Goal: Task Accomplishment & Management: Manage account settings

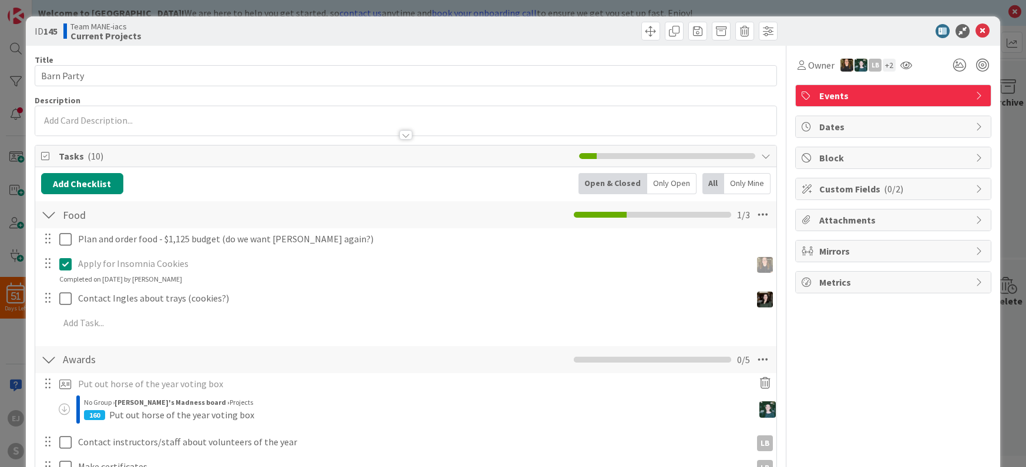
click at [1018, 15] on div "ID 145 Team MANE-iacs Current Projects Title 10 / 128 Barn Party Description Ow…" at bounding box center [513, 233] width 1026 height 467
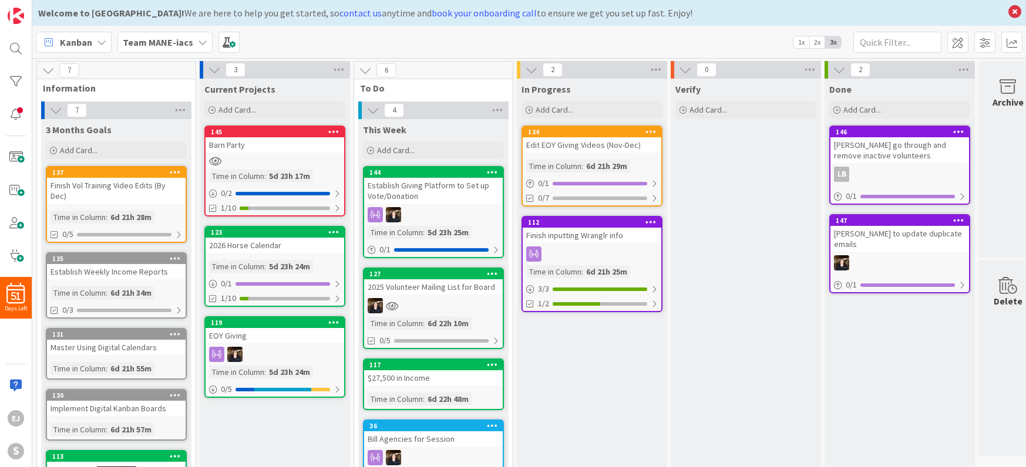
click at [198, 44] on icon at bounding box center [202, 42] width 9 height 9
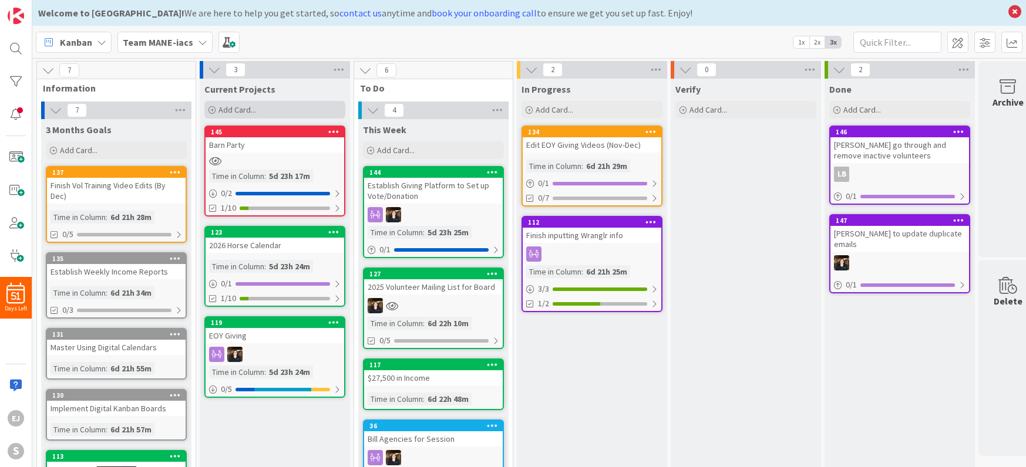
click at [232, 113] on span "Add Card..." at bounding box center [237, 110] width 38 height 11
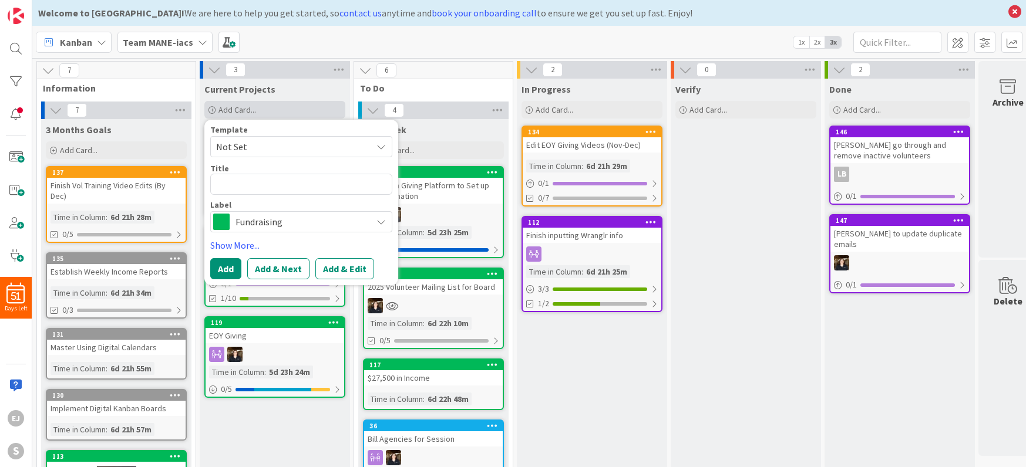
type textarea "x"
type textarea "E"
type textarea "x"
type textarea "Eq"
type textarea "x"
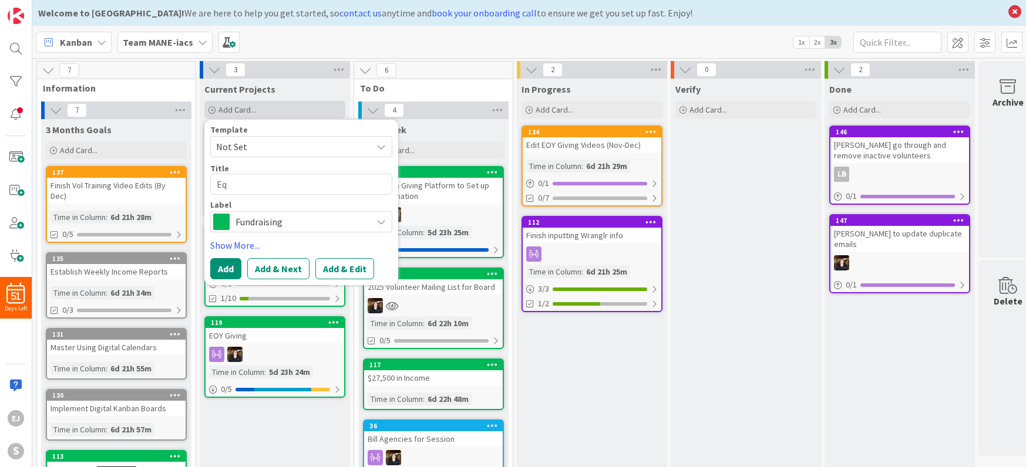
type textarea "Equ"
type textarea "x"
type textarea "Equi"
type textarea "x"
type textarea "Equin"
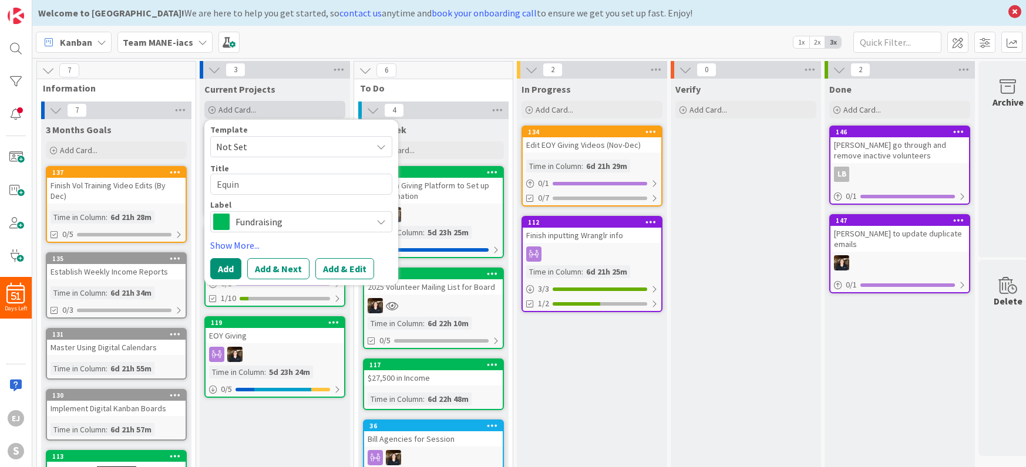
type textarea "x"
type textarea "Equine"
type textarea "x"
type textarea "Equine"
type textarea "x"
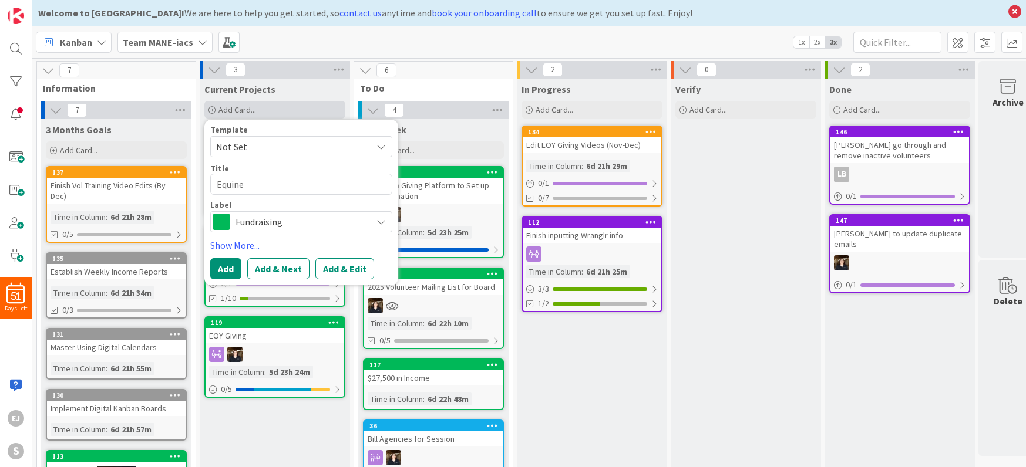
type textarea "Equine M"
type textarea "x"
type textarea "Equine Ma"
type textarea "x"
type textarea "Equine Man"
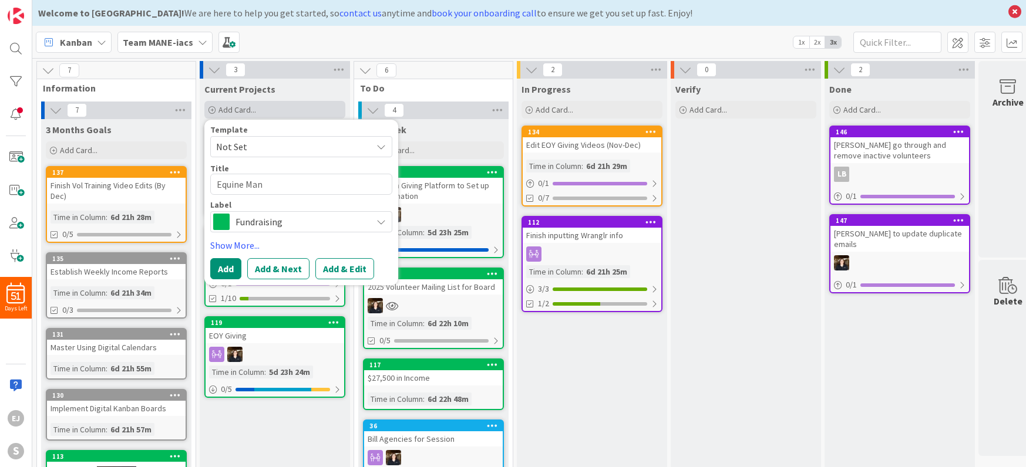
type textarea "x"
type textarea "Equine Mang"
type textarea "x"
type textarea "Equine Mange"
type textarea "x"
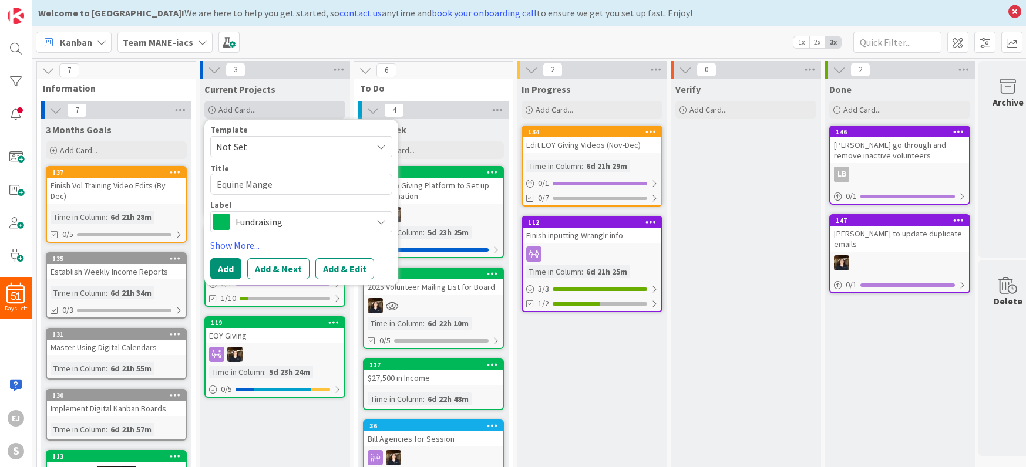
type textarea "Equine Manger"
type textarea "x"
type textarea "Equine Manger"
type textarea "x"
type textarea "Equine Manger I"
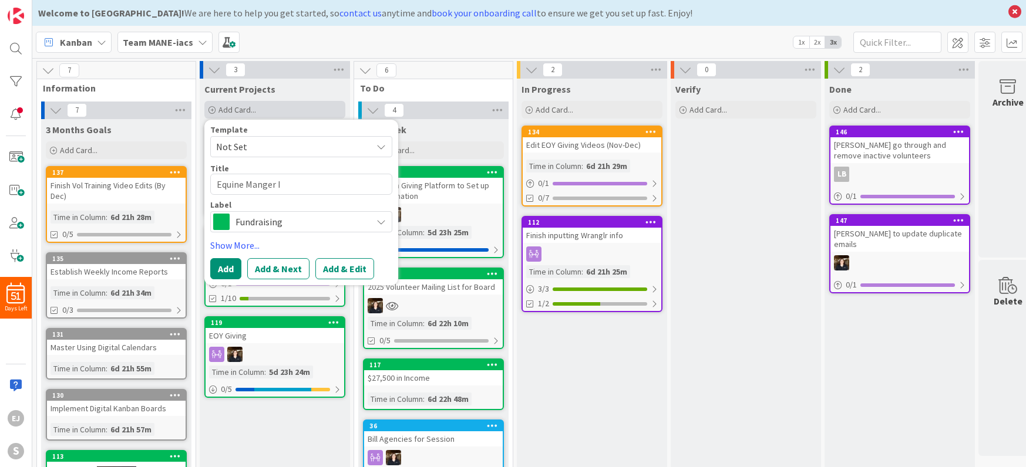
type textarea "x"
type textarea "Equine Manger In"
type textarea "x"
type textarea "Equine Manger Int"
type textarea "x"
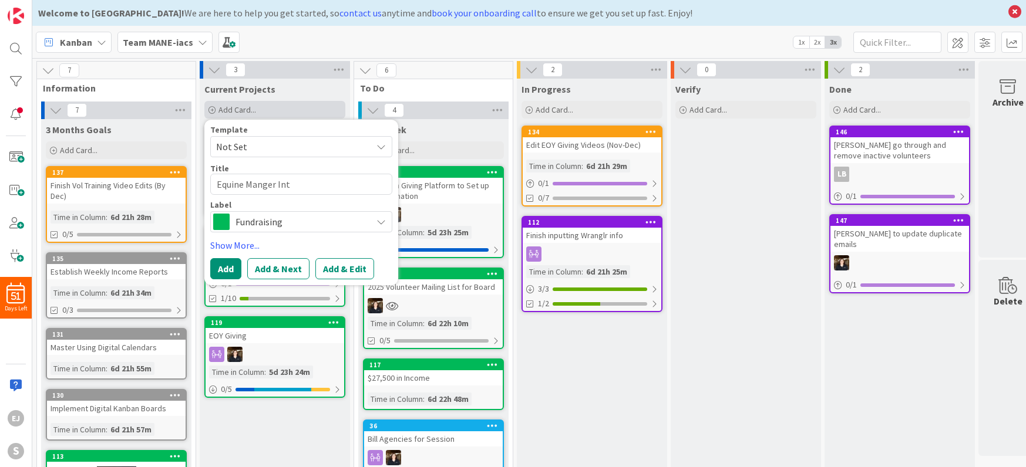
type textarea "Equine Manger Inte"
type textarea "x"
type textarea "Equine Manger Int"
type textarea "x"
type textarea "Equine Manger In"
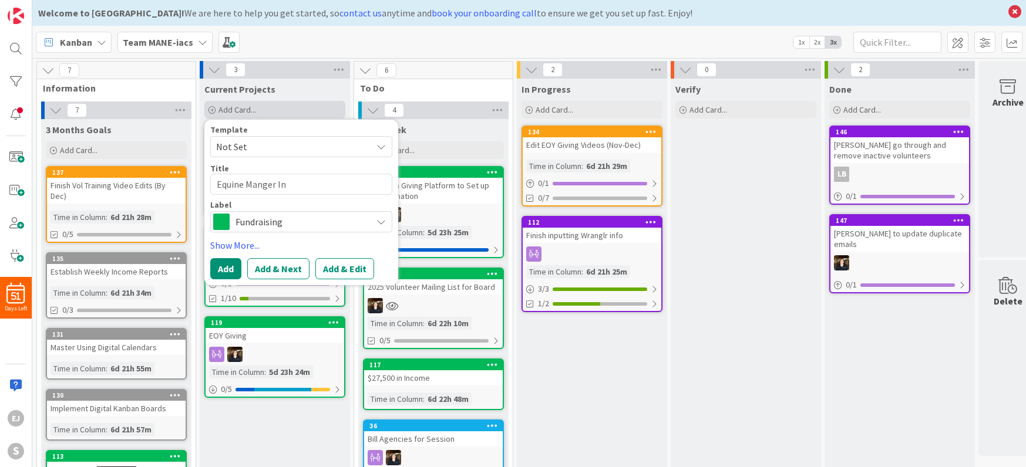
type textarea "x"
type textarea "Equine Manger I"
type textarea "x"
type textarea "Equine Manger"
type textarea "x"
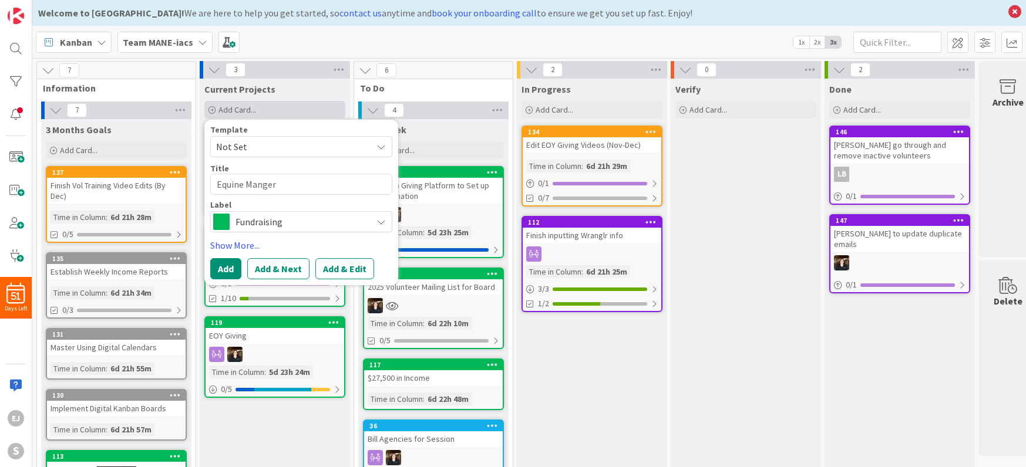
type textarea "Equine Manger"
type textarea "x"
type textarea "Equine Mange"
type textarea "x"
type textarea "Equine Mang"
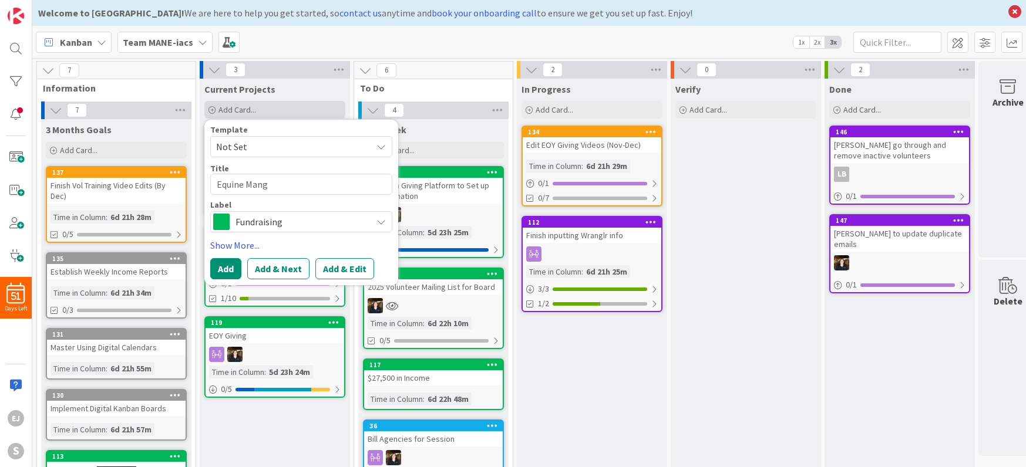
type textarea "x"
type textarea "Equine Manga"
type textarea "x"
type textarea "Equine Mang"
type textarea "x"
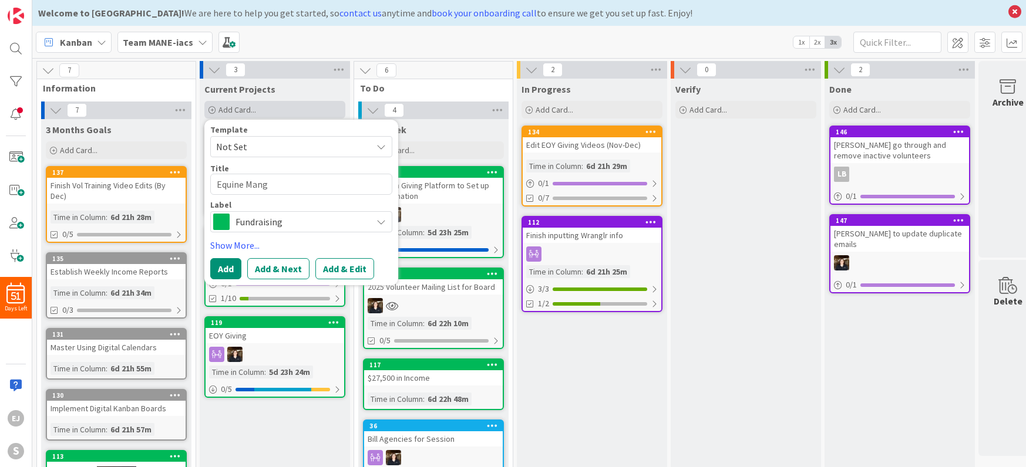
type textarea "Equine Man"
type textarea "x"
type textarea "Equine Mana"
type textarea "x"
type textarea "Equine Manage"
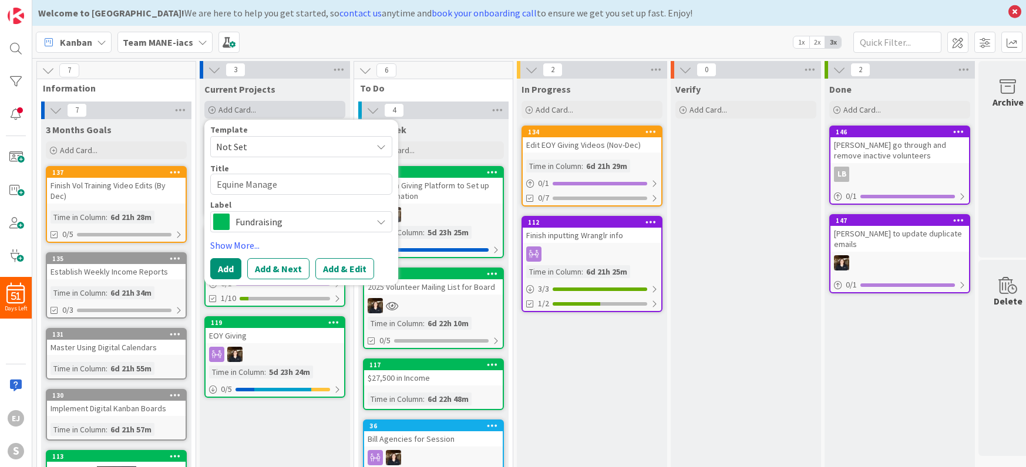
type textarea "x"
type textarea "Equine Manager"
type textarea "x"
type textarea "Equine Manager"
type textarea "x"
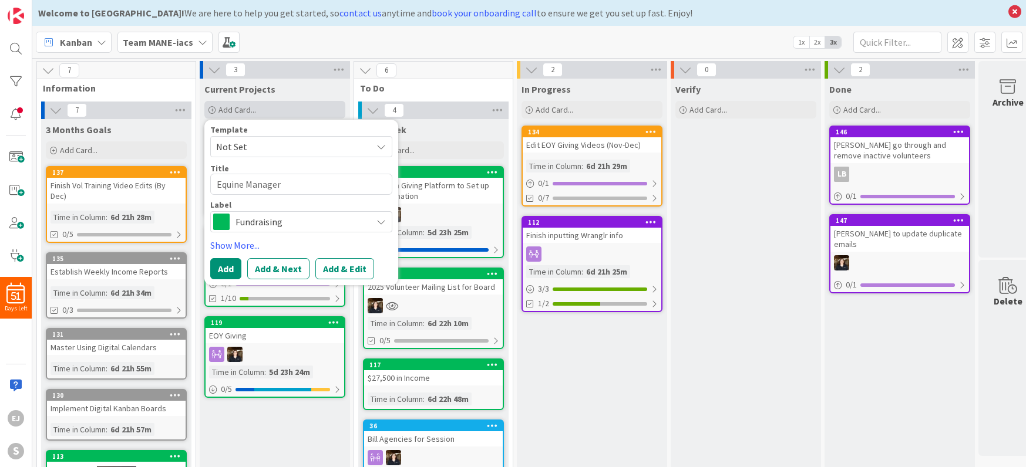
type textarea "Equine Manager I"
type textarea "x"
type textarea "Equine Manager In"
type textarea "x"
type textarea "Equine Manager Int"
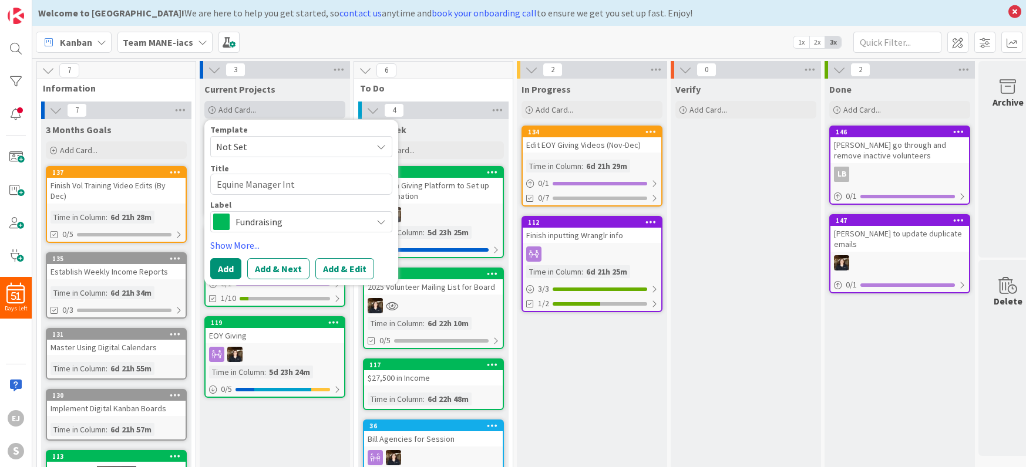
type textarea "x"
type textarea "Equine Manager Inte"
type textarea "x"
type textarea "Equine Manager Inter"
type textarea "x"
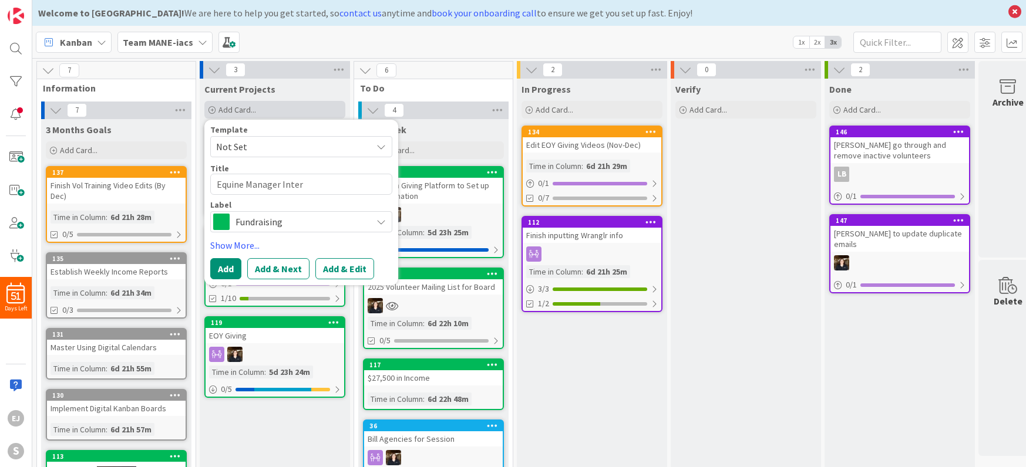
type textarea "Equine Manager Interv"
type textarea "x"
type textarea "Equine Manager Intervi"
type textarea "x"
type textarea "Equine Manager Intervie"
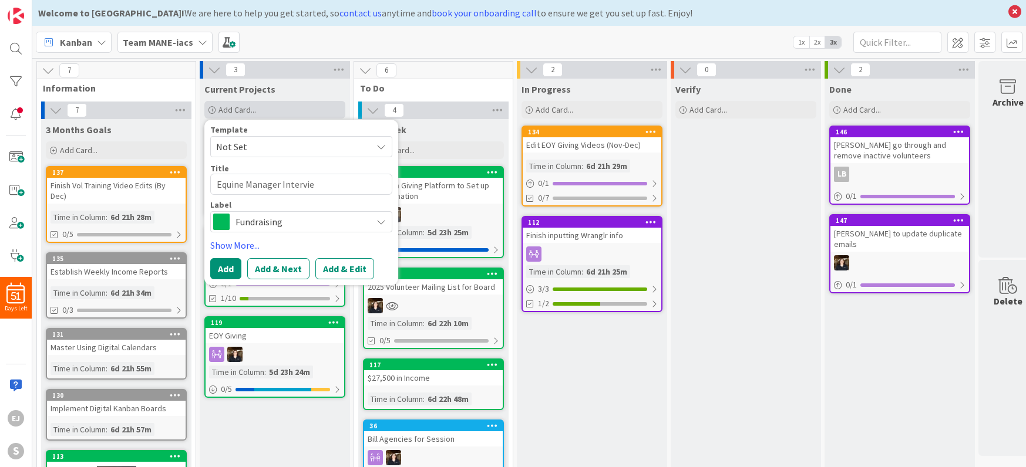
type textarea "x"
type textarea "Equine Manager Interview"
type textarea "x"
type textarea "Equine Manager Interviews"
click at [375, 218] on div "Fundraising" at bounding box center [301, 221] width 182 height 21
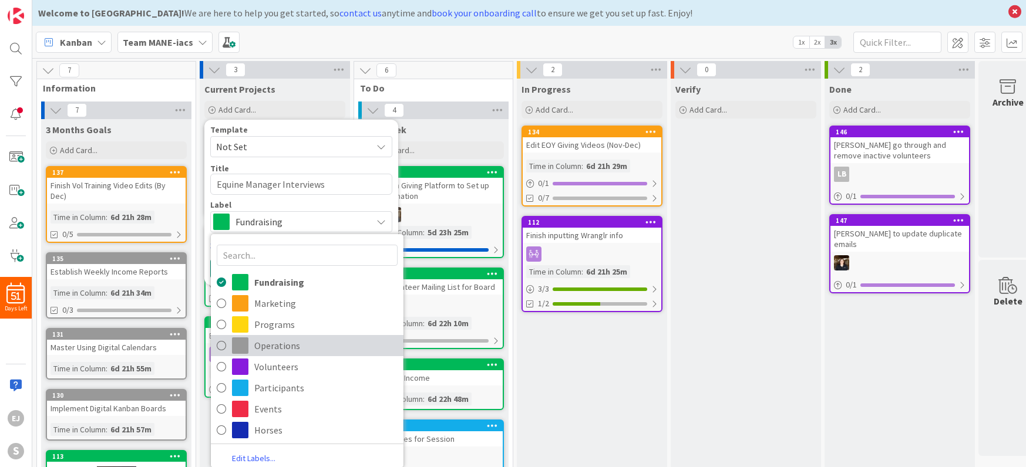
click at [261, 349] on span "Operations" at bounding box center [325, 346] width 143 height 18
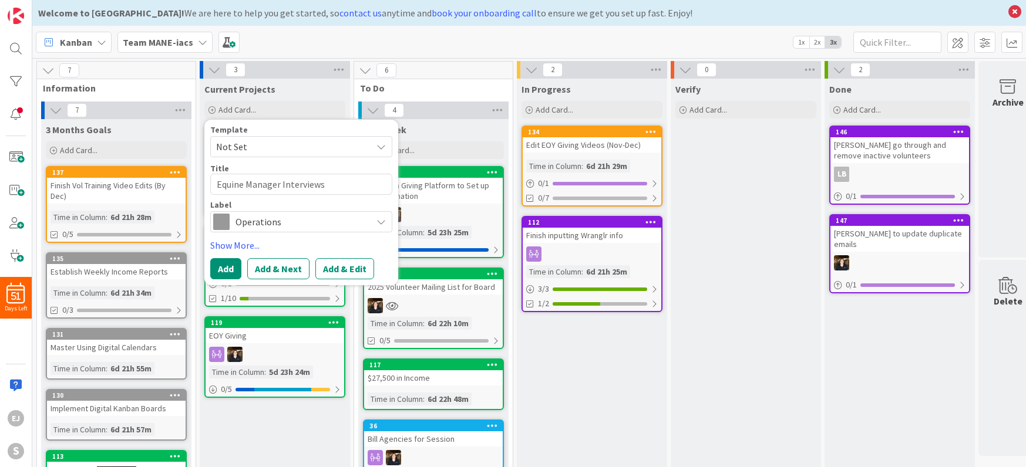
click at [379, 223] on icon at bounding box center [380, 221] width 9 height 9
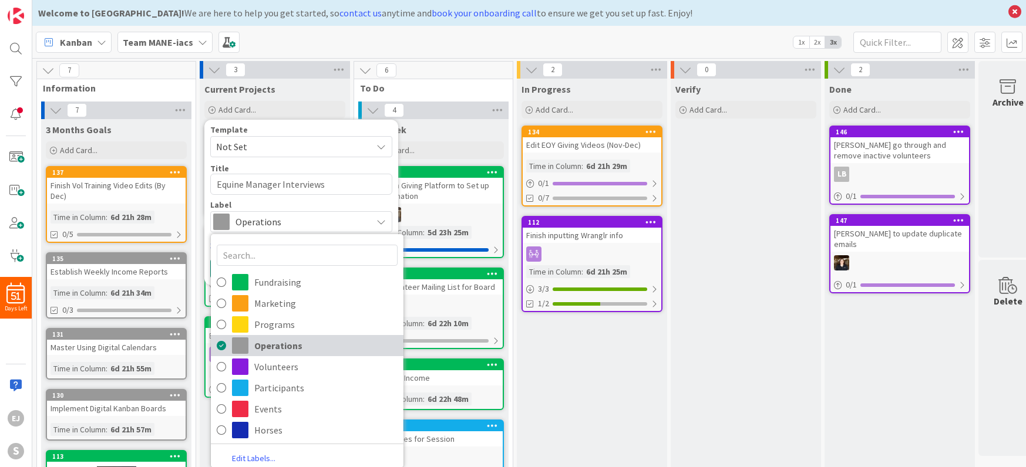
click at [297, 346] on span "Operations" at bounding box center [325, 346] width 143 height 18
type textarea "x"
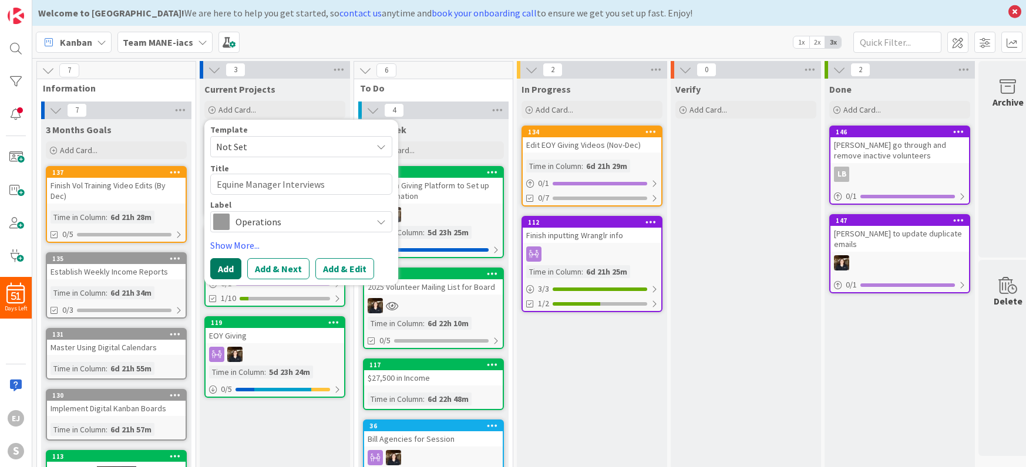
click at [230, 263] on button "Add" at bounding box center [225, 268] width 31 height 21
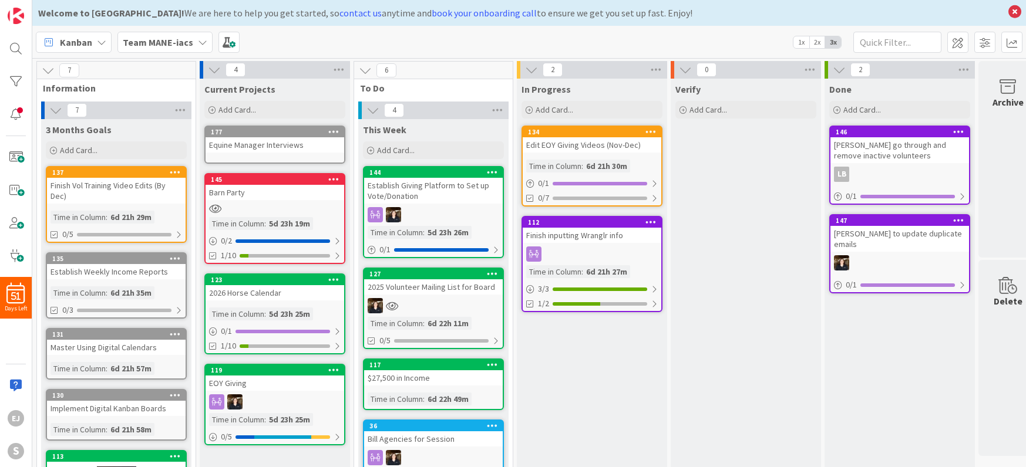
click at [311, 145] on div "Equine Manager Interviews" at bounding box center [275, 144] width 139 height 15
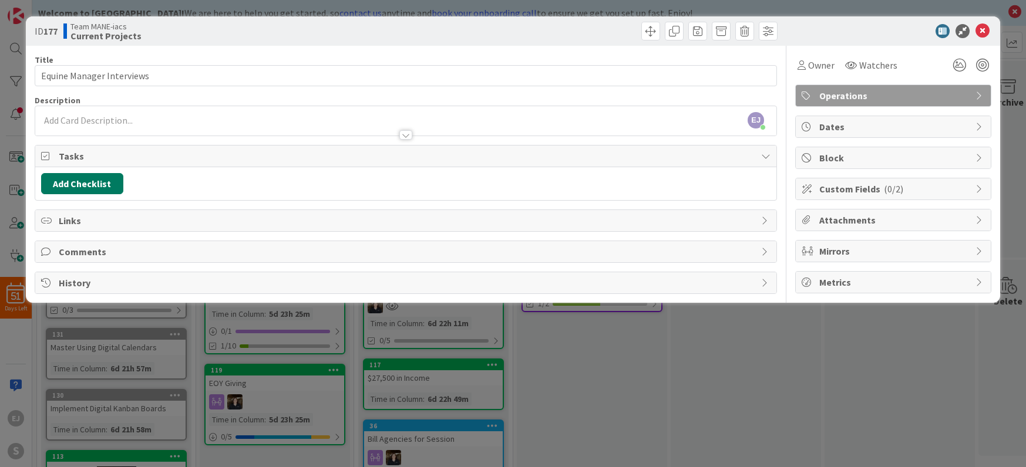
click at [86, 180] on button "Add Checklist" at bounding box center [82, 183] width 82 height 21
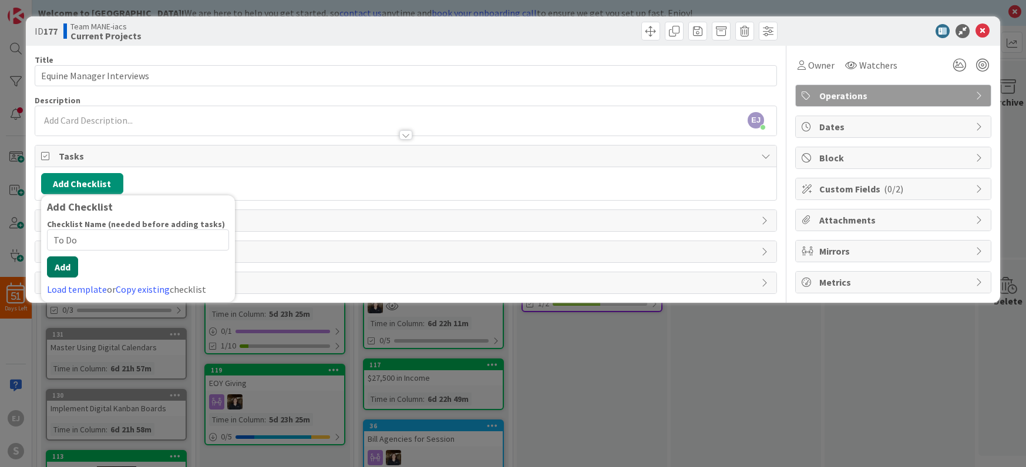
type input "To Do"
click at [57, 263] on button "Add" at bounding box center [62, 267] width 31 height 21
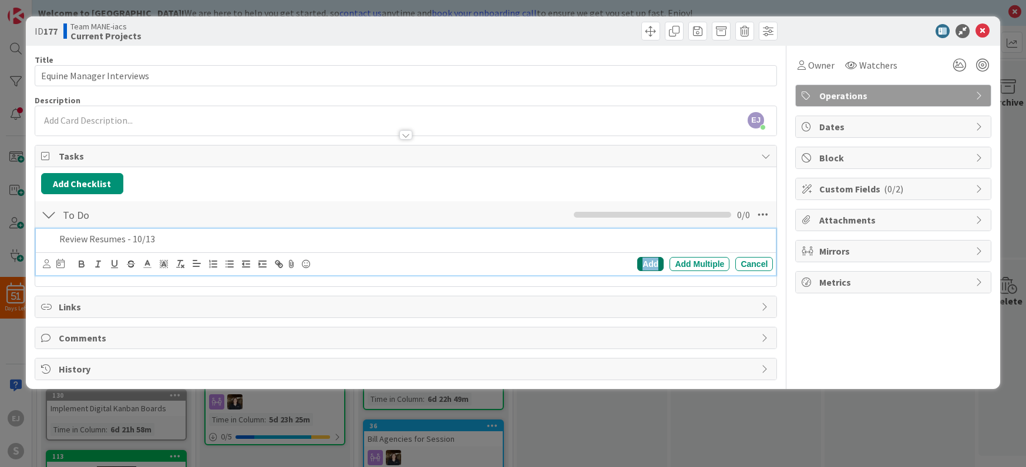
click at [652, 265] on div "Add" at bounding box center [650, 264] width 26 height 14
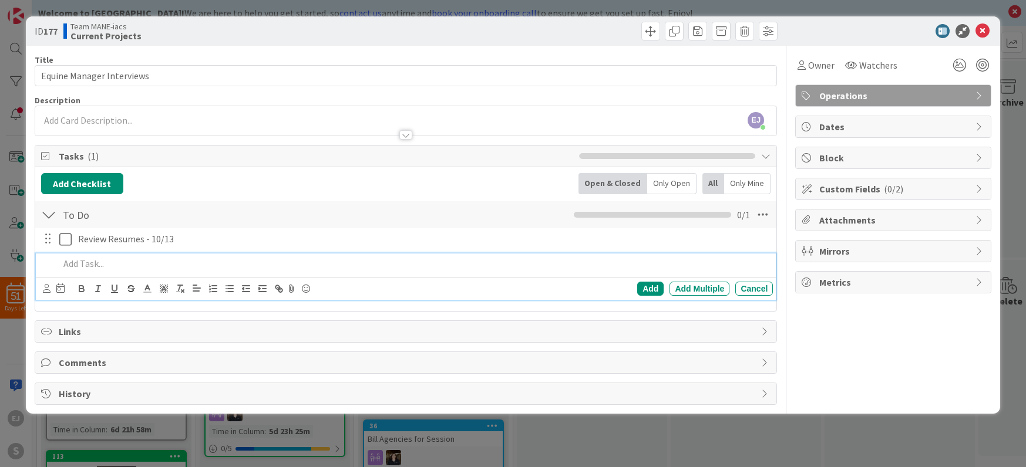
click at [94, 262] on p at bounding box center [413, 264] width 709 height 14
click at [50, 289] on icon at bounding box center [47, 288] width 8 height 9
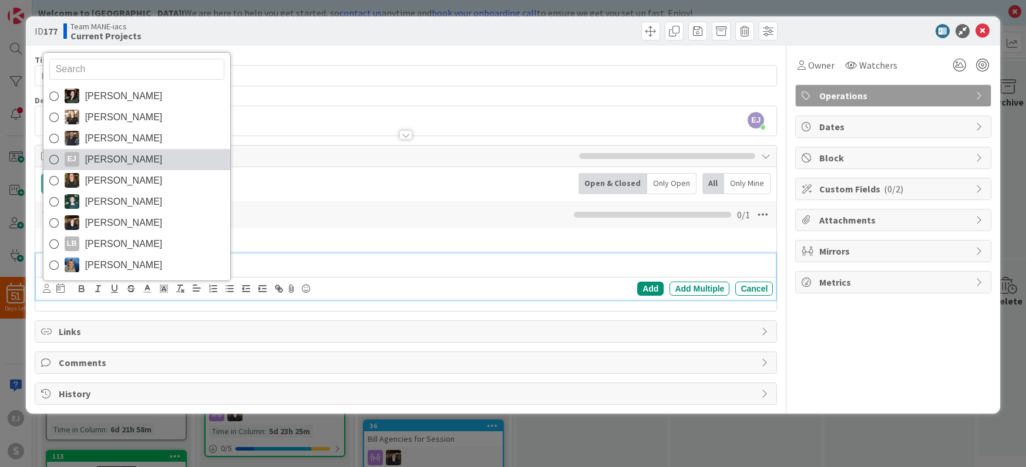
click at [58, 160] on icon at bounding box center [53, 160] width 9 height 18
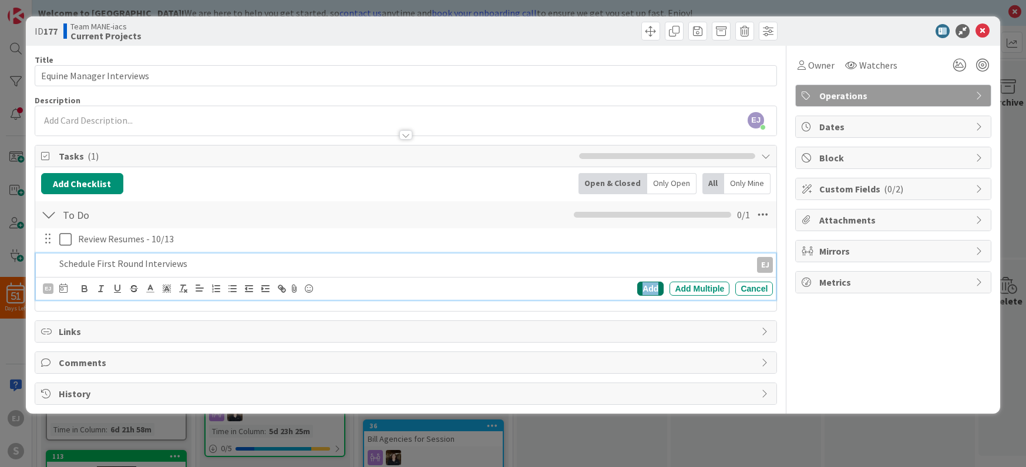
click at [654, 290] on div "Add" at bounding box center [650, 289] width 26 height 14
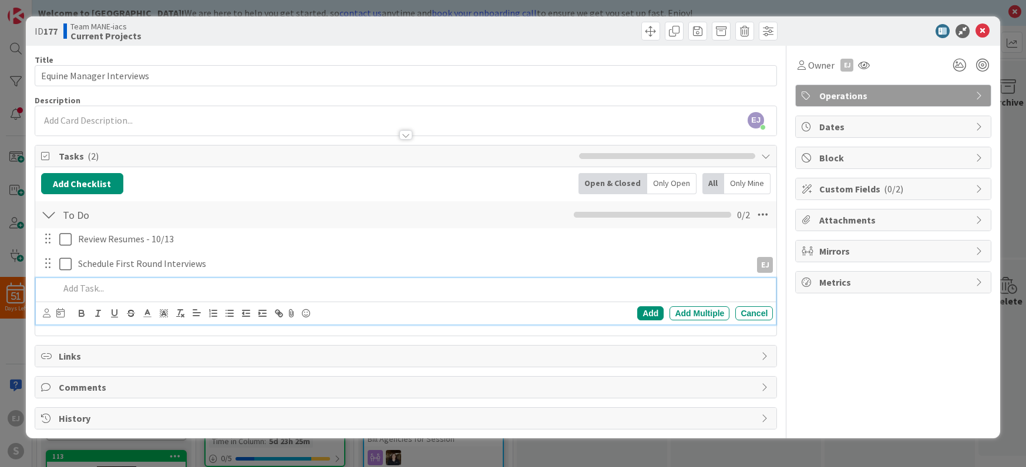
click at [81, 289] on p at bounding box center [413, 289] width 709 height 14
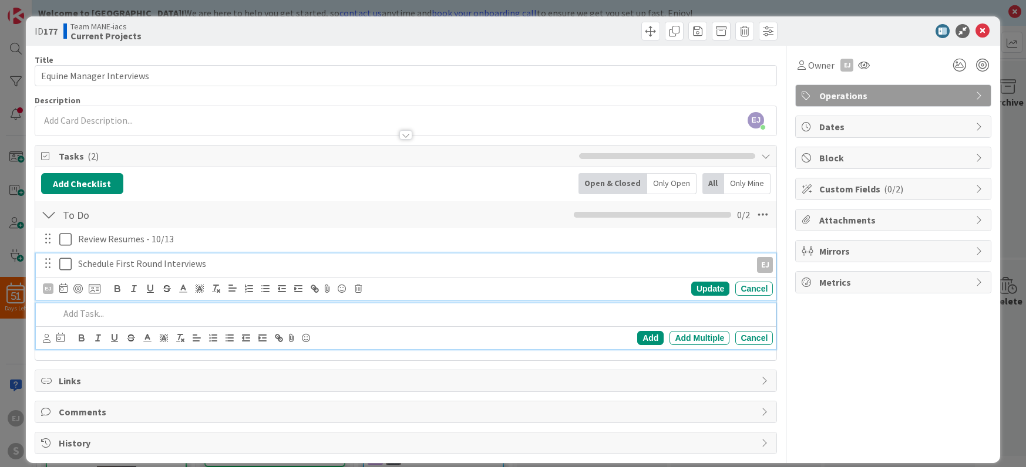
click at [211, 267] on p "Schedule First Round Interviews" at bounding box center [412, 264] width 668 height 14
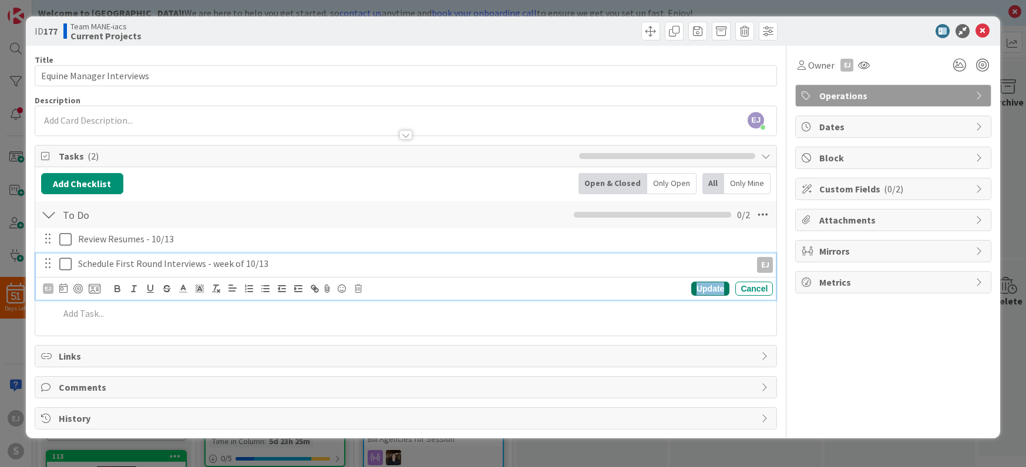
click at [712, 293] on div "Update" at bounding box center [710, 289] width 38 height 14
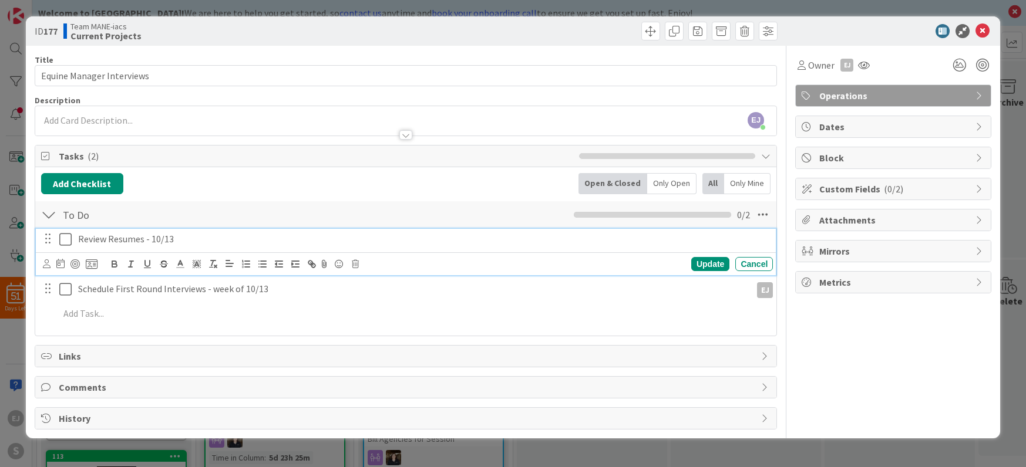
click at [215, 241] on p "Review Resumes - 10/13" at bounding box center [423, 240] width 690 height 14
click at [46, 265] on icon at bounding box center [47, 264] width 8 height 9
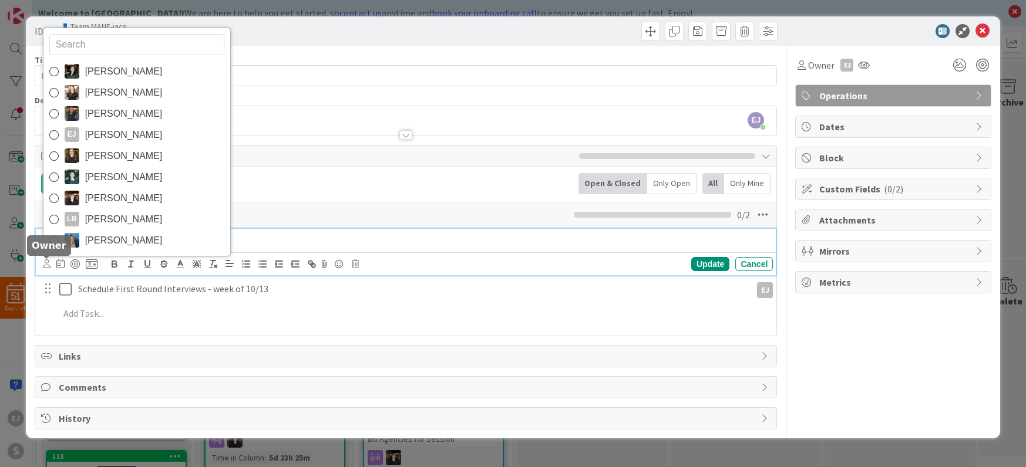
click at [48, 267] on icon at bounding box center [47, 264] width 8 height 9
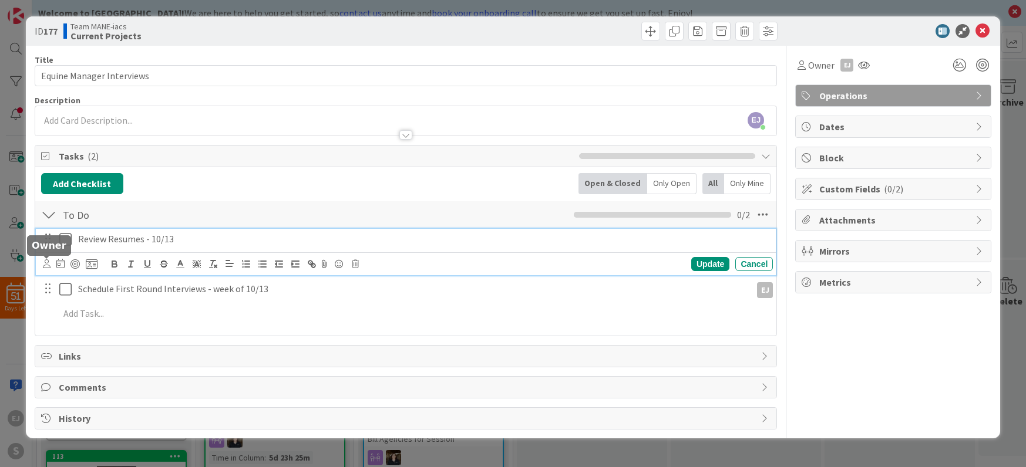
click at [48, 267] on icon at bounding box center [47, 264] width 8 height 9
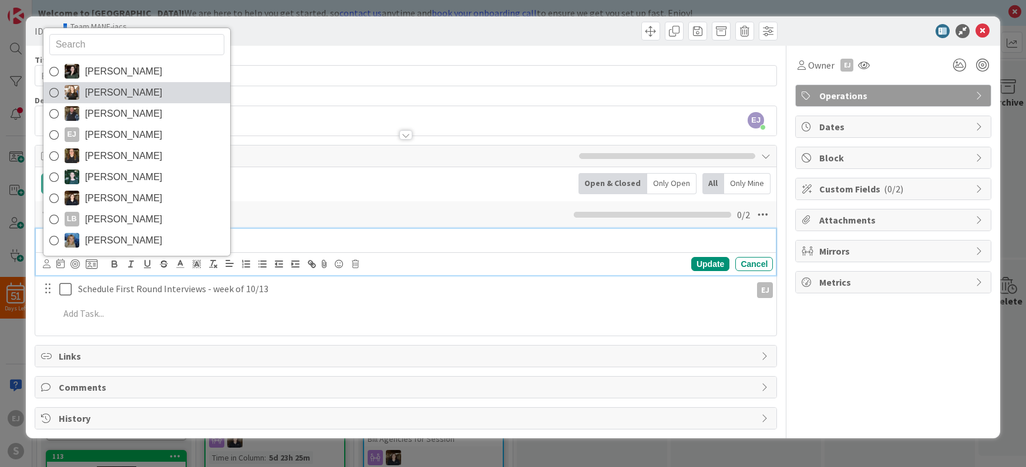
click at [56, 92] on icon at bounding box center [53, 93] width 9 height 18
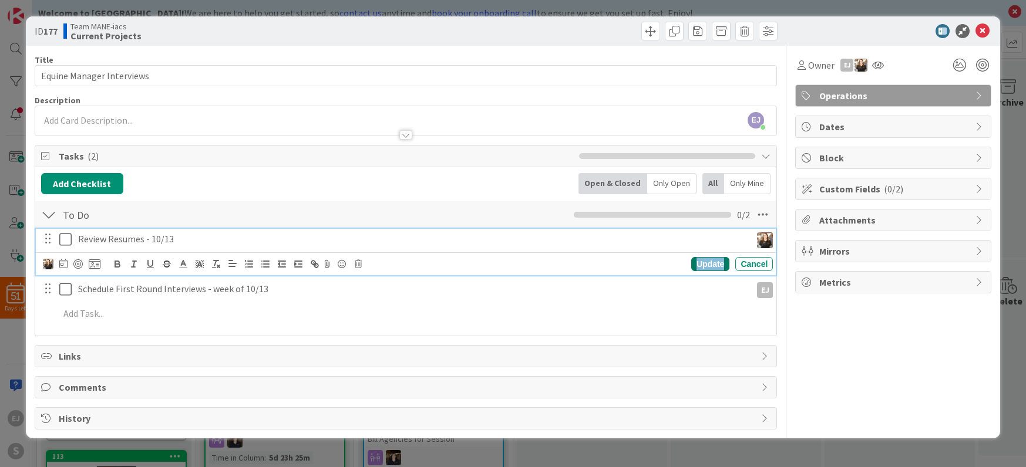
click at [712, 265] on div "Update" at bounding box center [710, 264] width 38 height 14
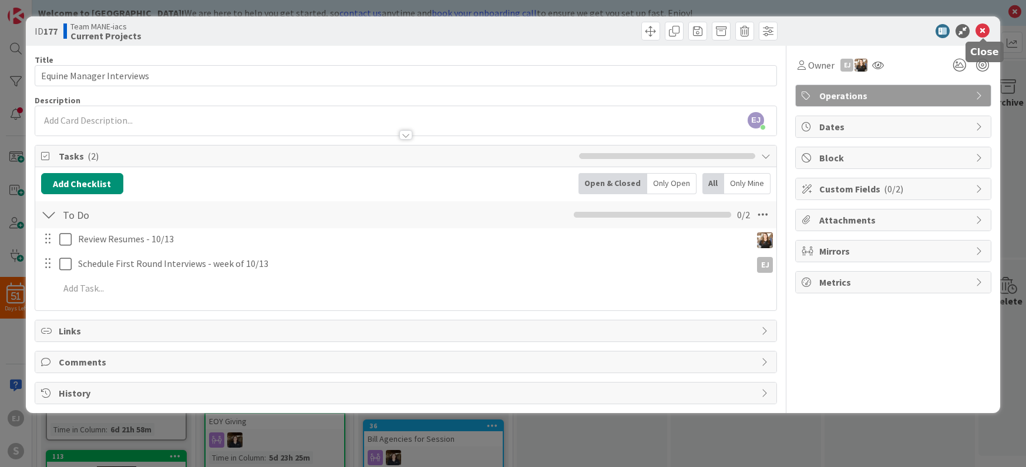
click at [985, 31] on icon at bounding box center [982, 31] width 14 height 14
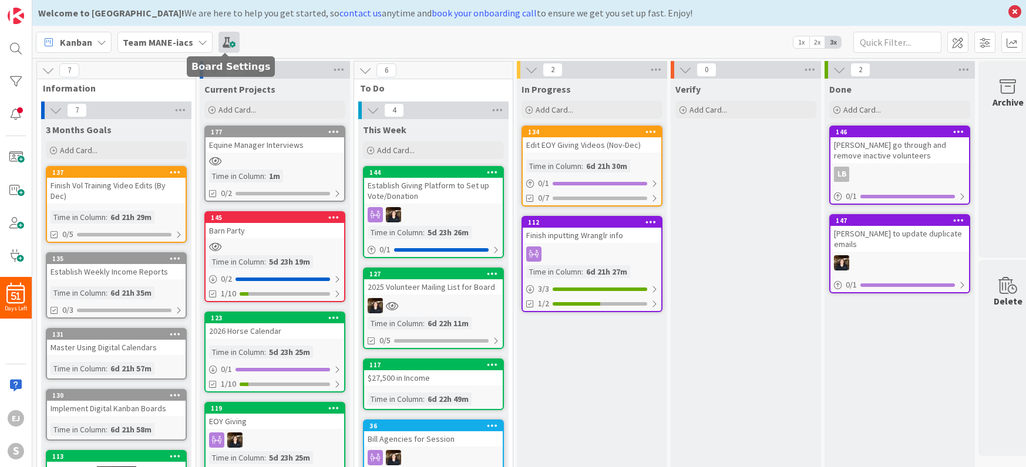
click at [233, 42] on span at bounding box center [228, 42] width 21 height 21
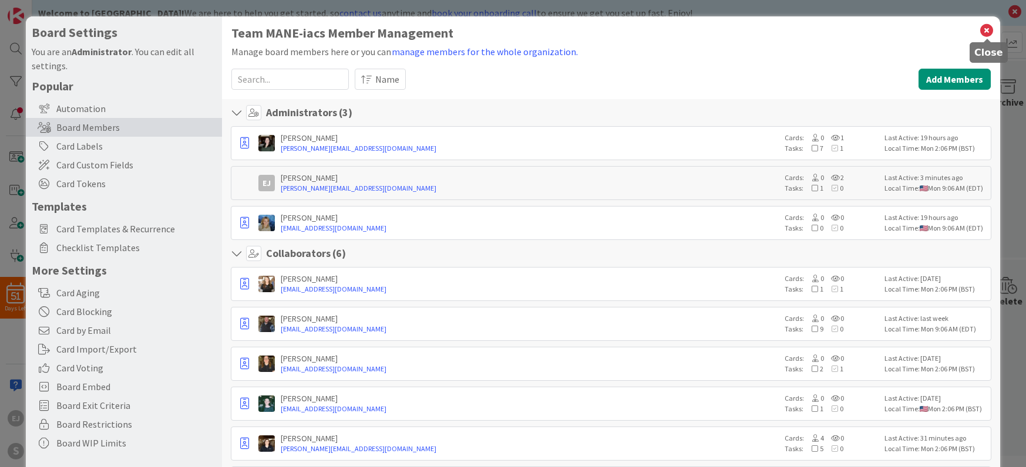
click at [984, 29] on icon at bounding box center [986, 30] width 15 height 16
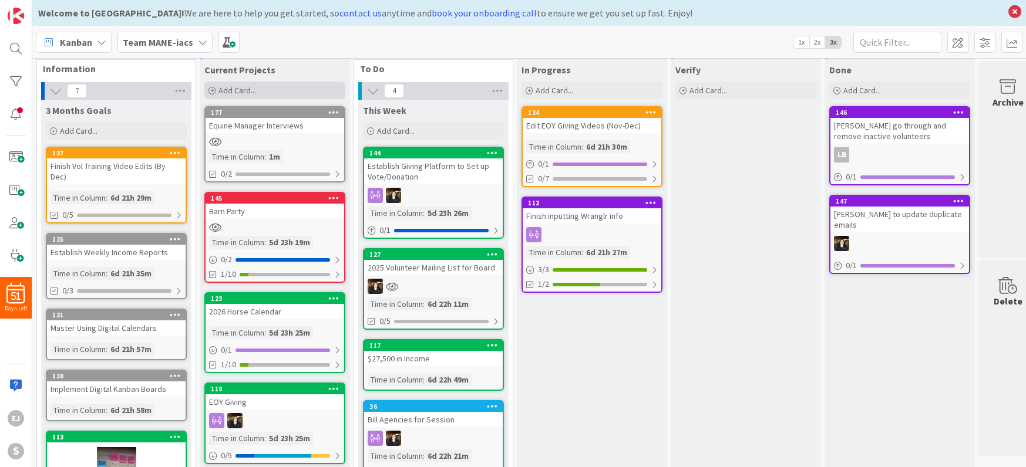
click at [237, 93] on span "Add Card..." at bounding box center [237, 90] width 38 height 11
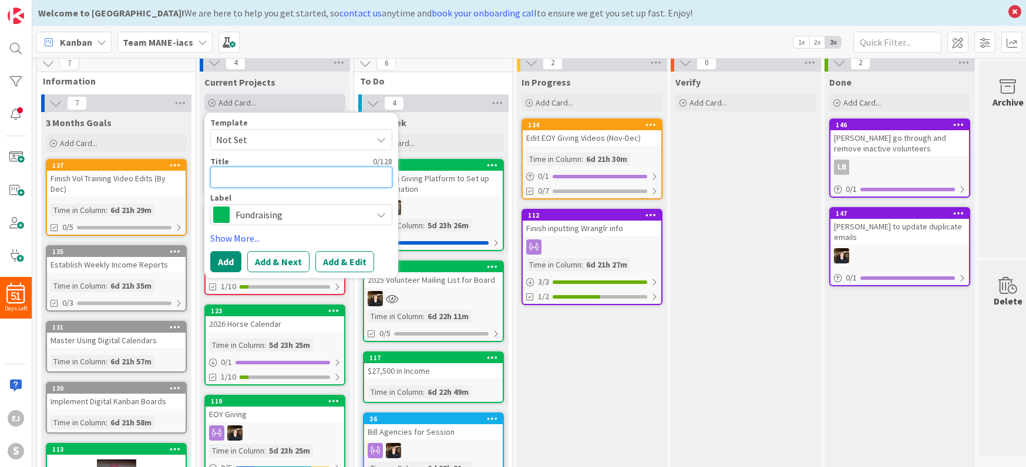
scroll to position [6, 0]
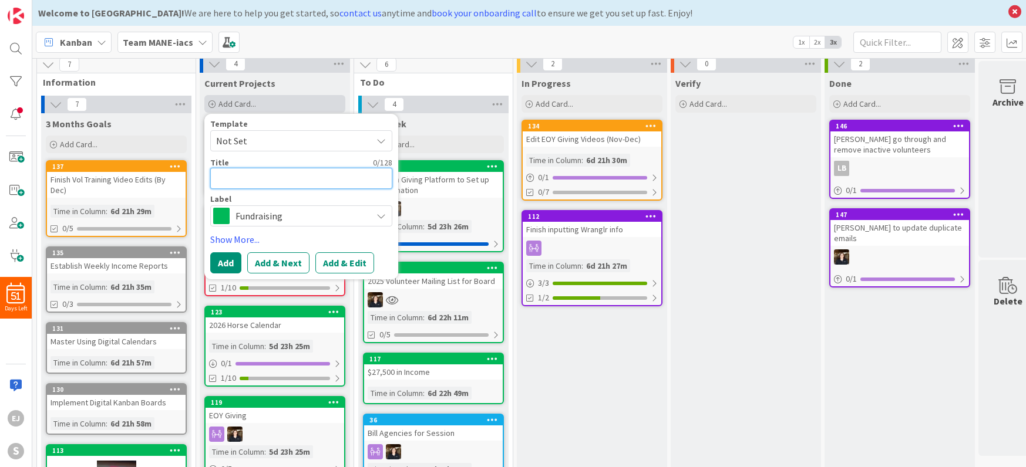
type textarea "x"
type textarea "B"
type textarea "x"
type textarea "Bri"
type textarea "x"
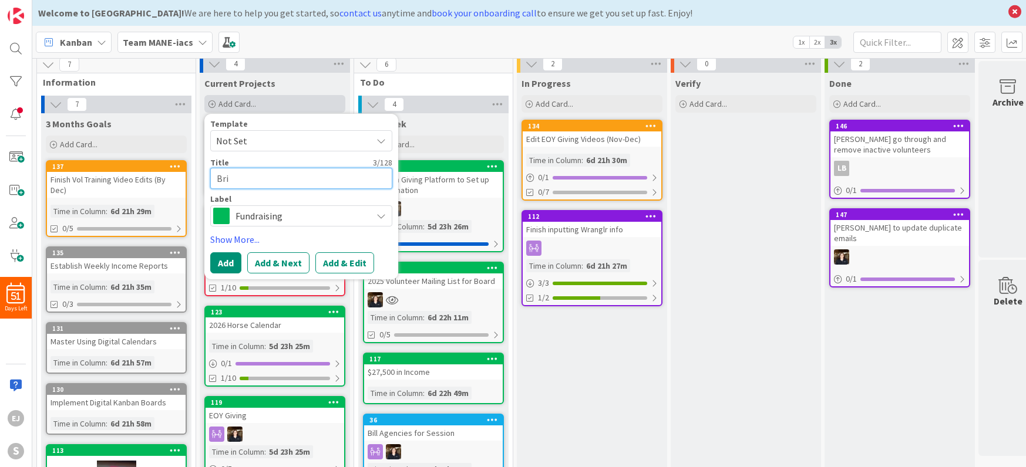
type textarea "Brid"
type textarea "x"
type textarea "Bride"
type textarea "x"
type textarea "Bridel"
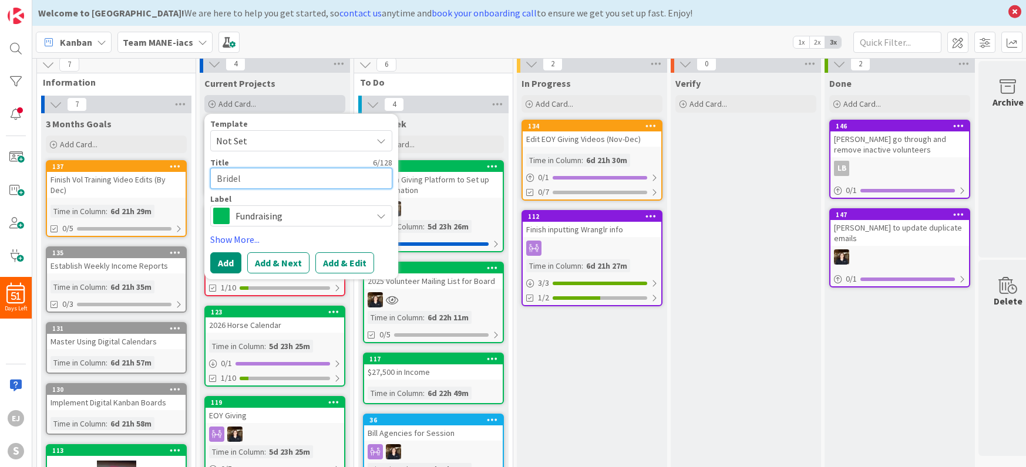
type textarea "x"
type textarea "Bride"
type textarea "x"
type textarea "Brid"
type textarea "x"
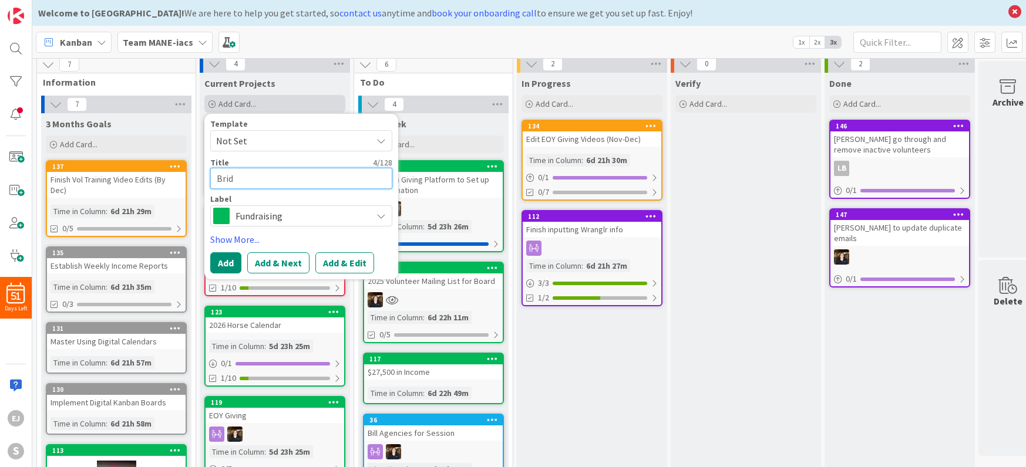
type textarea "Bridl"
type textarea "x"
type textarea "Bridls"
type textarea "x"
type textarea "Bridl"
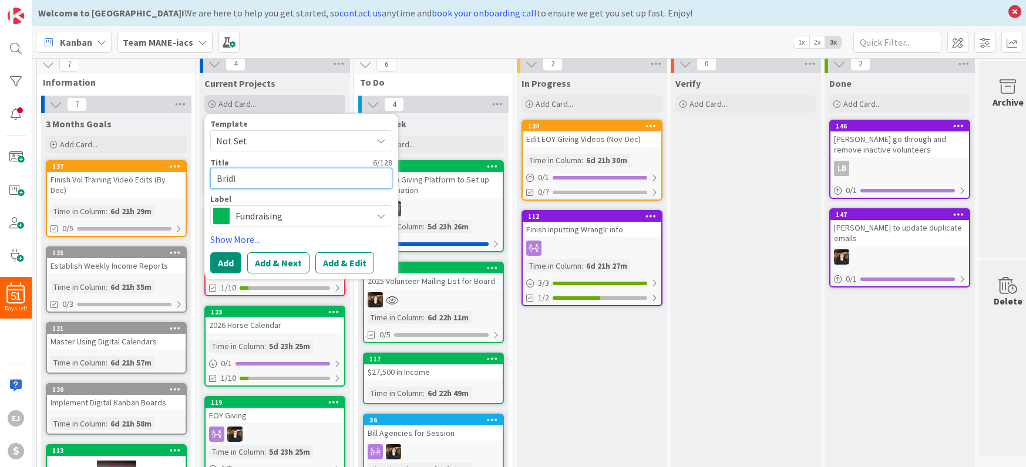
type textarea "x"
type textarea "Bridle"
type textarea "x"
type textarea "Bridles"
type textarea "x"
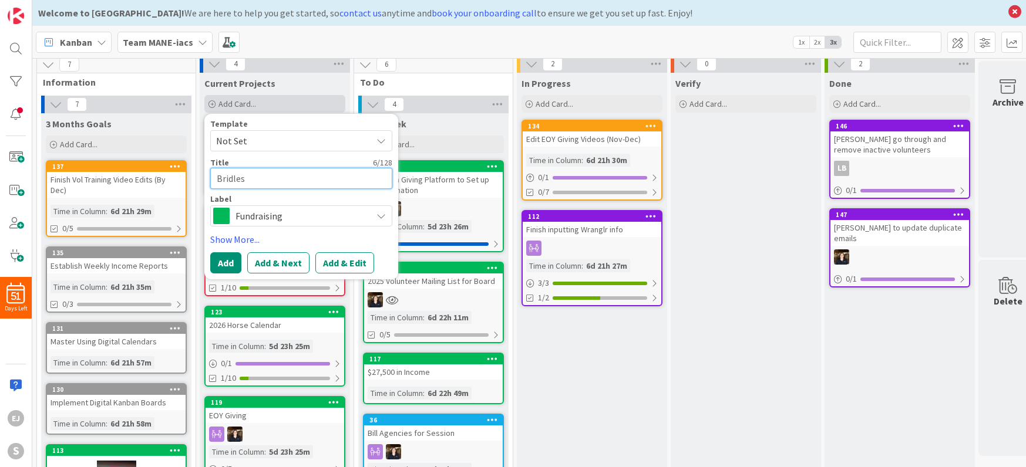
type textarea "Bridles"
type textarea "x"
type textarea "Bridles a"
type textarea "x"
type textarea "Bridles an"
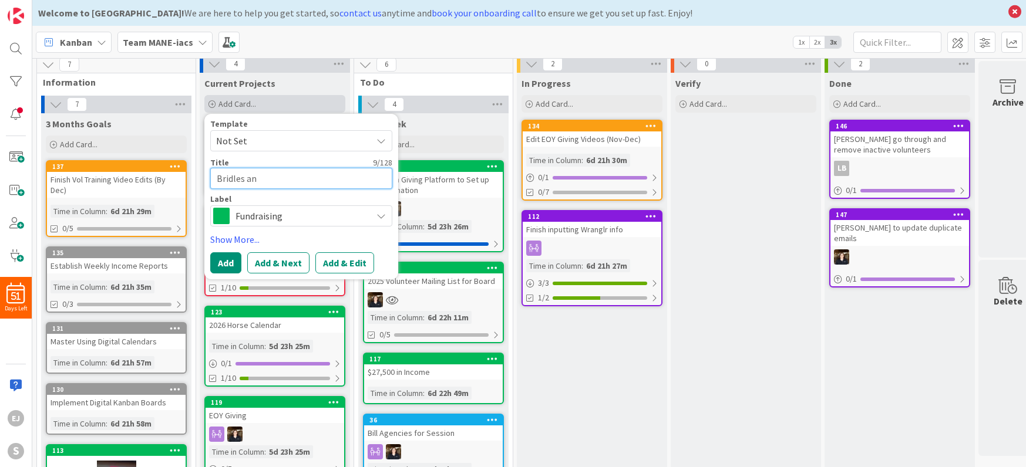
type textarea "x"
type textarea "Bridles and"
type textarea "x"
type textarea "Bridles and"
type textarea "x"
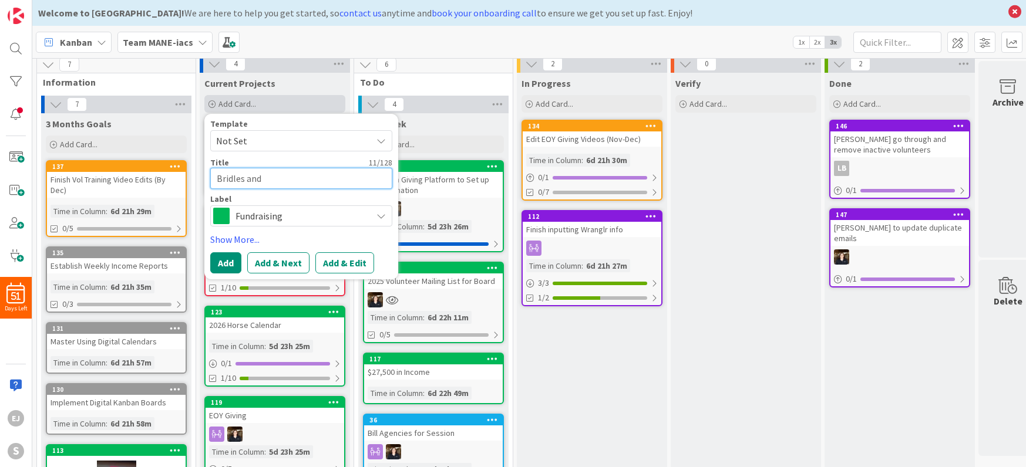
type textarea "Bridles and B"
type textarea "x"
type textarea "Bridles and Bl"
type textarea "x"
type textarea "Bridles and Blue"
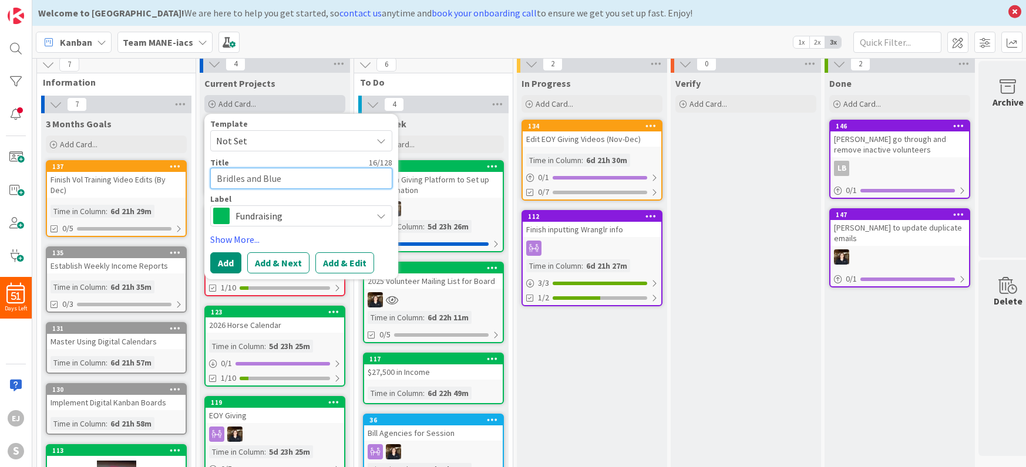
type textarea "x"
type textarea "Bridles and BlueN"
type textarea "x"
type textarea "Bridles and Blue"
type textarea "x"
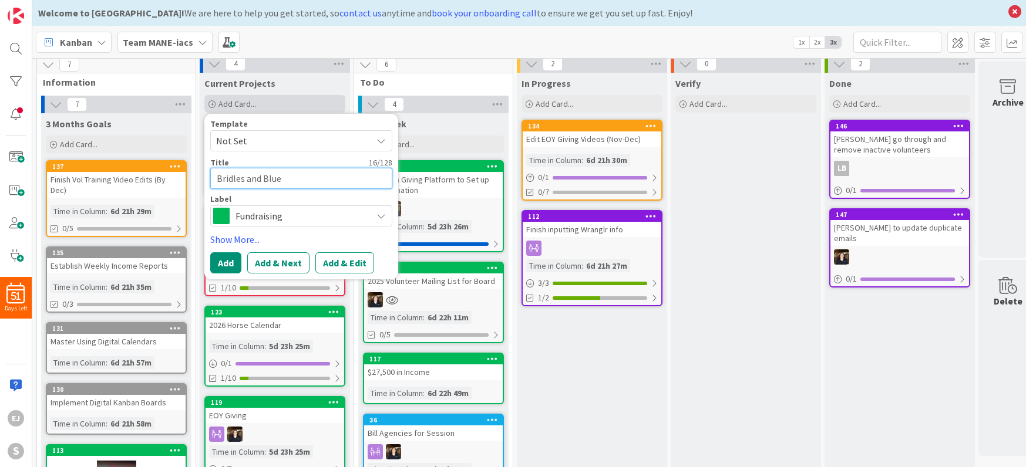
type textarea "Bridles and Blue"
type textarea "x"
type textarea "Bridles and Blue B"
type textarea "x"
type textarea "Bridles and Blue Bj"
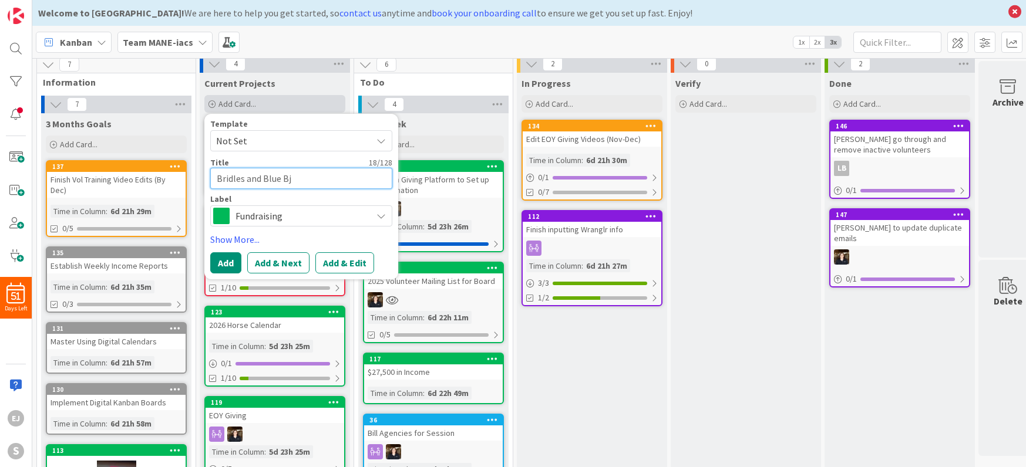
type textarea "x"
type textarea "Bridles and Blue Bje"
type textarea "x"
type textarea "Bridles and Blue Bjea"
type textarea "x"
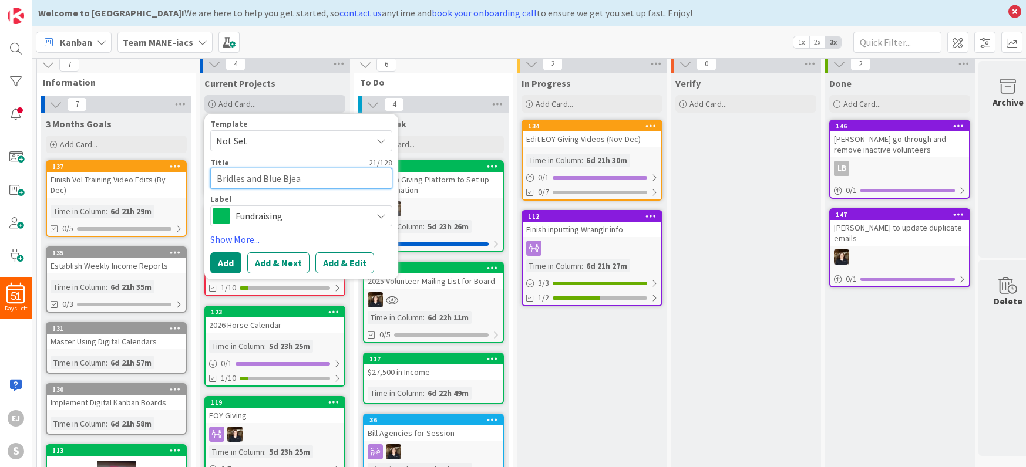
type textarea "Bridles and Blue Bje"
type textarea "x"
type textarea "Bridles and Blue Bj"
type textarea "x"
type textarea "Bridles and Blue B"
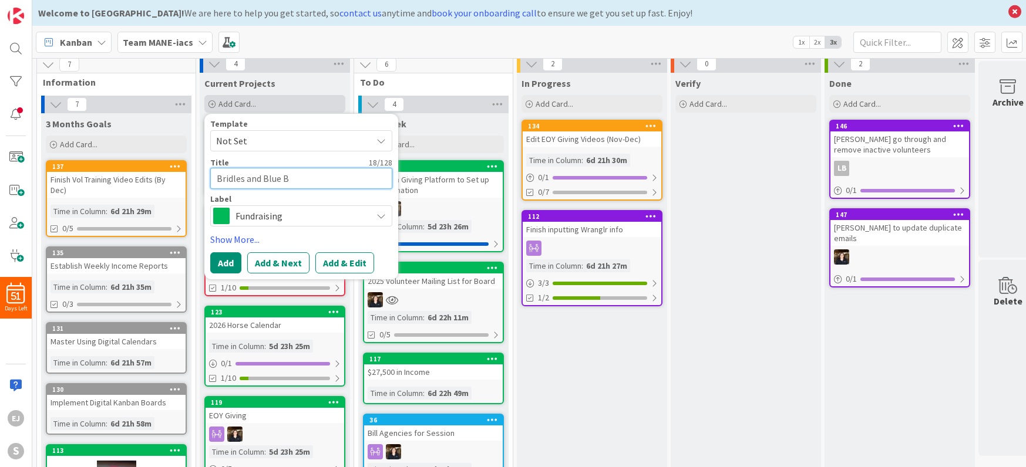
type textarea "x"
type textarea "Bridles and Blue"
type textarea "x"
type textarea "Bridles and Blue J"
type textarea "x"
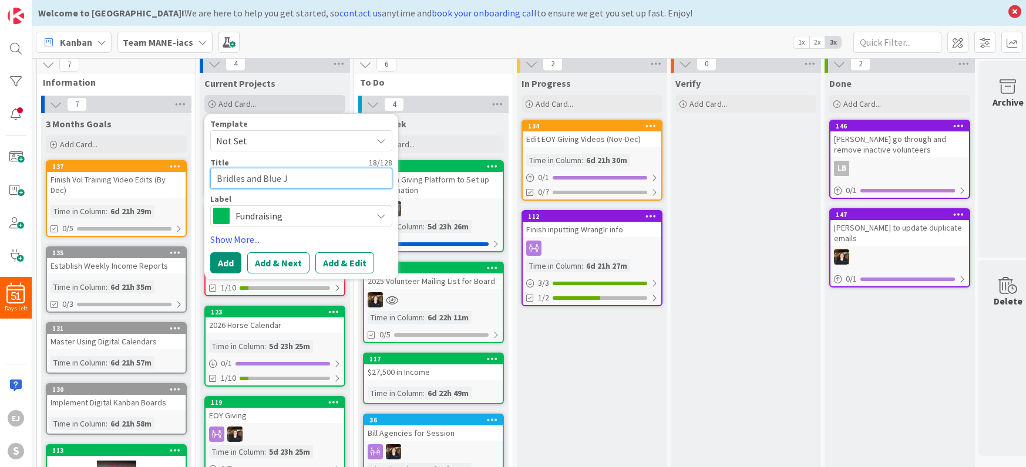
type textarea "Bridles and Blue Je"
type textarea "x"
type textarea "Bridles and Blue Jea"
type textarea "x"
type textarea "Bridles and Blue [PERSON_NAME]"
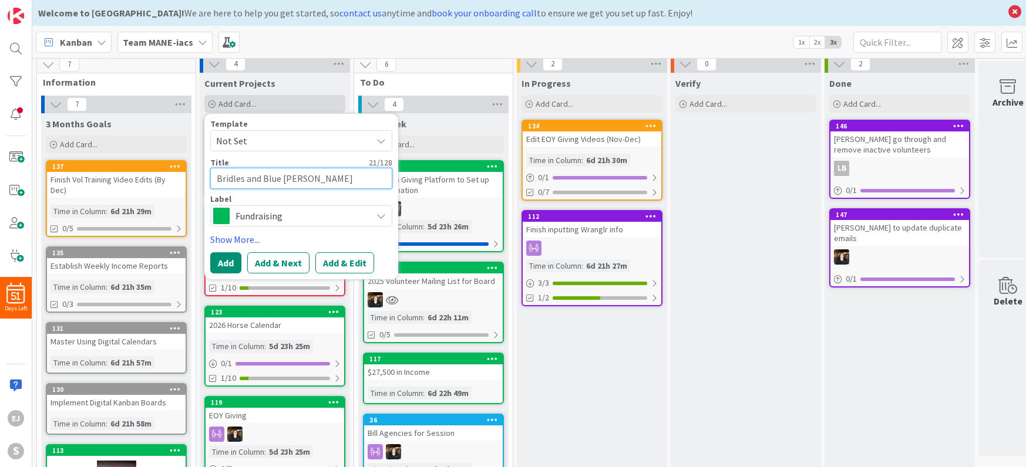
type textarea "x"
type textarea "Bridles and Blue Jeans"
click at [218, 181] on textarea "Bridles and Blue Jeans" at bounding box center [301, 178] width 182 height 21
type textarea "x"
type textarea "2Bridles and Blue Jeans"
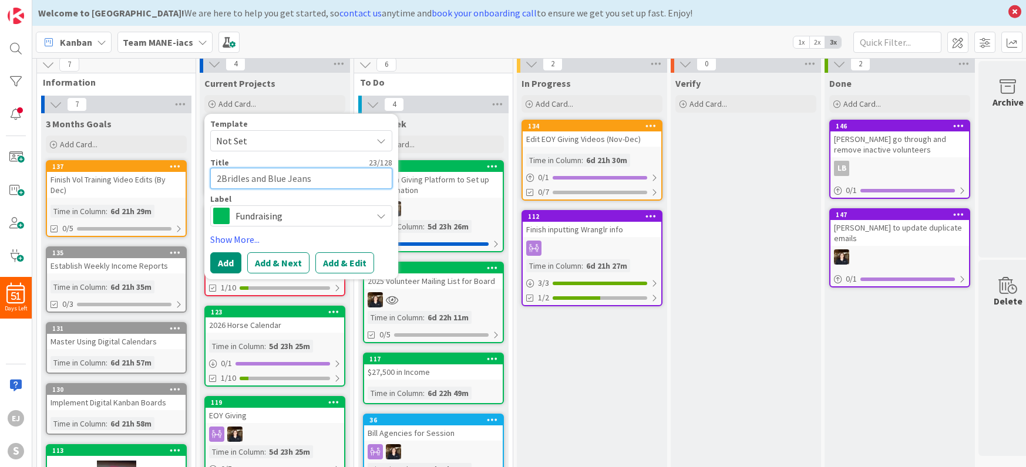
type textarea "x"
type textarea "20Bridles and Blue Jeans"
type textarea "x"
type textarea "202Bridles and Blue Jeans"
type textarea "x"
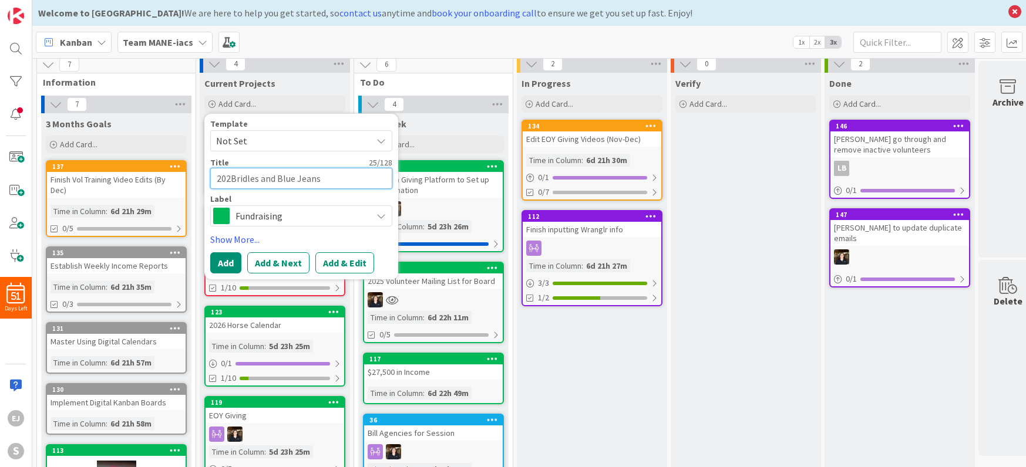
type textarea "2026Bridles and Blue Jeans"
type textarea "x"
type textarea "2026 Bridles and Blue Jeans"
click at [375, 218] on div "Fundraising" at bounding box center [301, 216] width 182 height 21
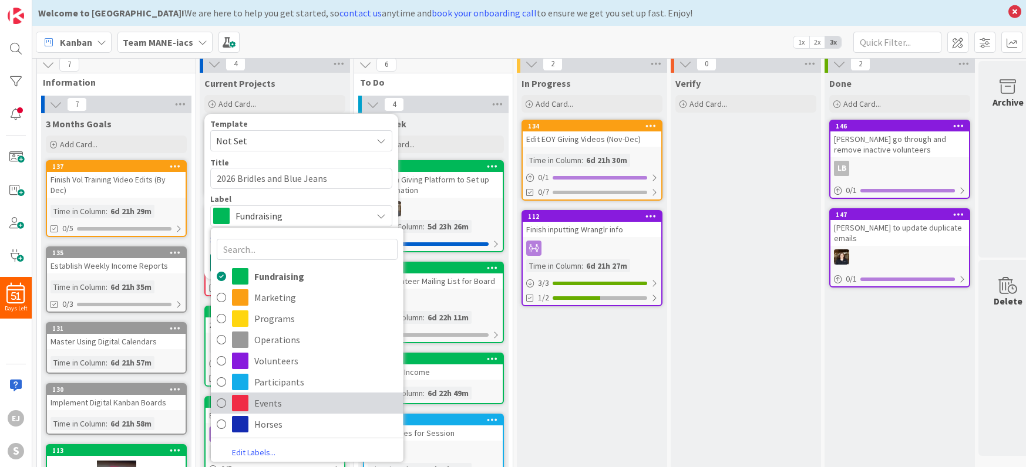
click at [235, 404] on span at bounding box center [240, 403] width 16 height 16
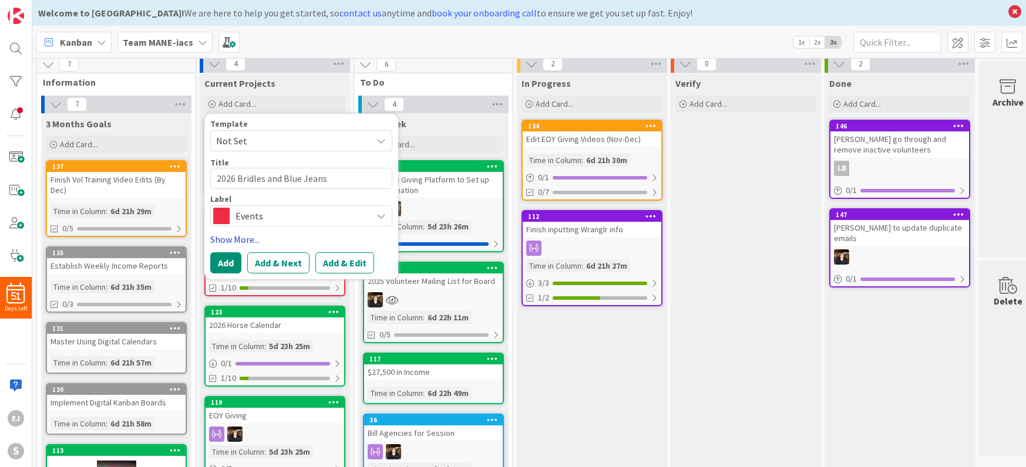
click at [231, 236] on link "Show More..." at bounding box center [301, 240] width 182 height 14
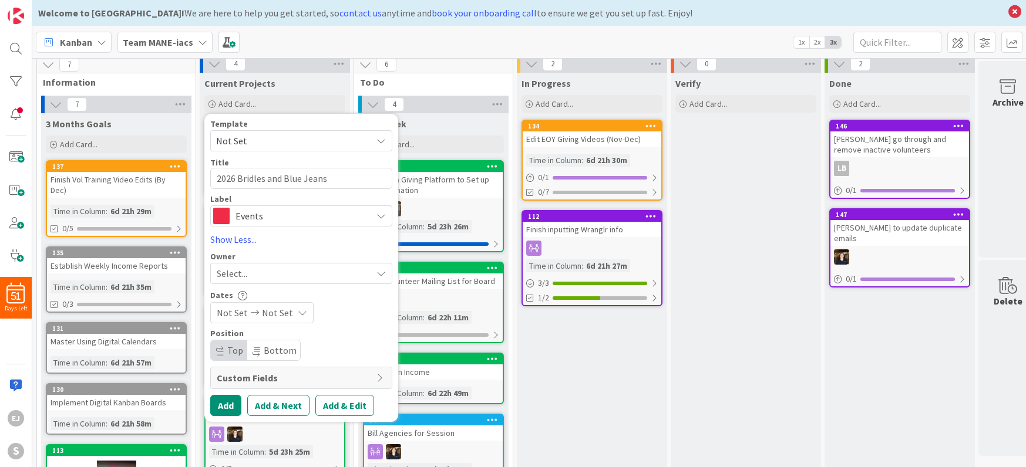
click at [385, 272] on icon at bounding box center [380, 273] width 9 height 9
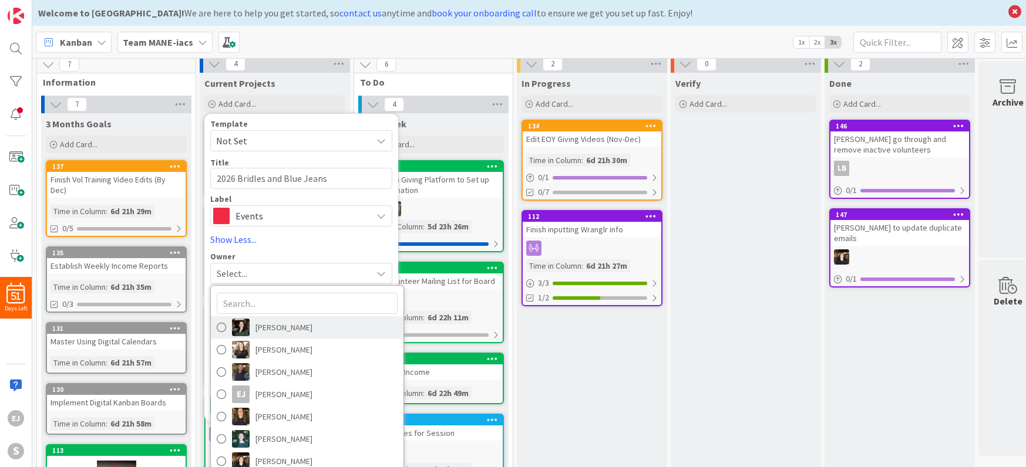
click at [221, 328] on span at bounding box center [221, 328] width 9 height 18
type textarea "x"
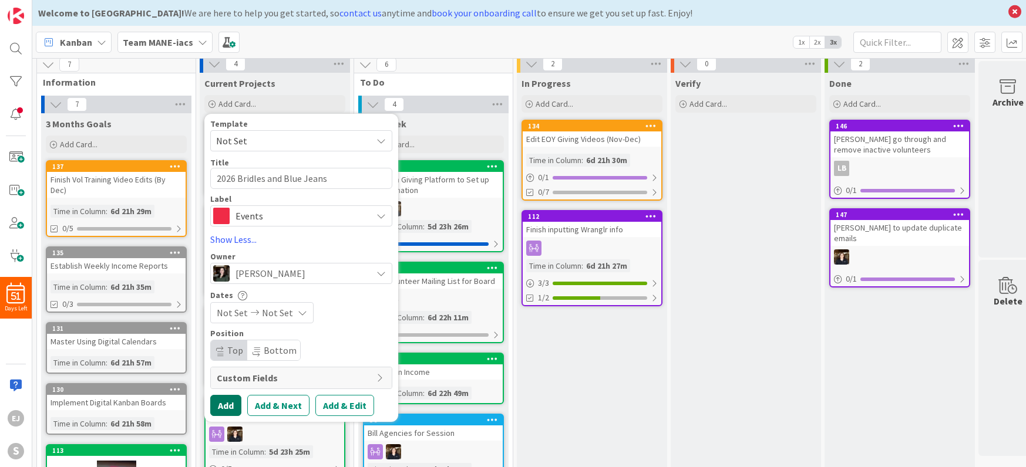
click at [228, 402] on button "Add" at bounding box center [225, 405] width 31 height 21
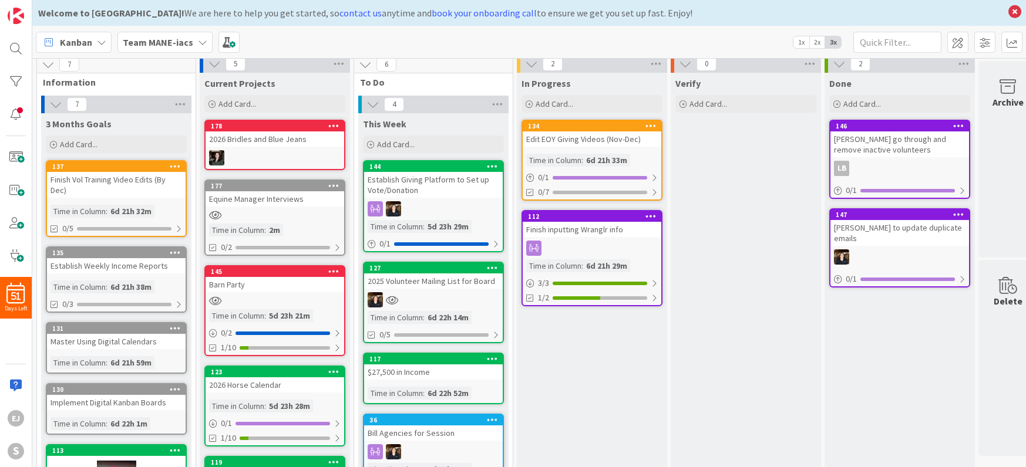
click at [308, 137] on div "2026 Bridles and Blue Jeans" at bounding box center [275, 139] width 139 height 15
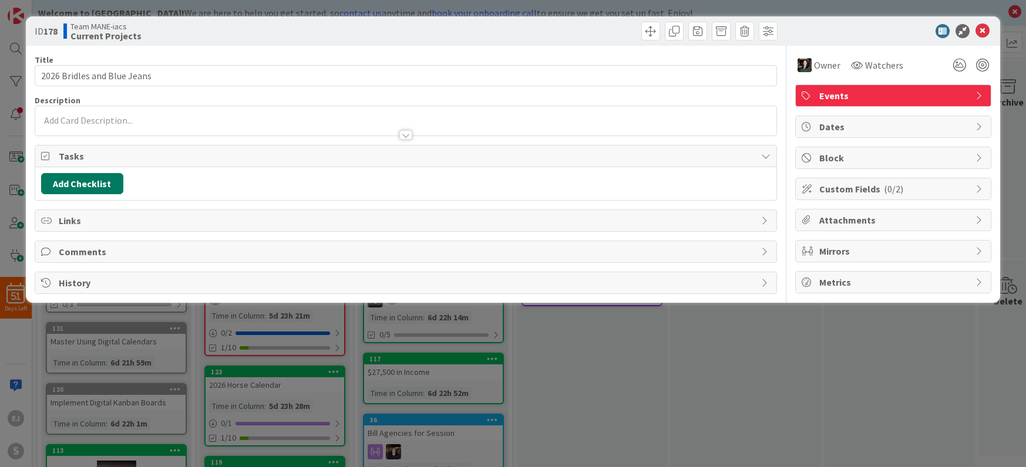
click at [85, 179] on button "Add Checklist" at bounding box center [82, 183] width 82 height 21
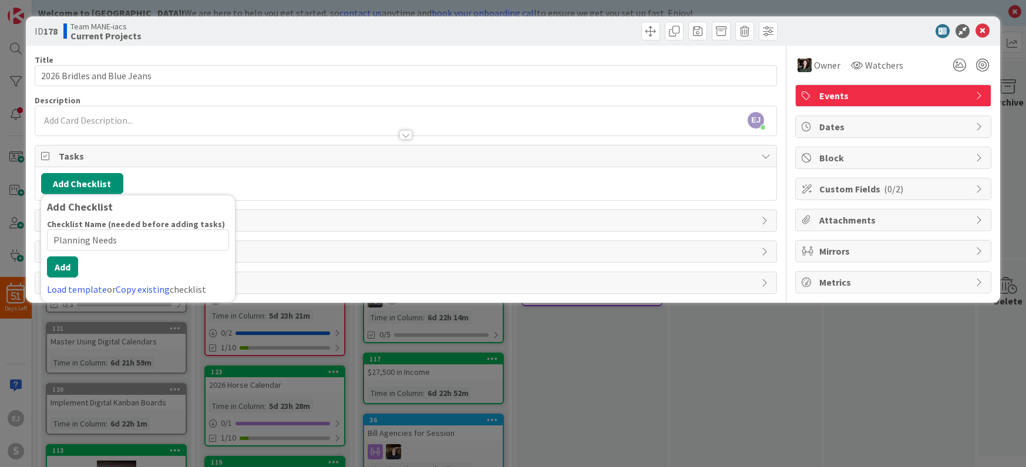
drag, startPoint x: 117, startPoint y: 252, endPoint x: 92, endPoint y: 251, distance: 25.3
click at [92, 251] on input "Planning Needs" at bounding box center [138, 240] width 182 height 21
type input "P"
type input "2025 Preparation To Do"
click at [59, 281] on div "Checklist Name (needed before adding tasks) 22 / 64 2025 Preparation To Do Add …" at bounding box center [138, 258] width 182 height 78
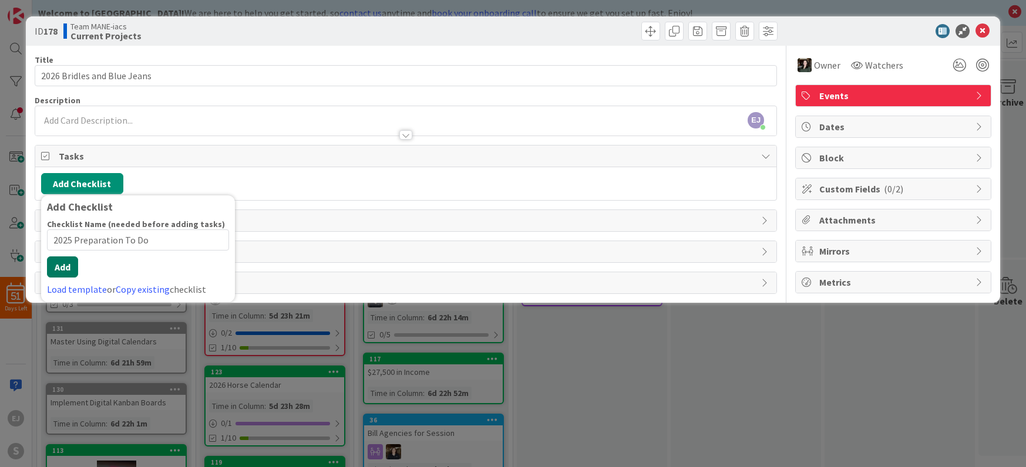
click at [59, 265] on button "Add" at bounding box center [62, 267] width 31 height 21
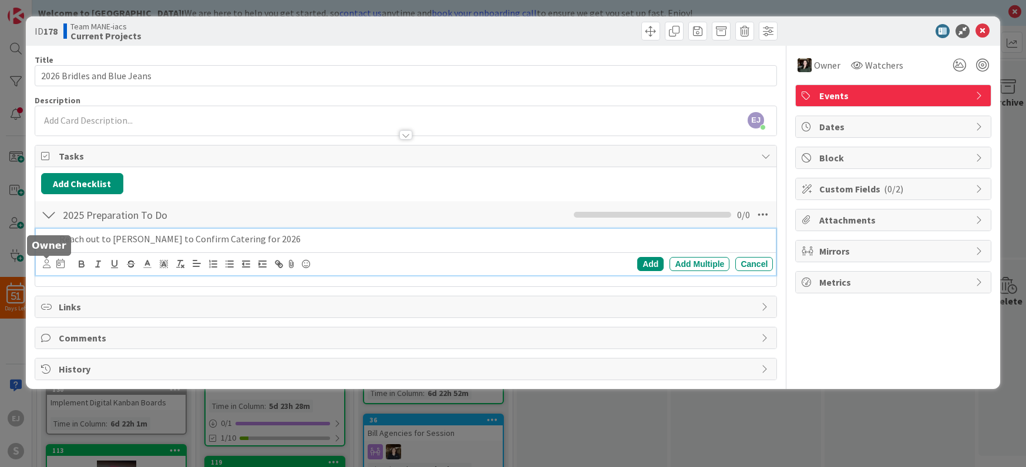
click at [46, 265] on icon at bounding box center [47, 264] width 8 height 9
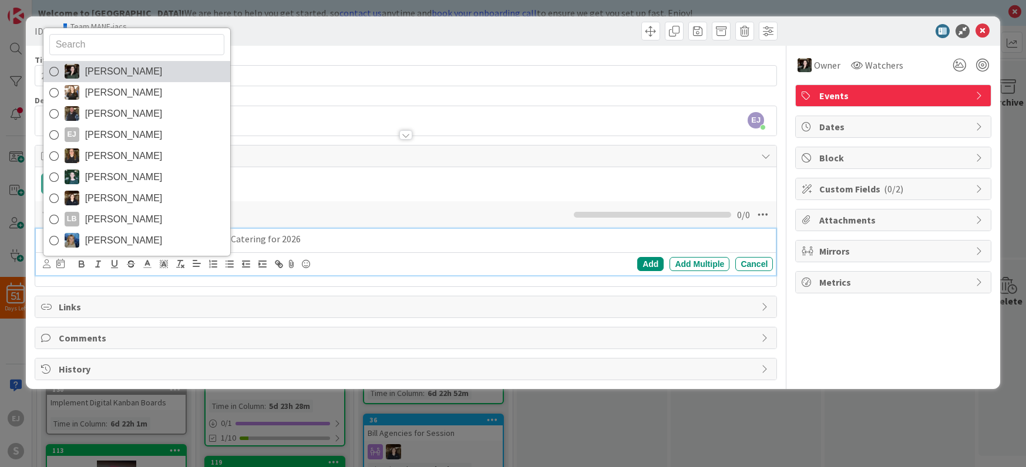
click at [90, 76] on span "[PERSON_NAME]" at bounding box center [124, 72] width 78 height 18
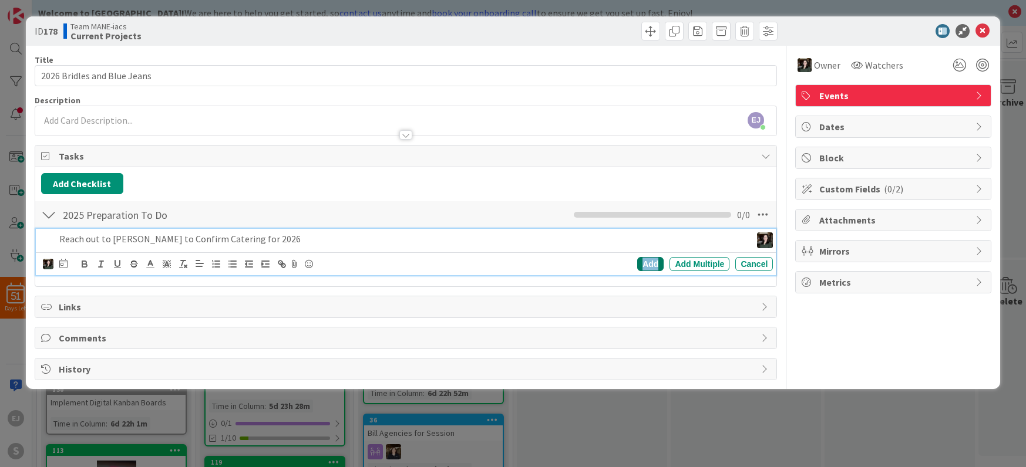
click at [646, 262] on div "Add" at bounding box center [650, 264] width 26 height 14
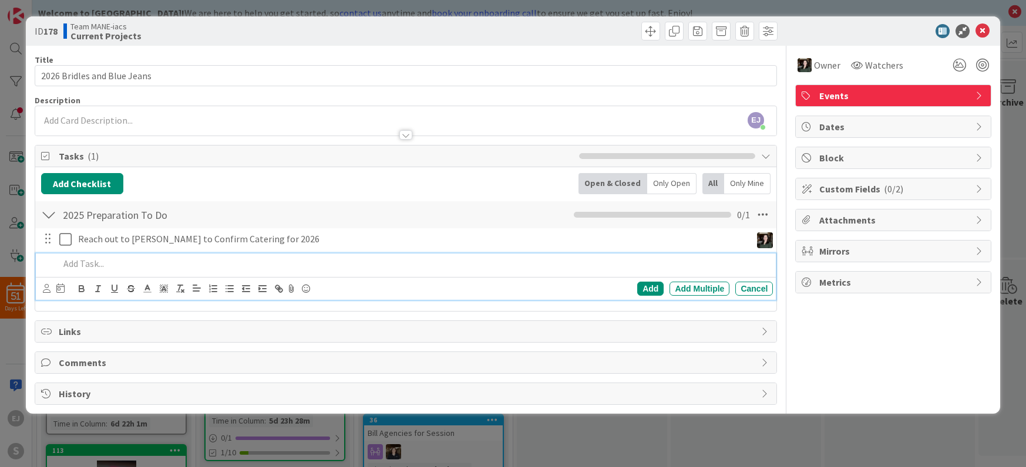
click at [88, 262] on p at bounding box center [413, 264] width 709 height 14
click at [171, 264] on p "Reach out to D&V to confirm Alcohol Donation" at bounding box center [413, 264] width 709 height 14
click at [48, 289] on icon at bounding box center [47, 288] width 8 height 9
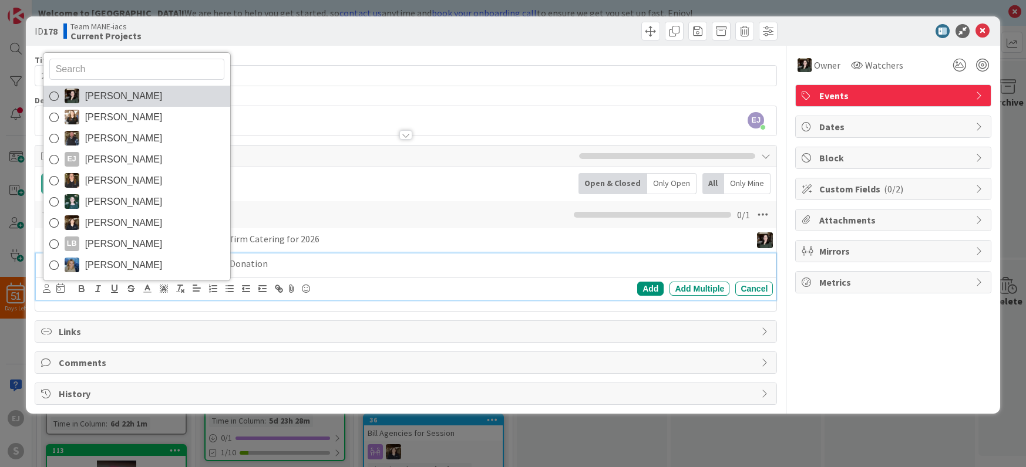
click at [79, 96] on img at bounding box center [72, 96] width 15 height 15
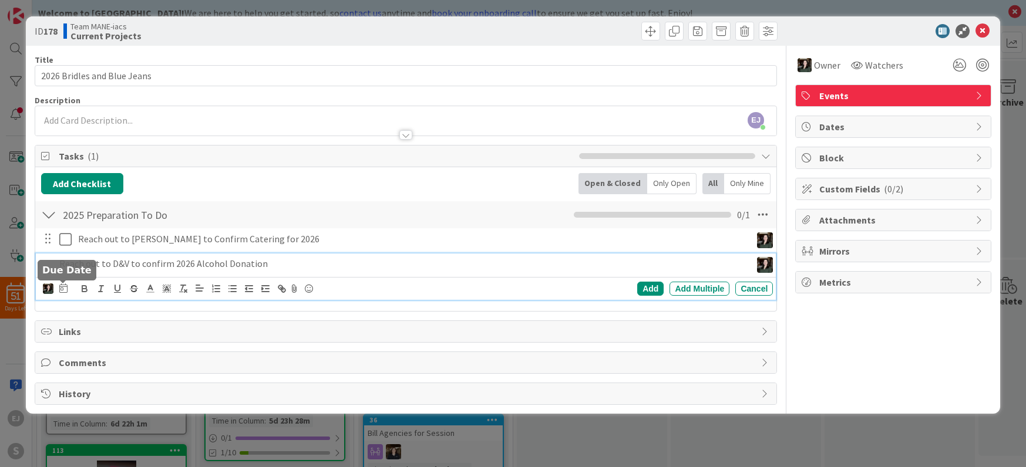
click at [63, 285] on icon at bounding box center [63, 288] width 8 height 9
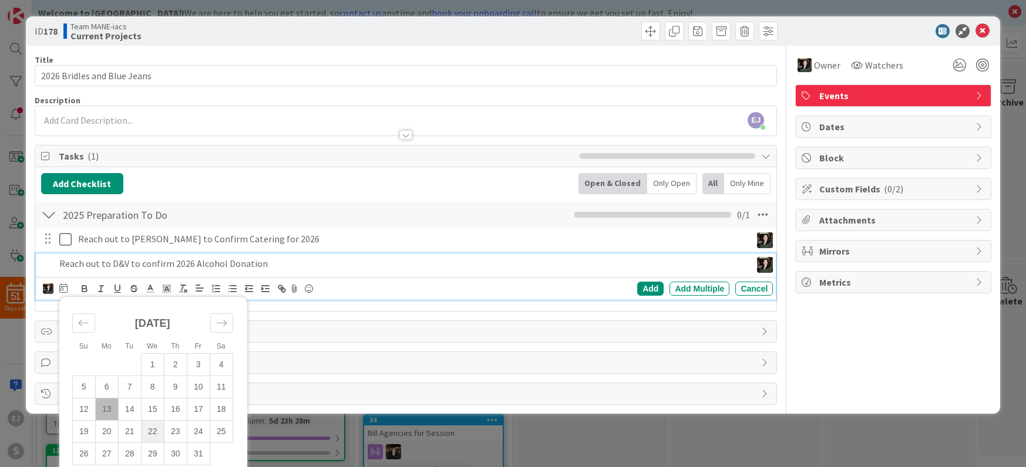
click at [153, 430] on td "22" at bounding box center [152, 431] width 23 height 22
type input "[DATE]"
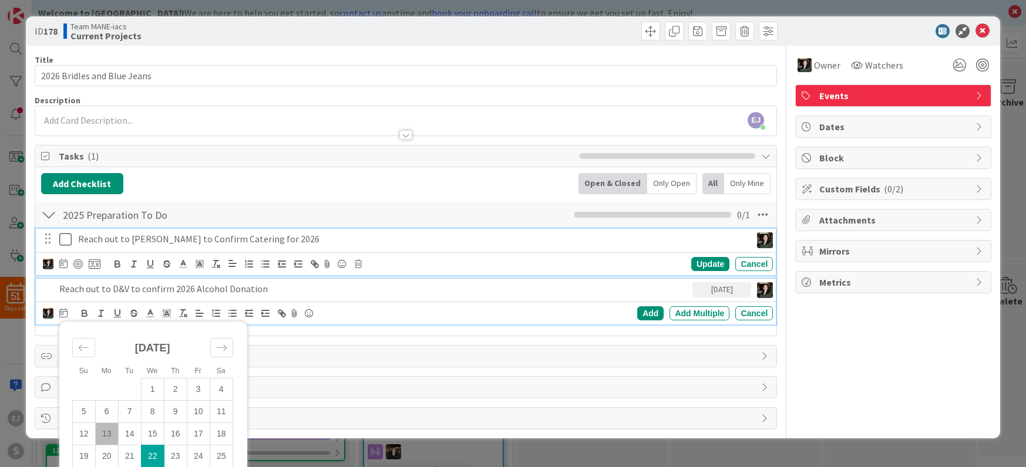
click at [124, 236] on p "Reach out to [PERSON_NAME] to Confirm Catering for 2026" at bounding box center [412, 240] width 668 height 14
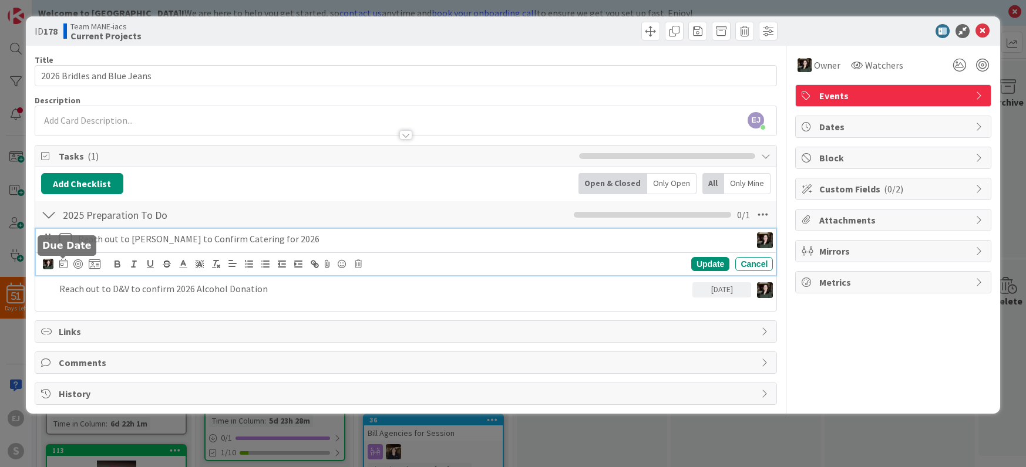
click at [63, 263] on icon at bounding box center [63, 263] width 8 height 9
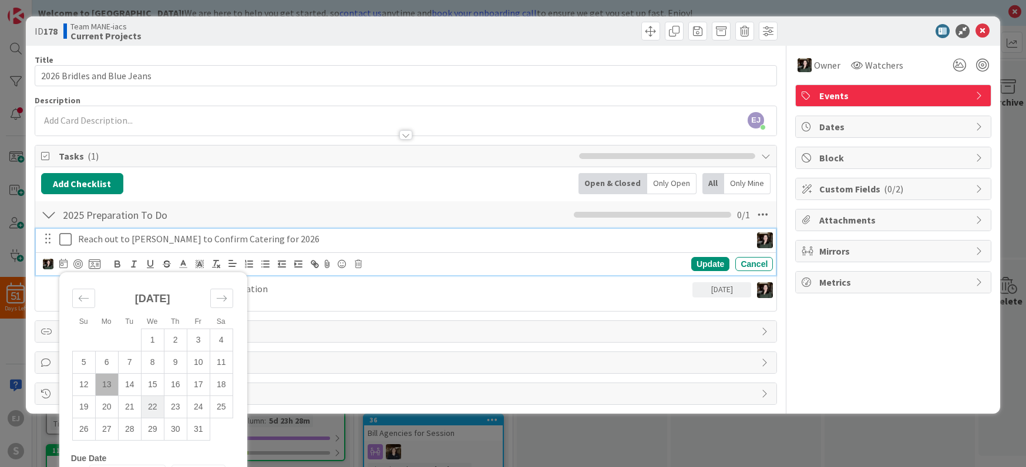
click at [155, 407] on td "22" at bounding box center [152, 407] width 23 height 22
type input "[DATE]"
click at [705, 267] on div "Update" at bounding box center [710, 264] width 38 height 14
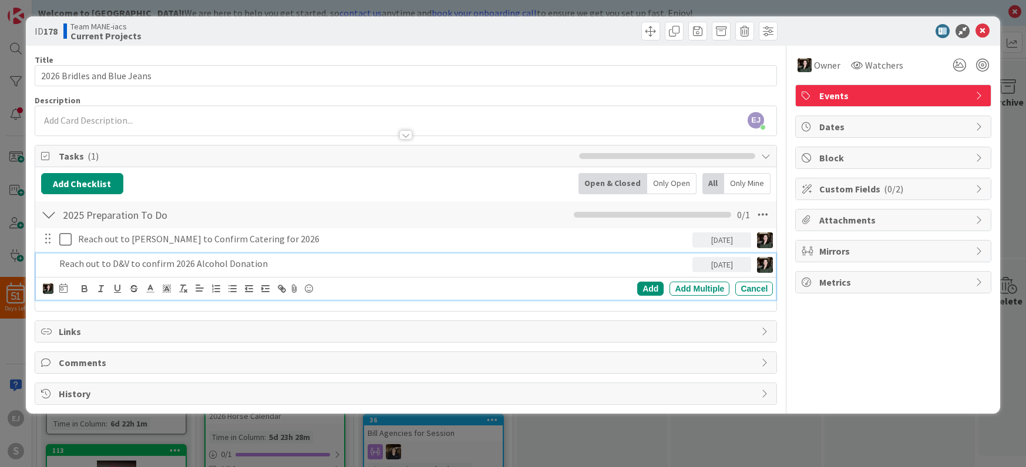
click at [325, 267] on p "Reach out to D&V to confirm 2026 Alcohol Donation" at bounding box center [373, 264] width 629 height 14
click at [654, 291] on div "Add" at bounding box center [650, 289] width 26 height 14
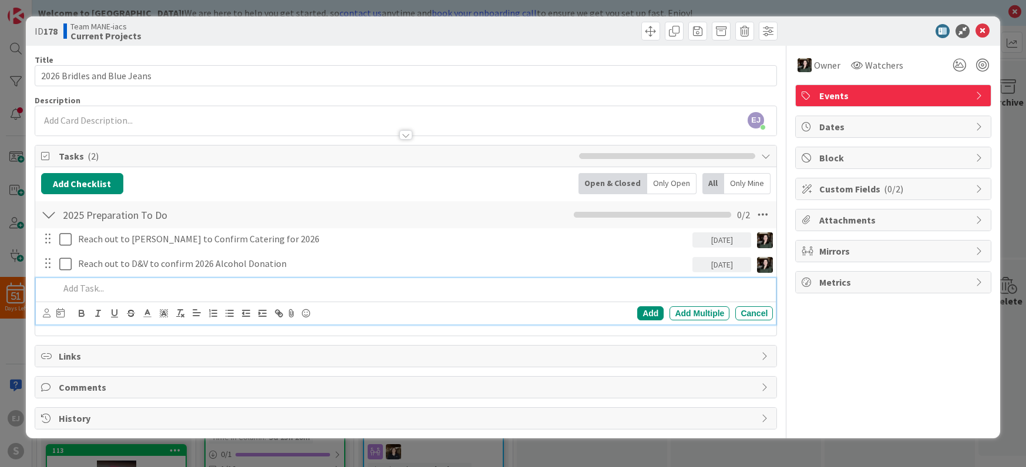
click at [85, 288] on p at bounding box center [413, 289] width 709 height 14
click at [46, 314] on icon at bounding box center [47, 313] width 8 height 9
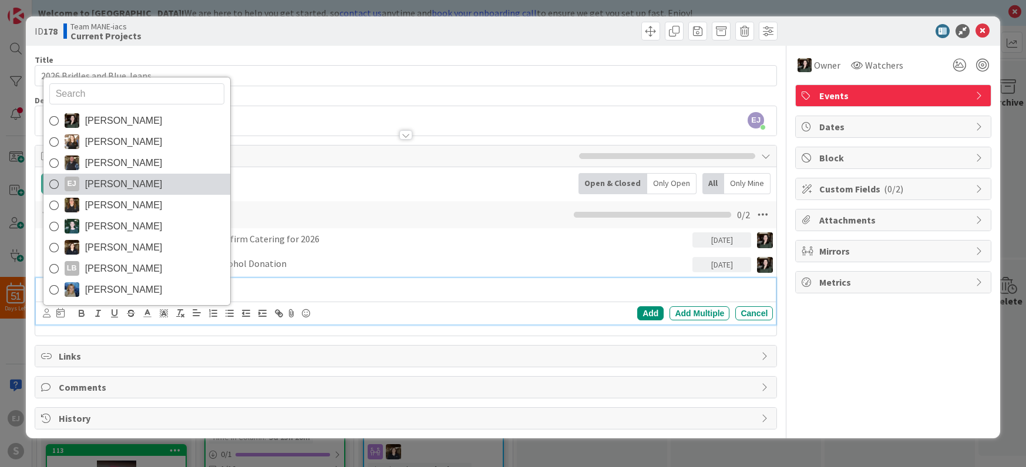
click at [84, 180] on link "[PERSON_NAME]" at bounding box center [136, 184] width 187 height 21
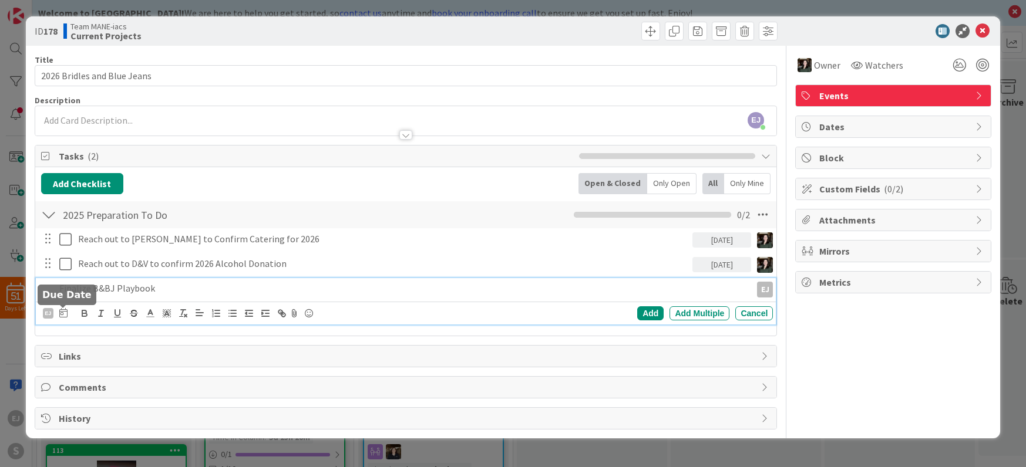
click at [64, 315] on icon at bounding box center [63, 312] width 8 height 9
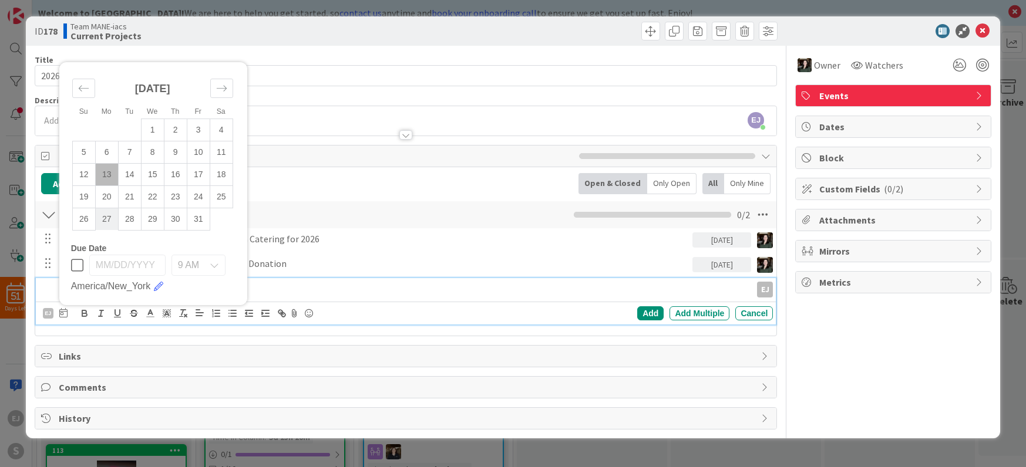
click at [103, 223] on td "27" at bounding box center [106, 219] width 23 height 22
click at [653, 316] on div "Add" at bounding box center [650, 314] width 26 height 14
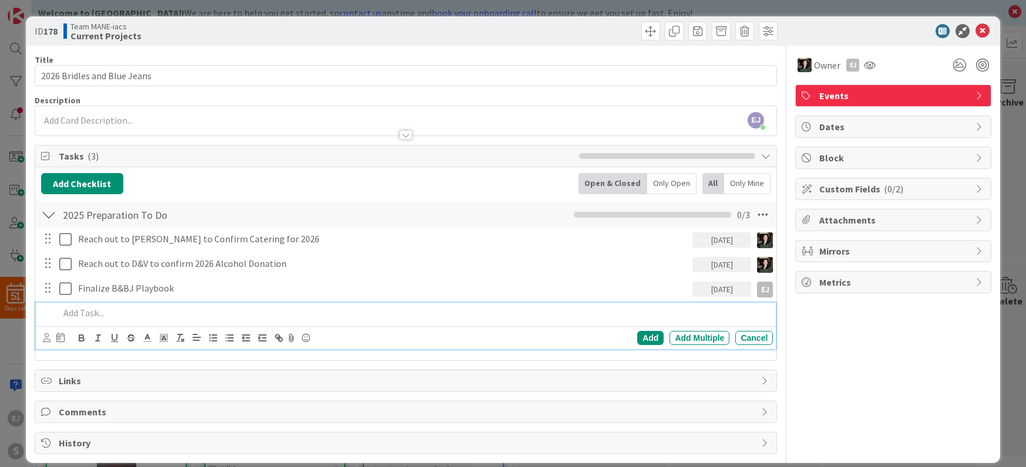
click at [94, 313] on p at bounding box center [413, 314] width 709 height 14
click at [49, 339] on icon at bounding box center [47, 338] width 8 height 9
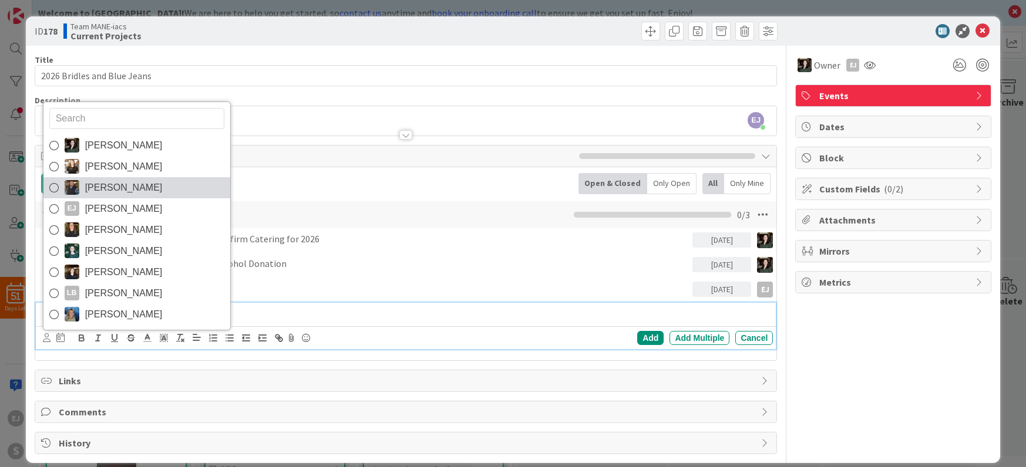
click at [52, 186] on icon at bounding box center [53, 188] width 9 height 18
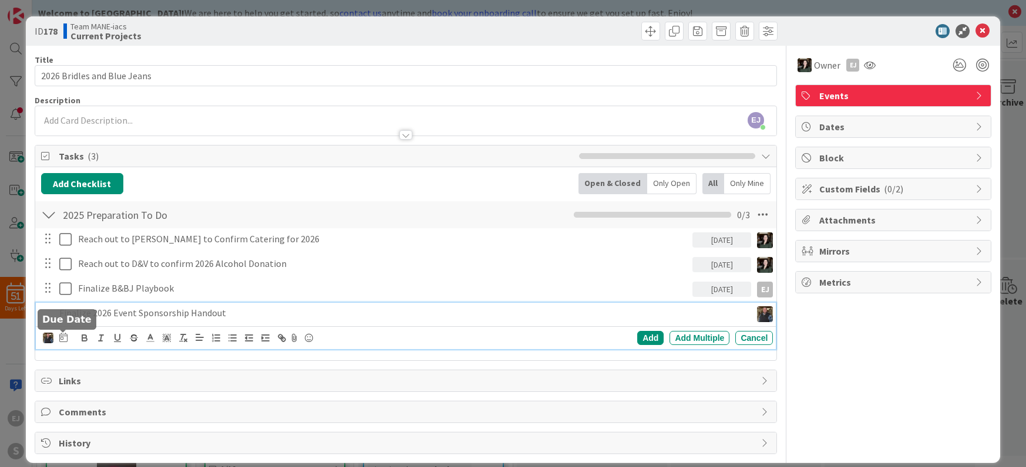
click at [66, 340] on icon at bounding box center [63, 337] width 8 height 9
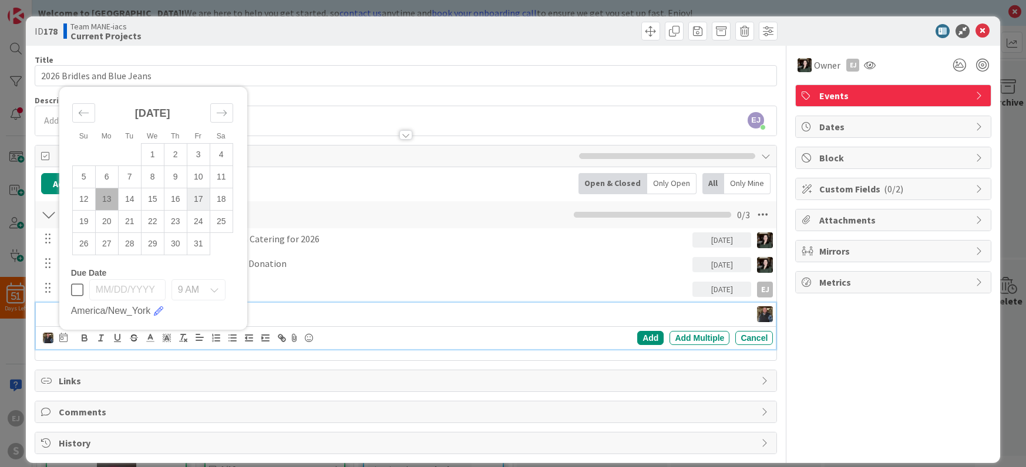
click at [201, 200] on td "17" at bounding box center [198, 199] width 23 height 22
click at [260, 322] on div "Finalize 2026 Event Sponsorship Handout" at bounding box center [374, 313] width 638 height 21
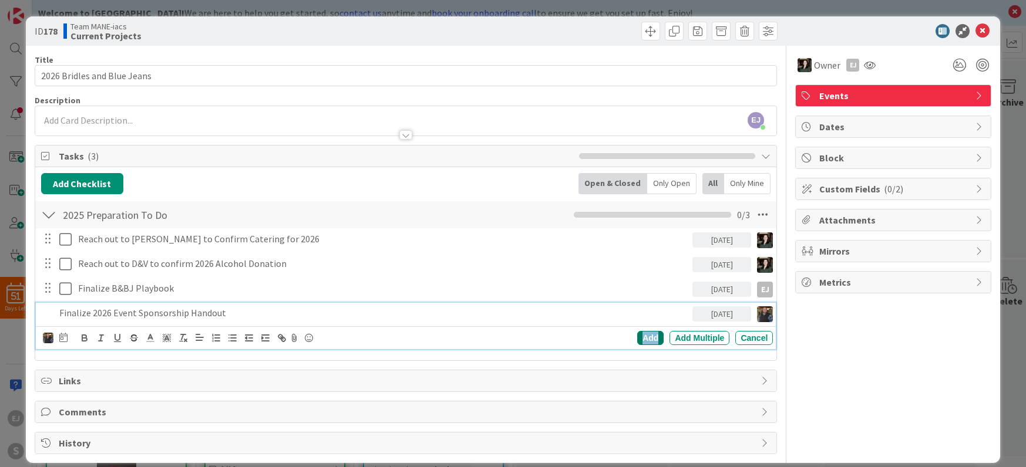
click at [649, 341] on div "Add" at bounding box center [650, 338] width 26 height 14
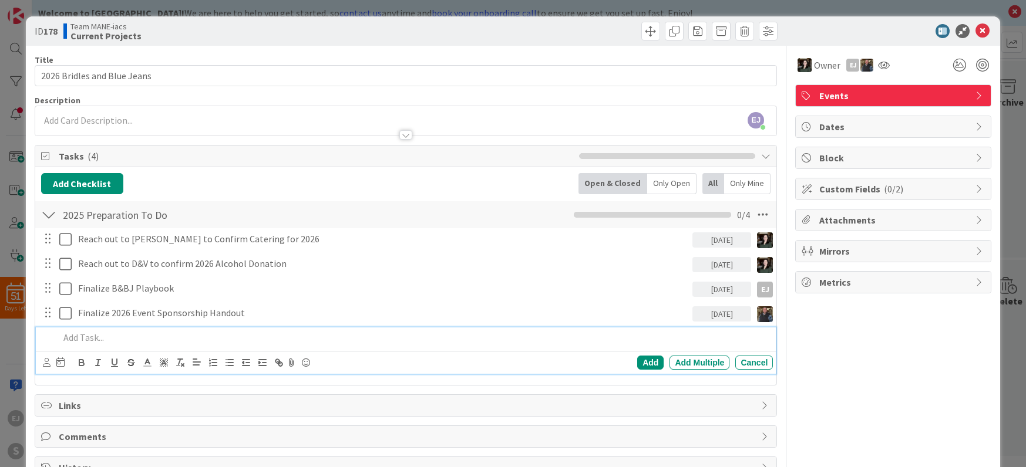
click at [86, 342] on p at bounding box center [413, 338] width 709 height 14
click at [88, 339] on p "Begin sending 2026 Sponsorship Handout to Previous Sponsors" at bounding box center [413, 338] width 709 height 14
click at [57, 362] on icon at bounding box center [60, 362] width 8 height 9
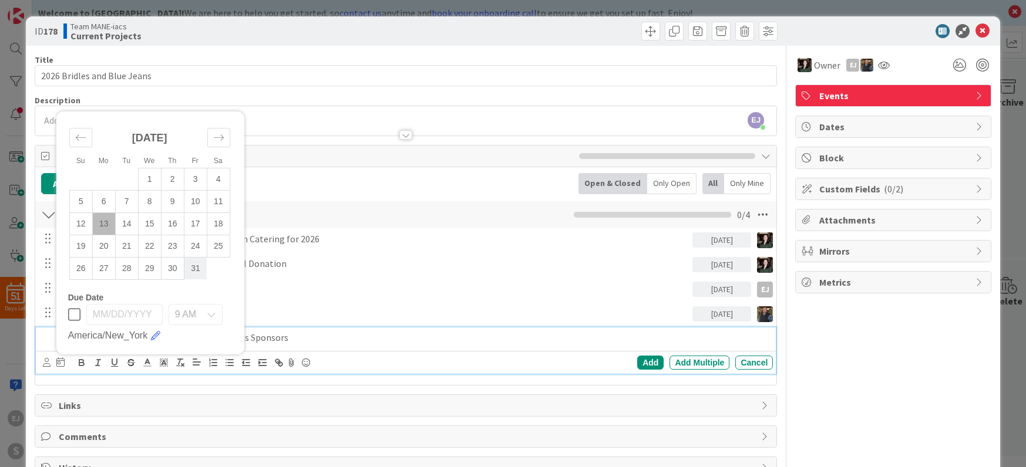
click at [191, 267] on td "31" at bounding box center [195, 268] width 23 height 22
type input "[DATE]"
click at [335, 338] on p "Sending 2026 Sponsorship Handout to Previous Sponsors" at bounding box center [384, 338] width 651 height 14
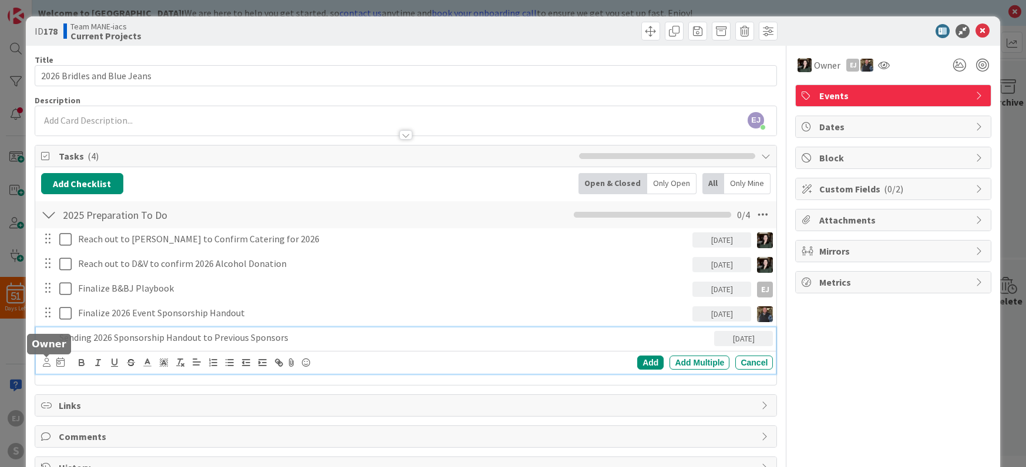
click at [47, 363] on icon at bounding box center [47, 362] width 8 height 9
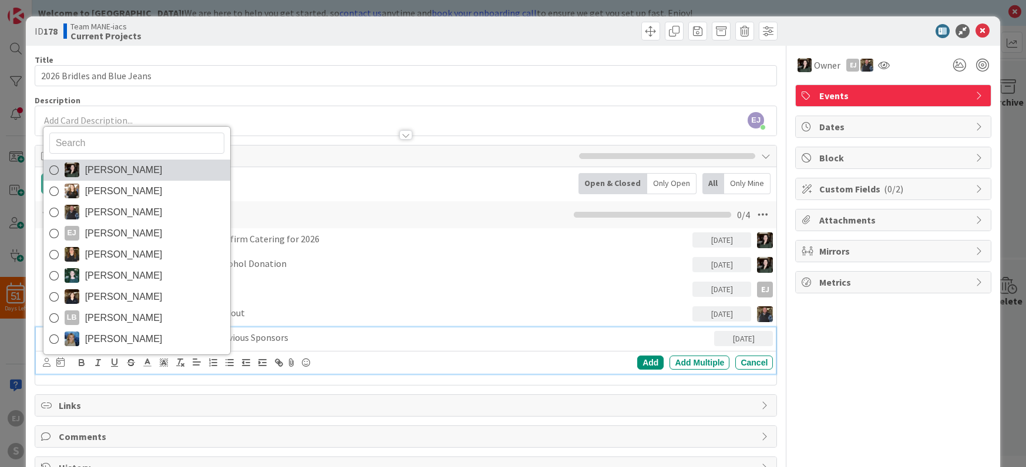
click at [75, 170] on img at bounding box center [72, 170] width 15 height 15
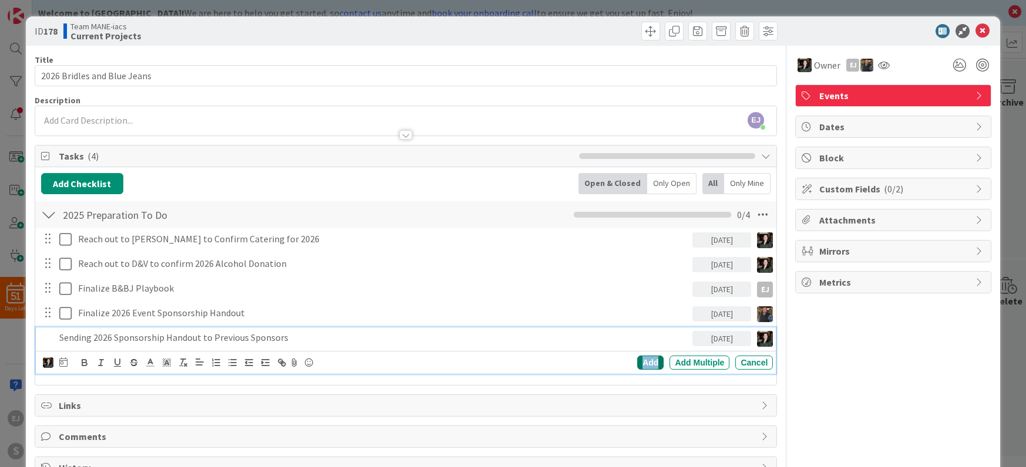
click at [654, 364] on div "Add" at bounding box center [650, 363] width 26 height 14
click at [110, 338] on p "Sending 2026 Sponsorship Handout to Previous Sponsors" at bounding box center [382, 338] width 609 height 14
click at [715, 362] on div "Update" at bounding box center [710, 363] width 38 height 14
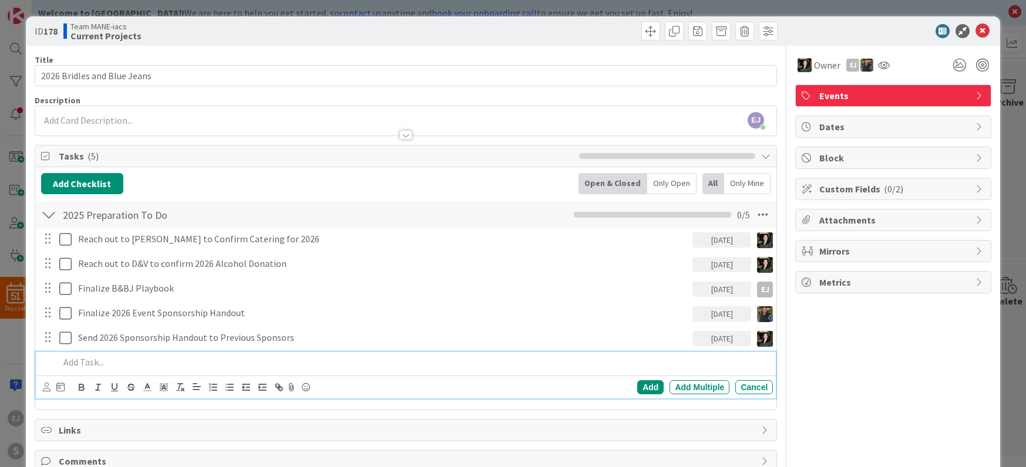
click at [105, 362] on p at bounding box center [413, 363] width 709 height 14
click at [651, 388] on div "Add" at bounding box center [650, 387] width 26 height 14
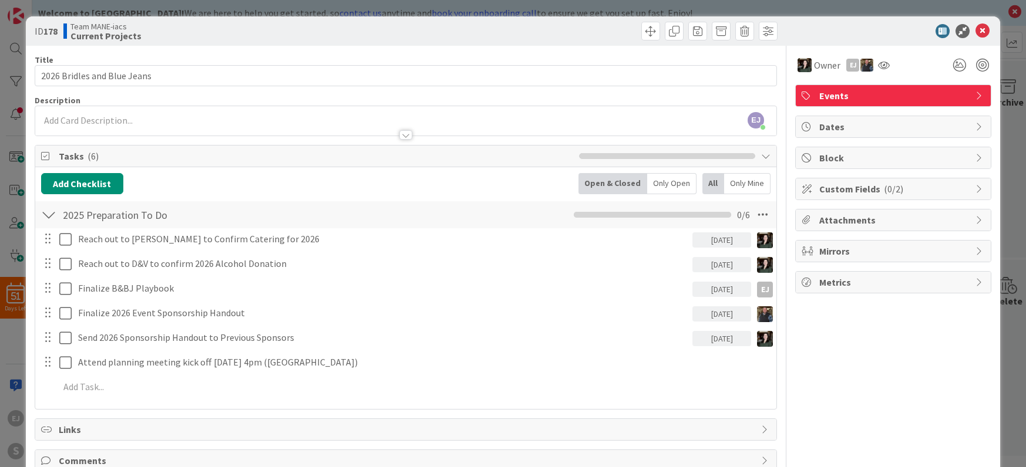
click at [107, 121] on div "[PERSON_NAME] joined 4 m ago" at bounding box center [406, 120] width 742 height 29
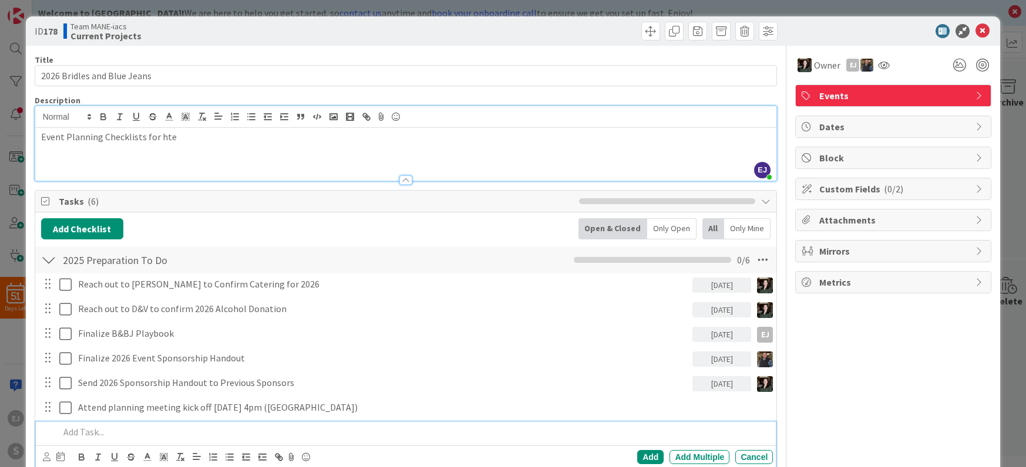
click at [83, 436] on p at bounding box center [413, 433] width 709 height 14
click at [200, 433] on p "Confirm [PERSON_NAME] Participation for jewerly donation" at bounding box center [413, 433] width 709 height 14
click at [243, 431] on p "Confirm [PERSON_NAME] Participation for 2026 jewerly donation" at bounding box center [413, 433] width 709 height 14
click at [45, 456] on icon at bounding box center [47, 457] width 8 height 9
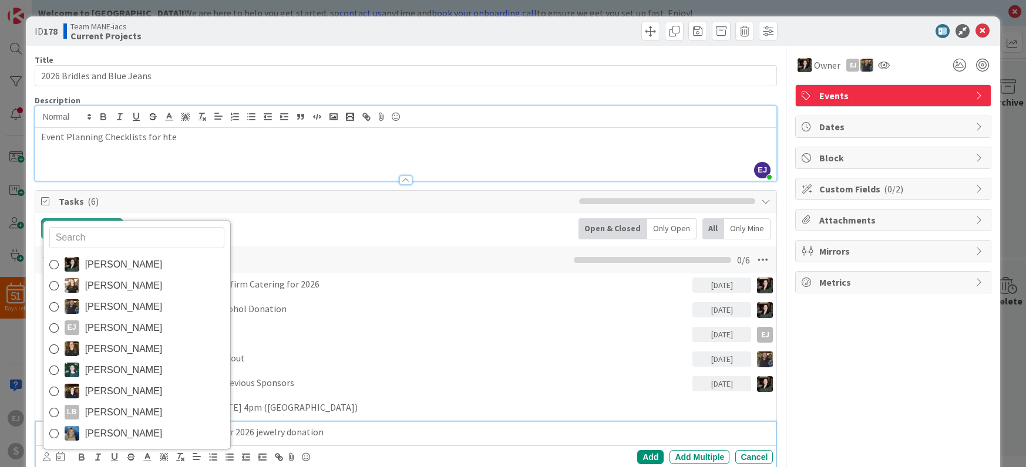
click at [116, 260] on span "[PERSON_NAME]" at bounding box center [124, 265] width 78 height 18
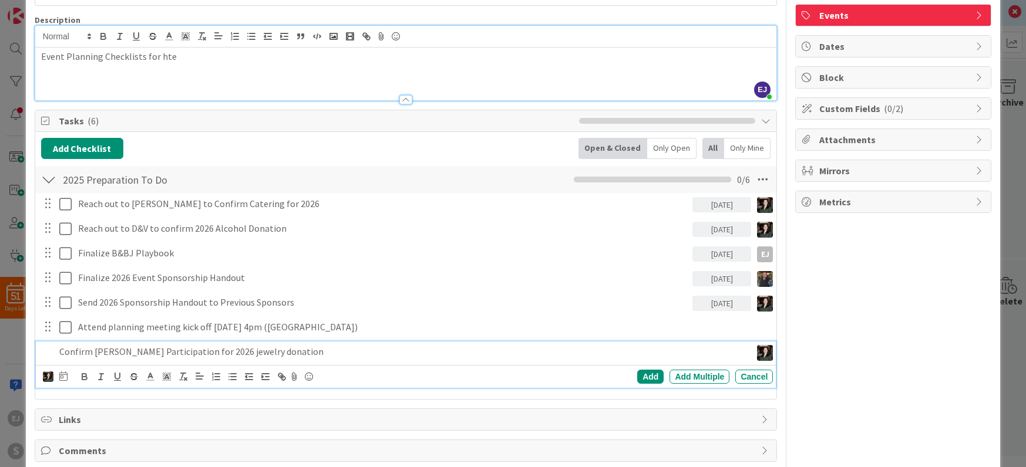
scroll to position [79, 0]
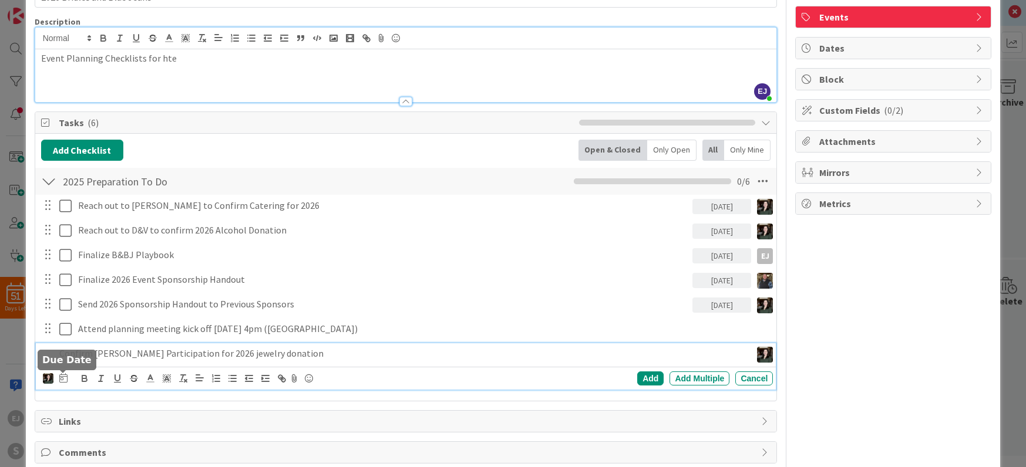
click at [66, 379] on icon at bounding box center [63, 377] width 8 height 9
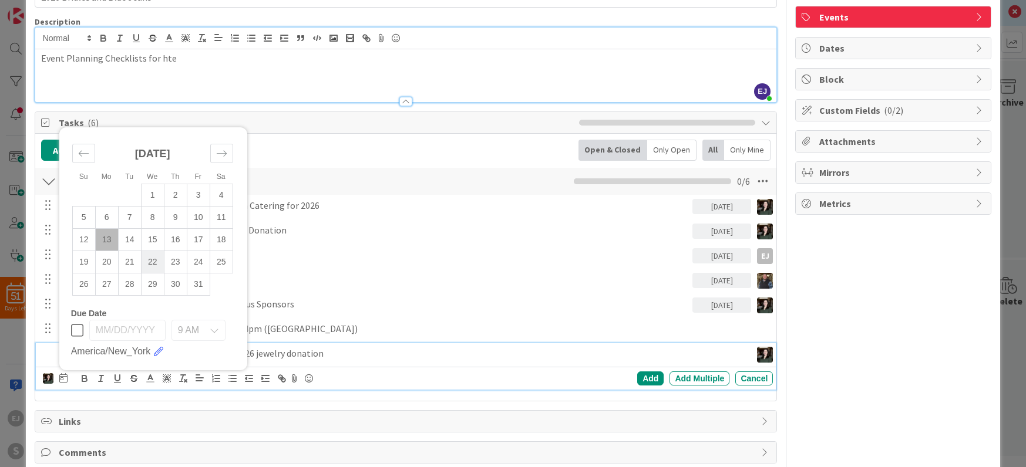
click at [155, 262] on td "22" at bounding box center [152, 262] width 23 height 22
type input "[DATE]"
click at [649, 378] on div "Add" at bounding box center [650, 379] width 26 height 14
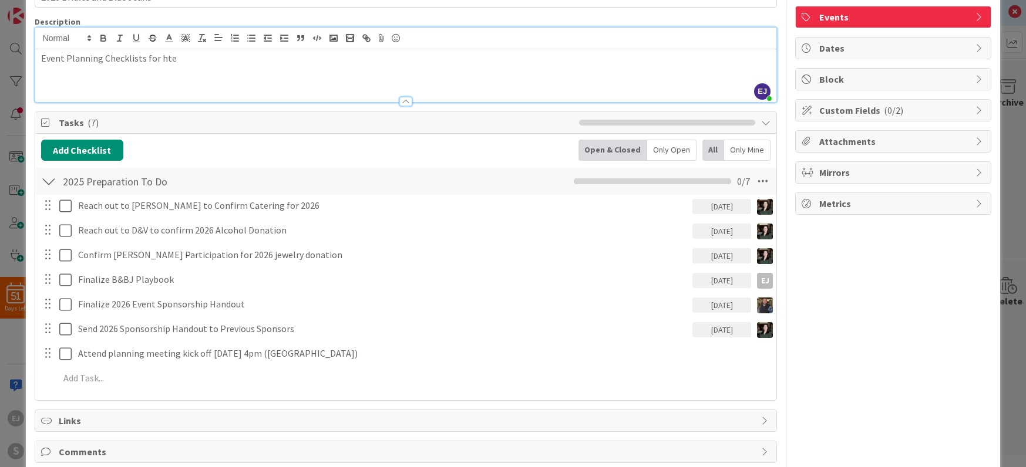
scroll to position [75, 0]
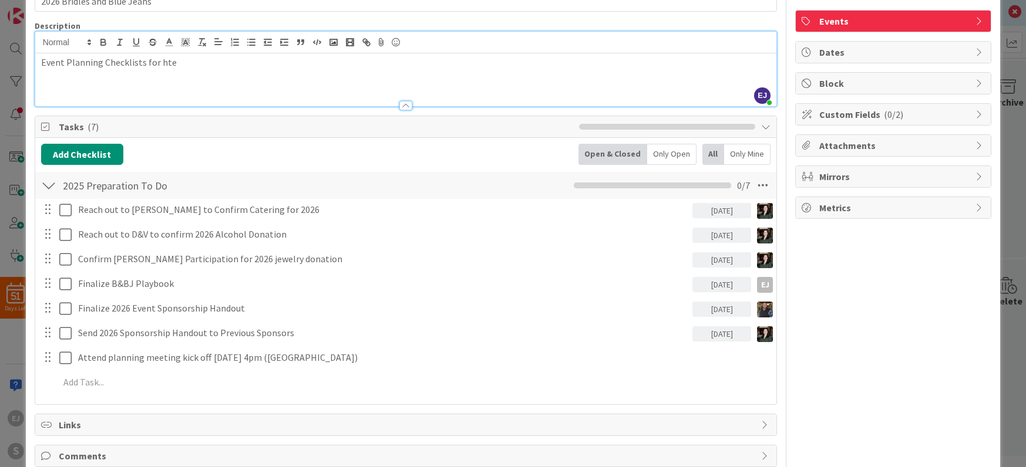
click at [203, 61] on p "Event Planning Checklists for hte" at bounding box center [406, 63] width 730 height 14
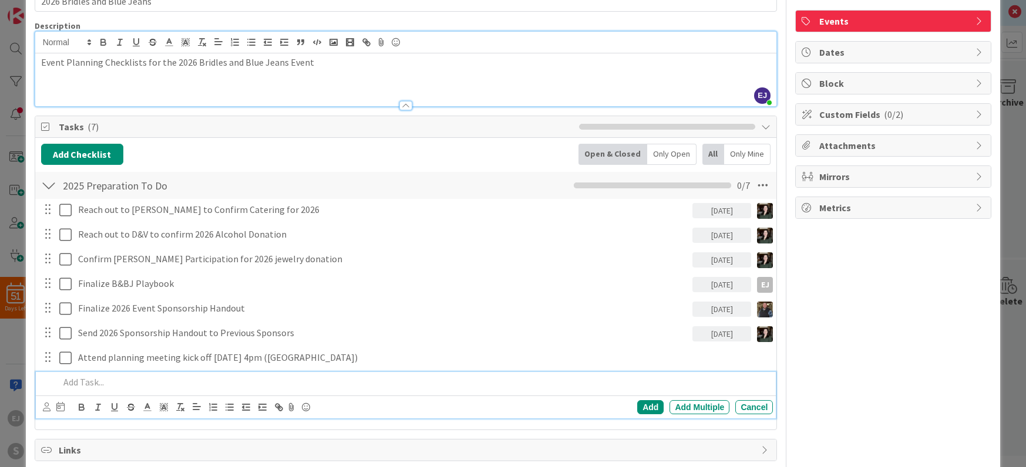
click at [78, 386] on p at bounding box center [413, 383] width 709 height 14
click at [45, 409] on icon at bounding box center [47, 407] width 8 height 9
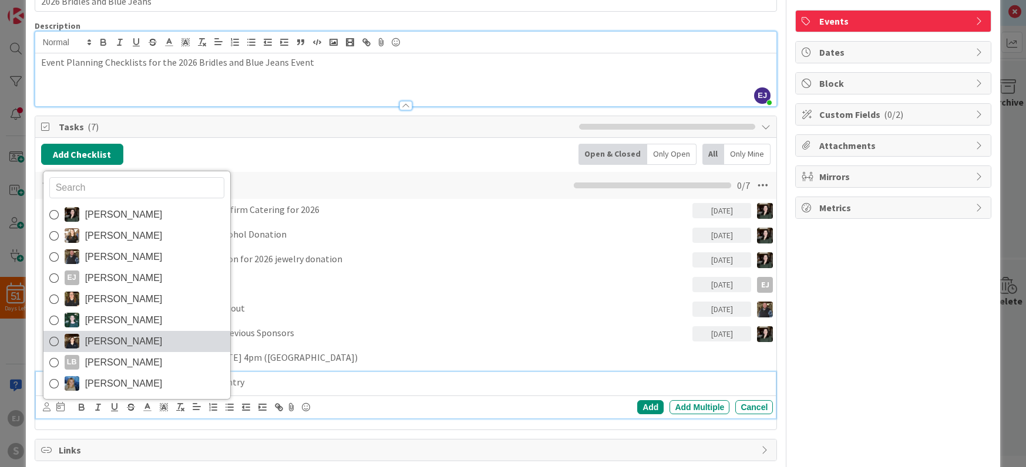
click at [98, 336] on span "[PERSON_NAME]" at bounding box center [124, 342] width 78 height 18
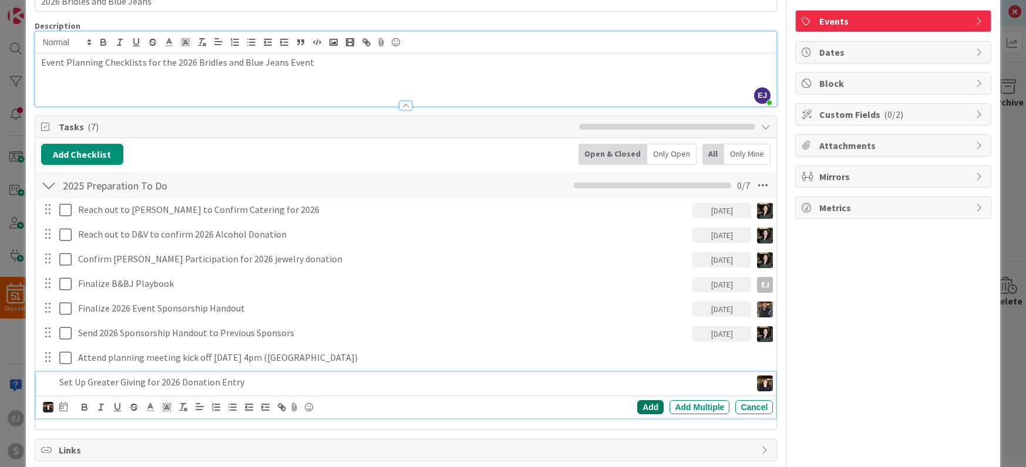
click at [642, 406] on div "Add" at bounding box center [650, 407] width 26 height 14
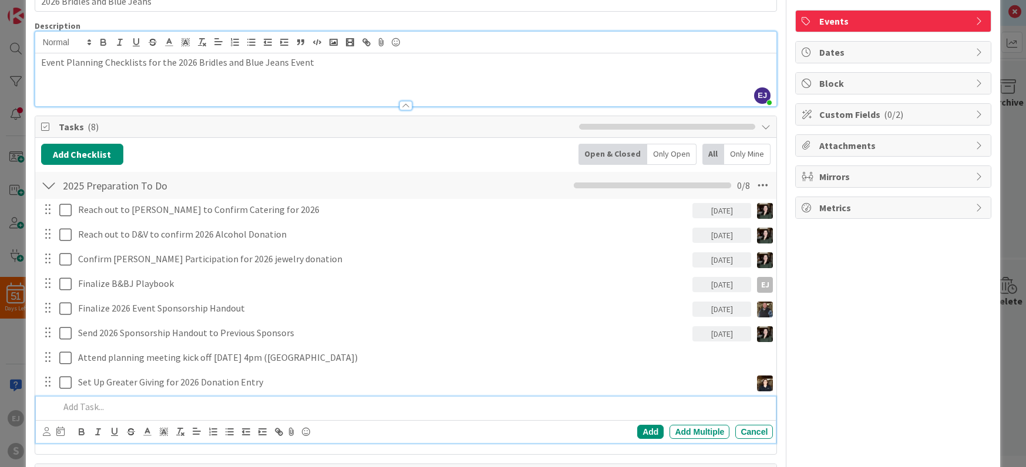
click at [144, 405] on p at bounding box center [413, 407] width 709 height 14
click at [47, 432] on icon at bounding box center [47, 431] width 8 height 9
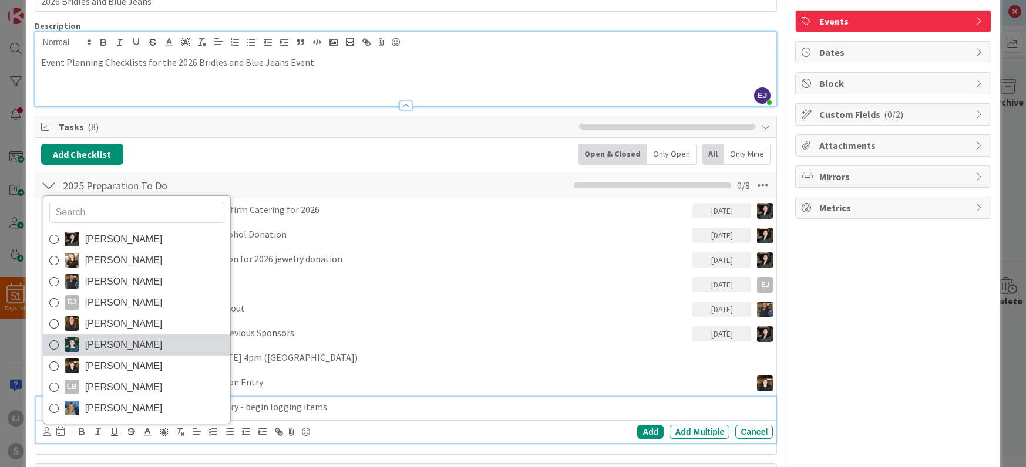
click at [113, 343] on span "[PERSON_NAME]" at bounding box center [124, 345] width 78 height 18
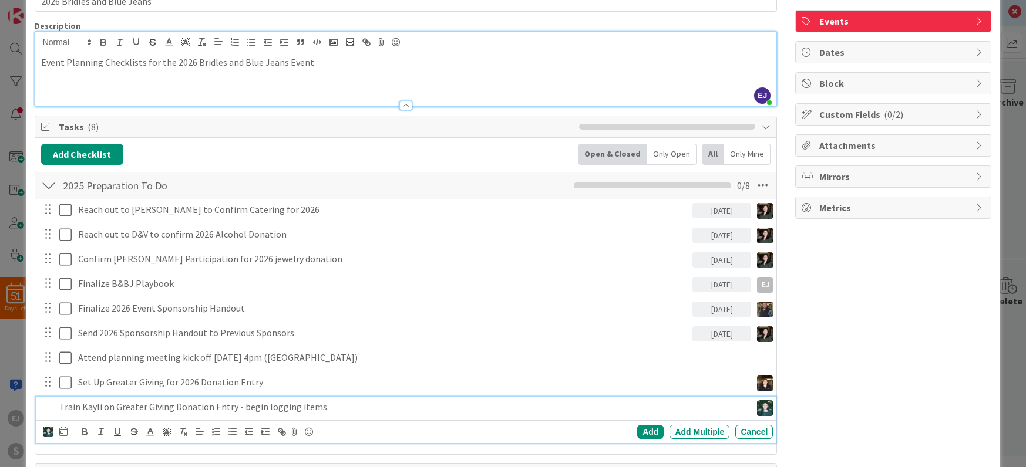
scroll to position [91, 0]
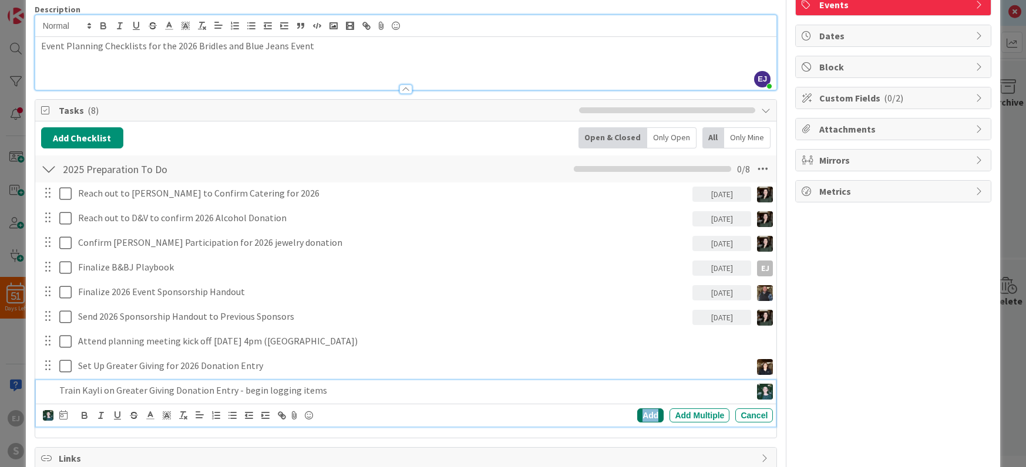
click at [655, 417] on div "Add" at bounding box center [650, 416] width 26 height 14
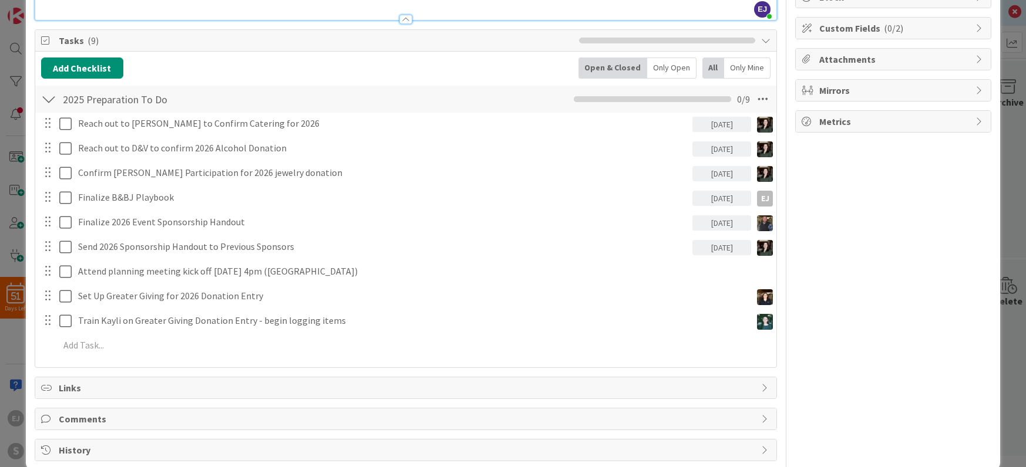
scroll to position [180, 0]
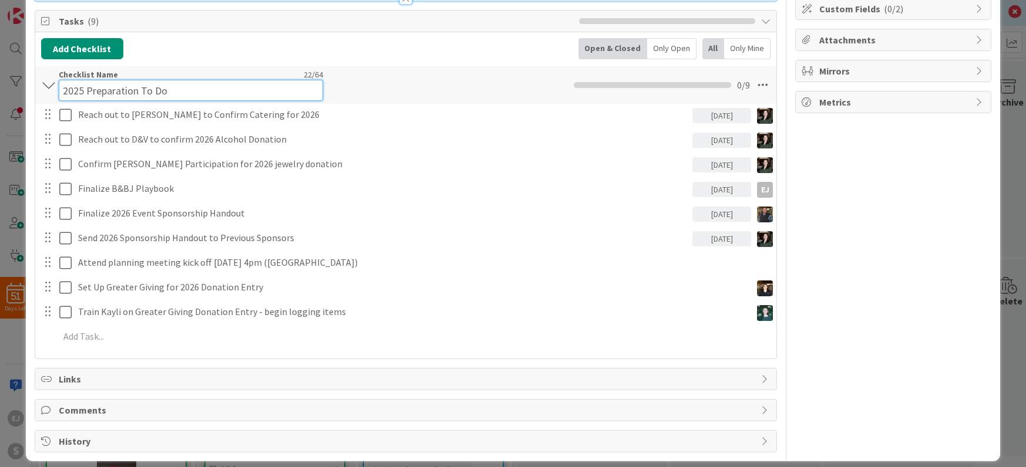
click at [141, 78] on div "Checklist Name 22 / 64 2025 Preparation To Do" at bounding box center [191, 85] width 264 height 32
type input "2025 Preparation - To Do"
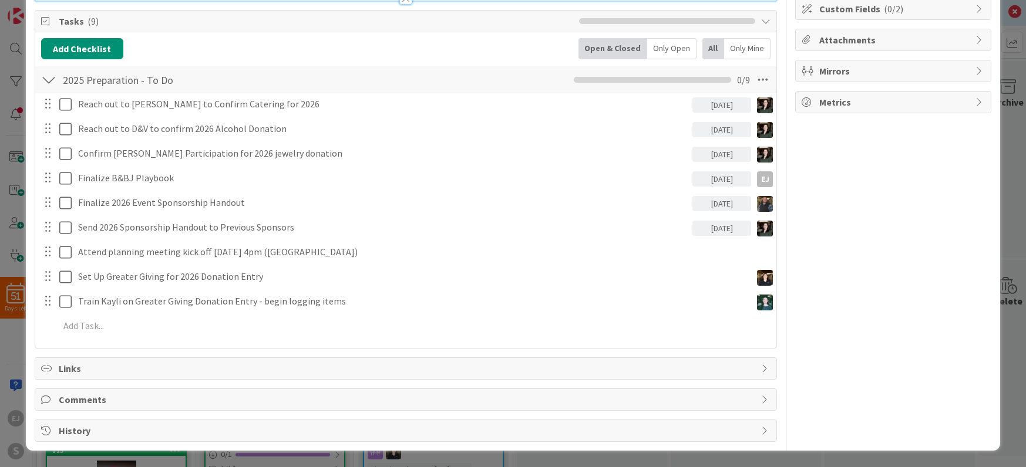
click at [342, 53] on div "Add Checklist Back Open & Closed Only Open All Only Mine" at bounding box center [406, 48] width 730 height 21
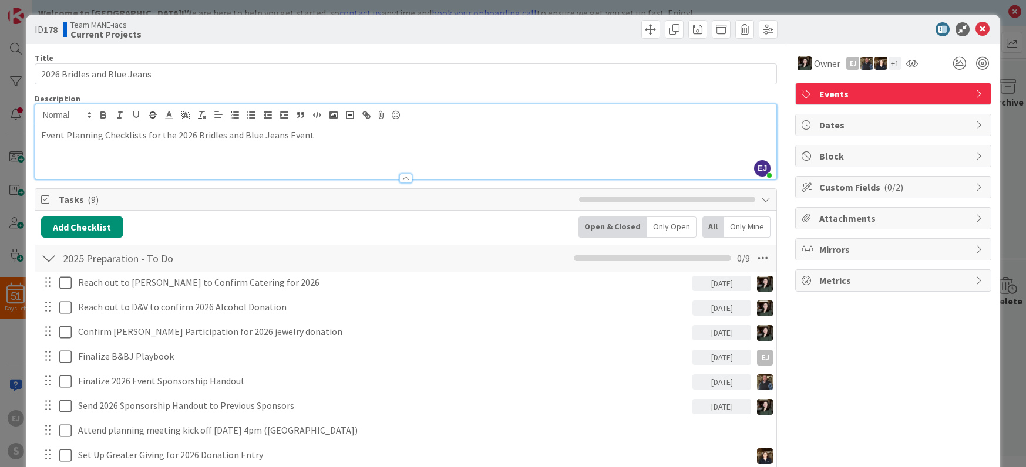
scroll to position [0, 0]
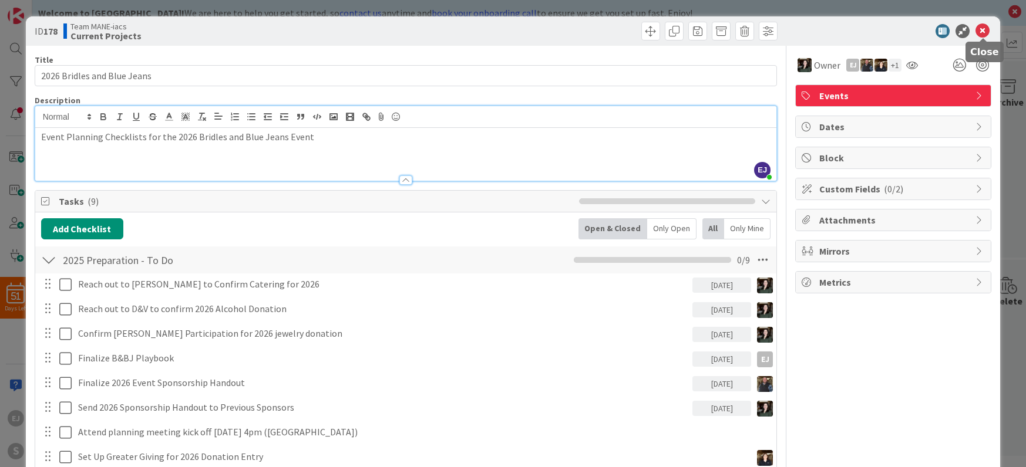
click at [981, 28] on icon at bounding box center [982, 31] width 14 height 14
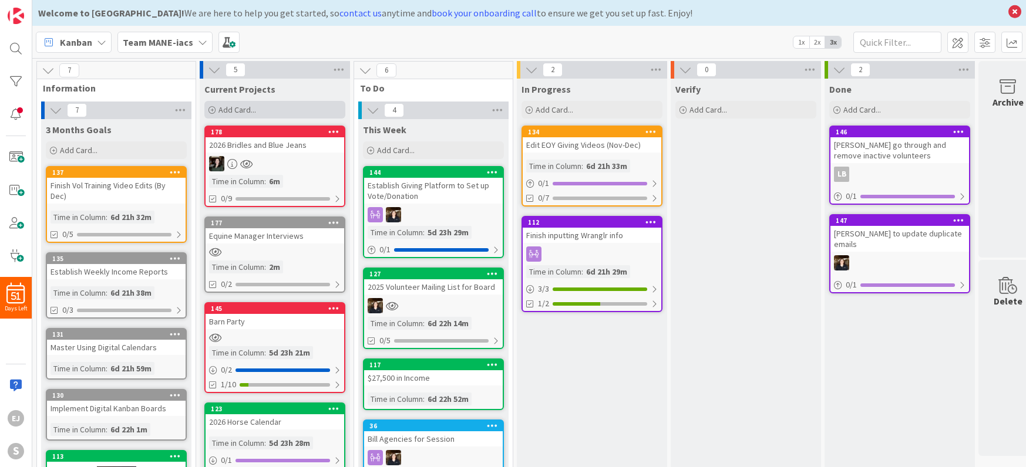
click at [235, 109] on span "Add Card..." at bounding box center [237, 110] width 38 height 11
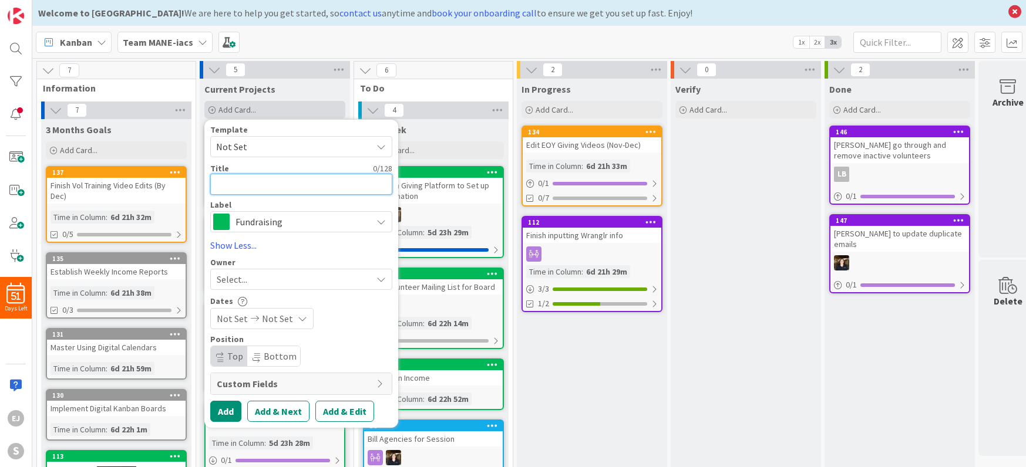
type textarea "x"
type textarea "P"
type textarea "x"
type textarea "Po"
type textarea "x"
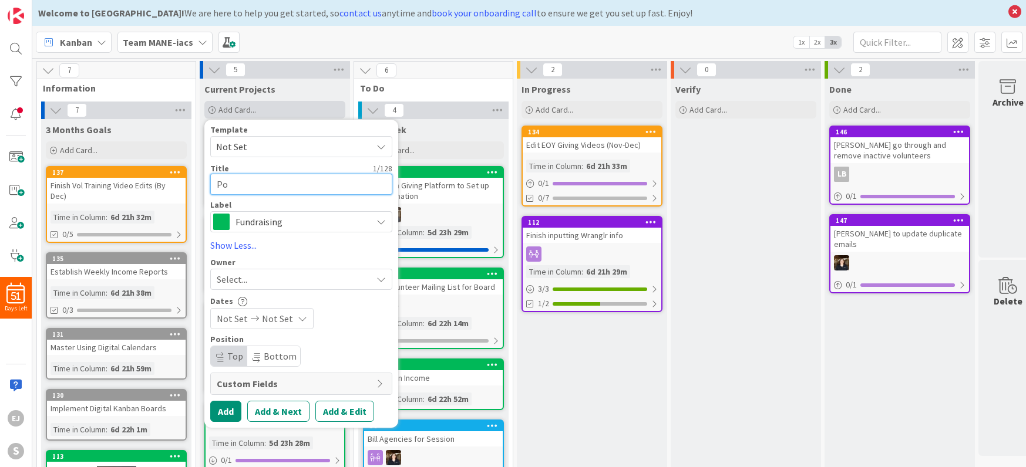
type textarea "Por"
type textarea "x"
type textarea "Porc"
type textarea "x"
type textarea "Porch"
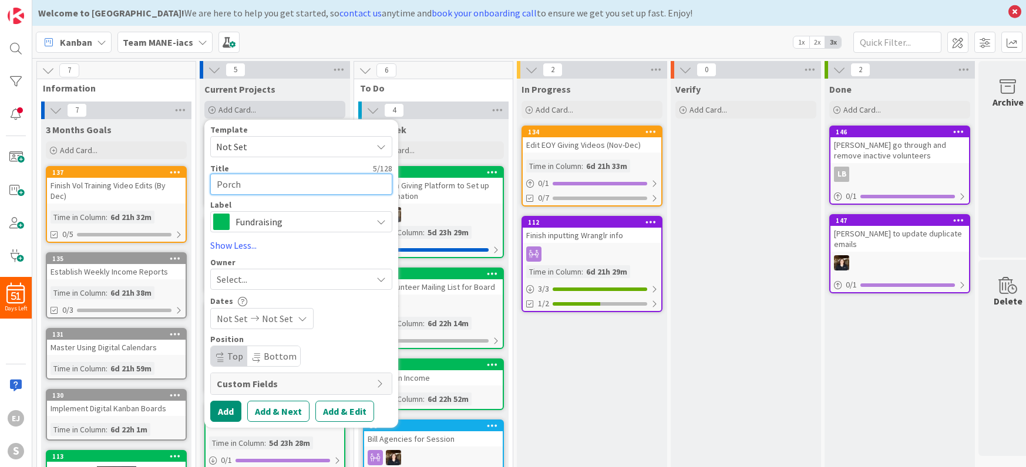
type textarea "x"
type textarea "Porc"
type textarea "x"
type textarea "Por"
type textarea "x"
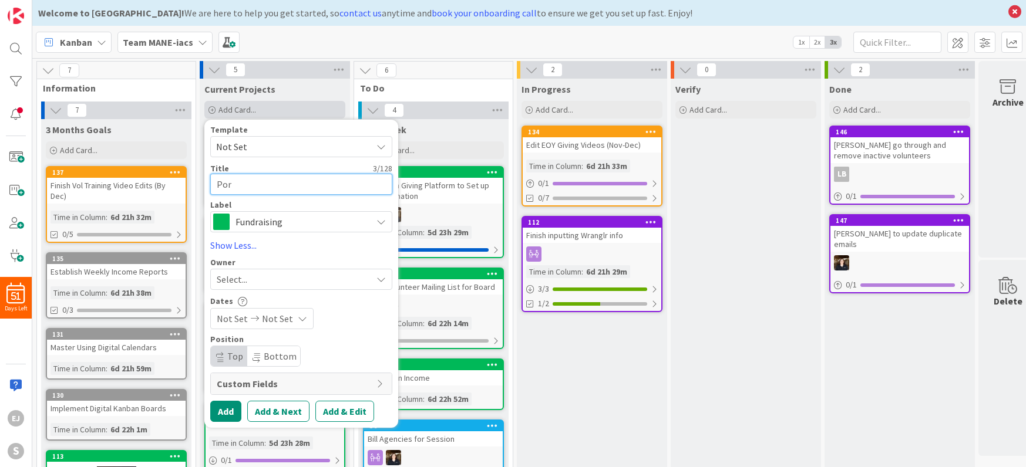
type textarea "Po"
type textarea "x"
type textarea "P"
click at [227, 412] on button "Add" at bounding box center [225, 411] width 31 height 21
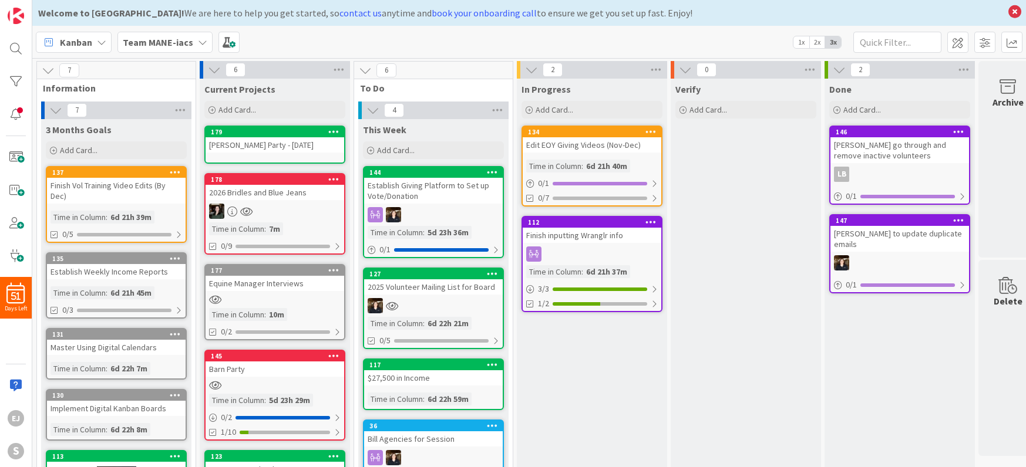
click at [328, 150] on div "[PERSON_NAME] Party - [DATE]" at bounding box center [275, 144] width 139 height 15
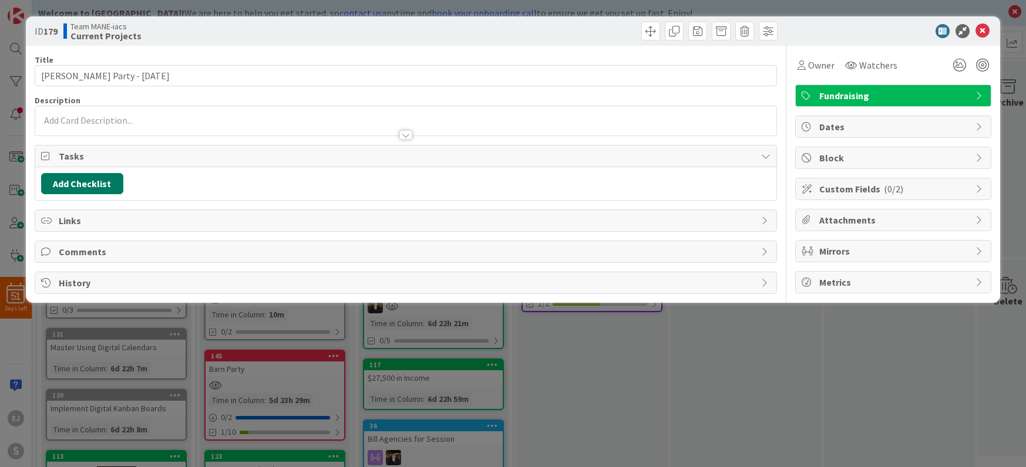
click at [107, 186] on button "Add Checklist" at bounding box center [82, 183] width 82 height 21
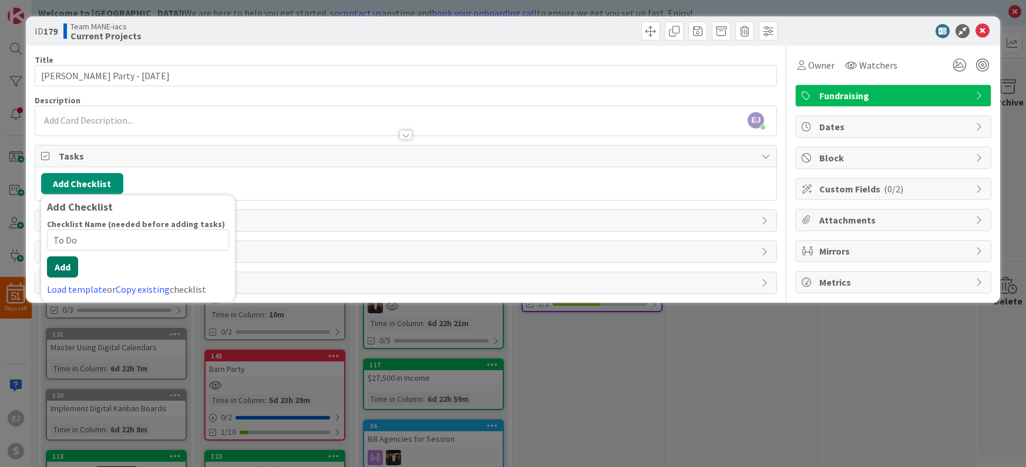
click at [60, 268] on button "Add" at bounding box center [62, 267] width 31 height 21
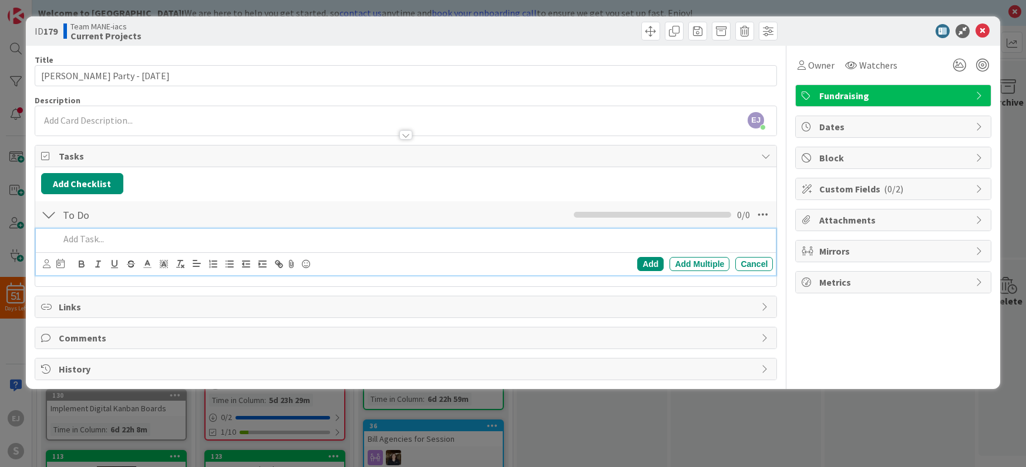
click at [102, 235] on p at bounding box center [413, 240] width 709 height 14
click at [43, 262] on icon at bounding box center [47, 264] width 8 height 9
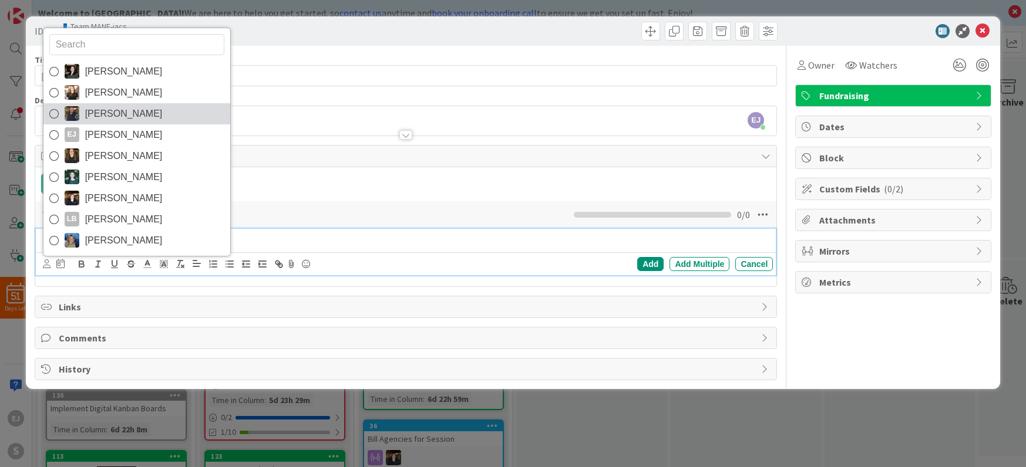
click at [80, 116] on link "[PERSON_NAME]" at bounding box center [136, 113] width 187 height 21
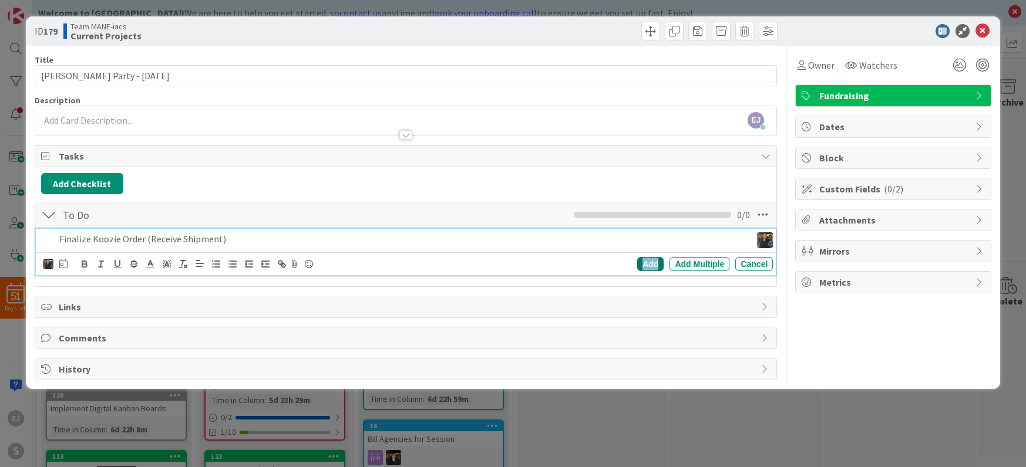
click at [645, 262] on div "Add" at bounding box center [650, 264] width 26 height 14
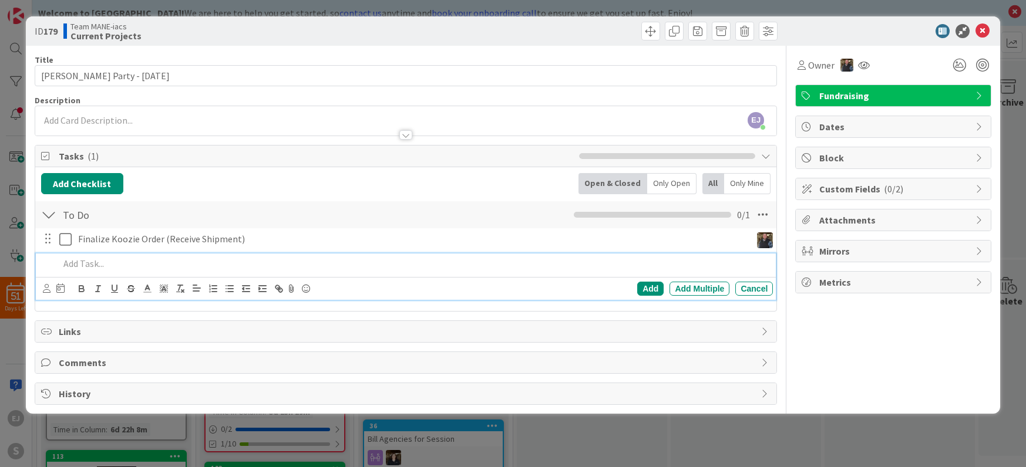
click at [93, 266] on p at bounding box center [413, 264] width 709 height 14
click at [45, 292] on icon at bounding box center [47, 288] width 8 height 9
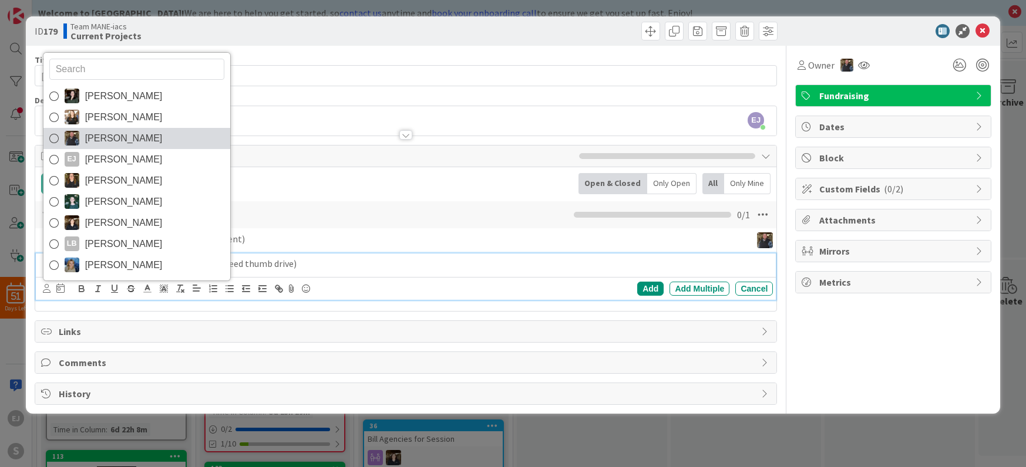
click at [92, 141] on span "[PERSON_NAME]" at bounding box center [124, 139] width 78 height 18
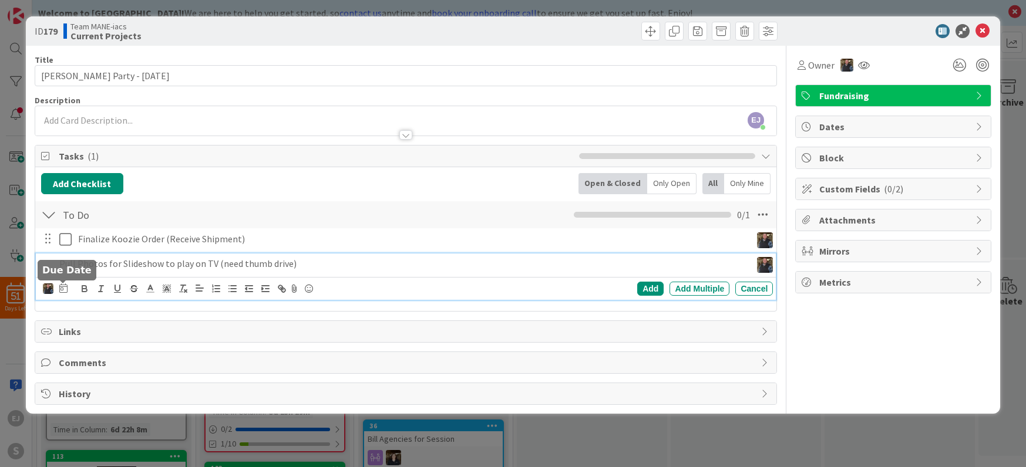
click at [65, 288] on icon at bounding box center [63, 288] width 8 height 9
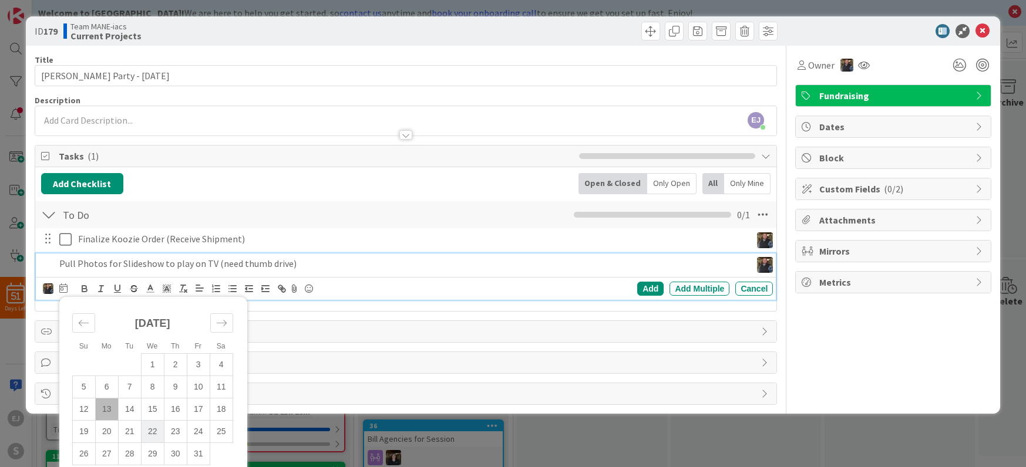
click at [157, 427] on td "22" at bounding box center [152, 431] width 23 height 22
click at [652, 294] on div "Add" at bounding box center [650, 289] width 26 height 14
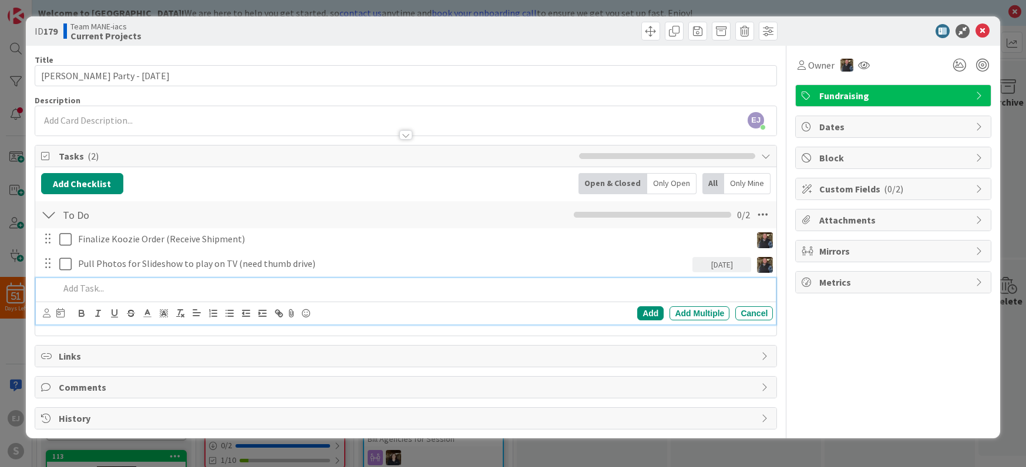
click at [141, 290] on p at bounding box center [413, 289] width 709 height 14
click at [49, 314] on icon at bounding box center [47, 313] width 8 height 9
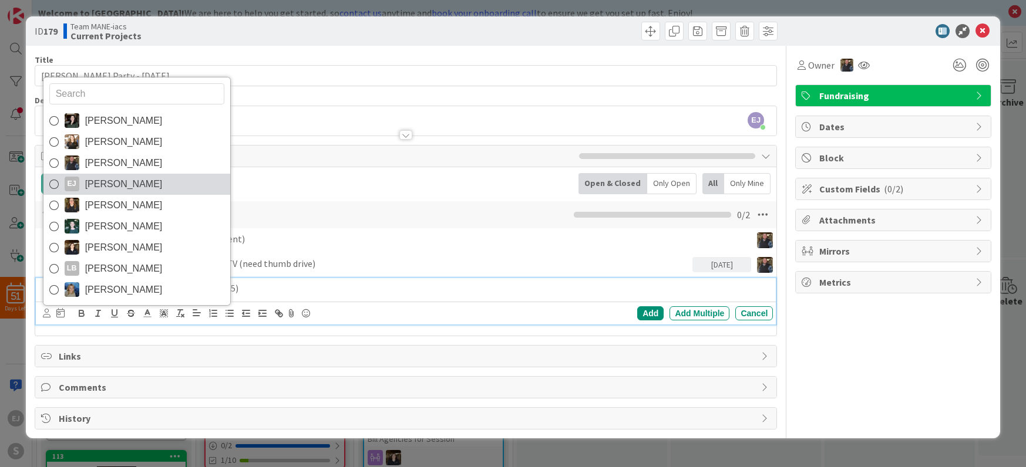
click at [80, 184] on link "[PERSON_NAME]" at bounding box center [136, 184] width 187 height 21
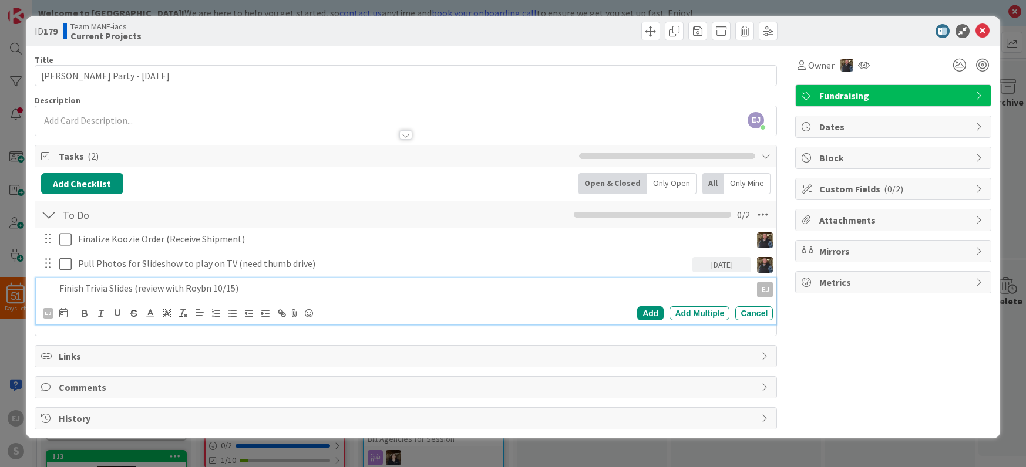
click at [68, 316] on div "[PERSON_NAME] [PERSON_NAME] [PERSON_NAME] [PERSON_NAME] [PERSON_NAME] [PERSON_N…" at bounding box center [408, 313] width 730 height 16
click at [66, 315] on icon at bounding box center [63, 312] width 8 height 9
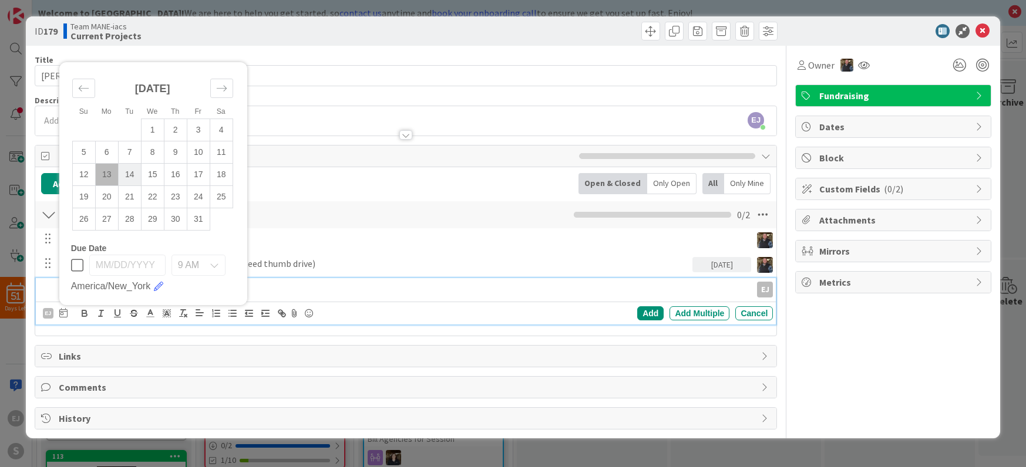
click at [129, 174] on td "14" at bounding box center [129, 174] width 23 height 22
click at [645, 315] on div "Add" at bounding box center [650, 314] width 26 height 14
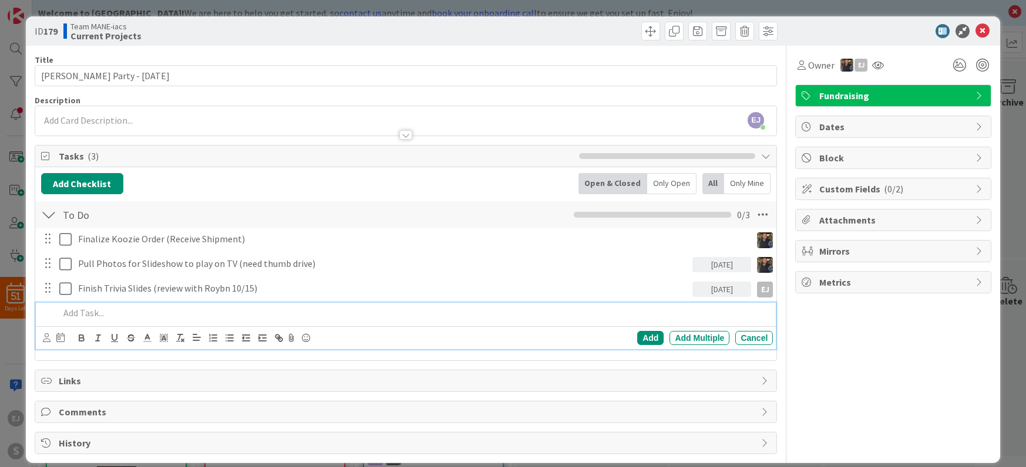
click at [91, 311] on p at bounding box center [413, 314] width 709 height 14
click at [48, 340] on icon at bounding box center [47, 338] width 8 height 9
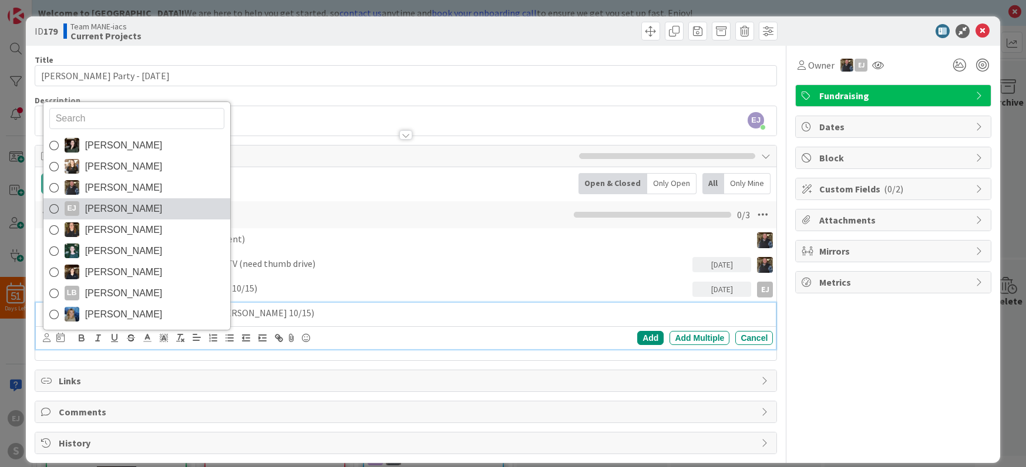
click at [83, 214] on link "[PERSON_NAME]" at bounding box center [136, 208] width 187 height 21
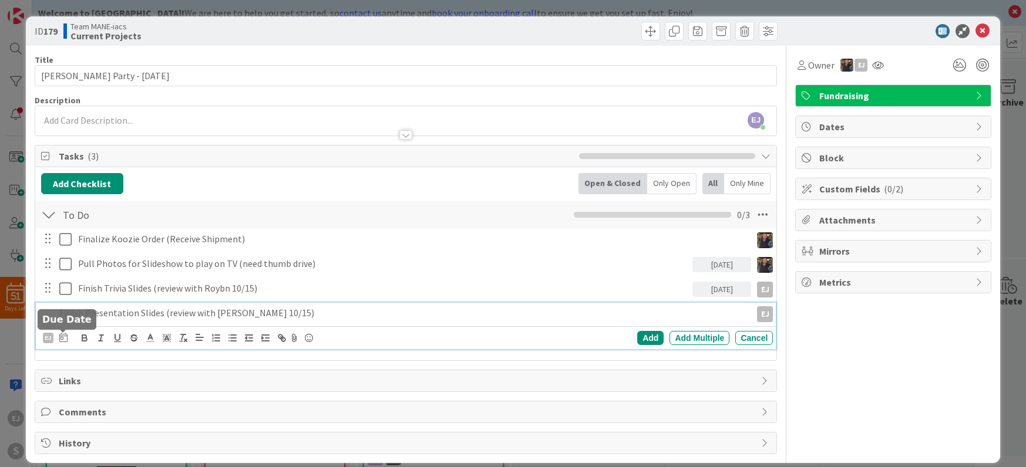
click at [65, 340] on icon at bounding box center [63, 337] width 8 height 9
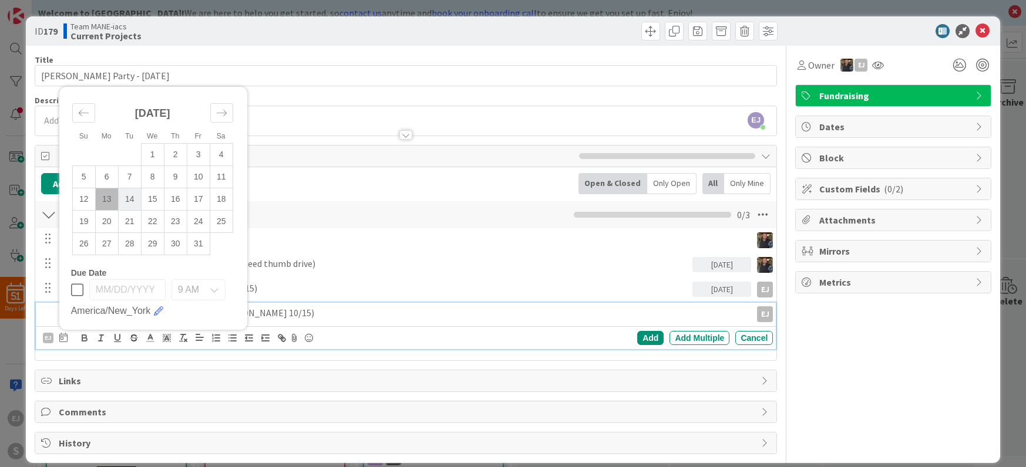
click at [133, 200] on td "14" at bounding box center [129, 199] width 23 height 22
click at [648, 338] on div "Add" at bounding box center [650, 338] width 26 height 14
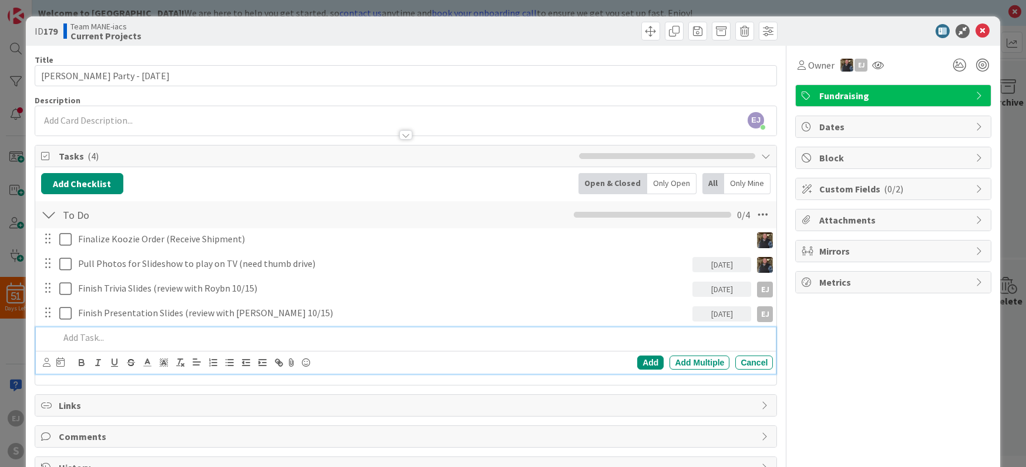
click at [63, 335] on p at bounding box center [413, 338] width 709 height 14
click at [58, 362] on icon at bounding box center [60, 362] width 8 height 9
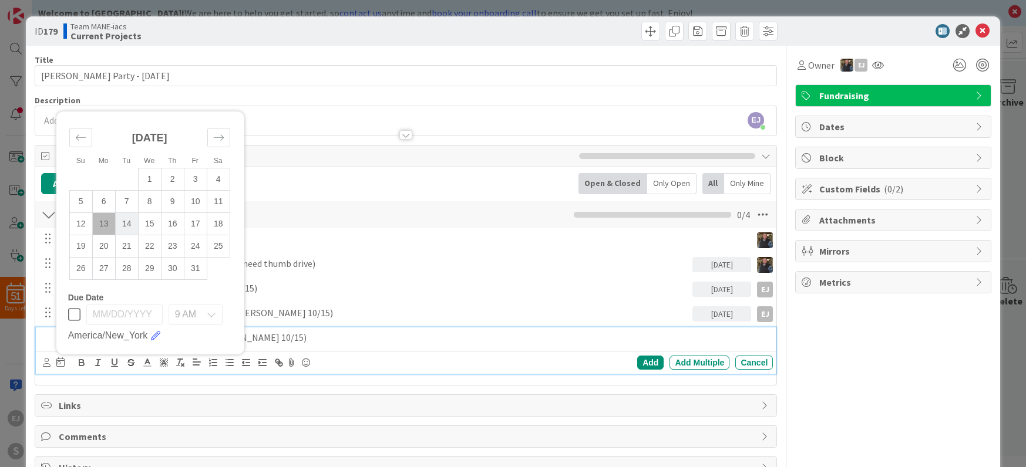
click at [123, 223] on td "14" at bounding box center [126, 224] width 23 height 22
click at [48, 361] on icon at bounding box center [47, 362] width 8 height 9
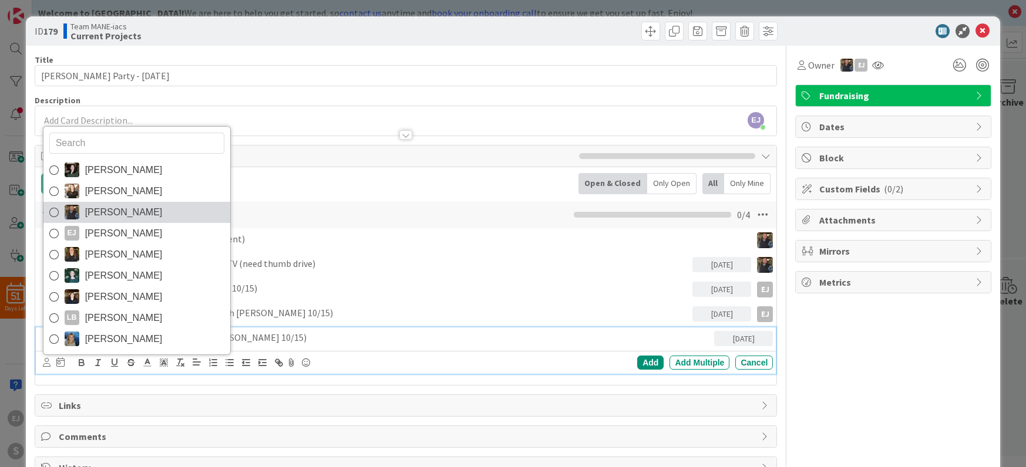
click at [116, 217] on span "[PERSON_NAME]" at bounding box center [124, 213] width 78 height 18
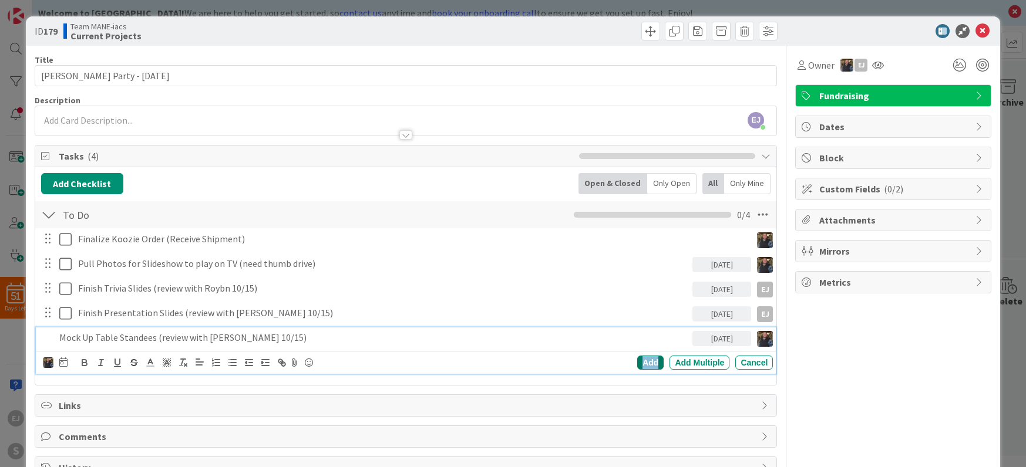
click at [652, 363] on div "Add" at bounding box center [650, 363] width 26 height 14
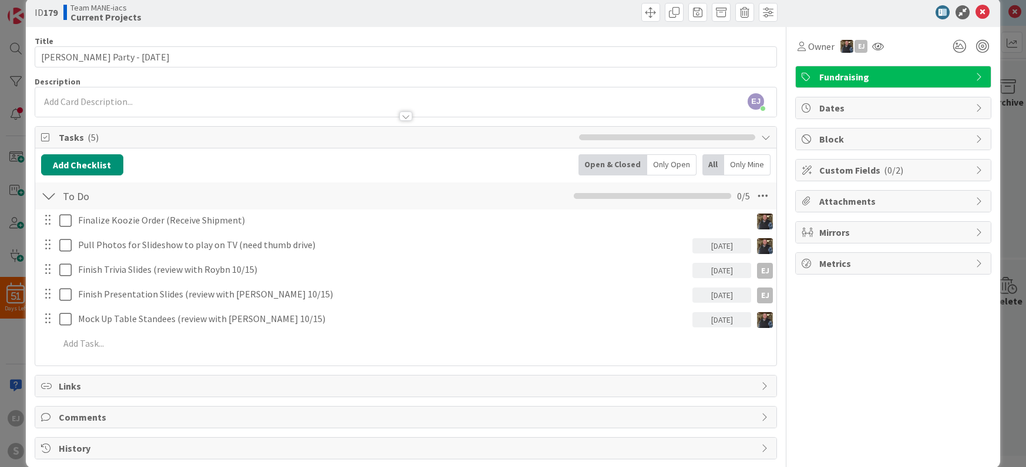
scroll to position [34, 0]
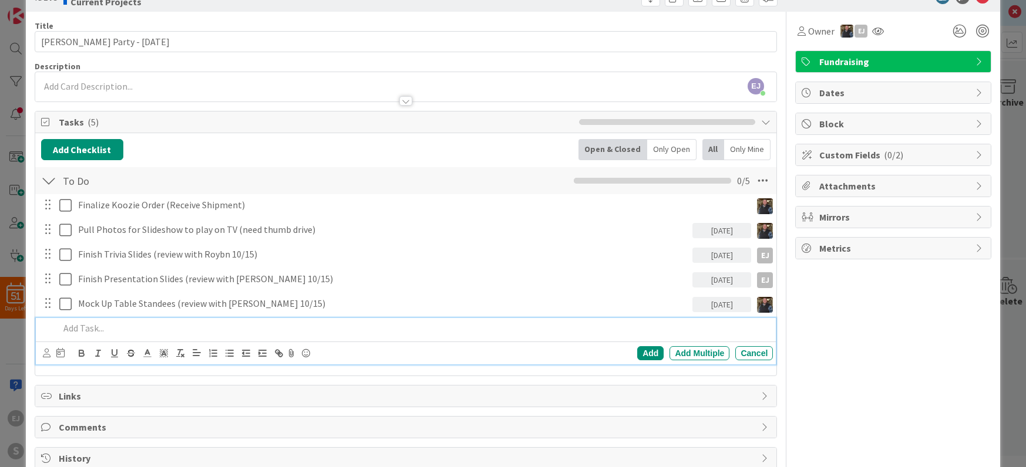
click at [103, 329] on p at bounding box center [413, 329] width 709 height 14
click at [48, 354] on icon at bounding box center [47, 353] width 8 height 9
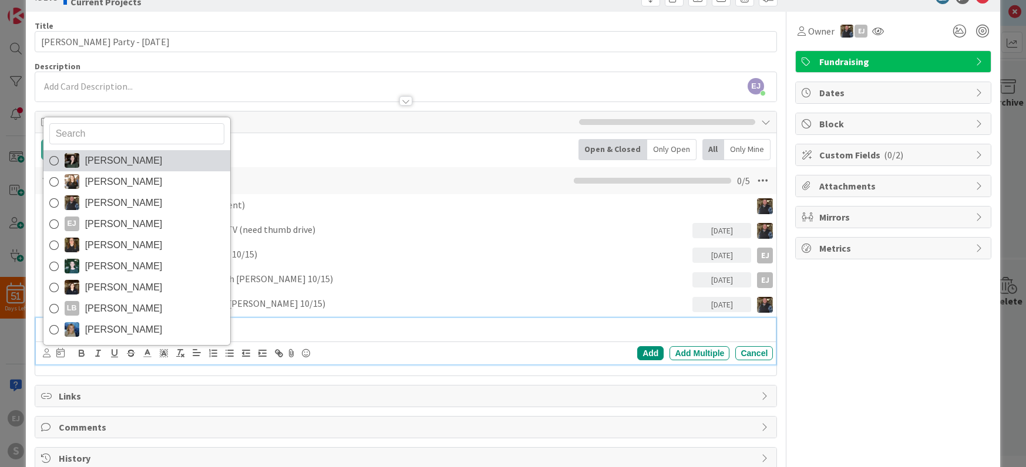
click at [107, 160] on span "[PERSON_NAME]" at bounding box center [124, 161] width 78 height 18
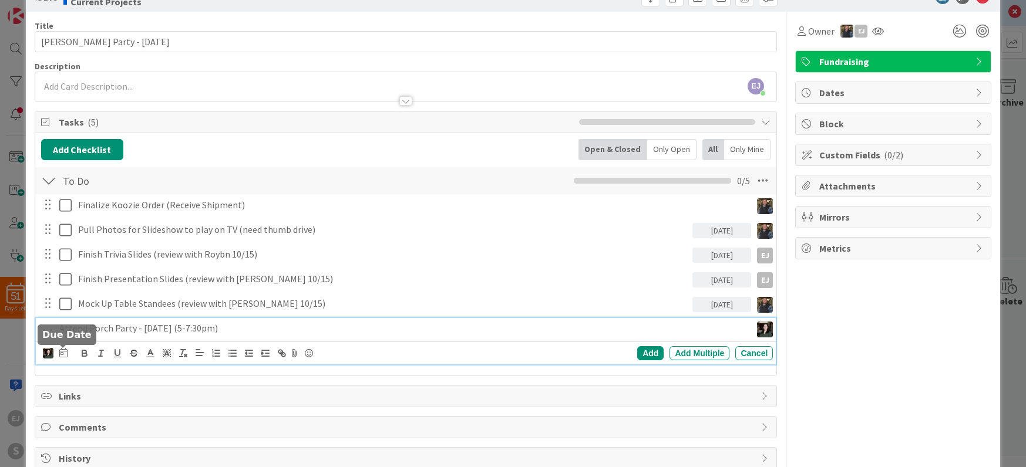
click at [60, 351] on icon at bounding box center [63, 352] width 8 height 9
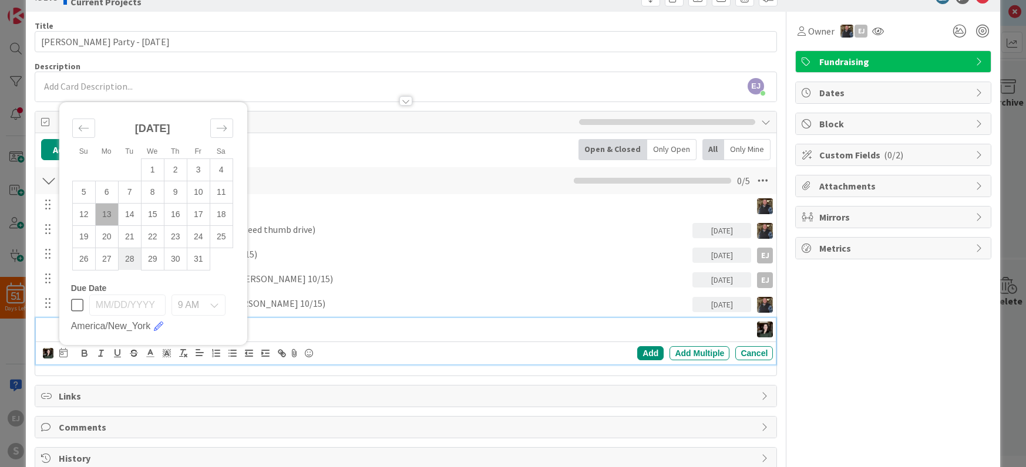
click at [133, 257] on td "28" at bounding box center [129, 259] width 23 height 22
click at [655, 352] on div "Add" at bounding box center [650, 353] width 26 height 14
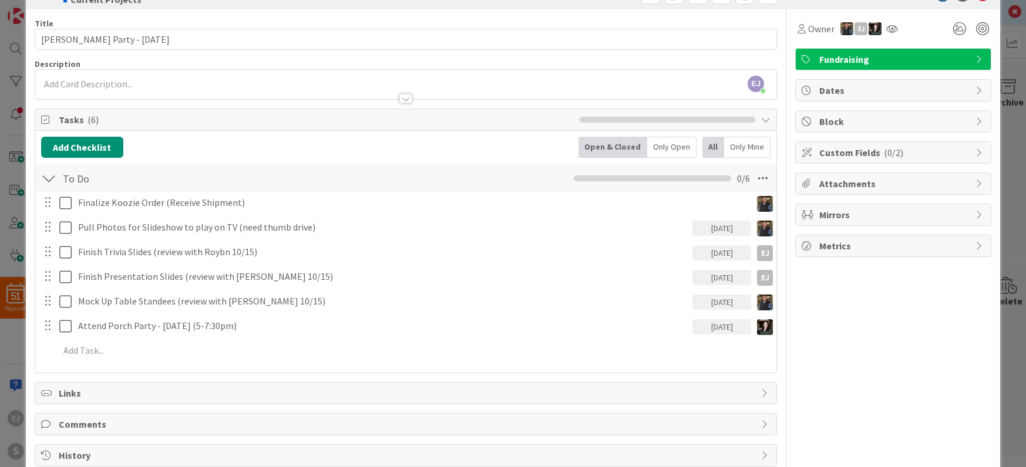
scroll to position [37, 0]
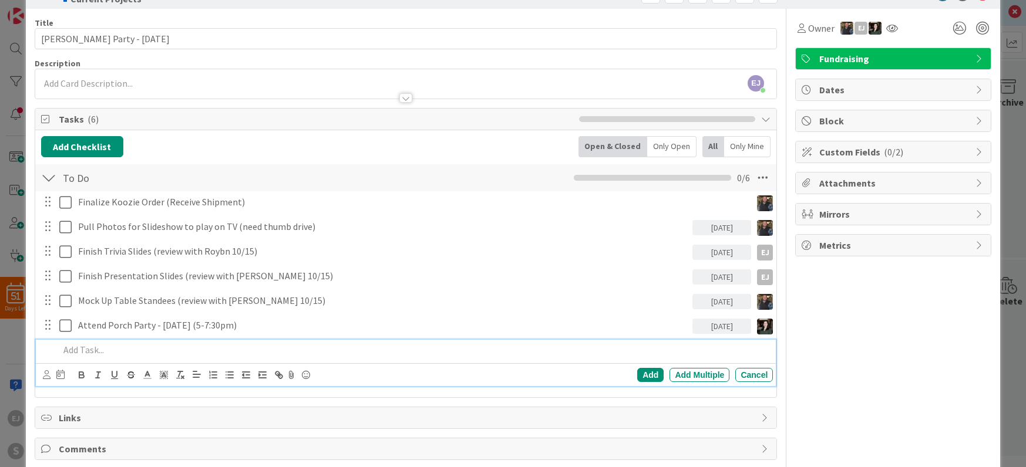
click at [95, 352] on p at bounding box center [413, 350] width 709 height 14
click at [49, 375] on icon at bounding box center [47, 375] width 8 height 9
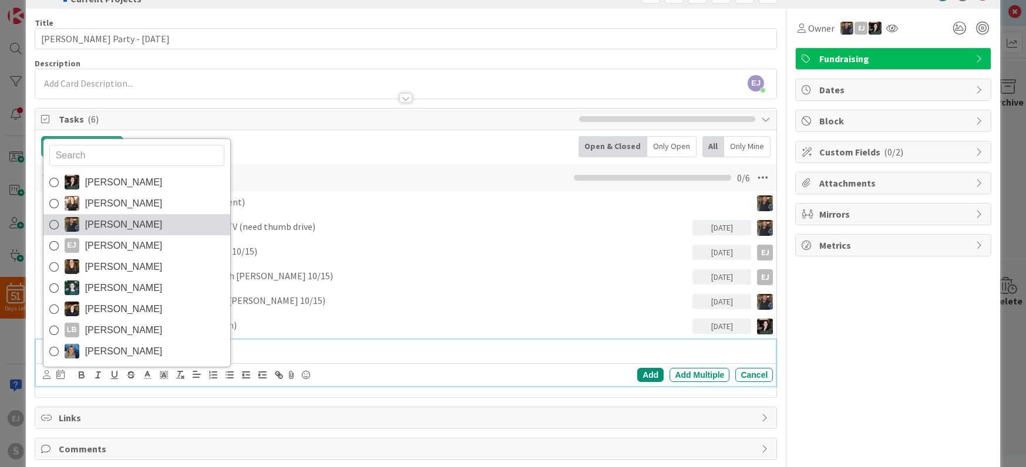
click at [129, 226] on span "[PERSON_NAME]" at bounding box center [124, 225] width 78 height 18
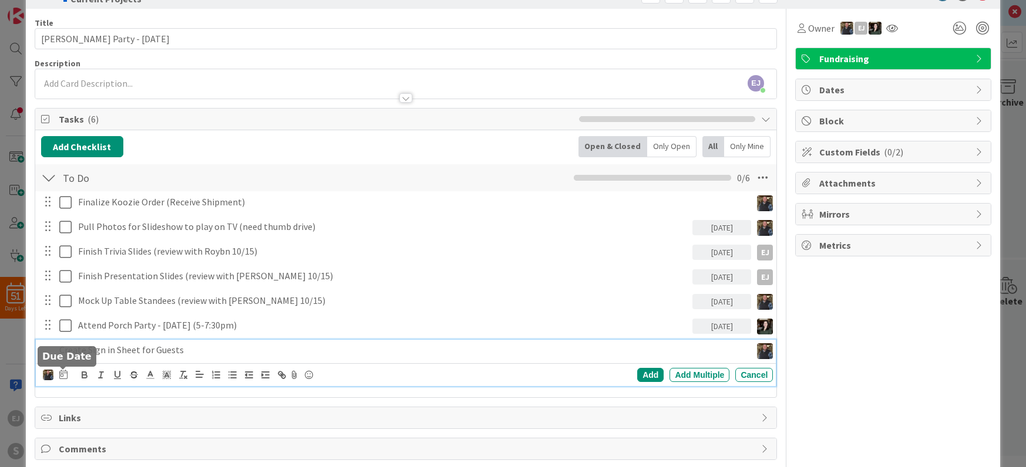
click at [61, 376] on icon at bounding box center [63, 374] width 8 height 9
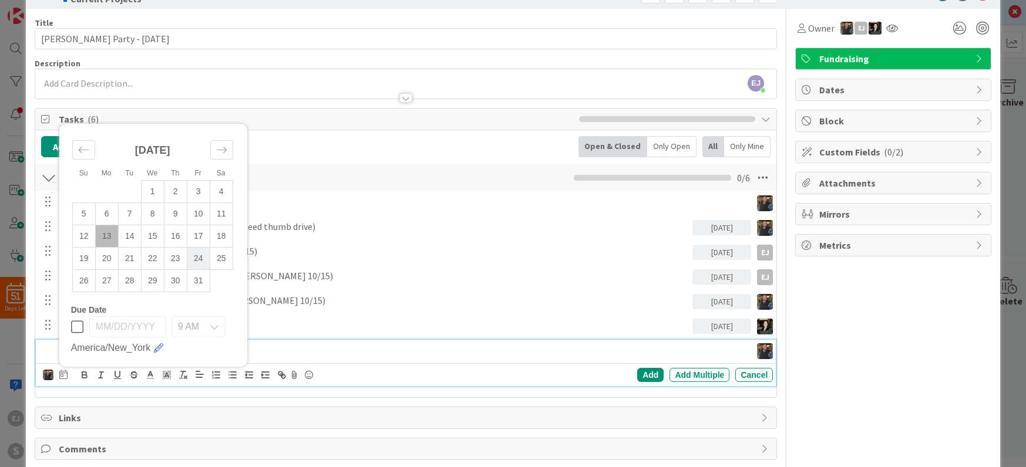
click at [195, 258] on td "24" at bounding box center [198, 258] width 23 height 22
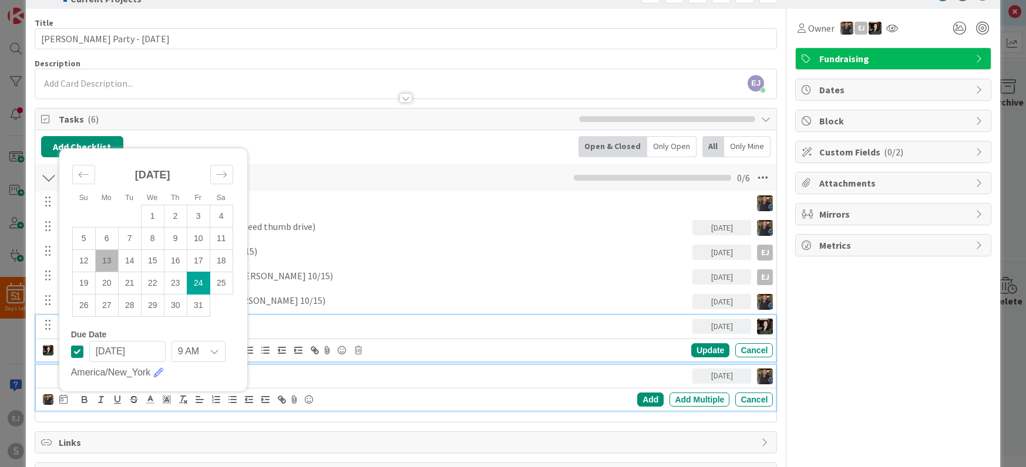
scroll to position [62, 0]
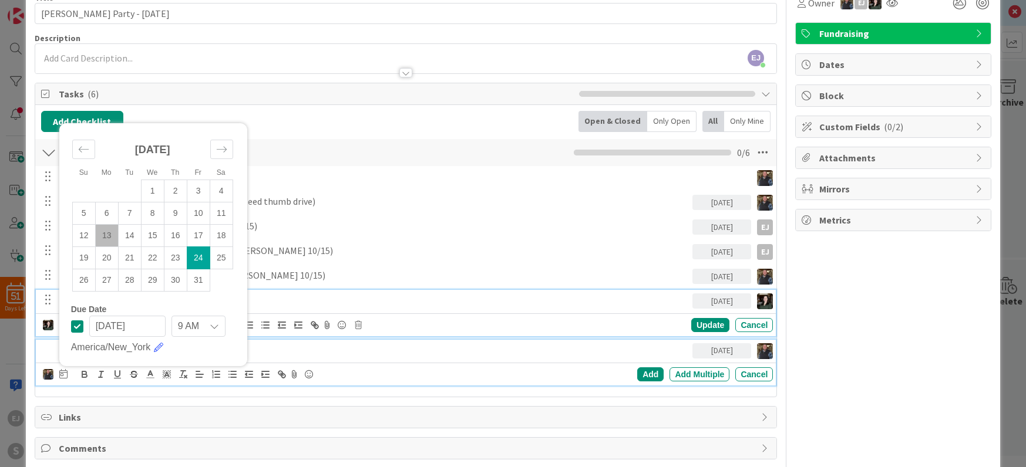
click at [355, 316] on div "Attend Porch Party - [DATE] (5-7:30pm) [DATE] Update Cancel" at bounding box center [406, 313] width 740 height 46
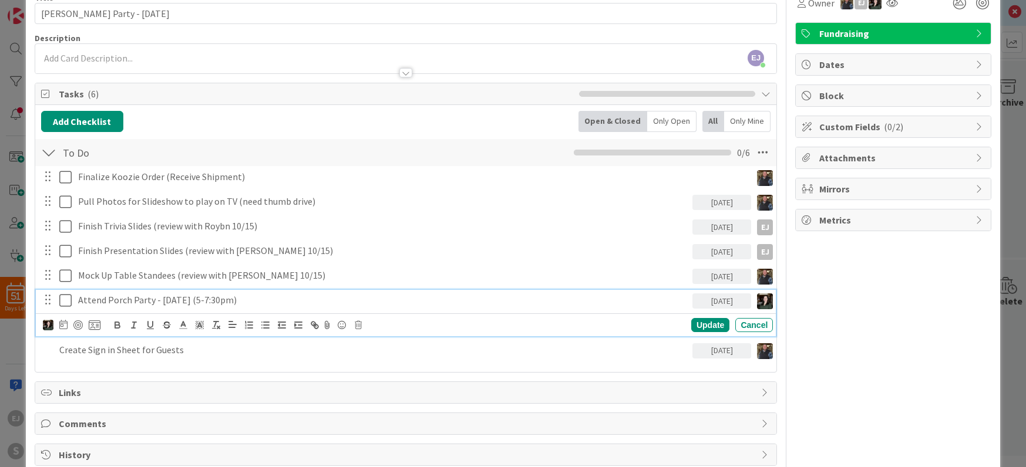
scroll to position [49, 0]
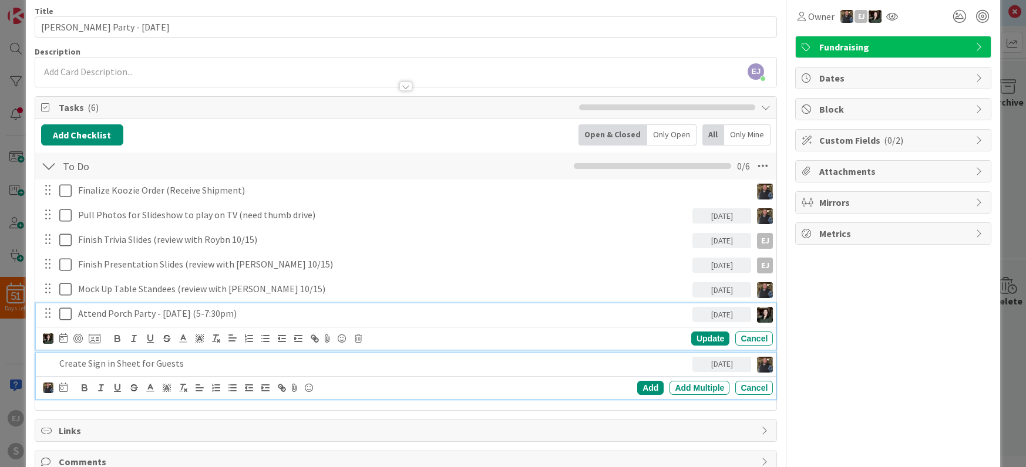
click at [348, 370] on div "Create Sign in Sheet for Guests" at bounding box center [374, 363] width 638 height 21
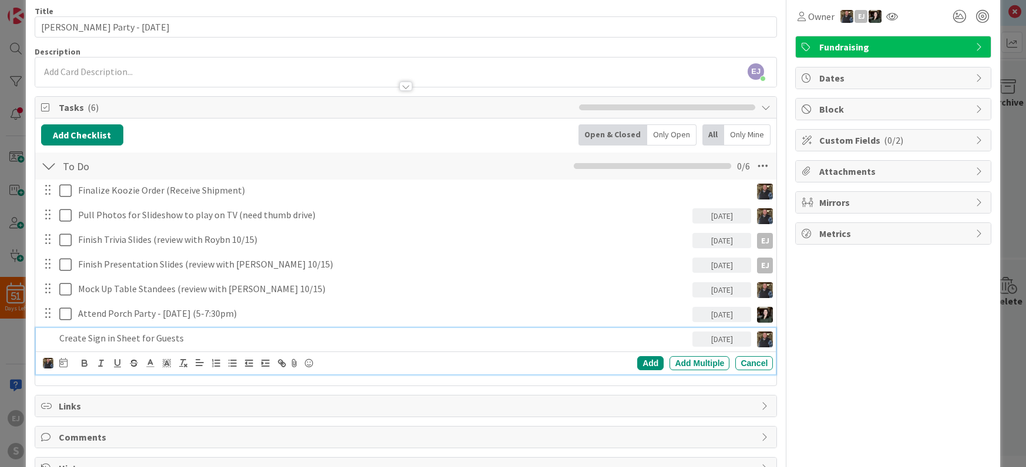
scroll to position [23, 0]
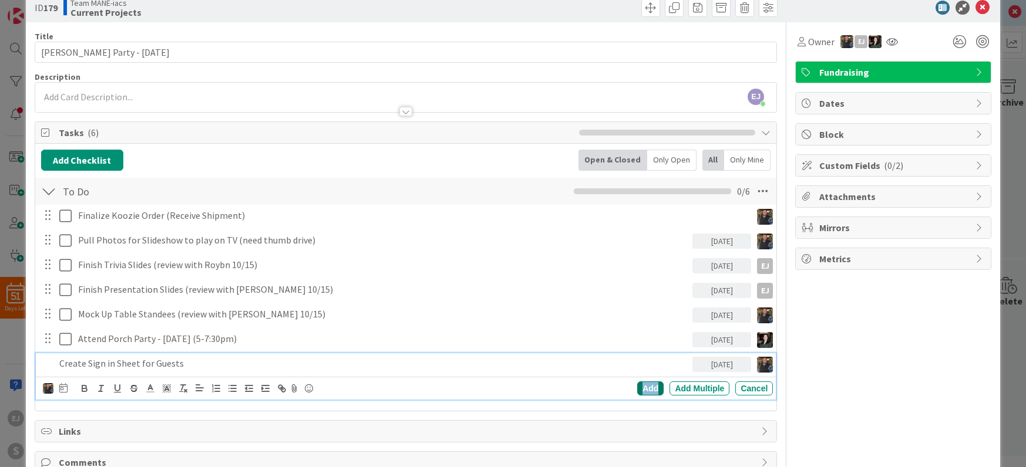
click at [647, 390] on div "Add" at bounding box center [650, 389] width 26 height 14
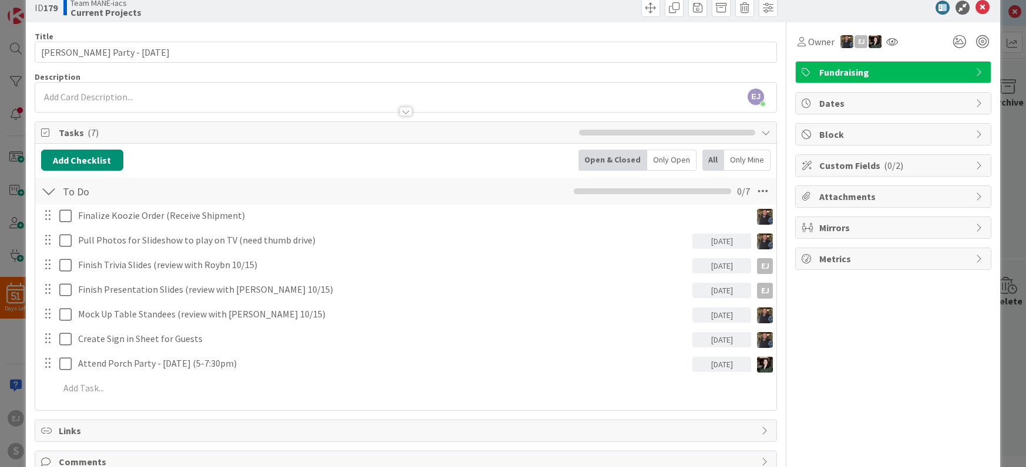
scroll to position [0, 0]
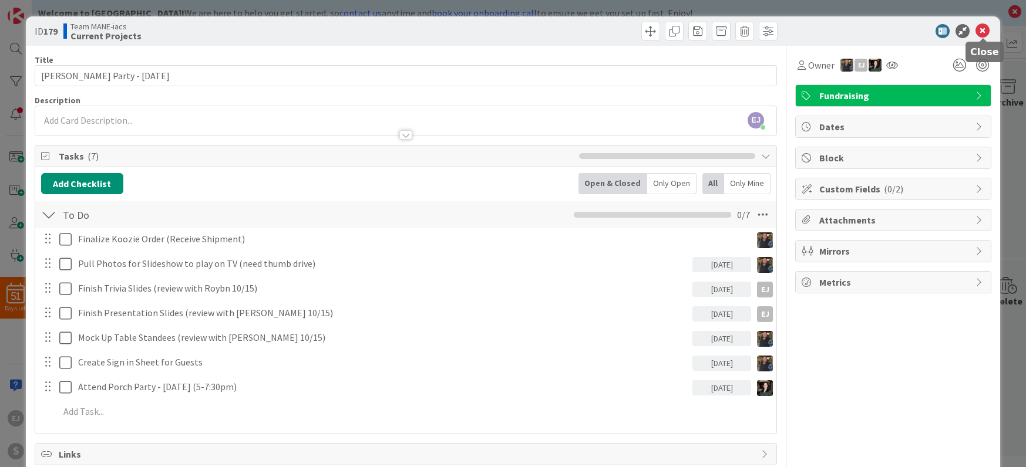
click at [983, 30] on icon at bounding box center [982, 31] width 14 height 14
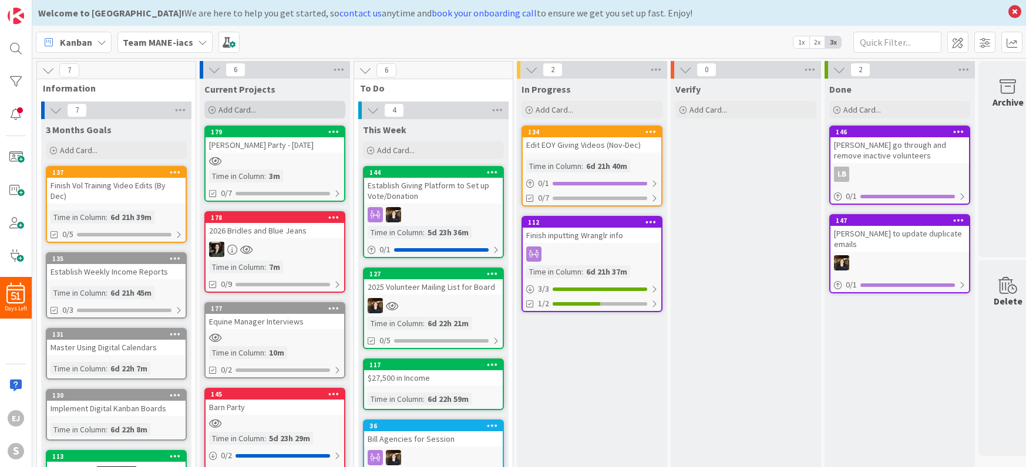
click at [234, 109] on span "Add Card..." at bounding box center [237, 110] width 38 height 11
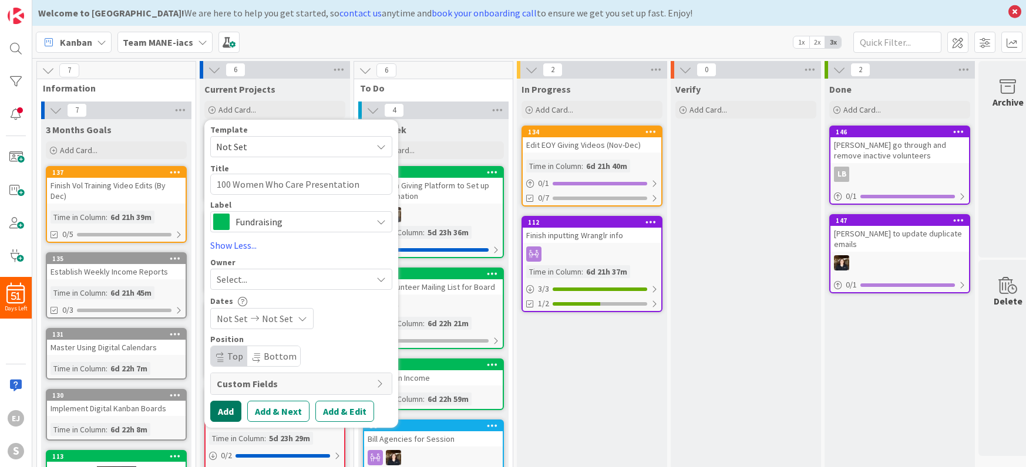
click at [228, 409] on button "Add" at bounding box center [225, 411] width 31 height 21
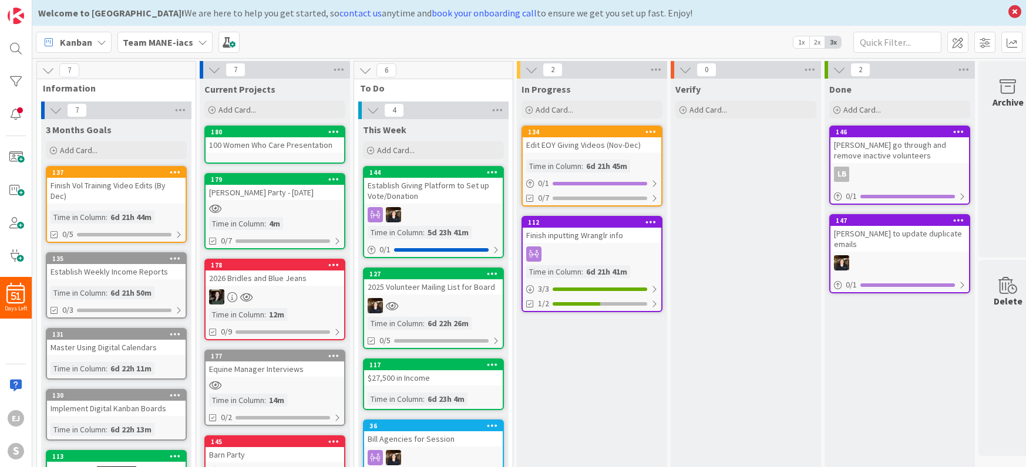
click at [296, 143] on div "100 Women Who Care Presentation" at bounding box center [275, 144] width 139 height 15
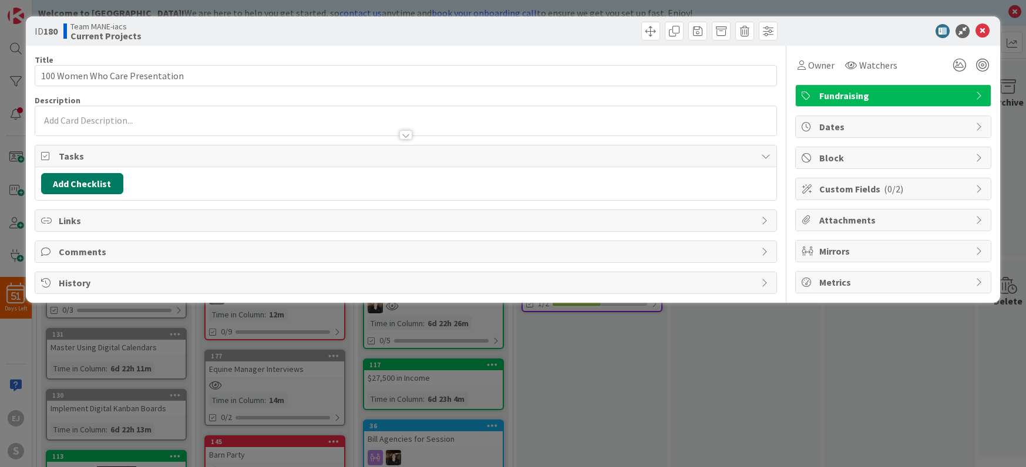
click at [99, 184] on button "Add Checklist" at bounding box center [82, 183] width 82 height 21
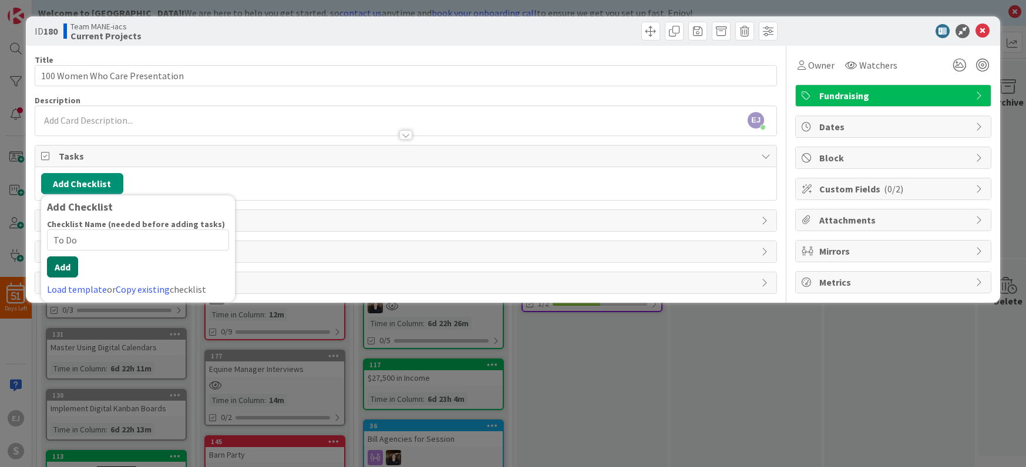
click at [63, 269] on button "Add" at bounding box center [62, 267] width 31 height 21
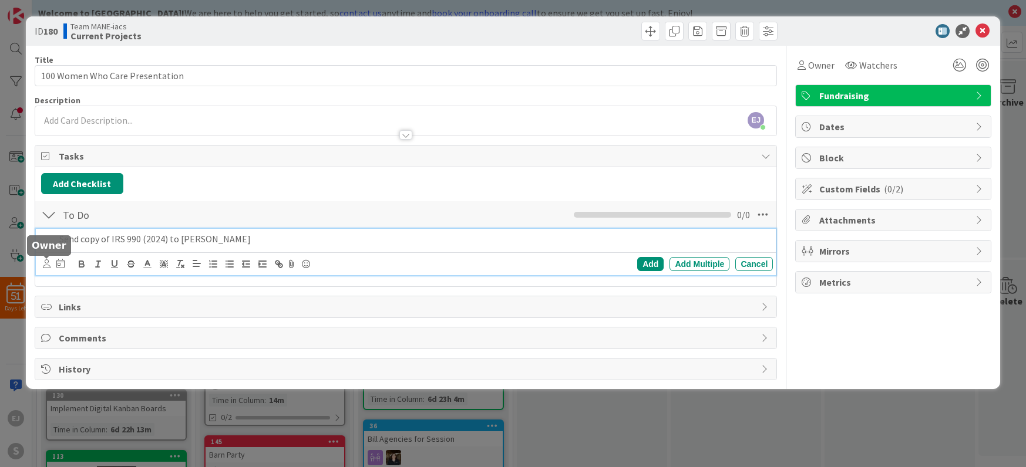
click at [45, 264] on icon at bounding box center [47, 264] width 8 height 9
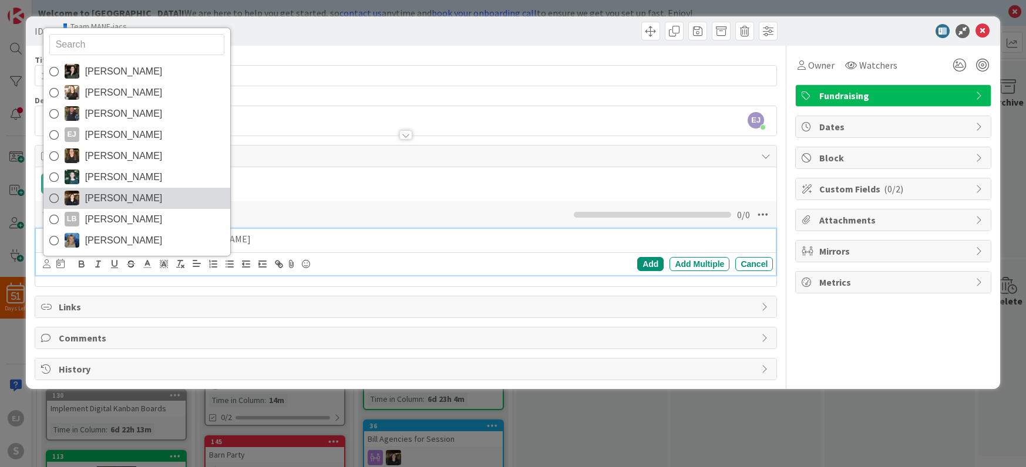
click at [134, 193] on span "[PERSON_NAME]" at bounding box center [124, 199] width 78 height 18
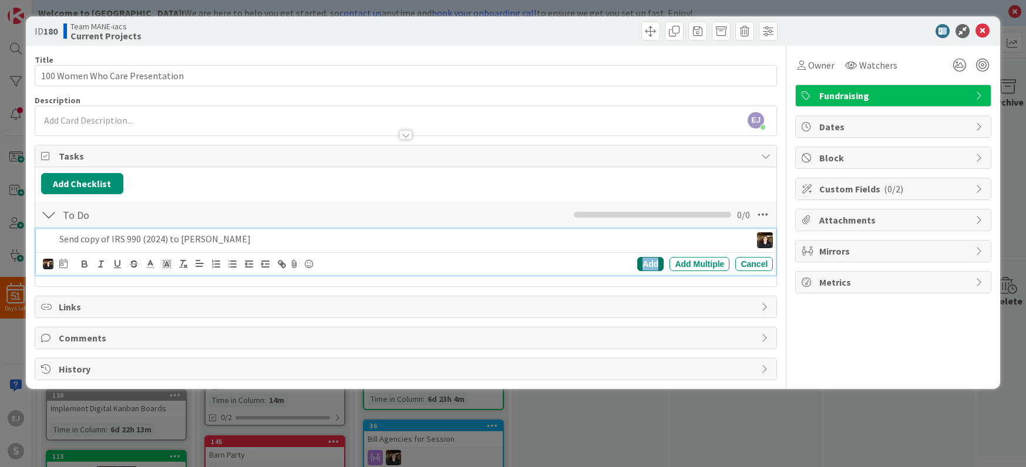
click at [648, 265] on div "Add" at bounding box center [650, 264] width 26 height 14
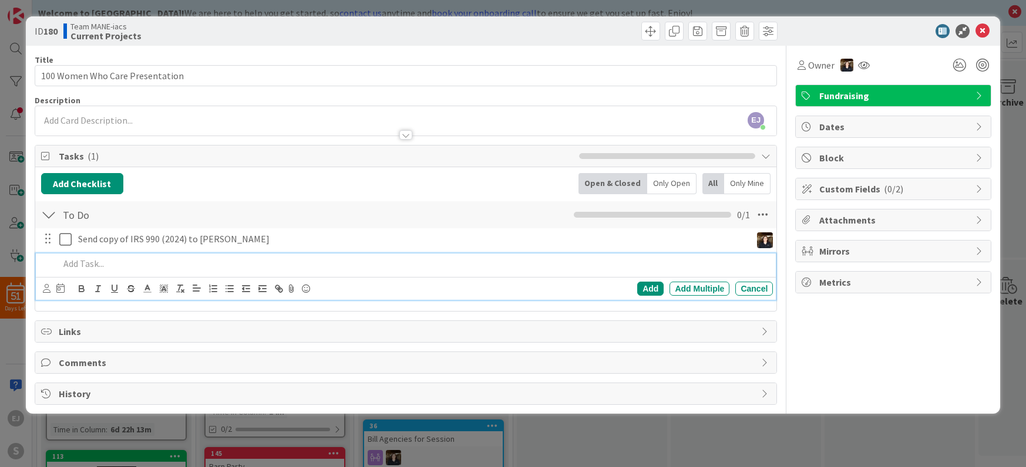
click at [80, 265] on p at bounding box center [413, 264] width 709 height 14
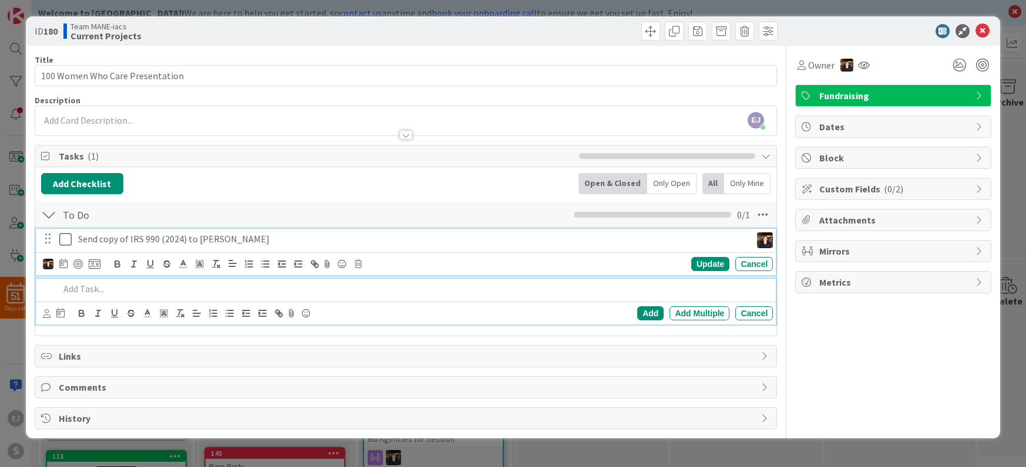
click at [297, 243] on p "Send copy of IRS 990 (2024) to [PERSON_NAME]" at bounding box center [412, 240] width 668 height 14
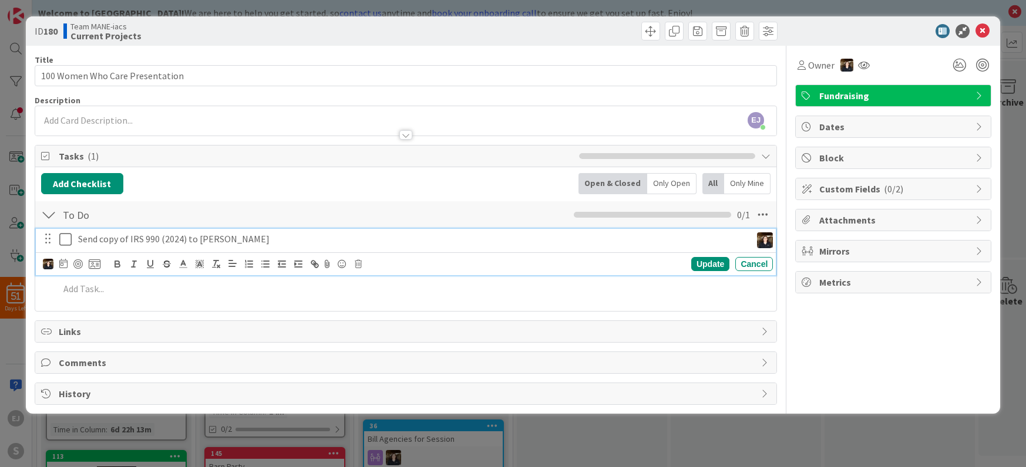
click at [277, 245] on p "Send copy of IRS 990 (2024) to [PERSON_NAME]" at bounding box center [412, 240] width 668 height 14
click at [580, 304] on div "To Do Checklist Name 5 / 64 To Do 0 / 1 Send copy of IRS 990 (2024) to [PERSON_…" at bounding box center [406, 252] width 742 height 105
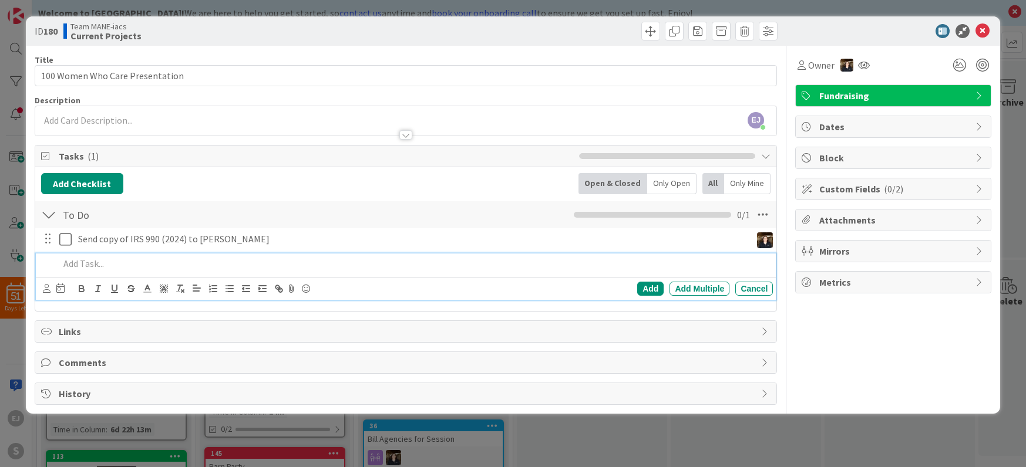
click at [115, 263] on p at bounding box center [413, 264] width 709 height 14
click at [49, 289] on icon at bounding box center [47, 288] width 8 height 9
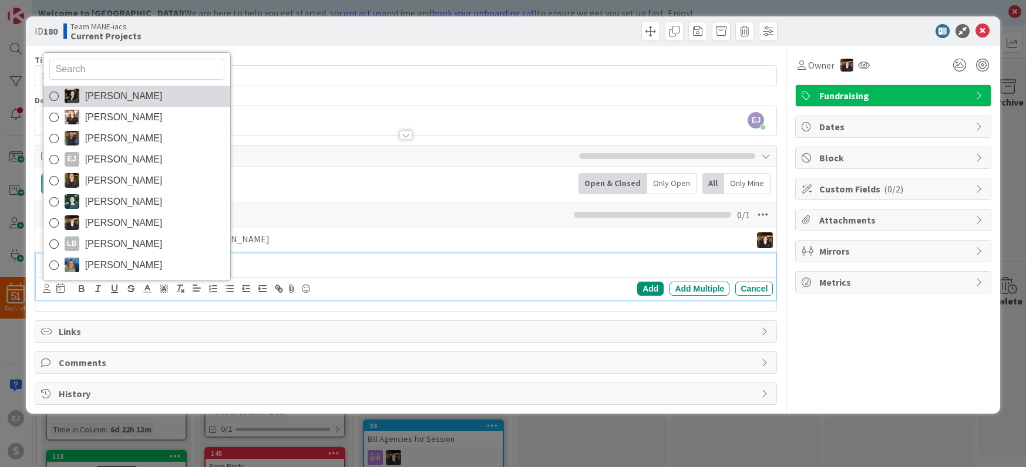
click at [76, 100] on img at bounding box center [72, 96] width 15 height 15
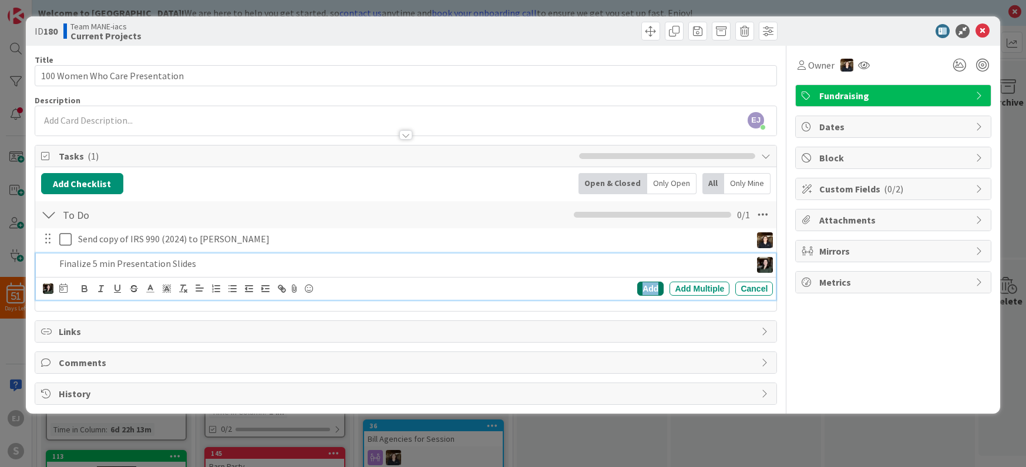
click at [654, 289] on div "Add" at bounding box center [650, 289] width 26 height 14
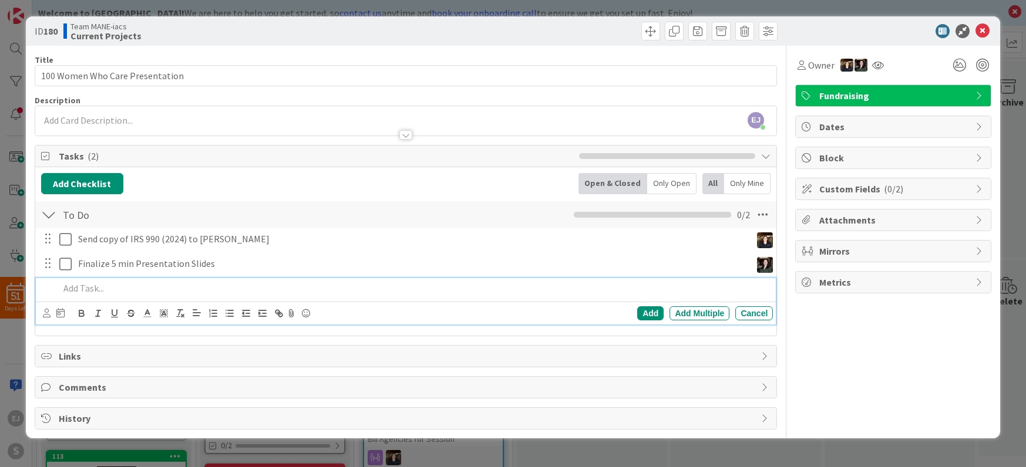
click at [89, 289] on p at bounding box center [413, 289] width 709 height 14
click at [46, 314] on icon at bounding box center [47, 313] width 8 height 9
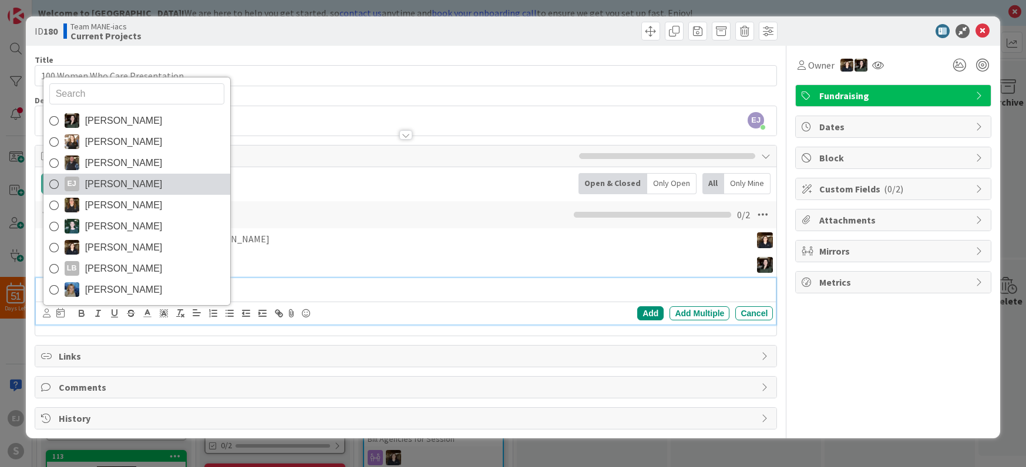
click at [107, 187] on span "[PERSON_NAME]" at bounding box center [124, 185] width 78 height 18
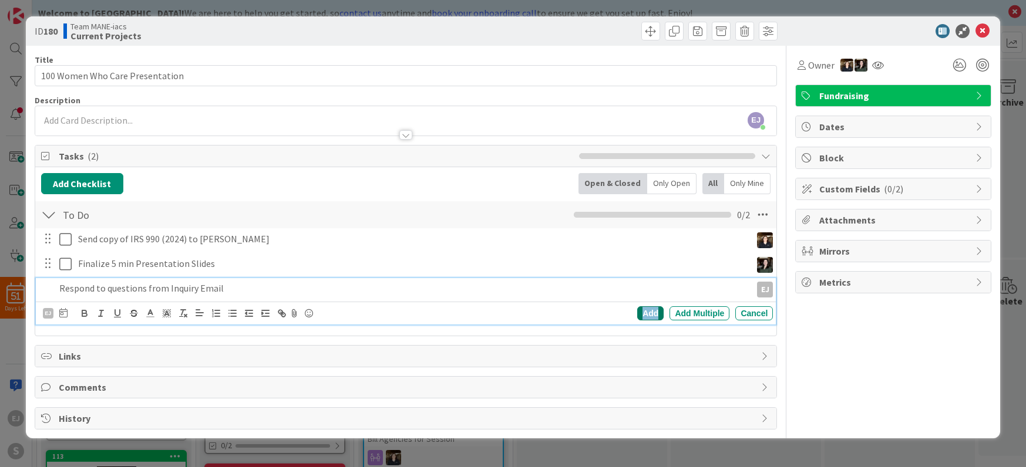
click at [656, 315] on div "Add" at bounding box center [650, 314] width 26 height 14
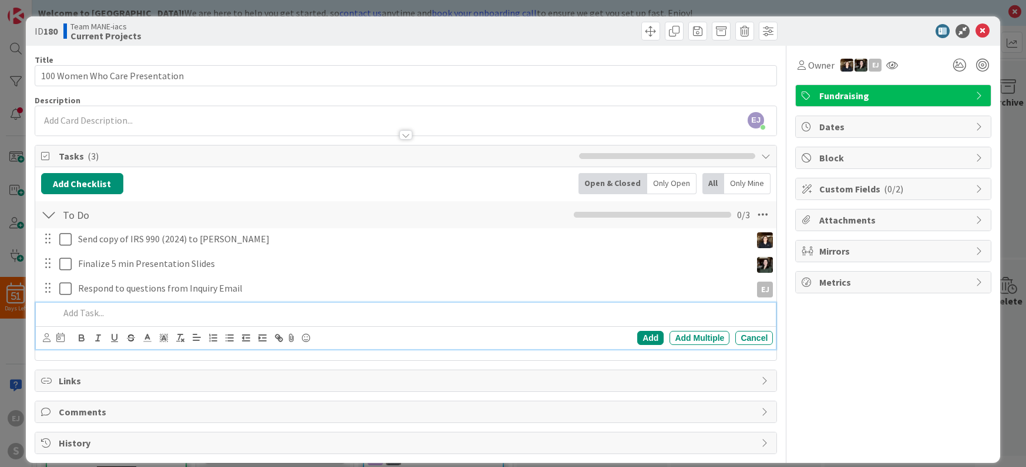
click at [137, 314] on p at bounding box center [413, 314] width 709 height 14
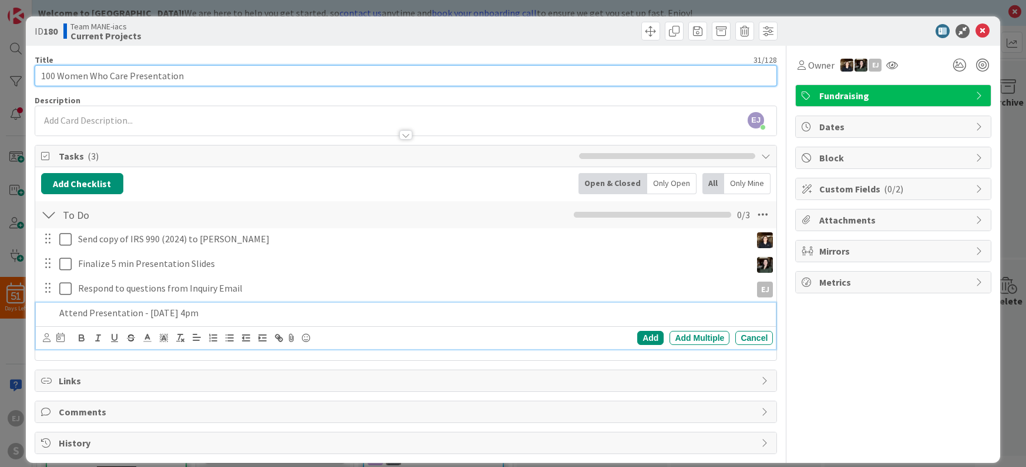
click at [180, 78] on input "100 Women Who Care Presentation" at bounding box center [406, 75] width 743 height 21
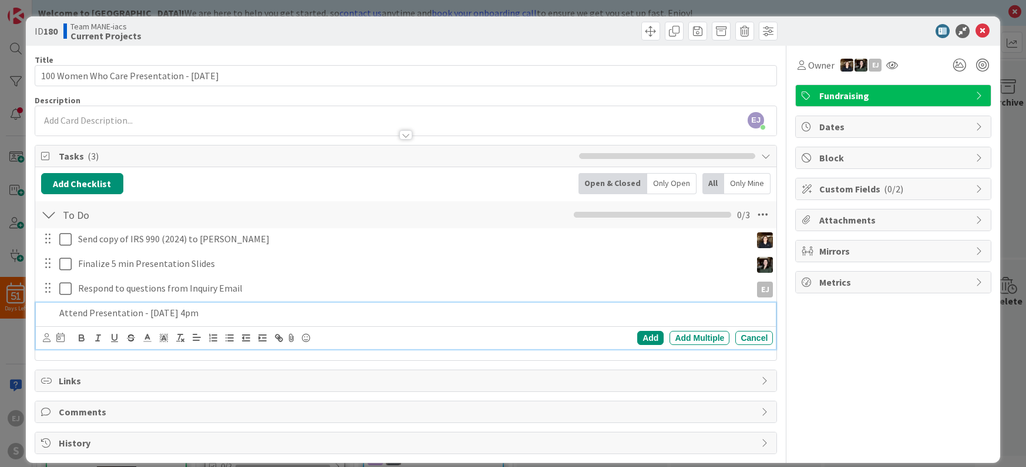
click at [334, 319] on p "Attend Presentation - [DATE] 4pm" at bounding box center [413, 314] width 709 height 14
click at [45, 339] on icon at bounding box center [47, 338] width 8 height 9
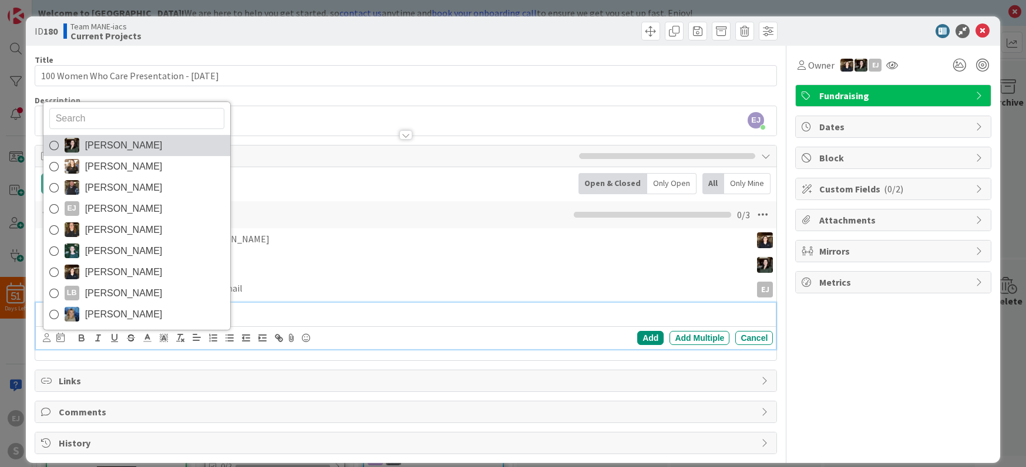
click at [107, 152] on span "[PERSON_NAME]" at bounding box center [124, 146] width 78 height 18
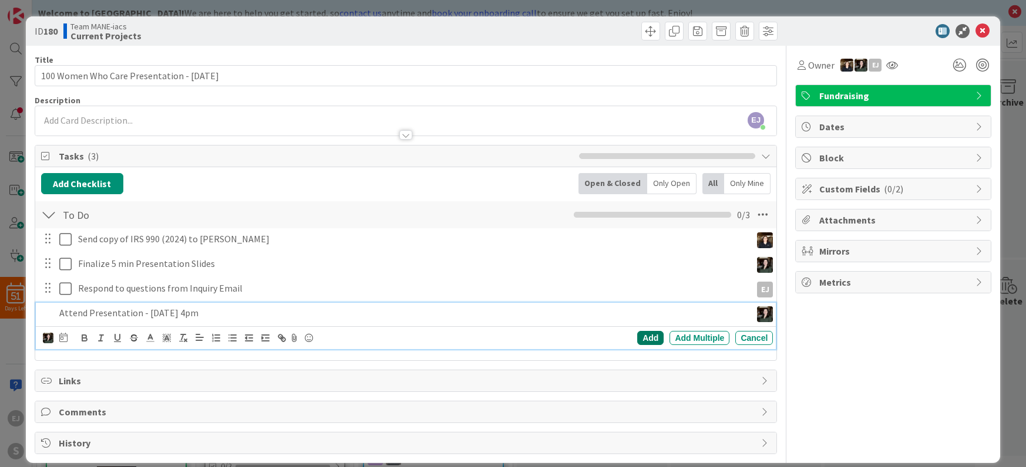
click at [644, 339] on div "Add" at bounding box center [650, 338] width 26 height 14
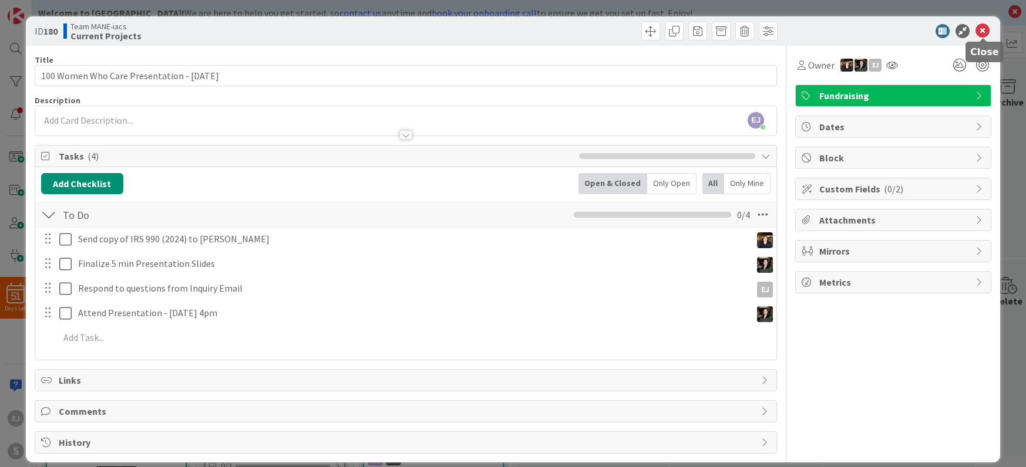
click at [985, 33] on icon at bounding box center [982, 31] width 14 height 14
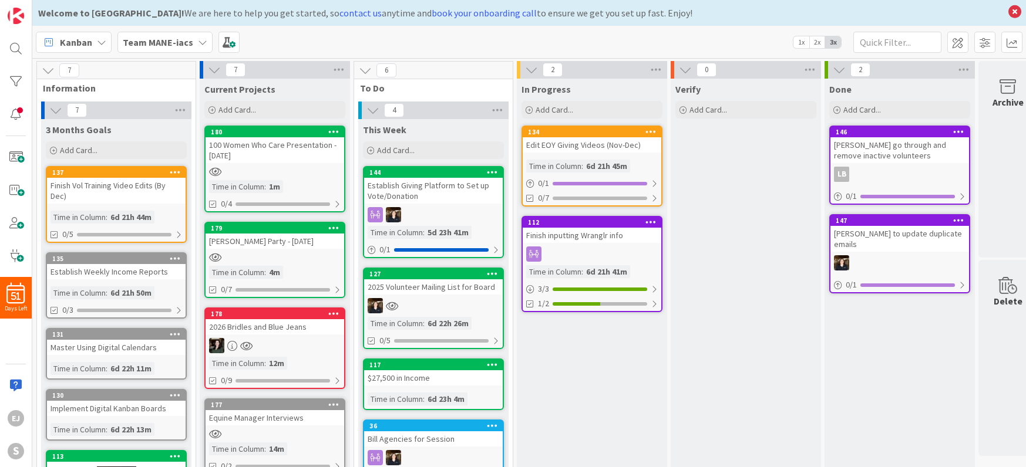
click at [272, 147] on div "100 Women Who Care Presentation - [DATE]" at bounding box center [275, 150] width 139 height 26
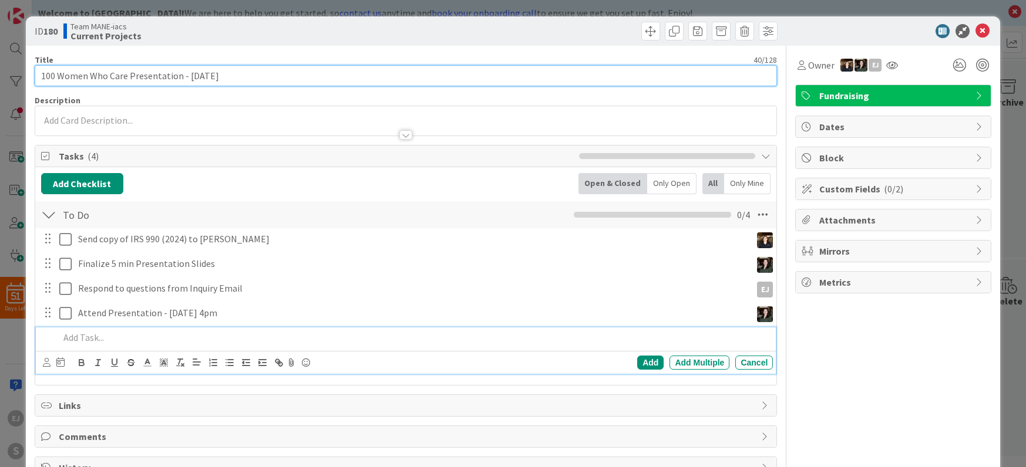
click at [179, 76] on input "100 Women Who Care Presentation - [DATE]" at bounding box center [406, 75] width 743 height 21
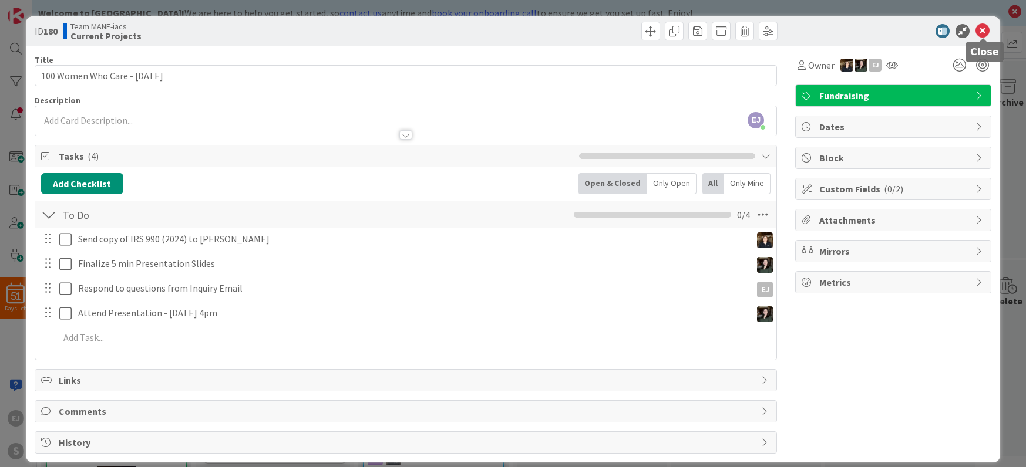
click at [985, 34] on icon at bounding box center [982, 31] width 14 height 14
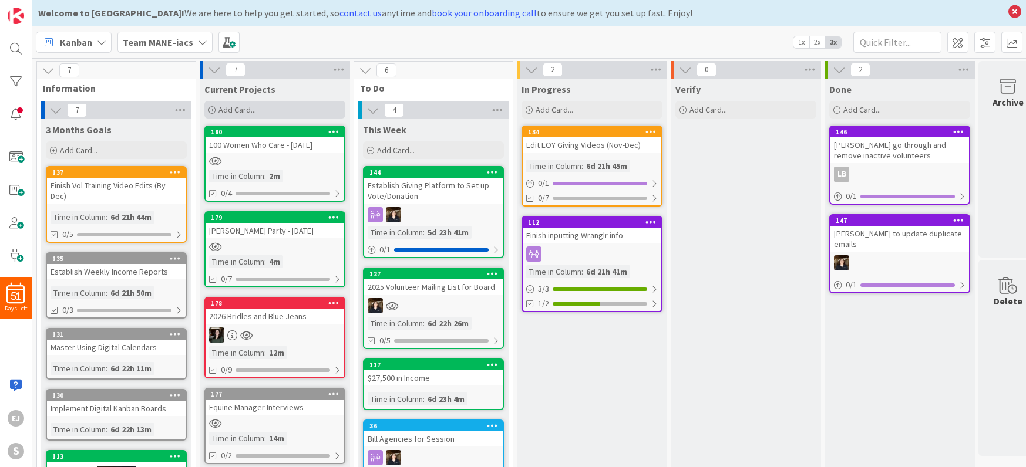
click at [285, 111] on div "Add Card..." at bounding box center [274, 110] width 141 height 18
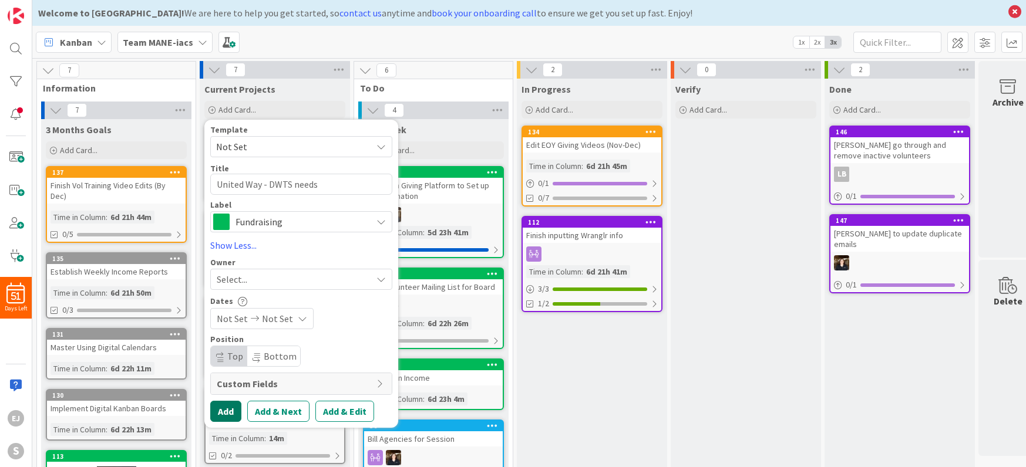
click at [224, 407] on button "Add" at bounding box center [225, 411] width 31 height 21
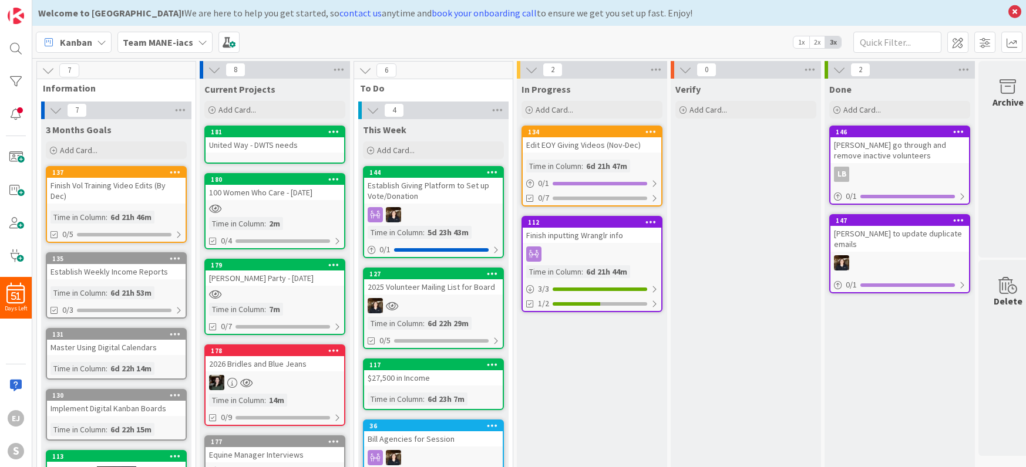
click at [297, 147] on div "United Way - DWTS needs" at bounding box center [275, 144] width 139 height 15
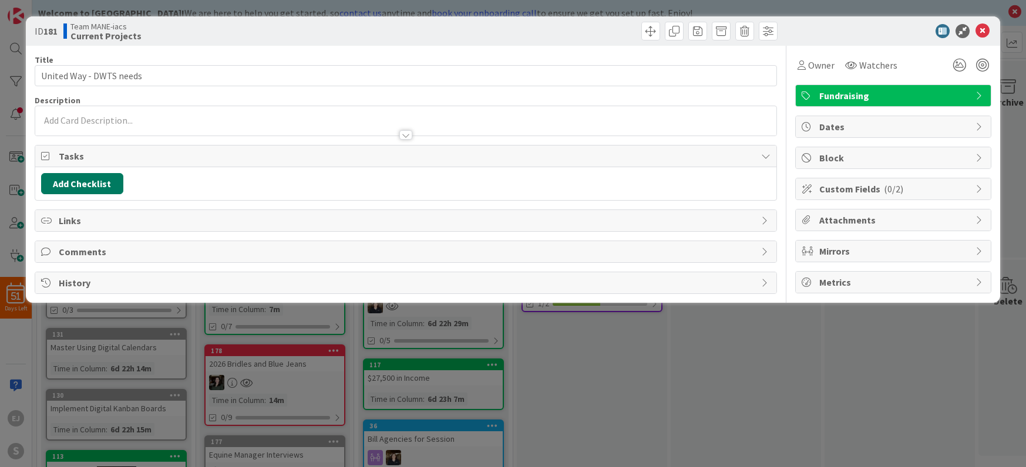
click at [97, 181] on button "Add Checklist" at bounding box center [82, 183] width 82 height 21
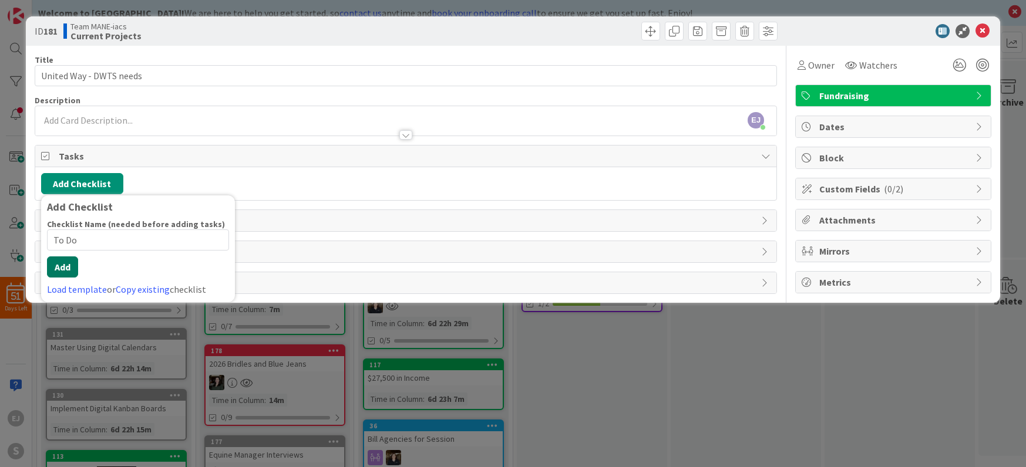
click at [59, 265] on button "Add" at bounding box center [62, 267] width 31 height 21
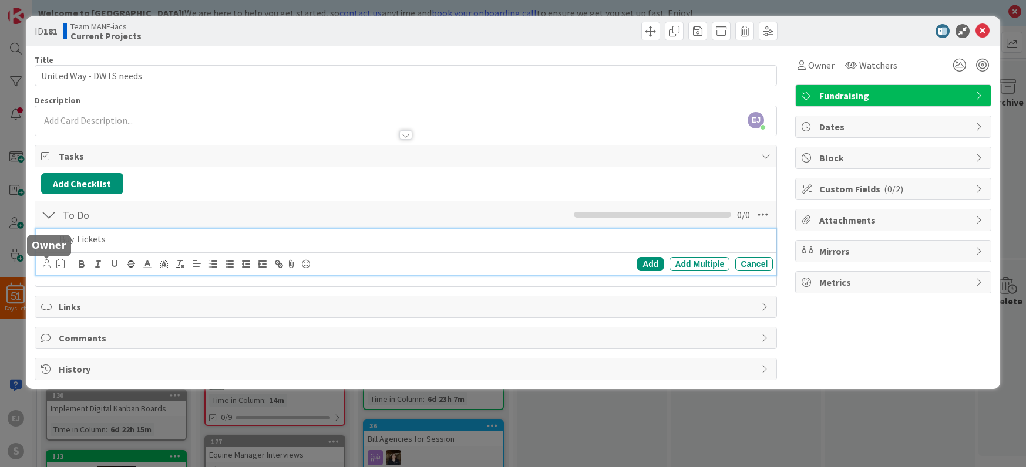
click at [44, 261] on icon at bounding box center [47, 264] width 8 height 9
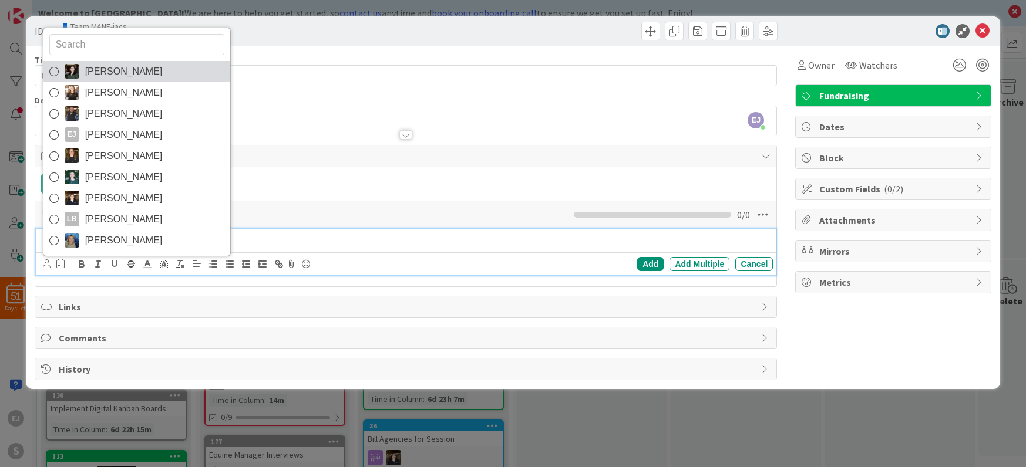
click at [111, 71] on span "[PERSON_NAME]" at bounding box center [124, 72] width 78 height 18
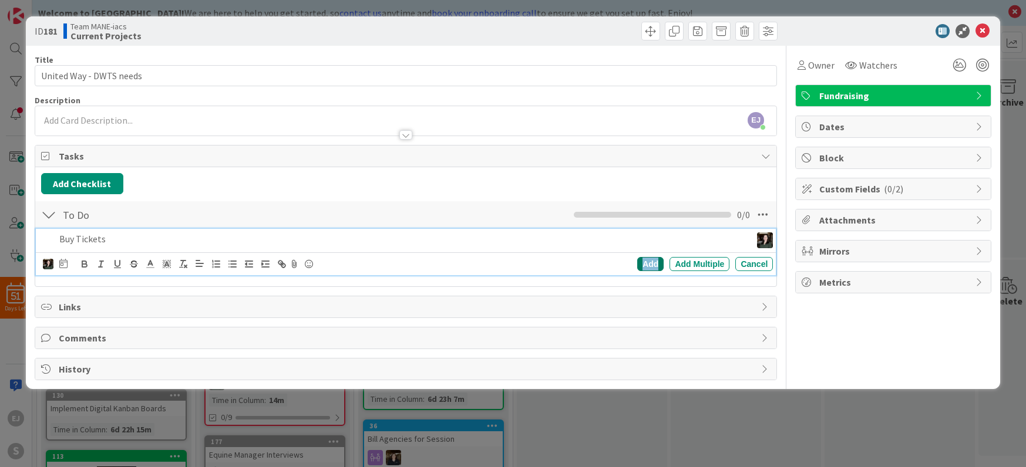
click at [644, 262] on div "Add" at bounding box center [650, 264] width 26 height 14
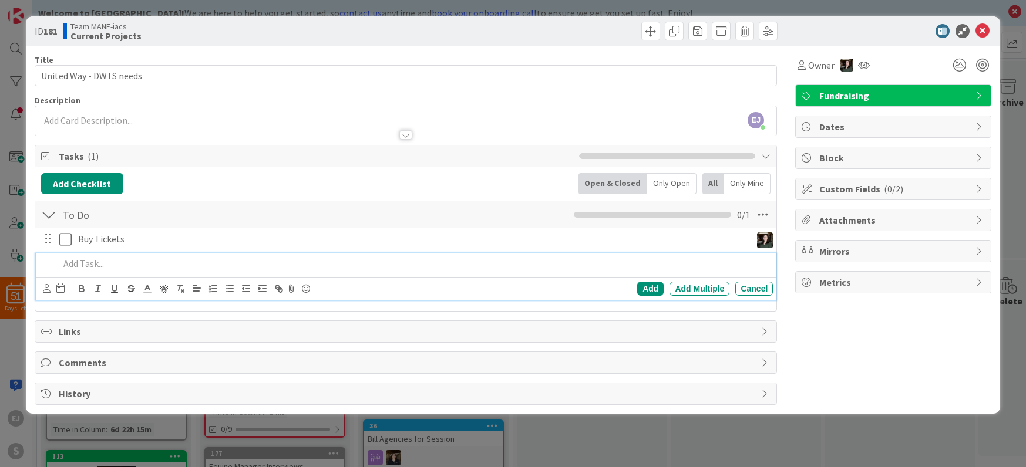
click at [107, 265] on p at bounding box center [413, 264] width 709 height 14
click at [43, 287] on icon at bounding box center [47, 288] width 8 height 9
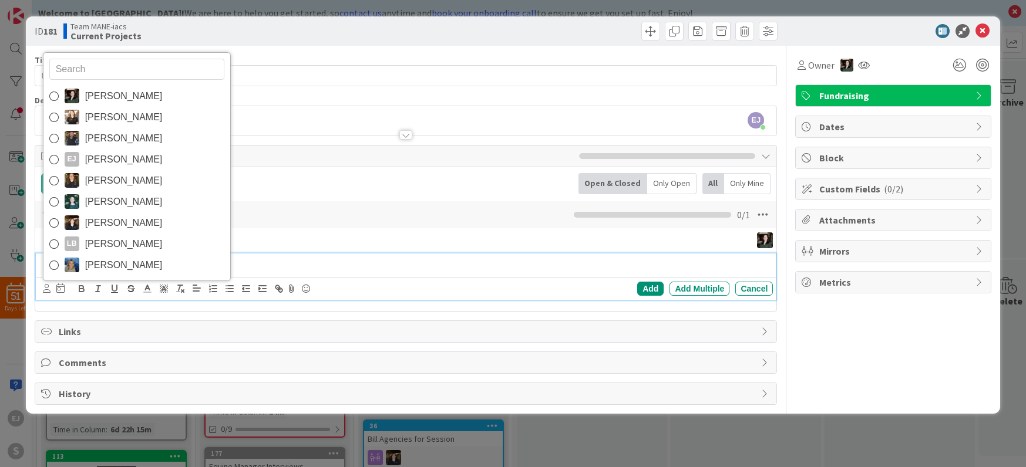
click at [114, 96] on span "[PERSON_NAME]" at bounding box center [124, 96] width 78 height 18
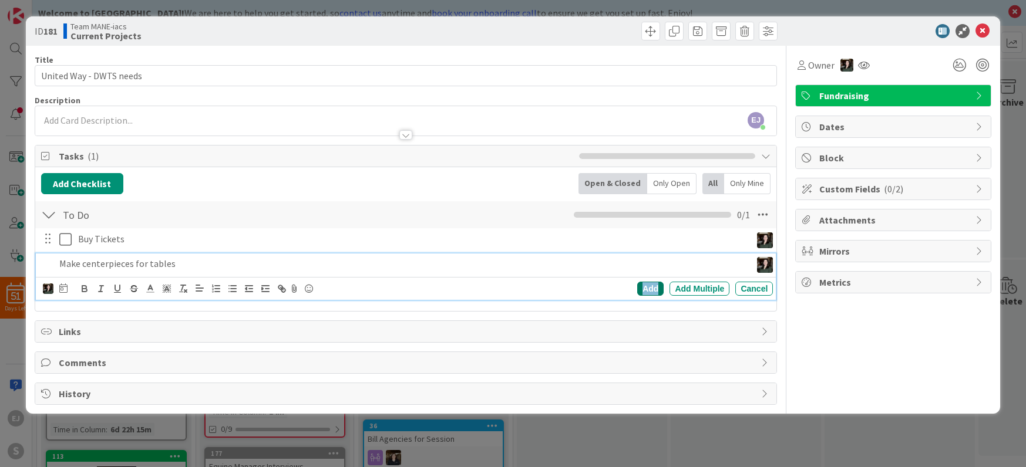
click at [650, 290] on div "Add" at bounding box center [650, 289] width 26 height 14
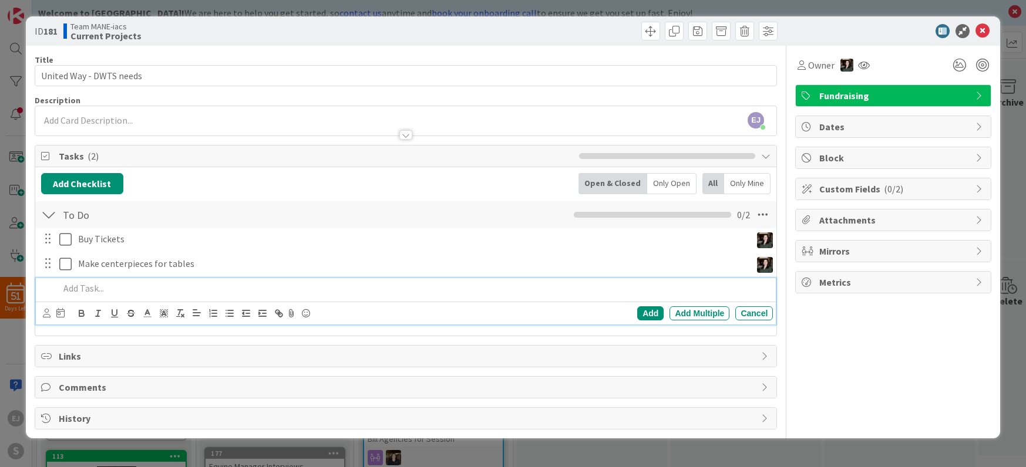
click at [74, 291] on p at bounding box center [413, 289] width 709 height 14
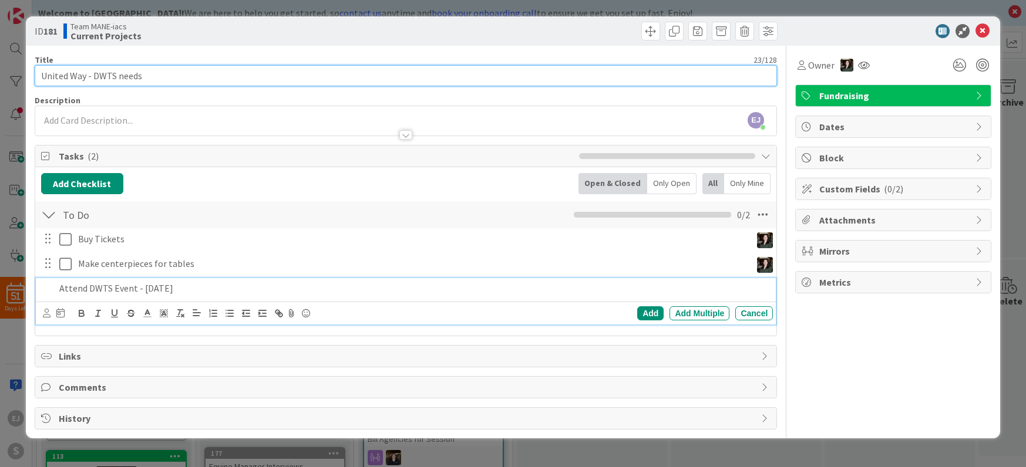
click at [157, 78] on input "United Way - DWTS needs" at bounding box center [406, 75] width 743 height 21
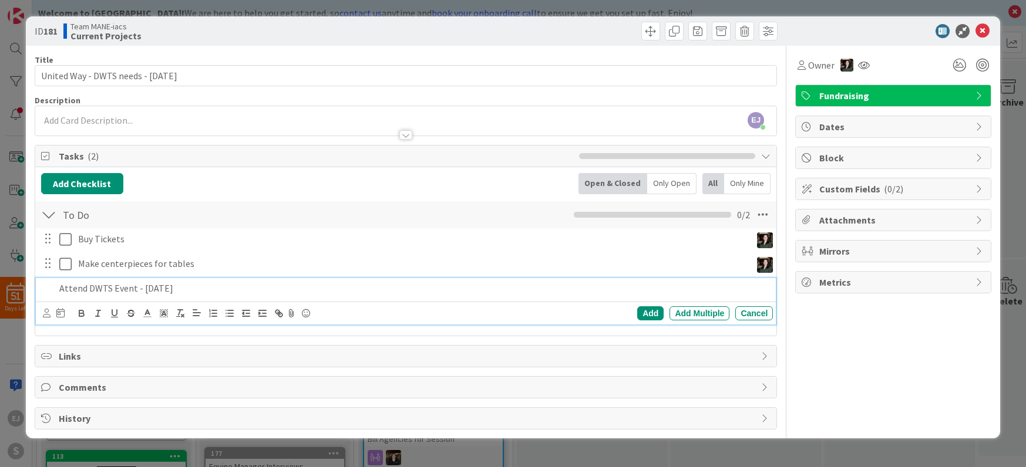
click at [201, 290] on p "Attend DWTS Event - [DATE]" at bounding box center [413, 289] width 709 height 14
click at [41, 313] on div "[PERSON_NAME] [PERSON_NAME] [PERSON_NAME] [PERSON_NAME] [PERSON_NAME] [PERSON_N…" at bounding box center [406, 313] width 740 height 23
click at [43, 314] on icon at bounding box center [47, 313] width 8 height 9
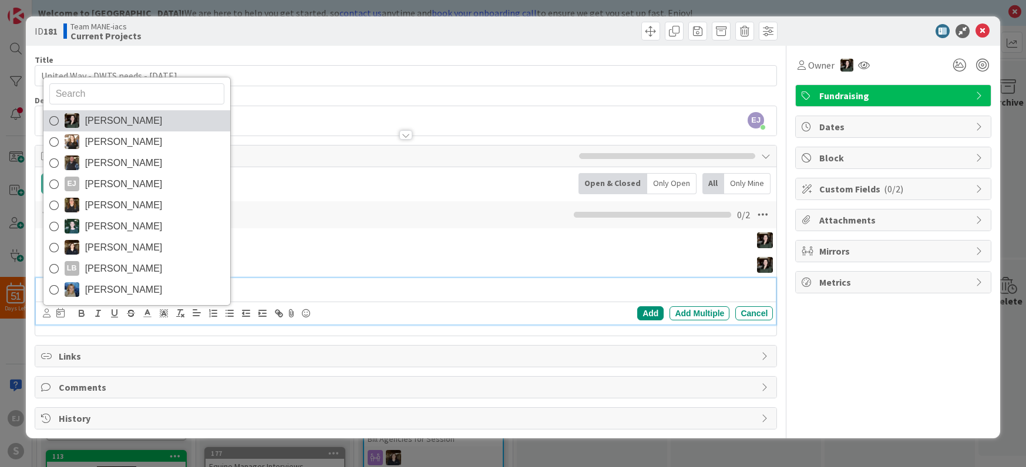
click at [82, 123] on link "[PERSON_NAME]" at bounding box center [136, 120] width 187 height 21
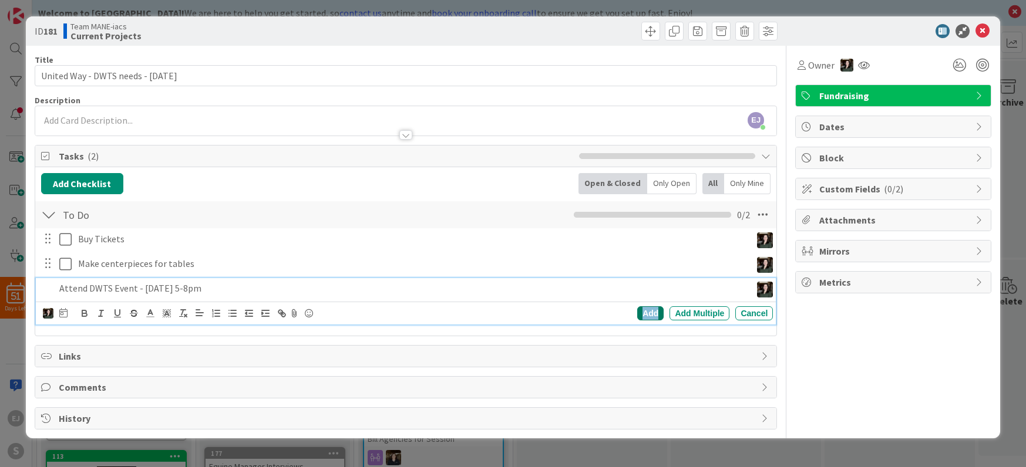
click at [651, 315] on div "Add" at bounding box center [650, 314] width 26 height 14
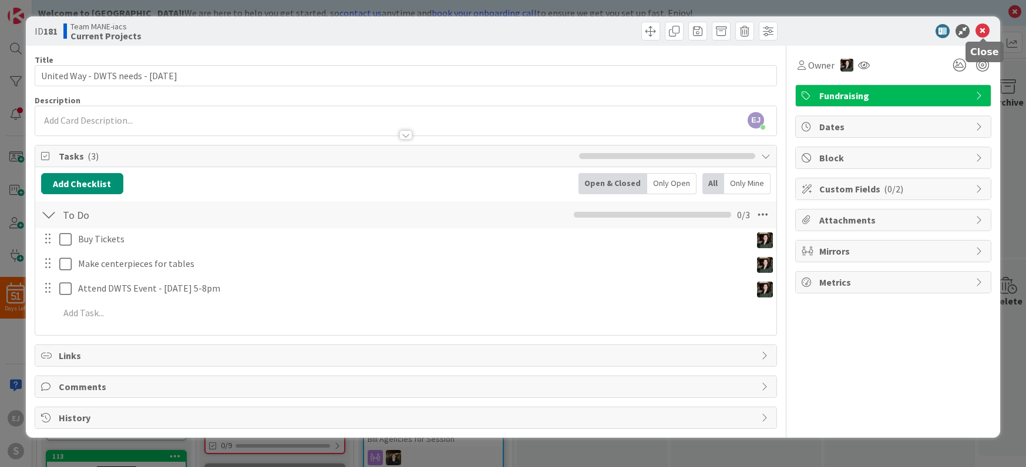
click at [982, 28] on icon at bounding box center [982, 31] width 14 height 14
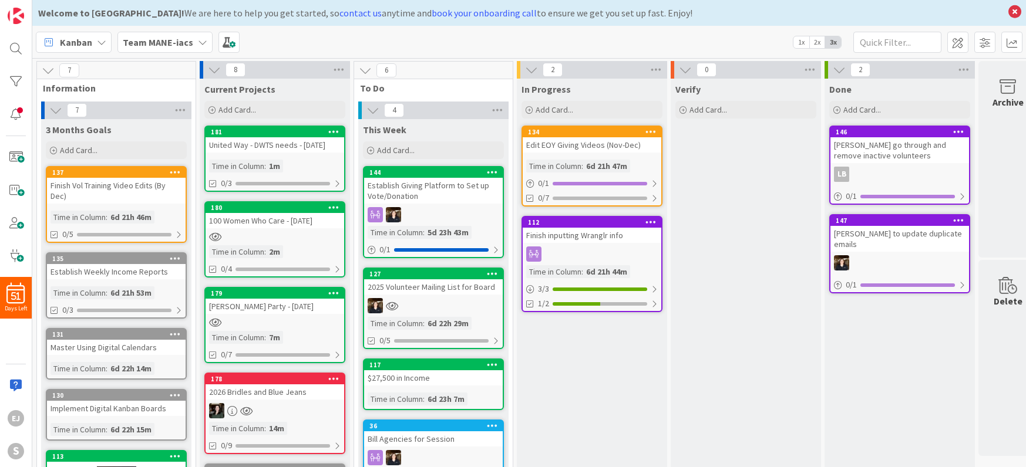
click at [198, 39] on icon at bounding box center [202, 42] width 9 height 9
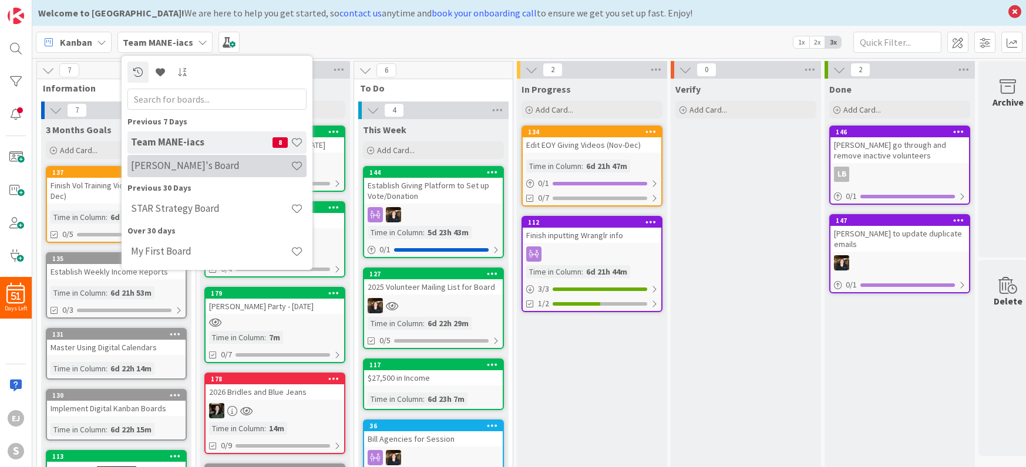
click at [189, 164] on h4 "[PERSON_NAME]'s Board" at bounding box center [211, 166] width 160 height 12
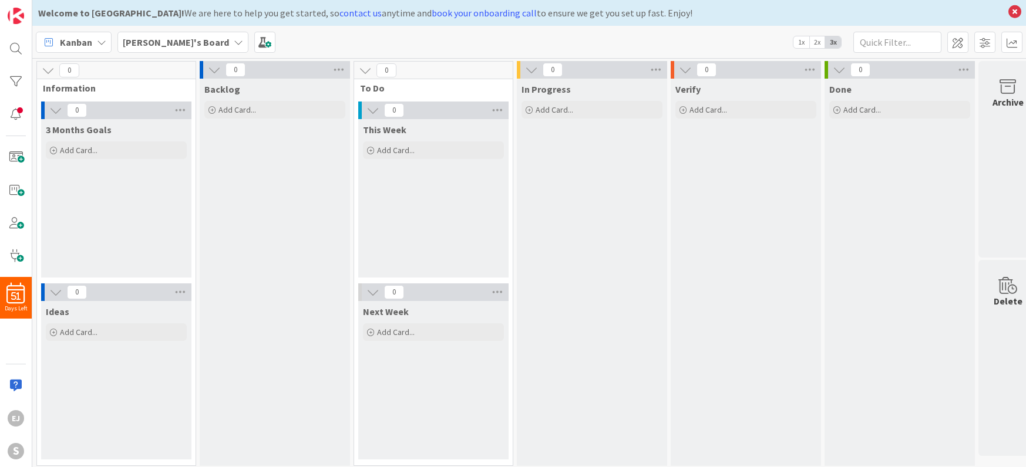
click at [819, 46] on span "2x" at bounding box center [817, 42] width 16 height 12
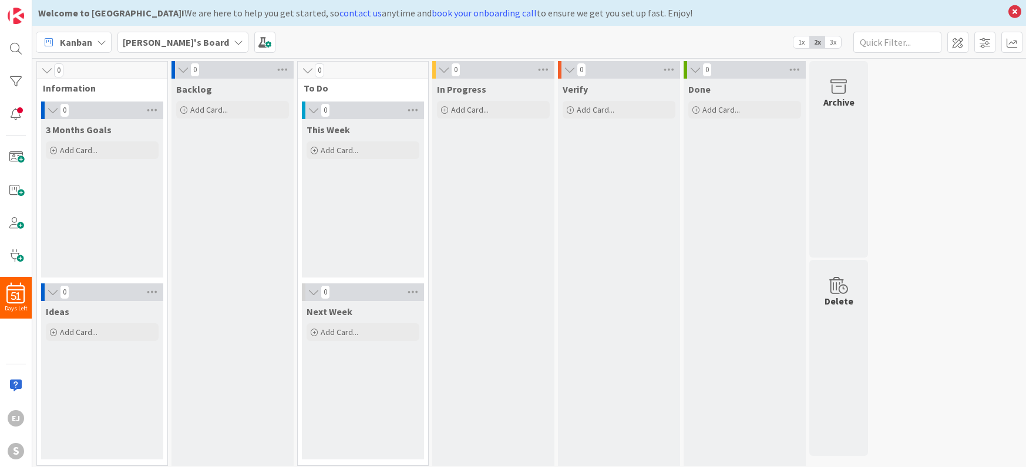
click at [833, 42] on span "3x" at bounding box center [833, 42] width 16 height 12
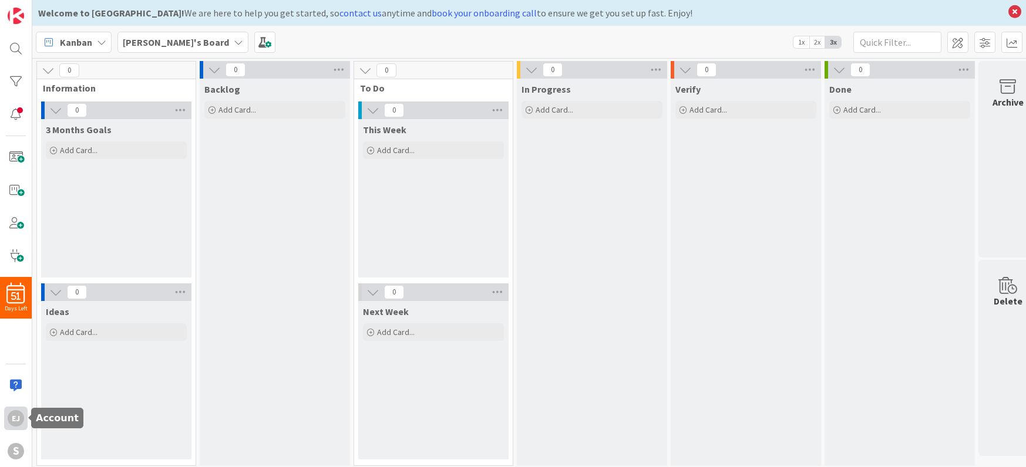
click at [22, 415] on div "EJ" at bounding box center [16, 418] width 16 height 16
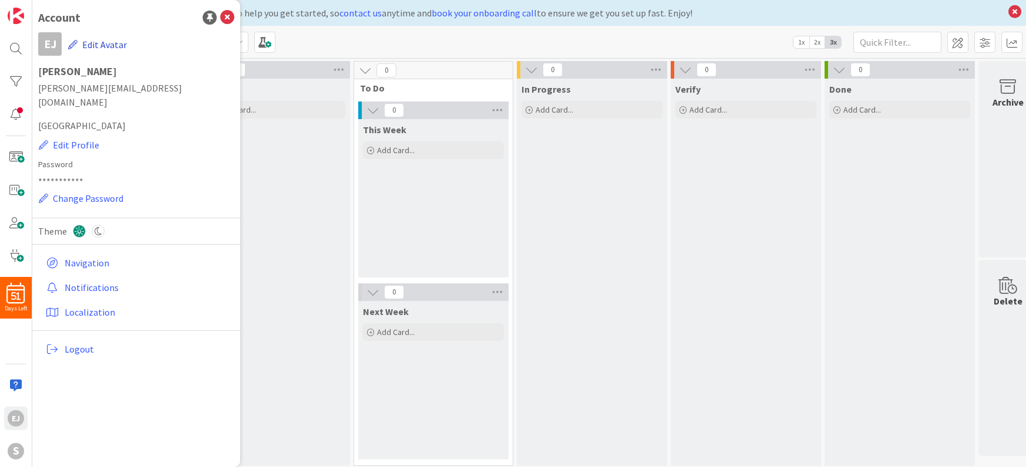
click at [102, 42] on button "Edit Avatar" at bounding box center [98, 44] width 60 height 25
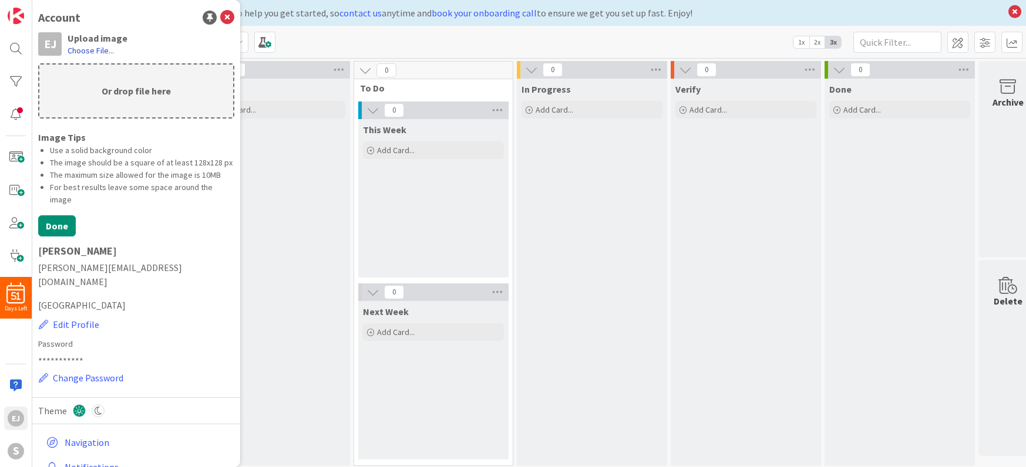
click at [86, 49] on label "Choose File..." at bounding box center [91, 51] width 46 height 12
click at [32, 0] on input "Choose File..." at bounding box center [32, 0] width 0 height 0
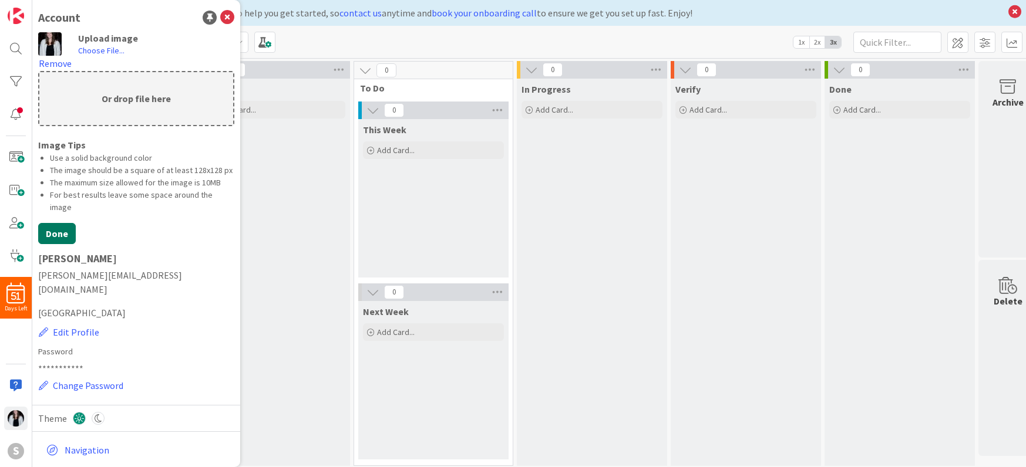
click at [48, 223] on button "Done" at bounding box center [57, 233] width 38 height 21
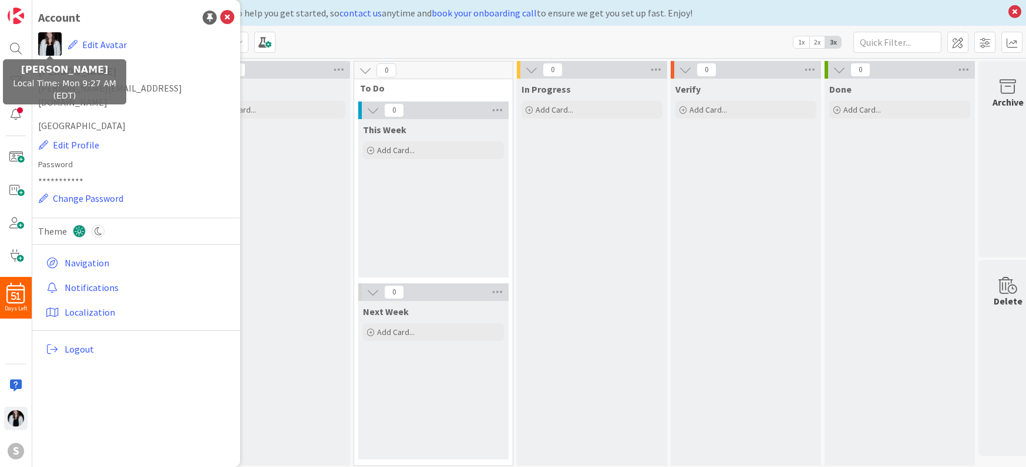
click at [52, 46] on img at bounding box center [49, 43] width 23 height 23
click at [55, 43] on img at bounding box center [49, 43] width 23 height 23
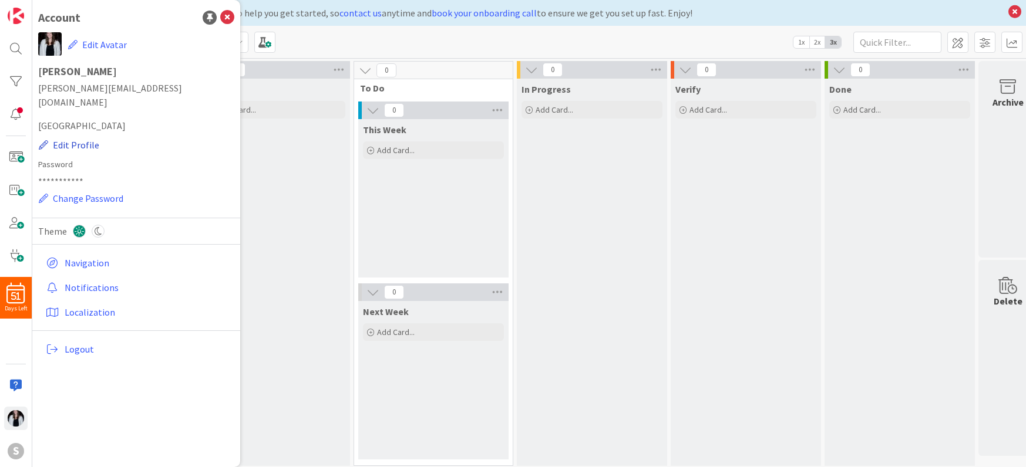
click at [76, 137] on button "Edit Profile" at bounding box center [69, 144] width 62 height 15
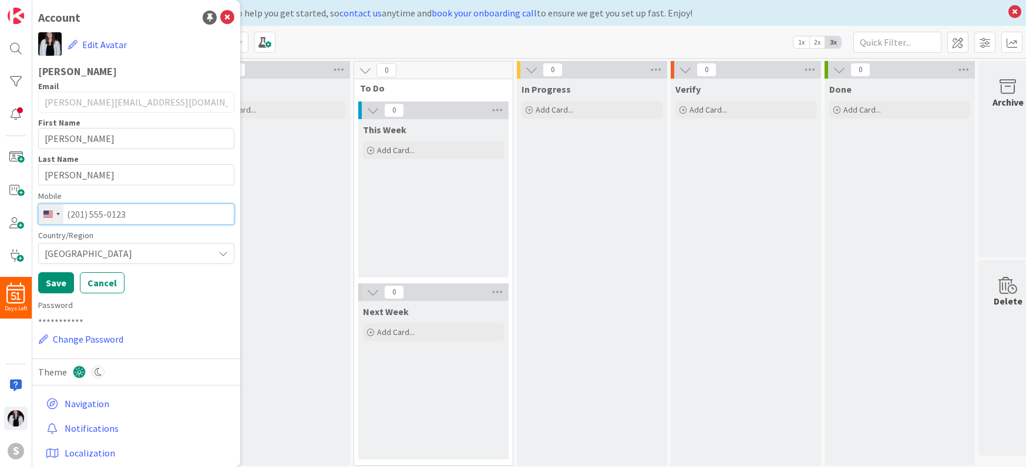
drag, startPoint x: 134, startPoint y: 215, endPoint x: 66, endPoint y: 213, distance: 68.8
click at [66, 213] on input "tel" at bounding box center [136, 214] width 196 height 21
click at [53, 284] on button "Save" at bounding box center [56, 282] width 36 height 21
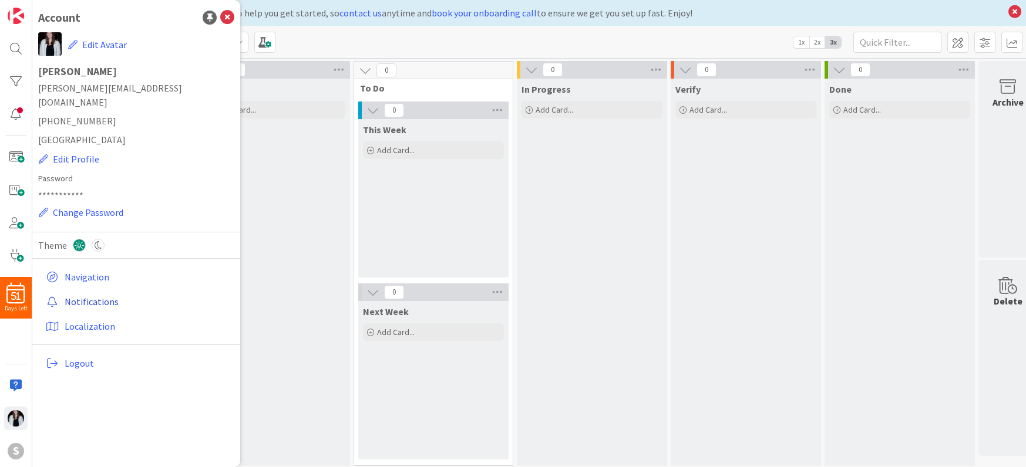
click at [97, 291] on link "Notifications" at bounding box center [137, 301] width 193 height 21
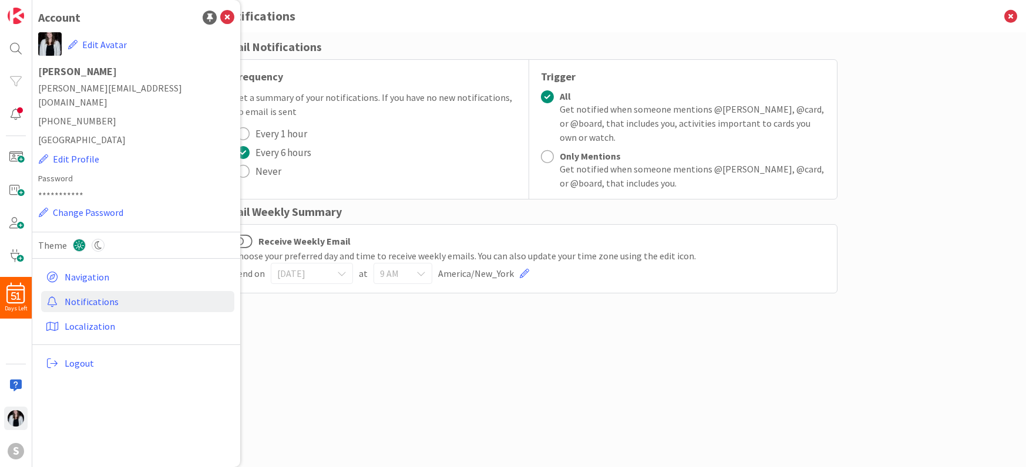
click at [335, 414] on div "Email Notifications Frequency Get a summary of your notifications. If you have …" at bounding box center [529, 238] width 617 height 400
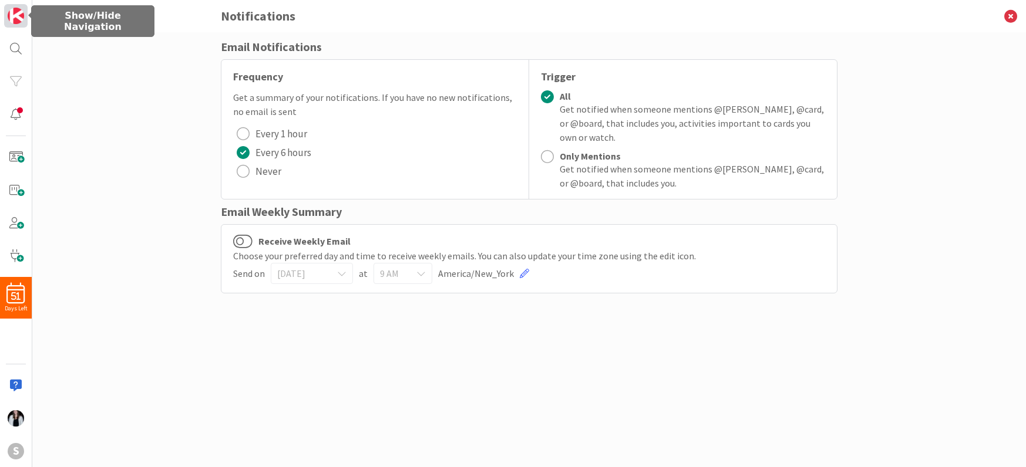
click at [19, 15] on img at bounding box center [16, 16] width 16 height 16
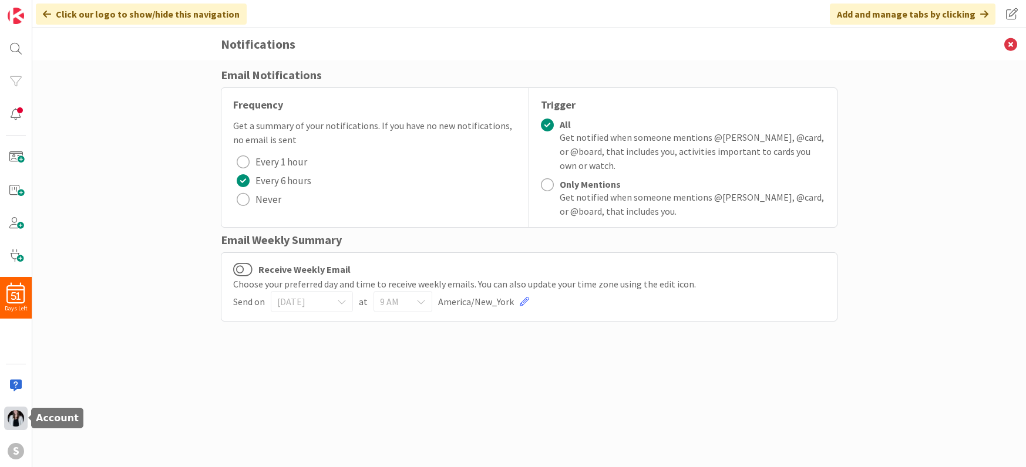
click at [25, 419] on div at bounding box center [15, 418] width 23 height 23
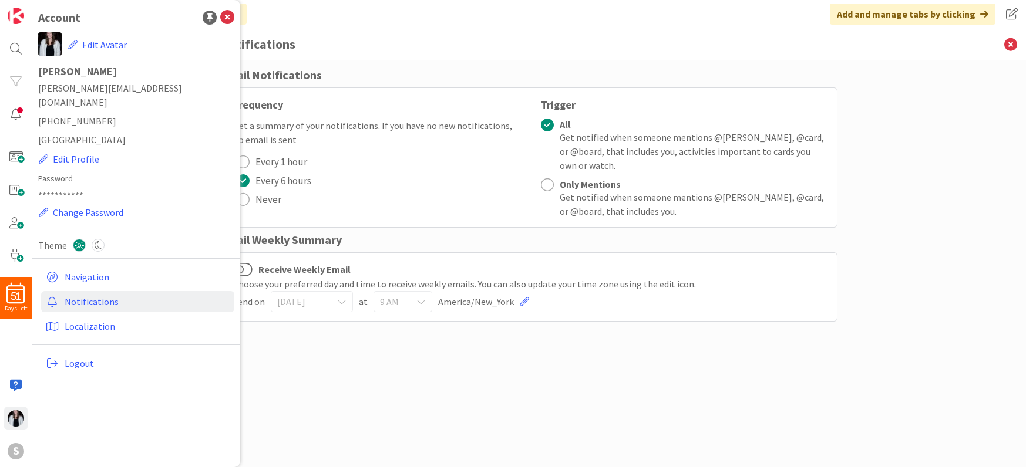
click at [358, 433] on div "Email Notifications Frequency Get a summary of your notifications. If you have …" at bounding box center [529, 252] width 617 height 372
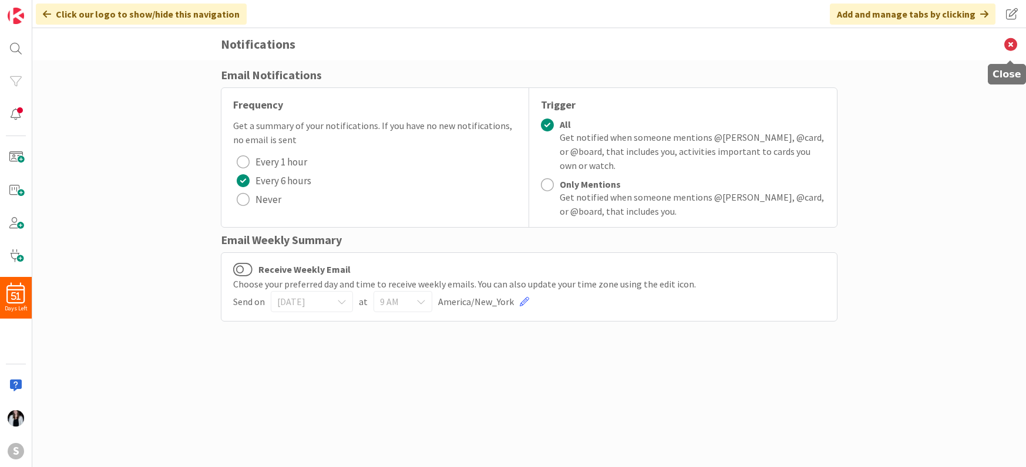
click at [1011, 45] on icon at bounding box center [1010, 44] width 31 height 32
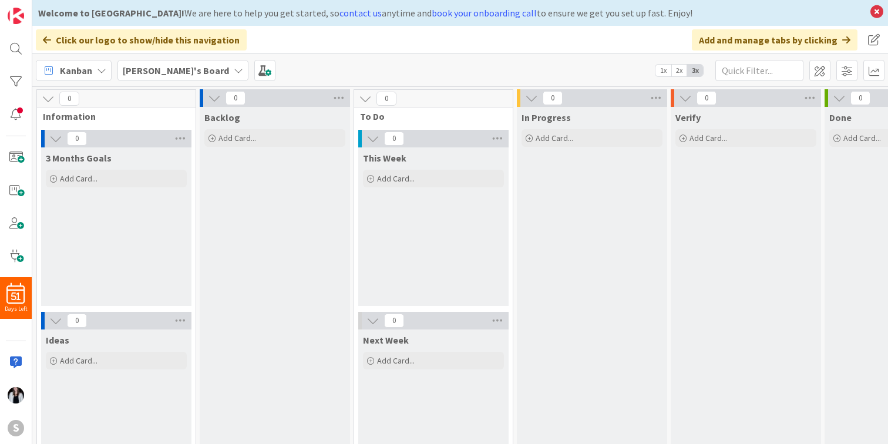
click at [234, 73] on icon at bounding box center [238, 70] width 9 height 9
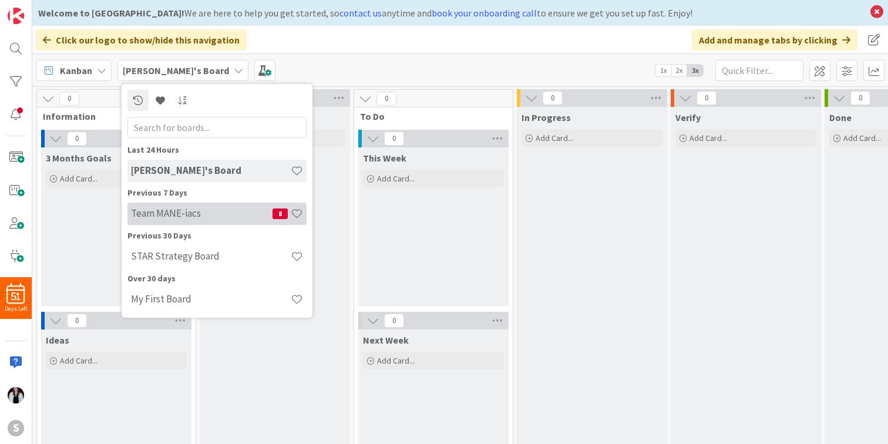
click at [187, 215] on h4 "Team MANE-iacs" at bounding box center [202, 213] width 142 height 12
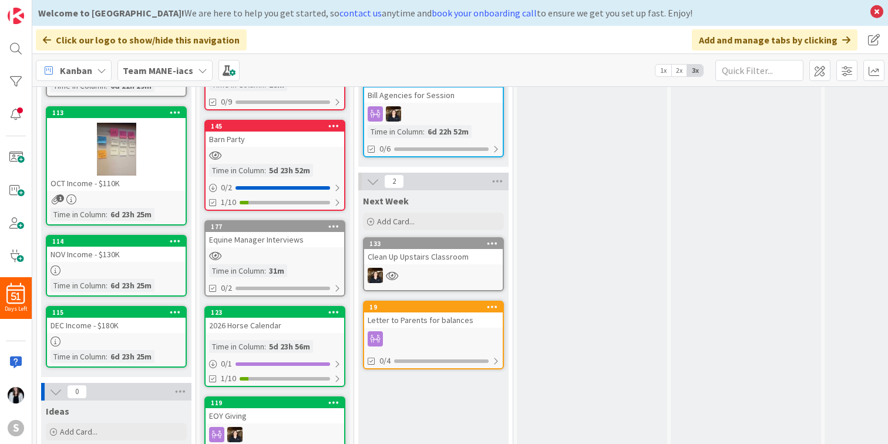
scroll to position [373, 0]
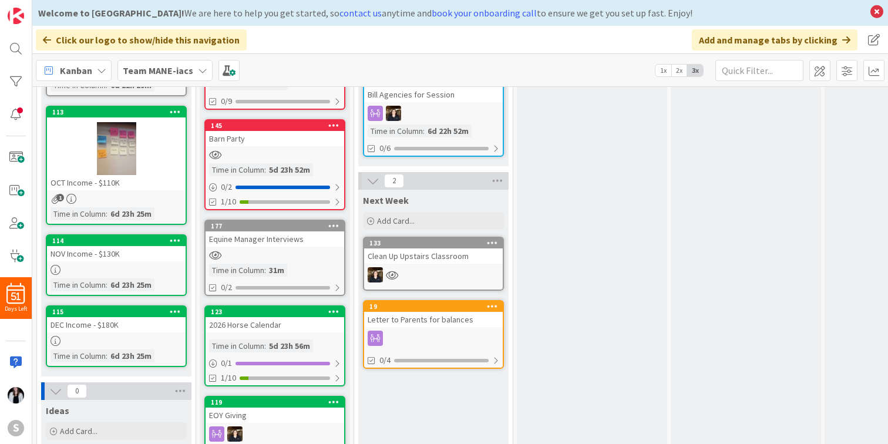
click at [298, 326] on div "2026 Horse Calendar" at bounding box center [275, 324] width 139 height 15
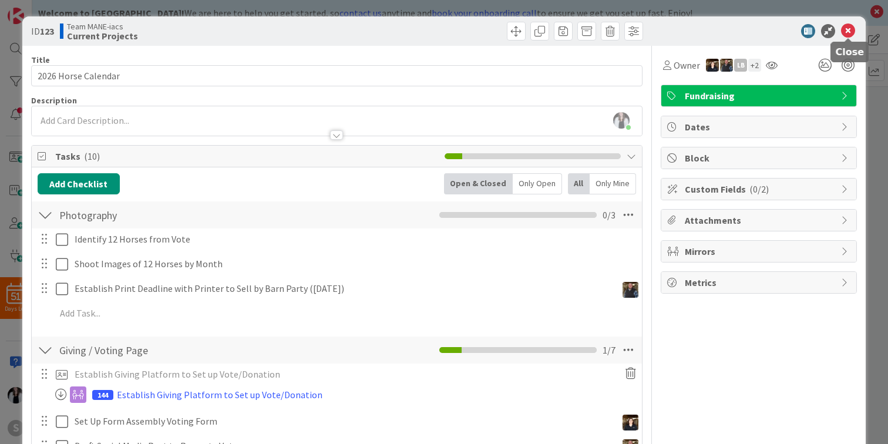
click at [850, 32] on icon at bounding box center [848, 31] width 14 height 14
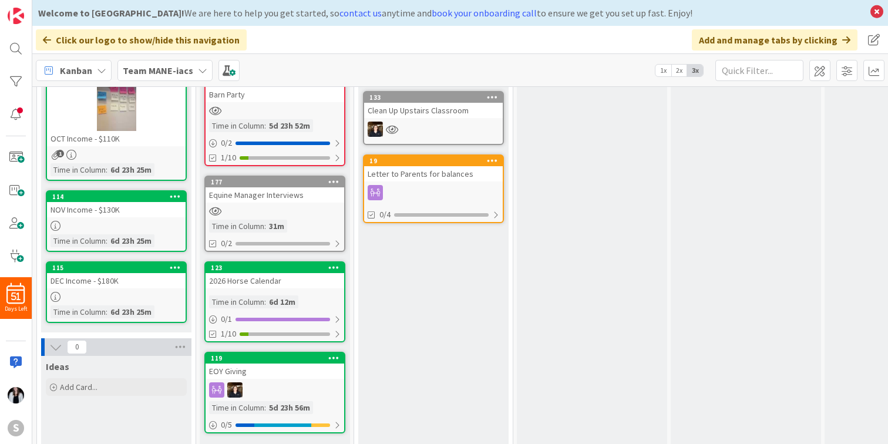
scroll to position [415, 0]
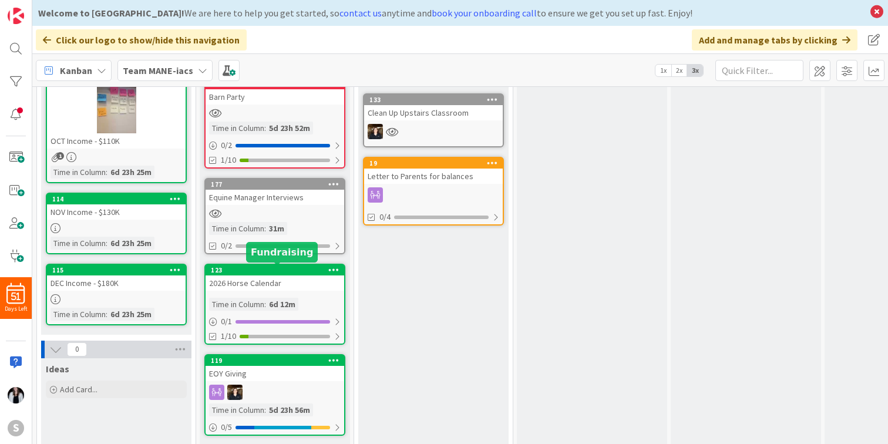
click at [305, 268] on div "123" at bounding box center [277, 270] width 133 height 8
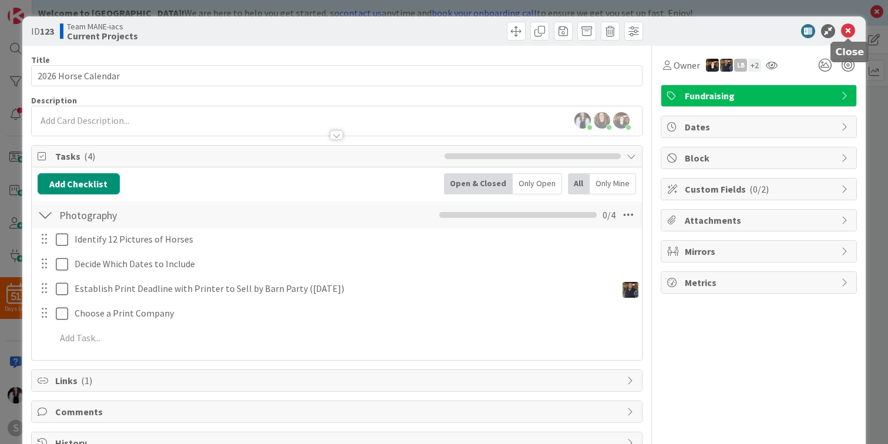
click at [850, 30] on icon at bounding box center [848, 31] width 14 height 14
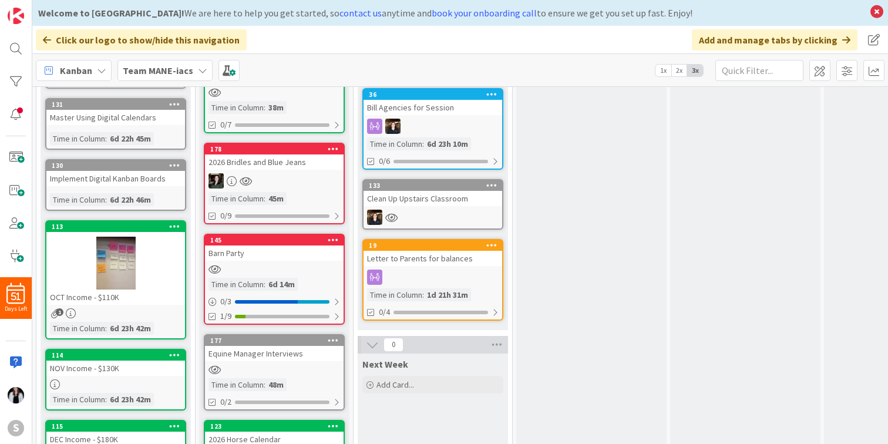
scroll to position [261, 1]
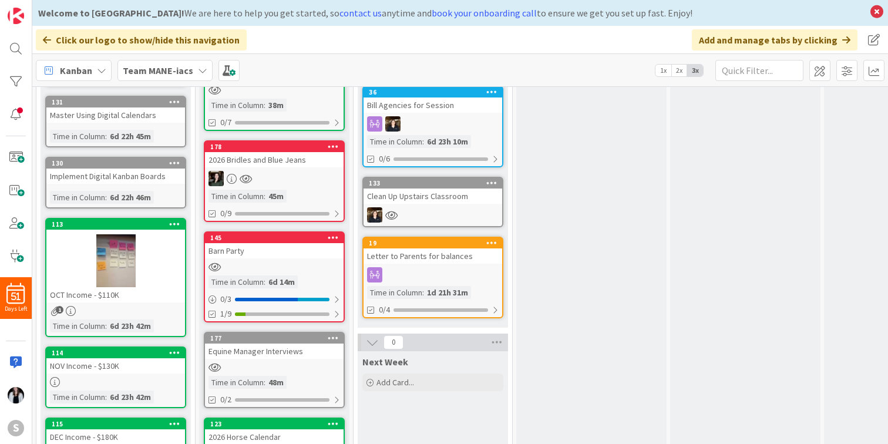
click at [288, 258] on div "145 Barn Party Time in [GEOGRAPHIC_DATA] : 6d 14m 0 / 3 1/9" at bounding box center [274, 276] width 141 height 91
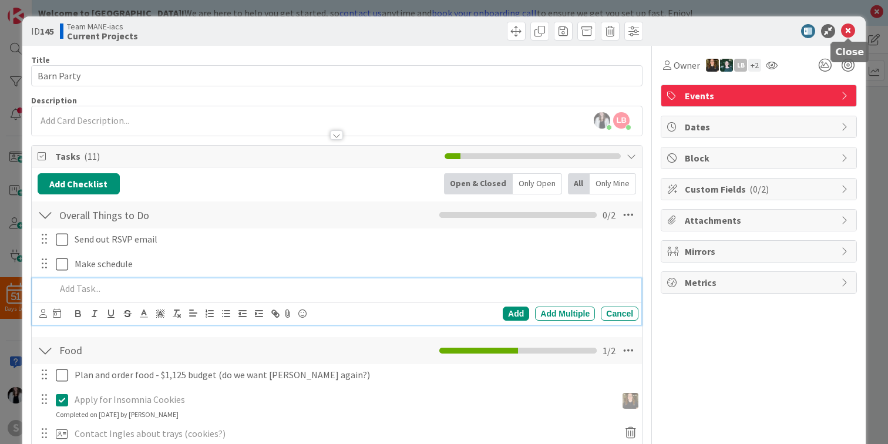
click at [847, 33] on icon at bounding box center [848, 31] width 14 height 14
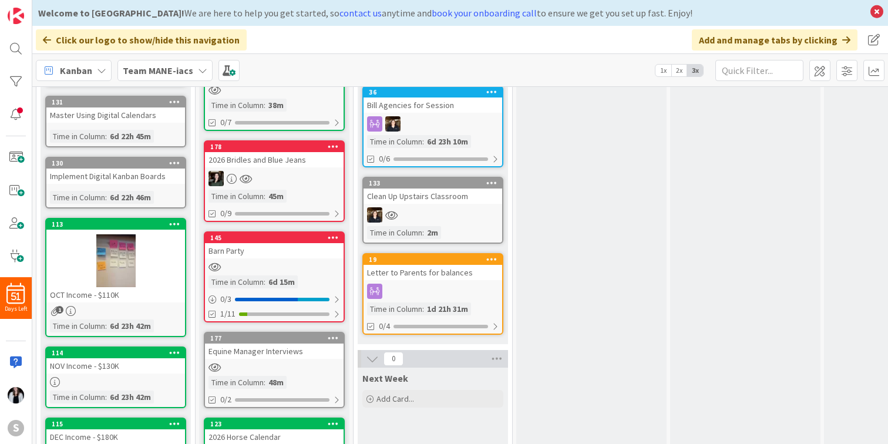
scroll to position [0, 1]
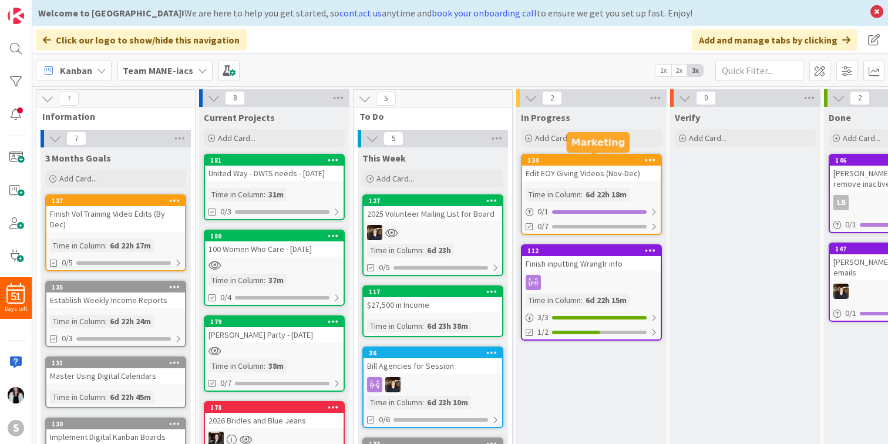
click at [605, 161] on div "134" at bounding box center [593, 160] width 133 height 8
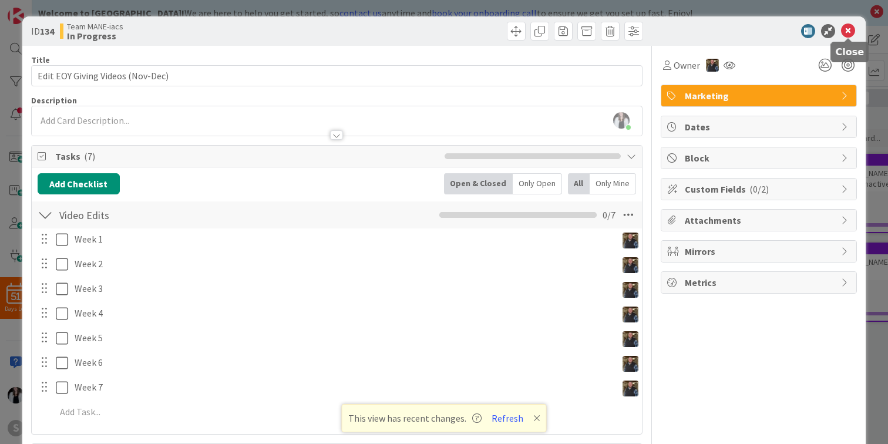
click at [848, 28] on icon at bounding box center [848, 31] width 14 height 14
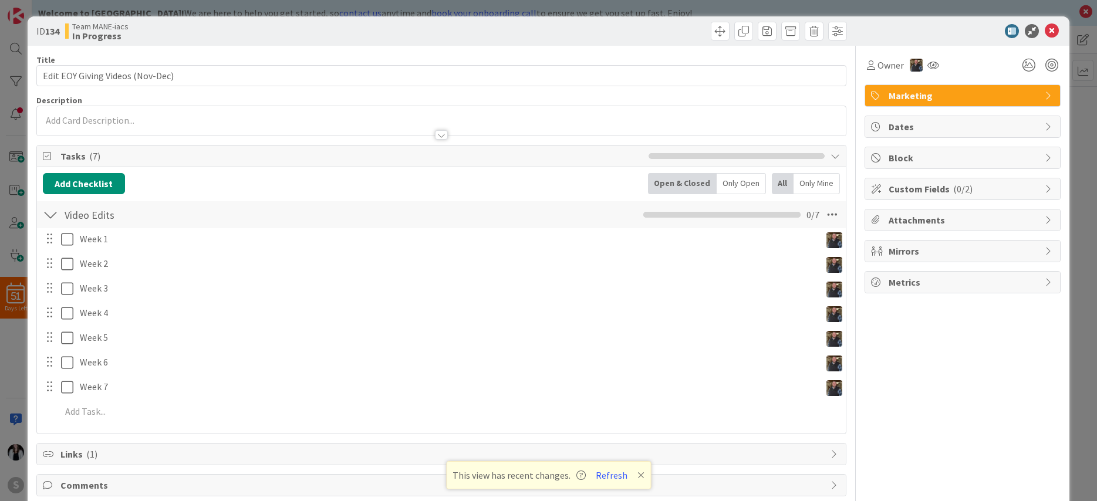
click at [907, 355] on div "Owner Marketing Dates Block Custom Fields ( 0/2 ) Attachments Mirrors Metrics" at bounding box center [963, 287] width 196 height 482
click at [1025, 33] on icon at bounding box center [1052, 31] width 14 height 14
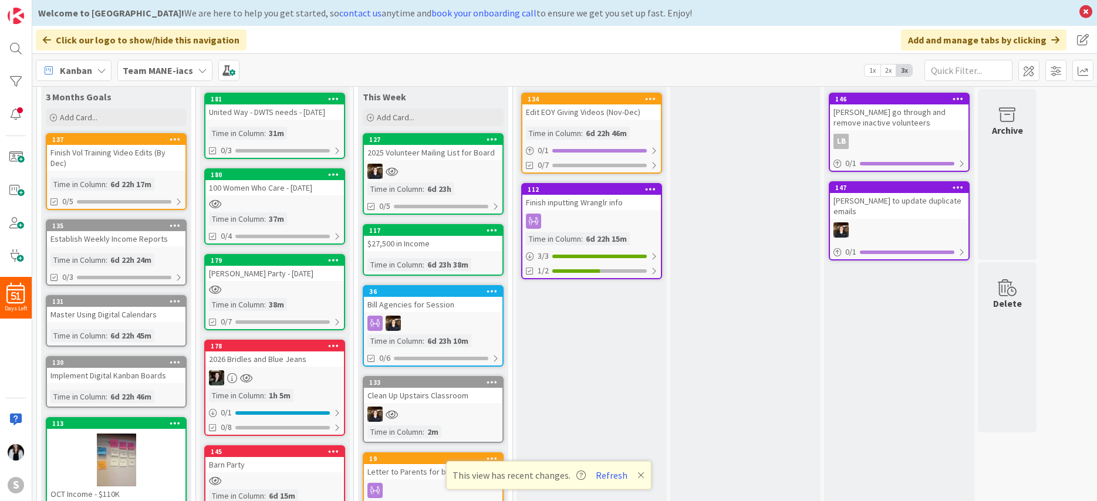
scroll to position [63, 0]
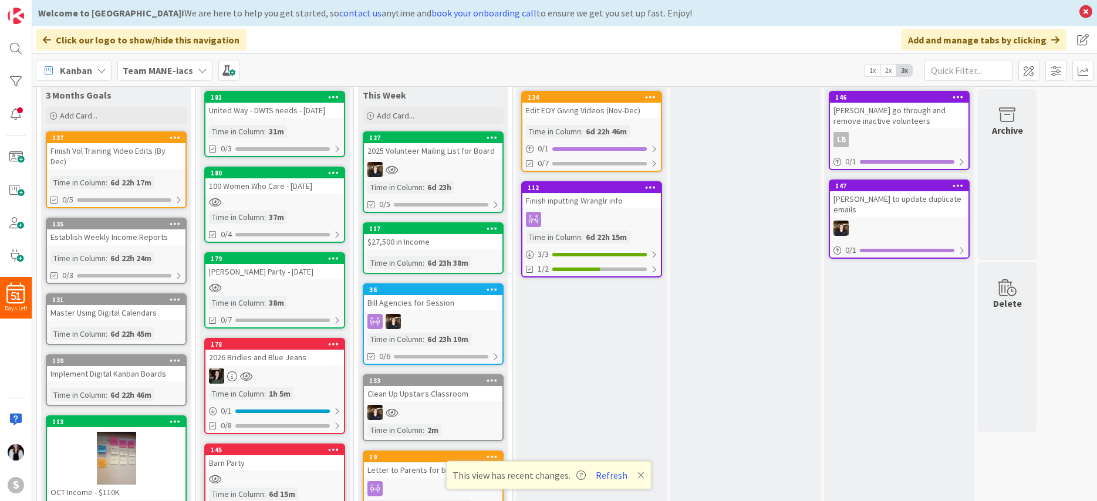
click at [123, 153] on div "Finish Vol Training Video Edits (By Dec)" at bounding box center [116, 156] width 139 height 26
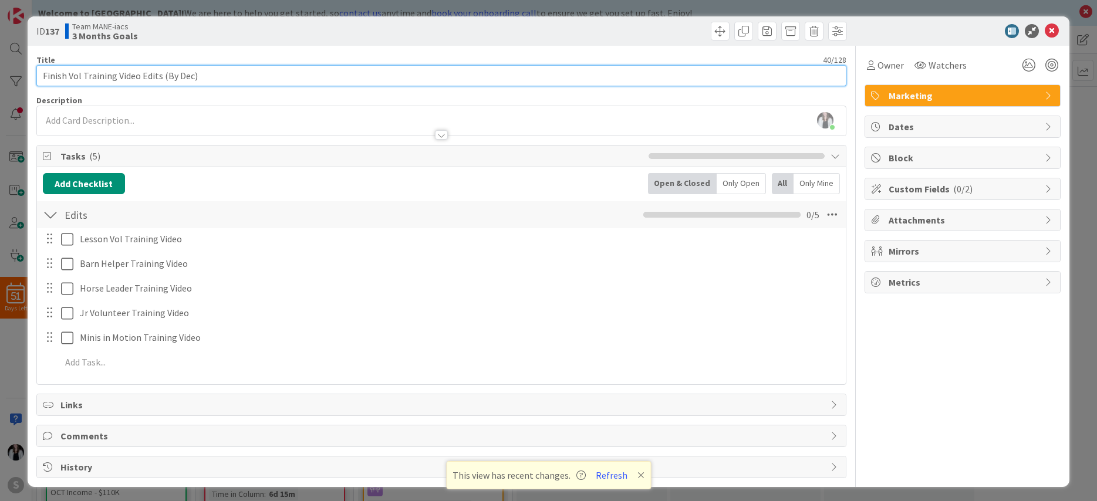
click at [206, 76] on input "Finish Vol Training Video Edits (By Dec)" at bounding box center [441, 75] width 811 height 21
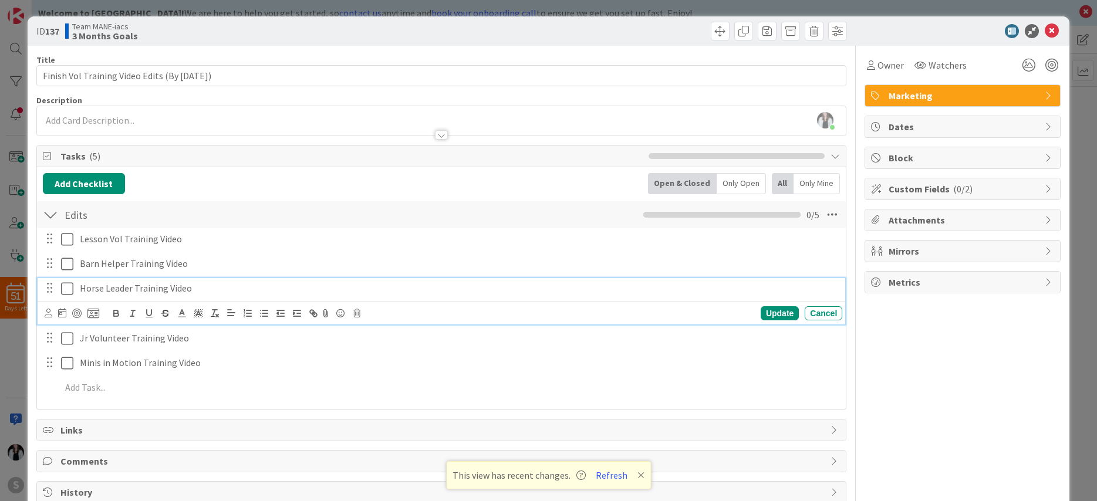
click at [200, 292] on p "Horse Leader Training Video" at bounding box center [459, 289] width 758 height 14
click at [784, 314] on div "Update" at bounding box center [780, 314] width 38 height 14
click at [250, 293] on p "Horse Leader Training Video - due 10/31" at bounding box center [459, 289] width 758 height 14
click at [48, 315] on icon at bounding box center [49, 313] width 8 height 9
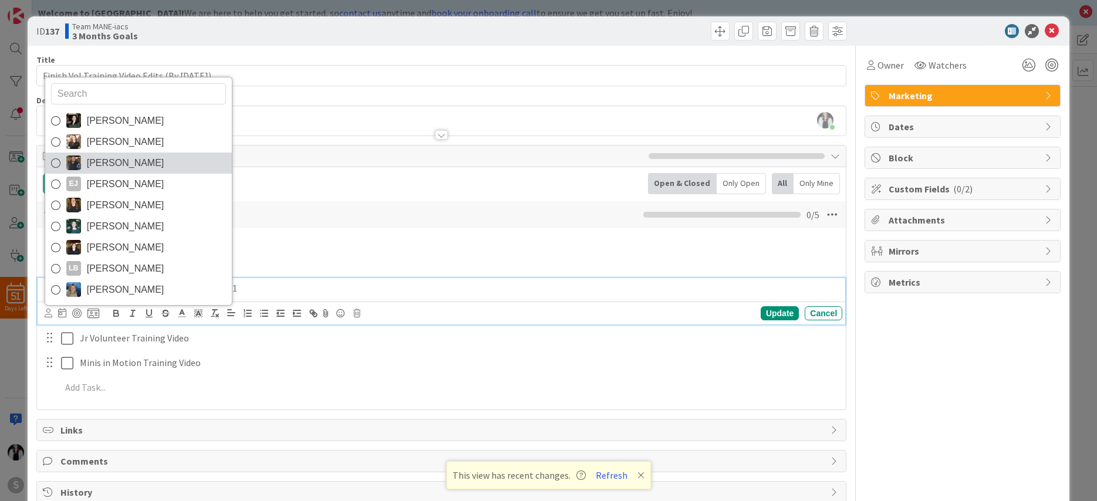
click at [116, 163] on span "[PERSON_NAME]" at bounding box center [126, 163] width 78 height 18
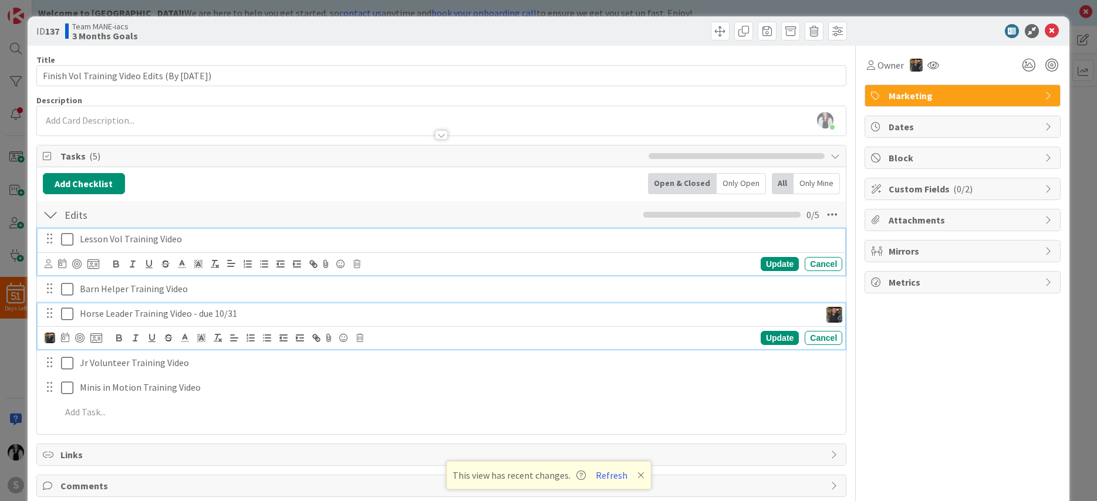
click at [198, 240] on p "Lesson Vol Training Video" at bounding box center [459, 240] width 758 height 14
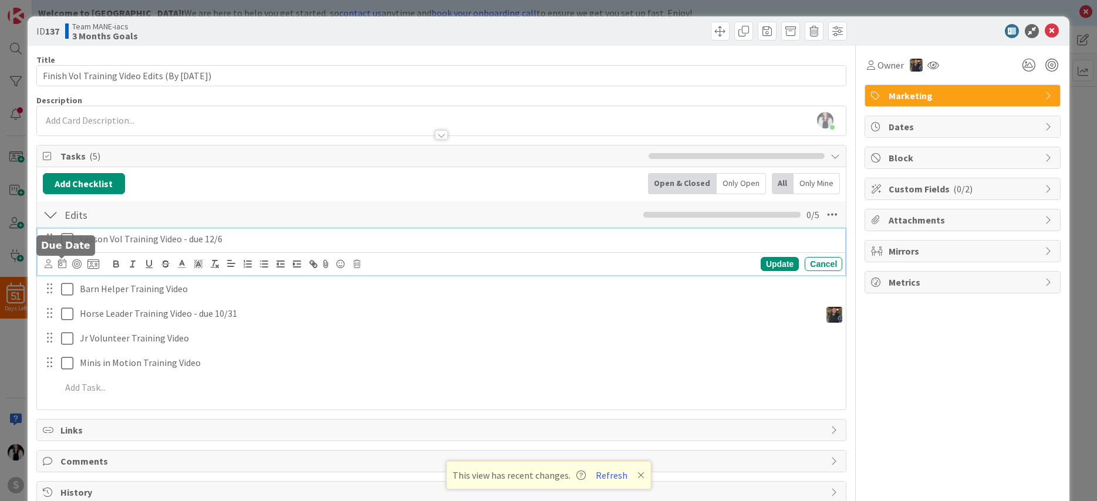
click at [64, 266] on icon at bounding box center [62, 263] width 8 height 9
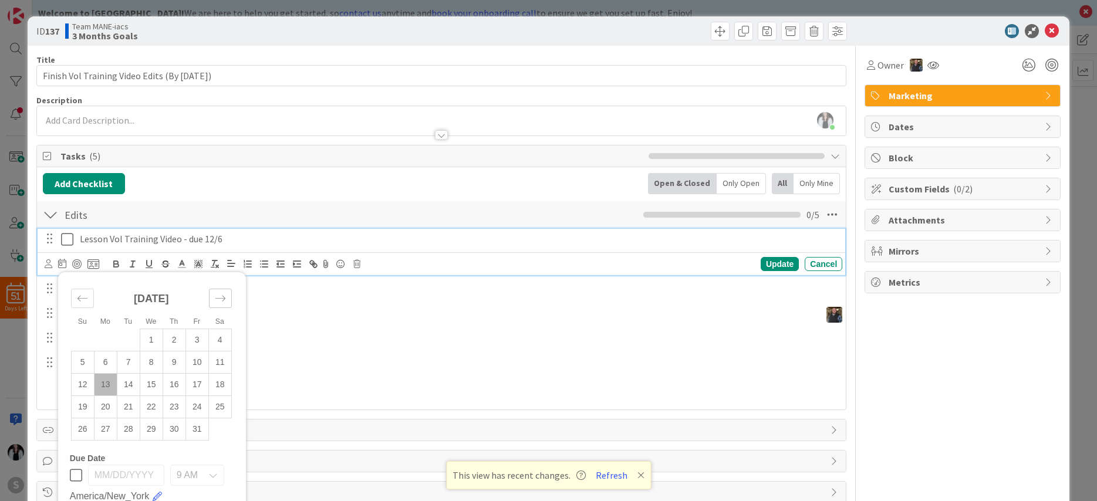
click at [220, 300] on icon "Move forward to switch to the next month." at bounding box center [220, 298] width 11 height 11
click at [201, 338] on td "5" at bounding box center [197, 340] width 23 height 22
click at [227, 240] on p "Lesson Vol Training Video - due 12/6" at bounding box center [429, 240] width 699 height 14
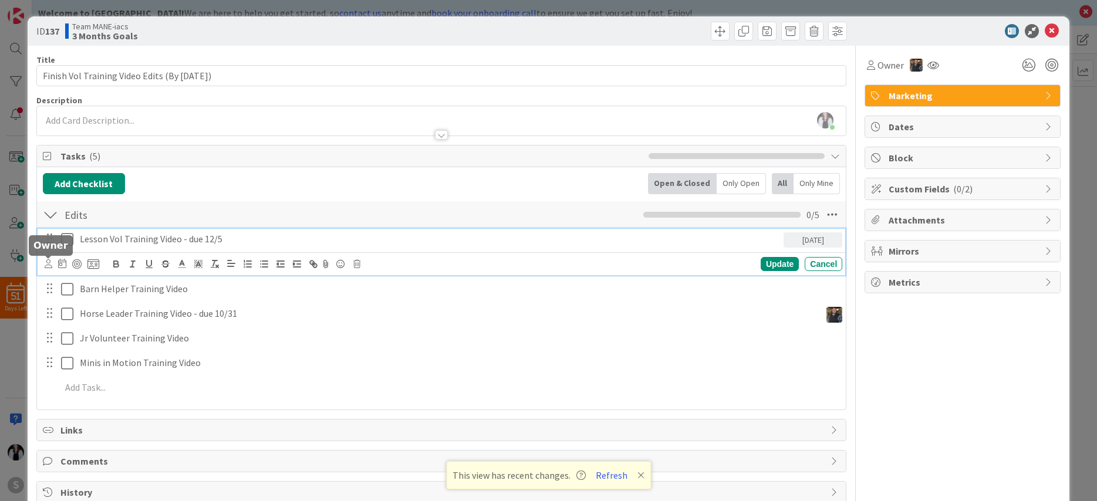
click at [52, 264] on icon at bounding box center [49, 264] width 8 height 9
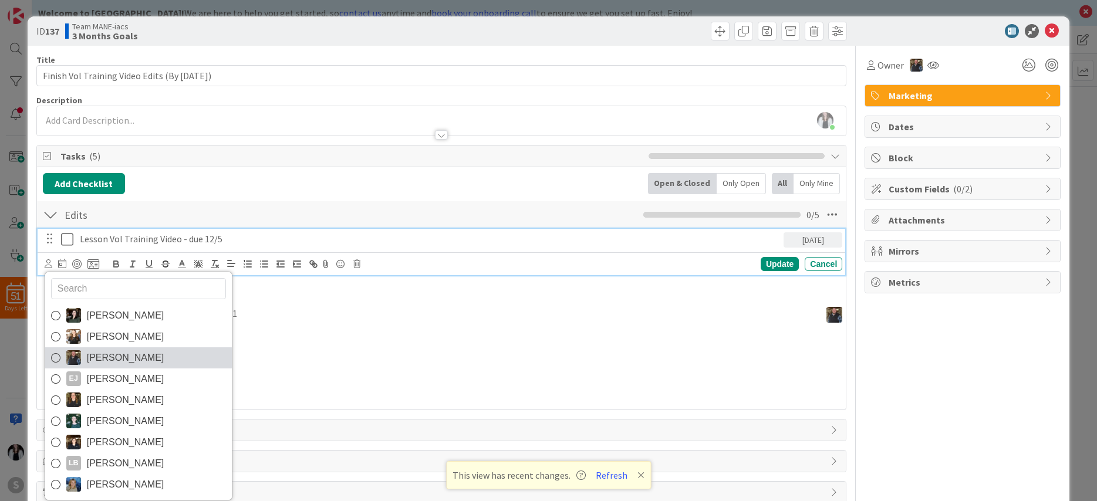
click at [123, 356] on span "[PERSON_NAME]" at bounding box center [126, 358] width 78 height 18
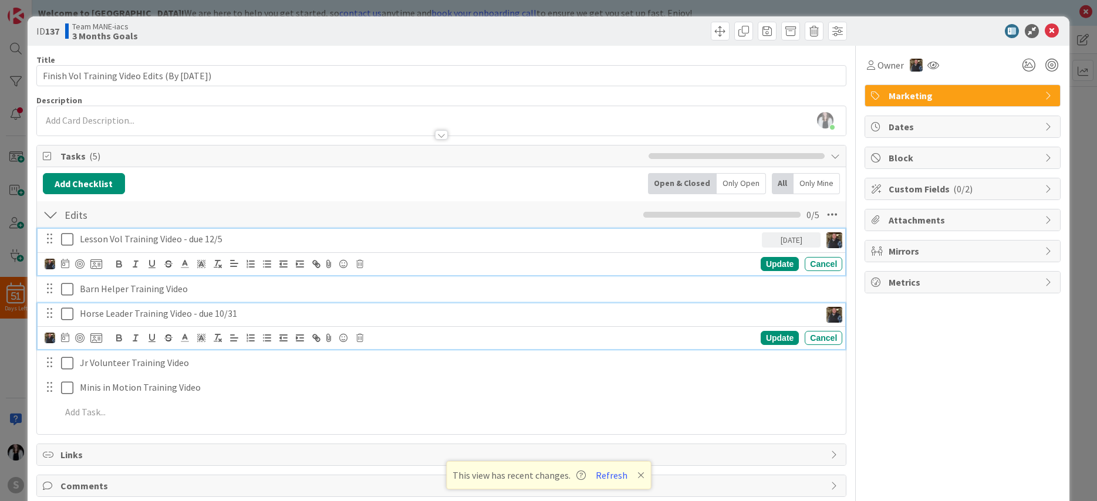
click at [275, 316] on p "Horse Leader Training Video - due 10/31" at bounding box center [448, 314] width 736 height 14
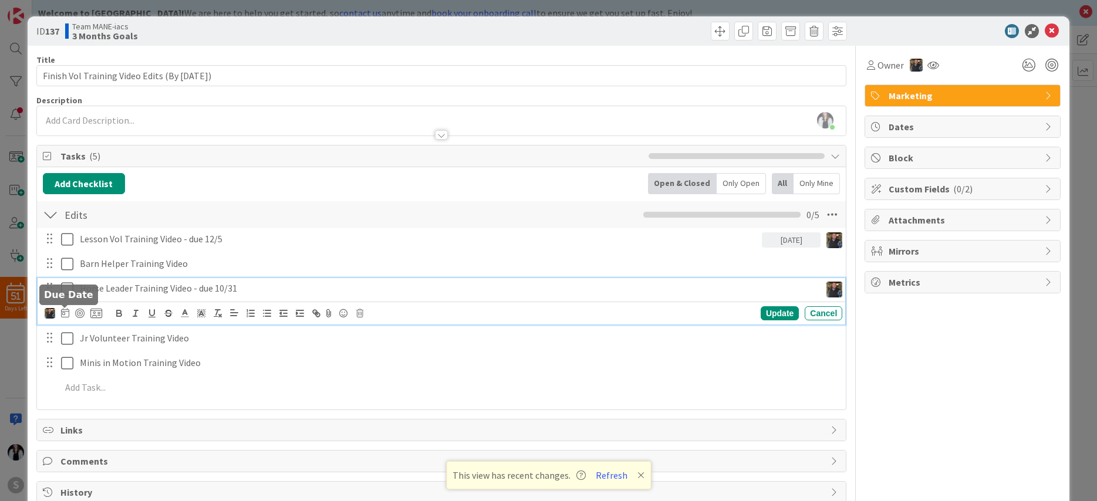
click at [65, 314] on icon at bounding box center [65, 312] width 8 height 9
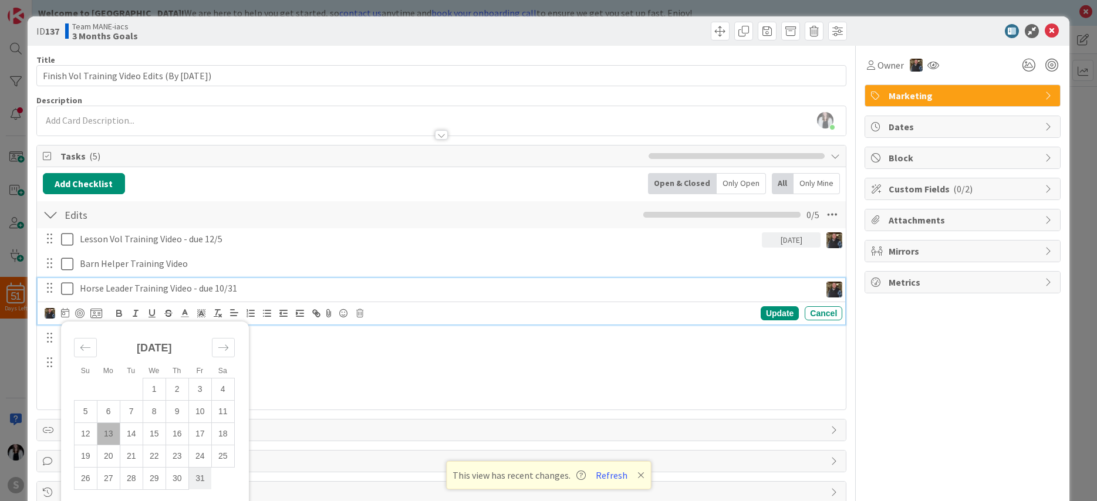
click at [198, 467] on td "31" at bounding box center [199, 478] width 23 height 22
click at [769, 315] on div "Update" at bounding box center [780, 314] width 38 height 14
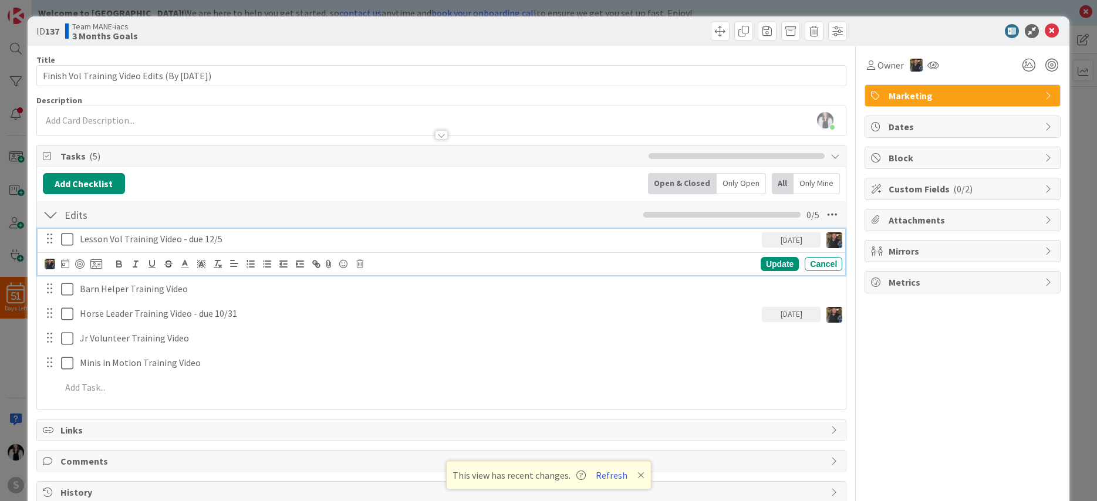
click at [220, 238] on p "Lesson Vol Training Video - due 12/5" at bounding box center [419, 240] width 678 height 14
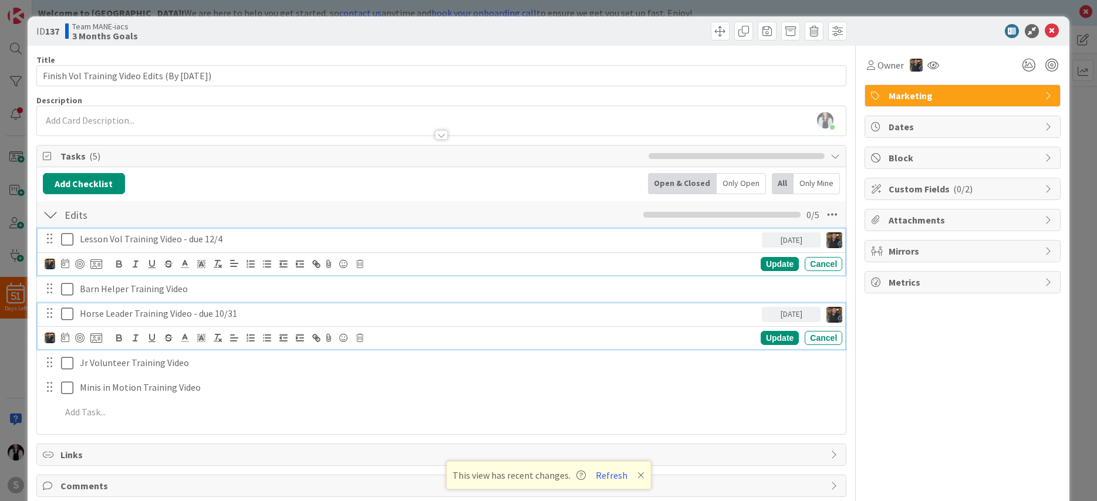
click at [237, 313] on p "Horse Leader Training Video - due 10/31" at bounding box center [419, 314] width 678 height 14
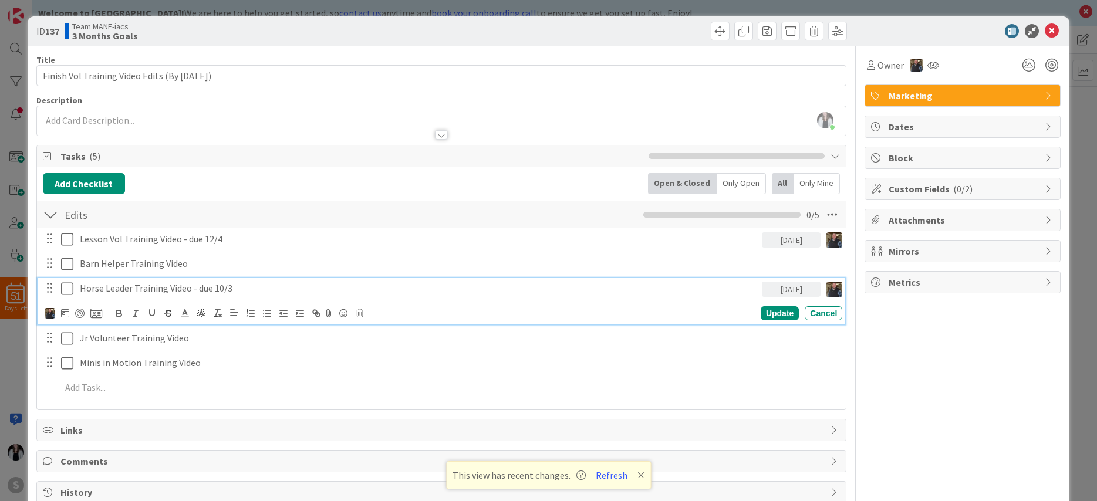
click at [265, 292] on p "Horse Leader Training Video - due 10/3" at bounding box center [419, 289] width 678 height 14
click at [64, 314] on icon at bounding box center [65, 312] width 8 height 9
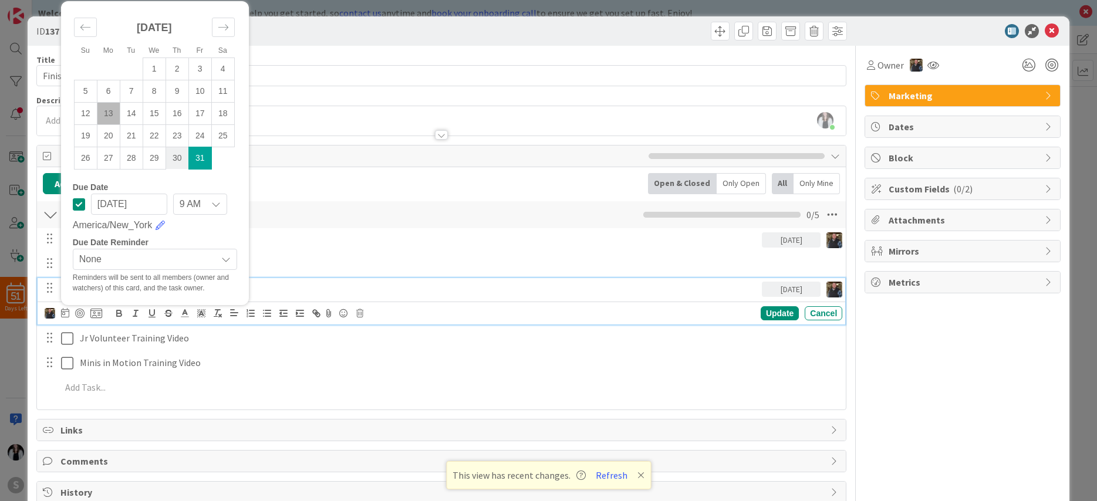
click at [174, 159] on td "30" at bounding box center [177, 158] width 23 height 22
click at [326, 289] on p "Horse Leader Training Video - due 10/29" at bounding box center [419, 289] width 678 height 14
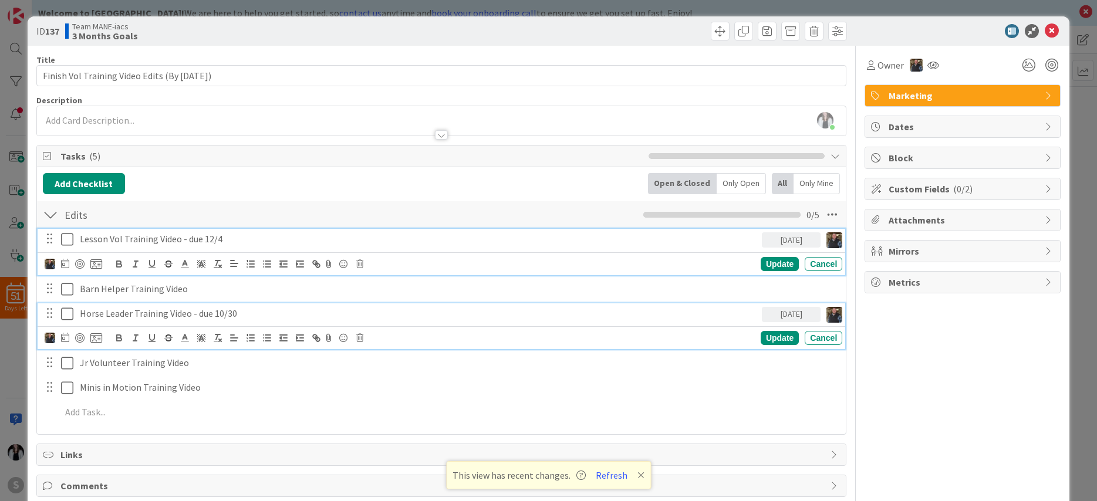
click at [326, 236] on p "Lesson Vol Training Video - due 12/4" at bounding box center [419, 240] width 678 height 14
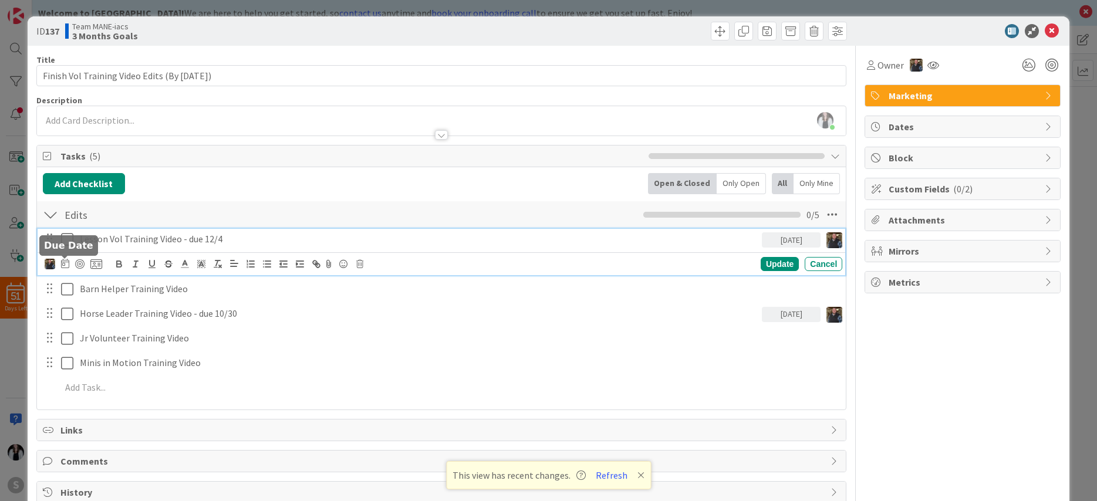
click at [68, 260] on icon at bounding box center [65, 263] width 8 height 9
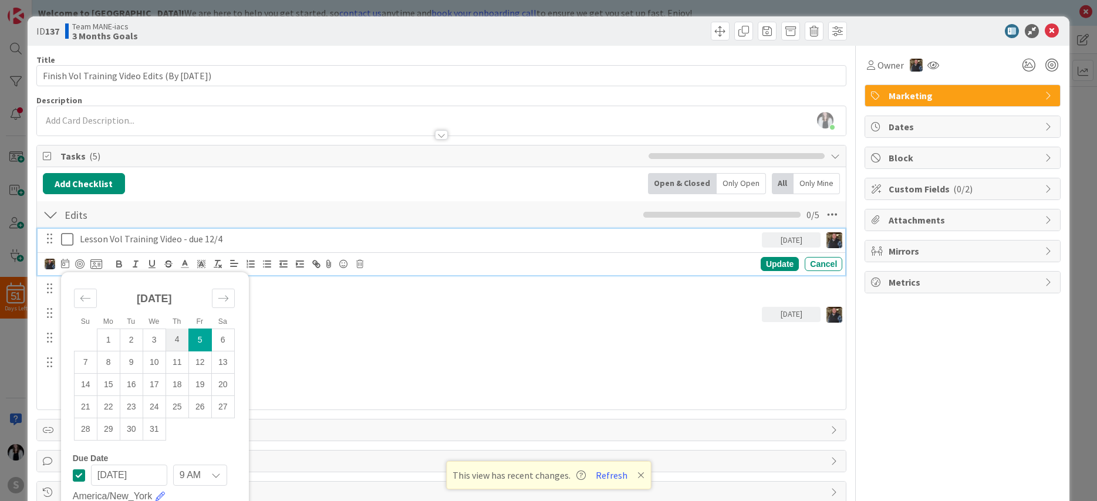
click at [180, 338] on td "4" at bounding box center [177, 340] width 23 height 22
click at [763, 262] on div "Update" at bounding box center [780, 264] width 38 height 14
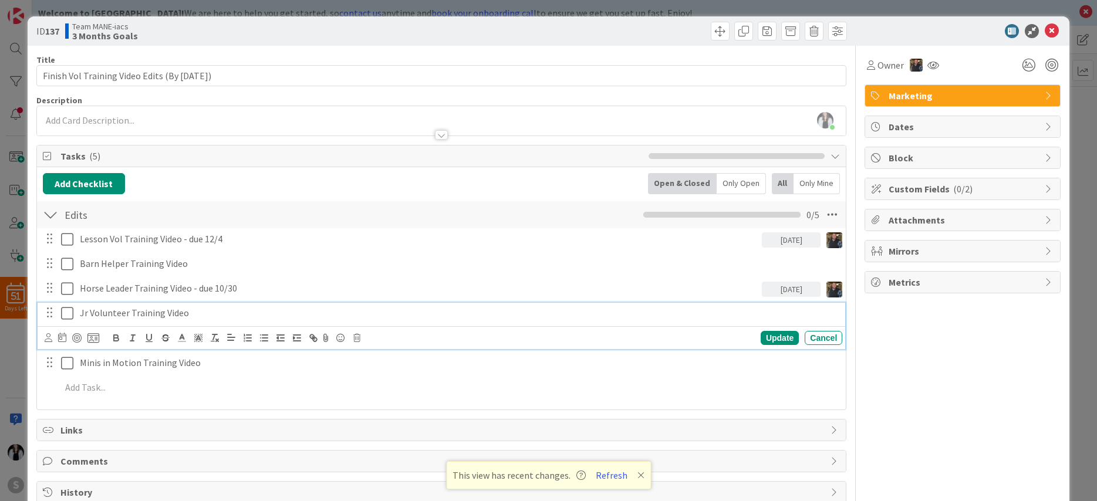
click at [203, 316] on p "Jr Volunteer Training Video" at bounding box center [459, 314] width 758 height 14
click at [60, 340] on icon at bounding box center [62, 337] width 8 height 9
click at [220, 372] on icon "Move forward to switch to the next month." at bounding box center [220, 372] width 11 height 11
click at [195, 413] on td "5" at bounding box center [197, 414] width 23 height 22
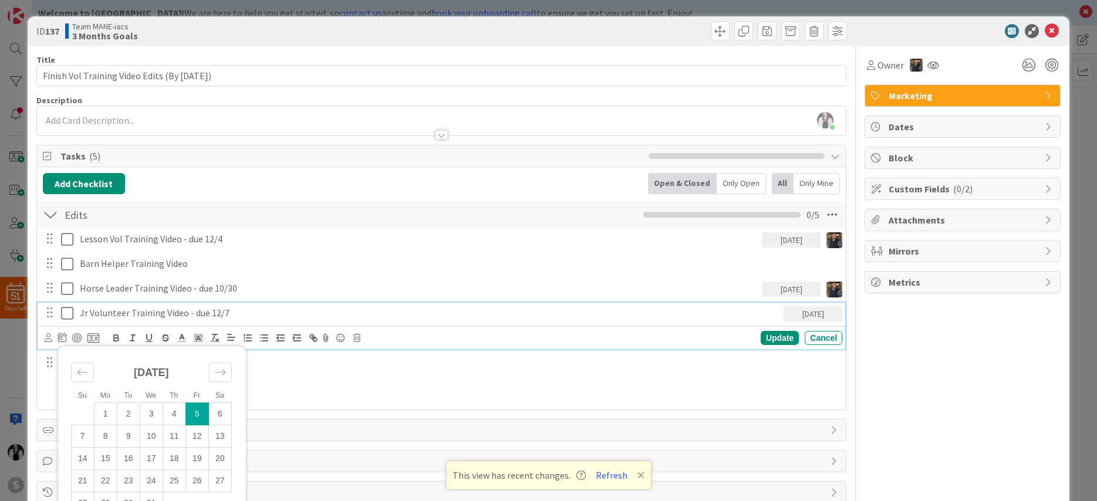
click at [237, 316] on p "Jr Volunteer Training Video - due 12/7" at bounding box center [429, 314] width 699 height 14
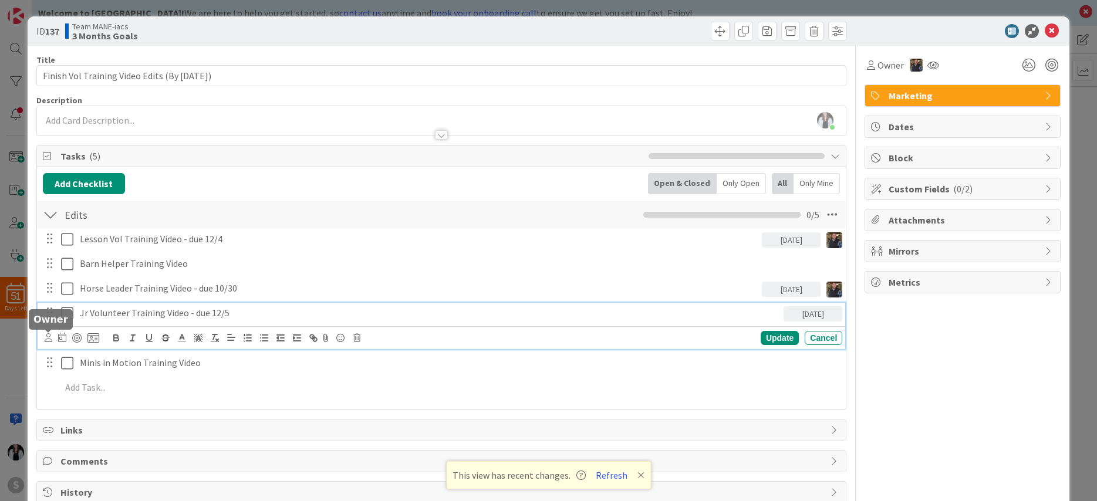
click at [50, 338] on icon at bounding box center [49, 338] width 8 height 9
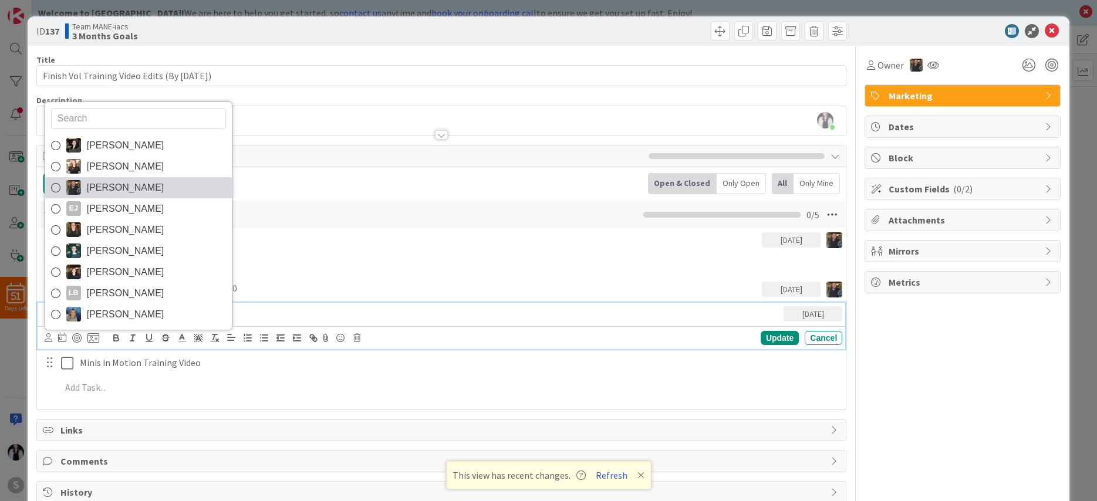
click at [113, 188] on span "[PERSON_NAME]" at bounding box center [126, 188] width 78 height 18
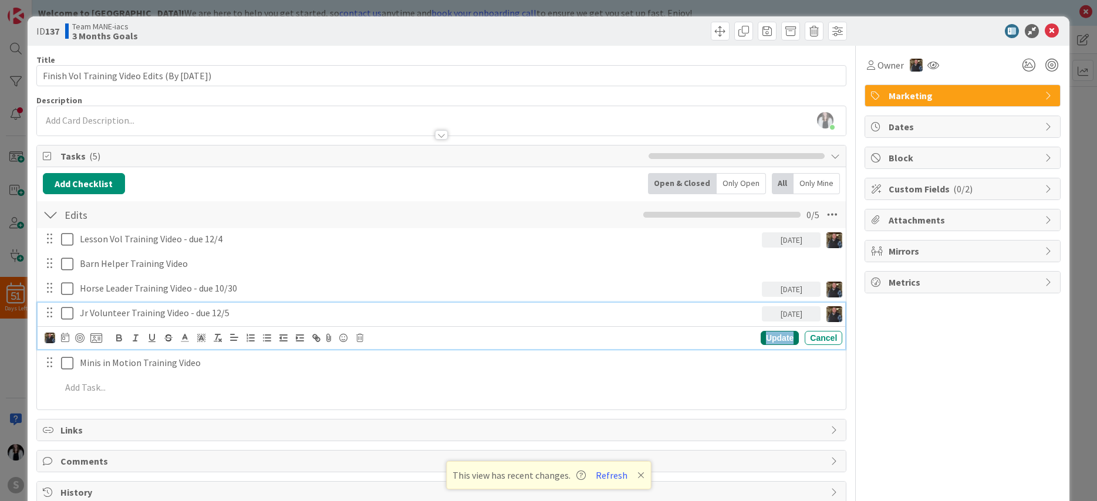
click at [784, 338] on div "Update" at bounding box center [780, 338] width 38 height 14
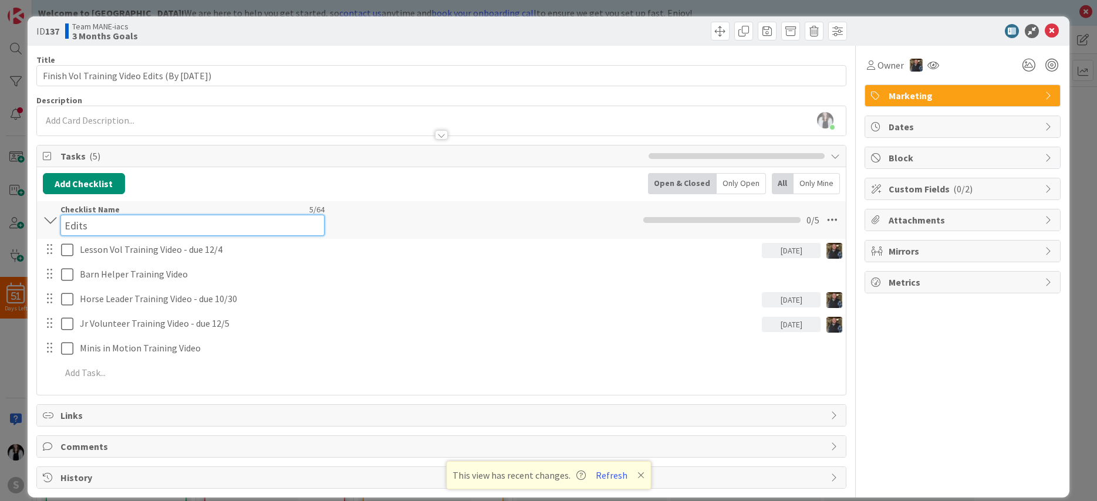
click at [66, 215] on input "Edits" at bounding box center [192, 225] width 264 height 21
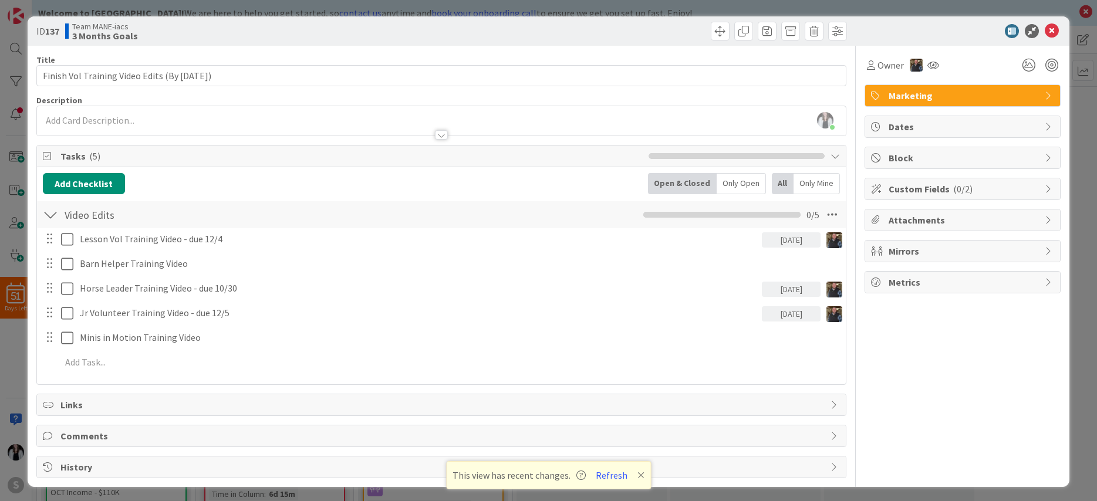
click at [526, 221] on div "Video Edits Checklist Name 11 / 64 Video Edits 0 / 5" at bounding box center [442, 214] width 810 height 27
click at [1025, 31] on icon at bounding box center [1052, 31] width 14 height 14
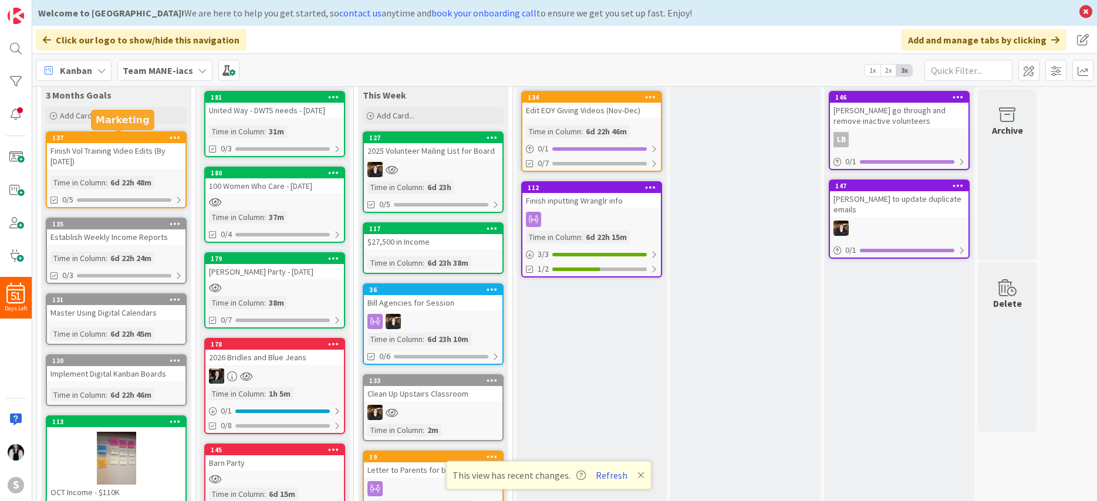
click at [130, 136] on div "137" at bounding box center [118, 138] width 133 height 8
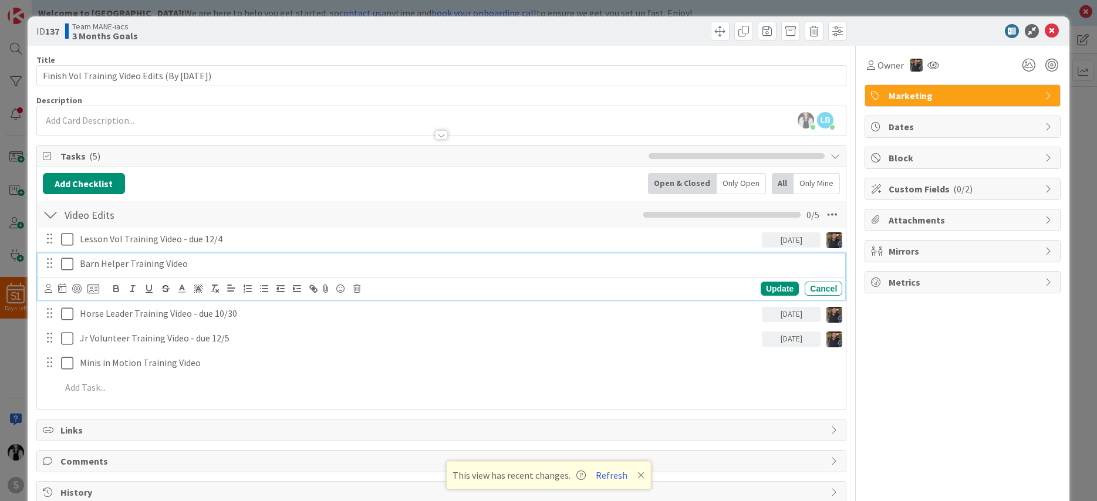
click at [209, 264] on p "Barn Helper Training Video" at bounding box center [459, 264] width 758 height 14
click at [50, 289] on icon at bounding box center [49, 288] width 8 height 9
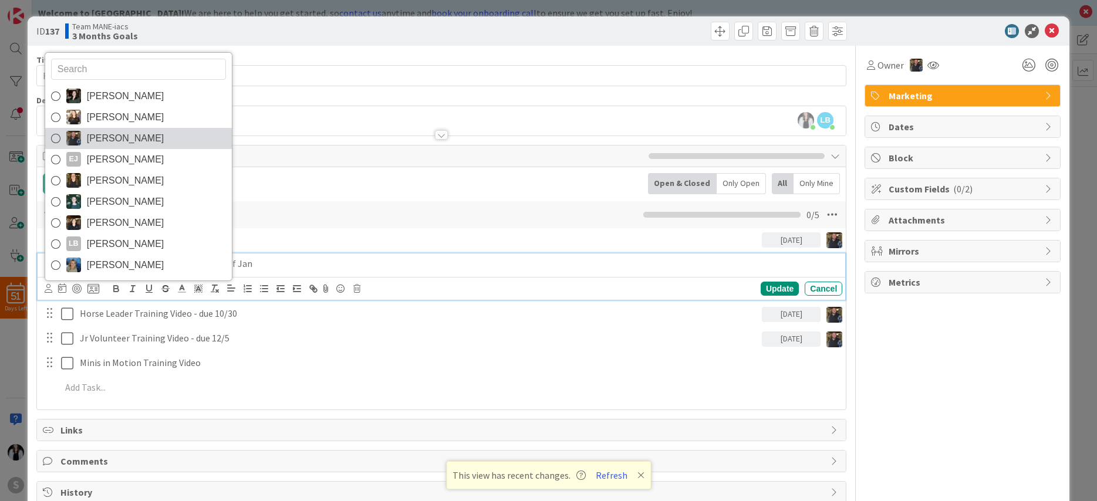
click at [119, 142] on span "[PERSON_NAME]" at bounding box center [126, 139] width 78 height 18
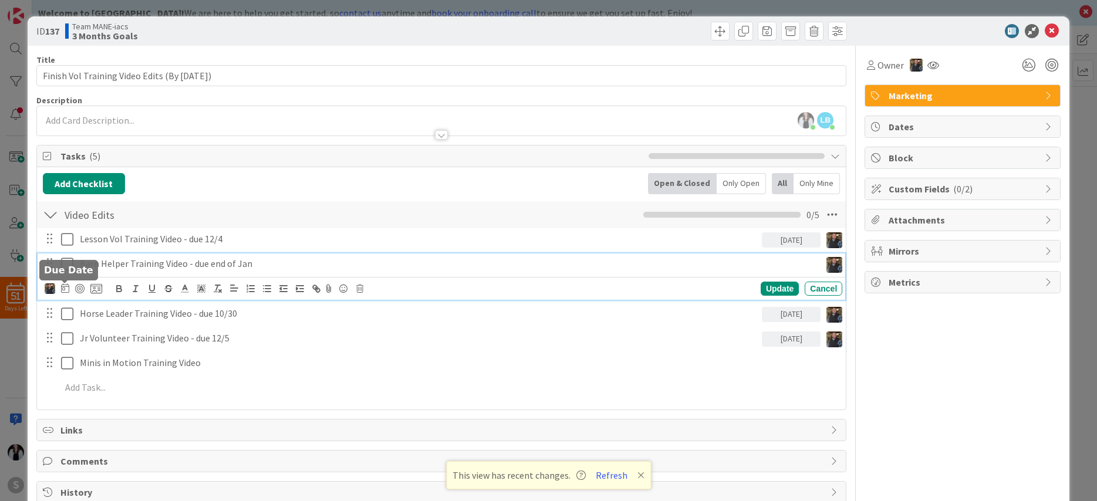
click at [65, 291] on icon at bounding box center [65, 288] width 8 height 9
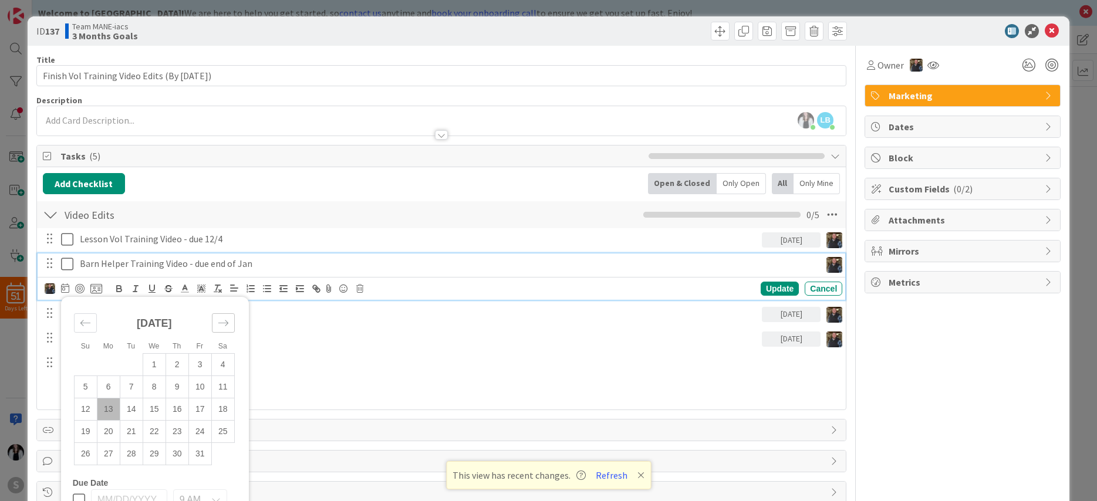
click at [229, 324] on div "Move forward to switch to the next month." at bounding box center [223, 323] width 23 height 19
click at [200, 453] on td "30" at bounding box center [199, 454] width 23 height 22
click at [776, 288] on div "Update" at bounding box center [780, 289] width 38 height 14
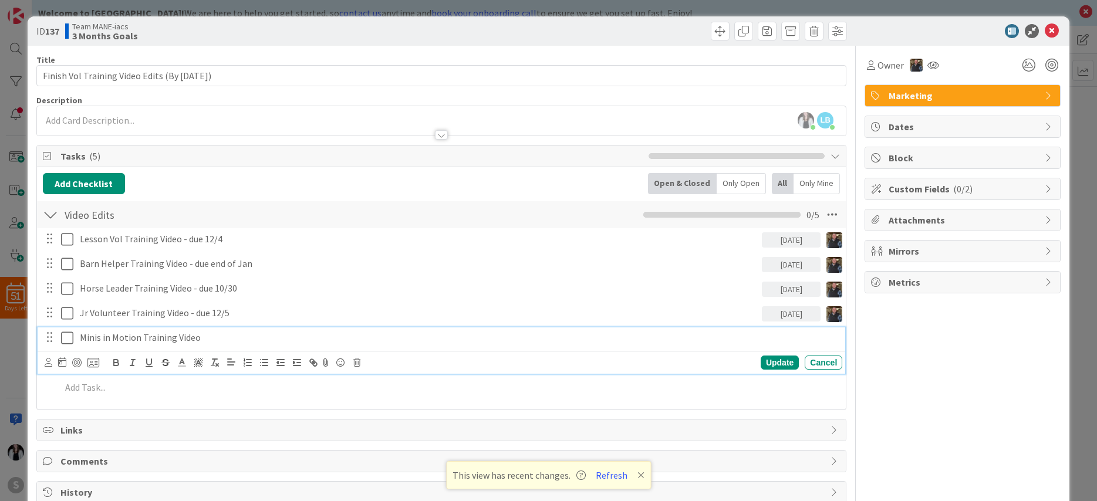
click at [233, 339] on p "Minis in Motion Training Video" at bounding box center [459, 338] width 758 height 14
click at [50, 362] on icon at bounding box center [49, 362] width 8 height 9
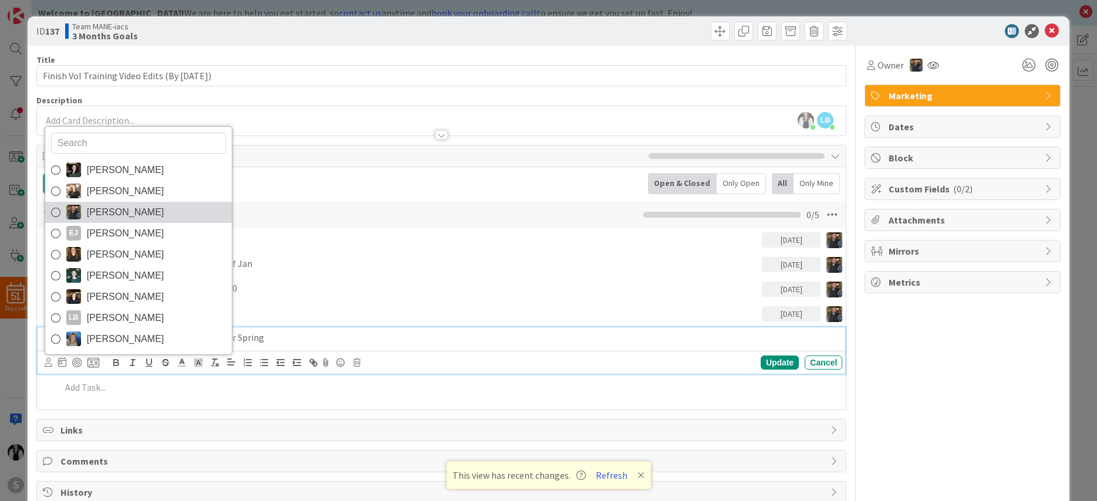
click at [103, 215] on span "[PERSON_NAME]" at bounding box center [126, 213] width 78 height 18
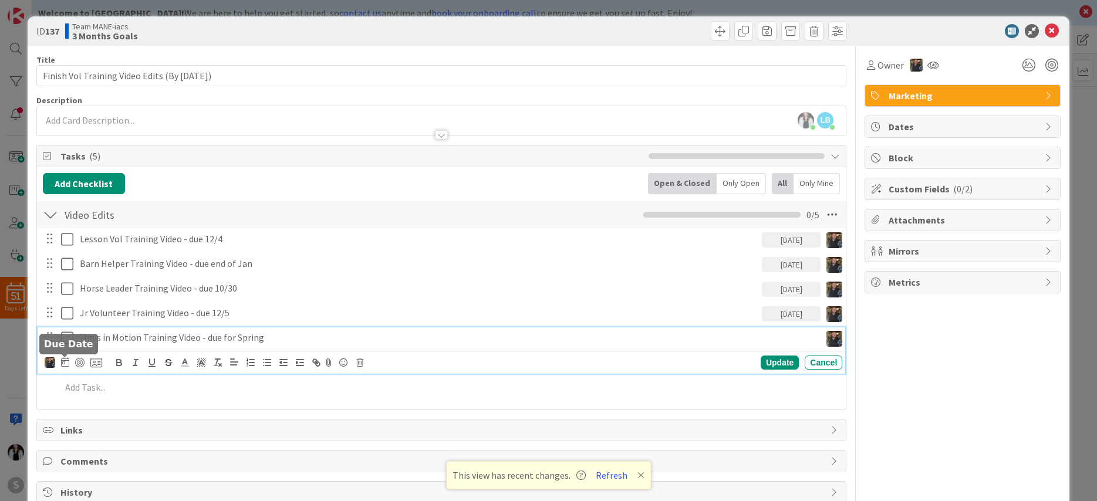
click at [65, 361] on icon at bounding box center [65, 362] width 8 height 9
click at [225, 399] on icon "Move forward to switch to the next month." at bounding box center [223, 397] width 11 height 11
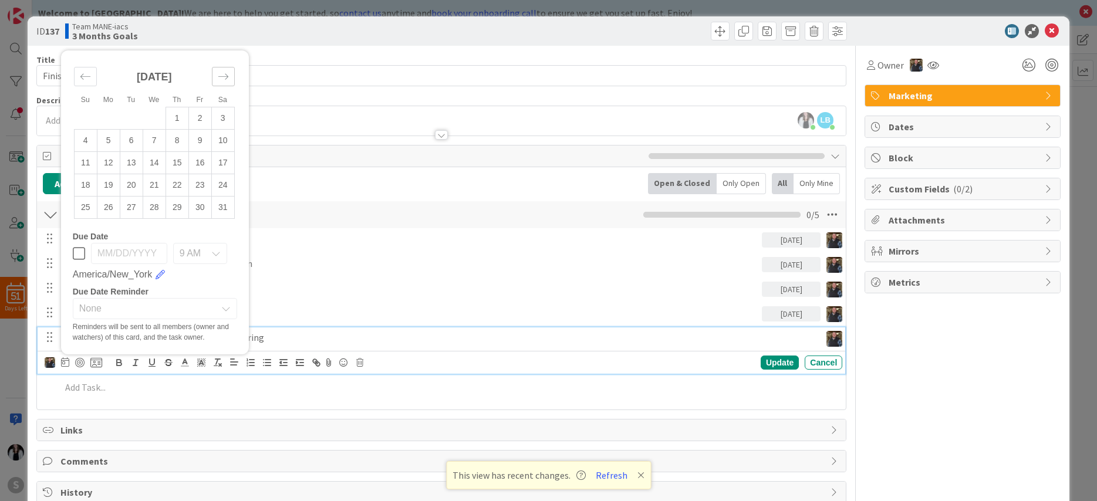
scroll to position [28, 0]
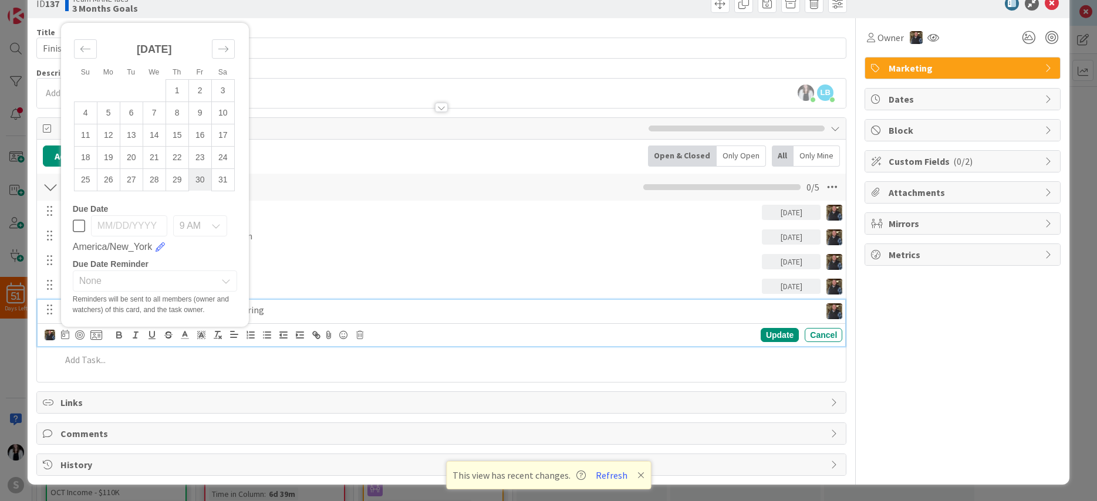
click at [201, 179] on td "30" at bounding box center [199, 180] width 23 height 22
click at [767, 337] on div "Update" at bounding box center [780, 335] width 38 height 14
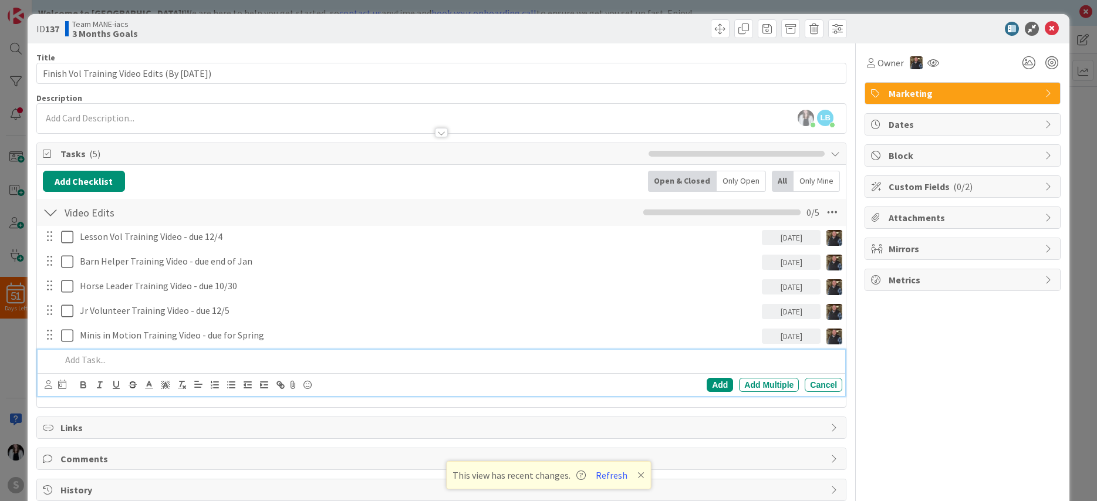
click at [76, 363] on div "Add Add Multiple Cancel" at bounding box center [442, 373] width 809 height 46
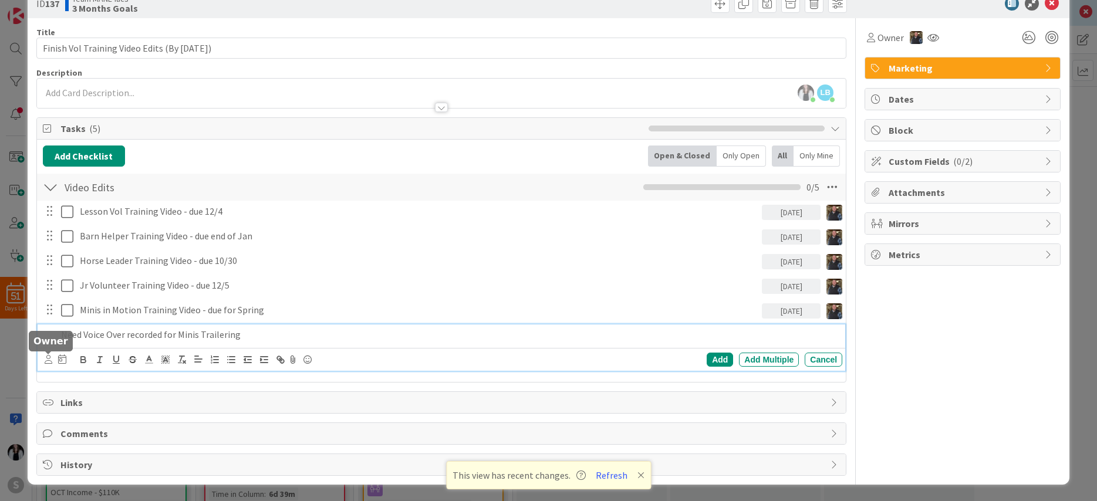
click at [45, 363] on icon at bounding box center [49, 359] width 8 height 9
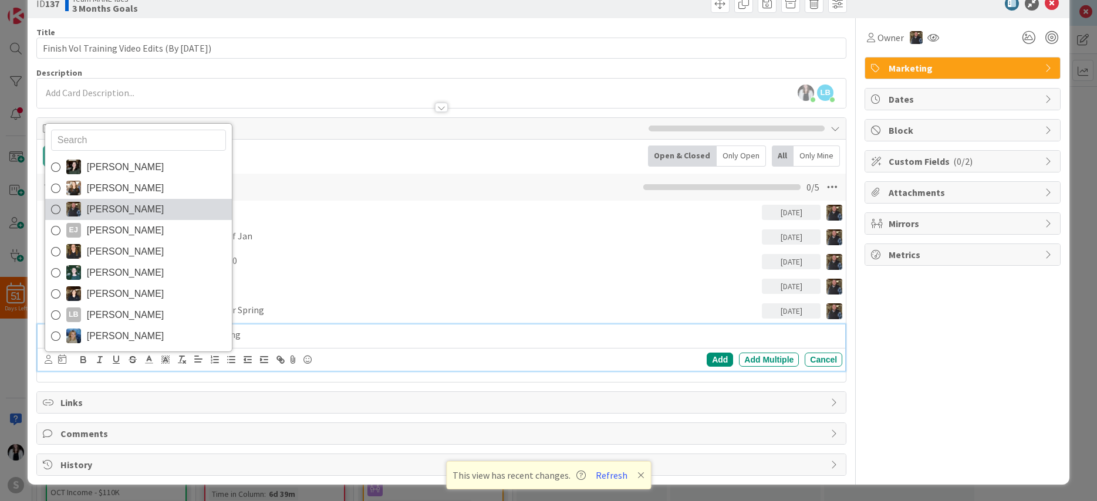
click at [105, 213] on span "[PERSON_NAME]" at bounding box center [126, 210] width 78 height 18
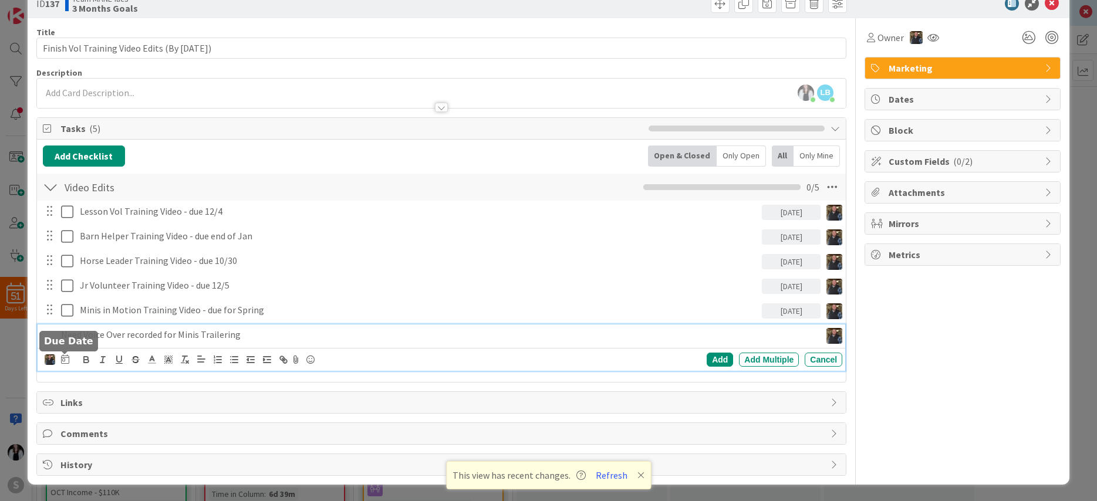
click at [68, 361] on icon at bounding box center [65, 359] width 8 height 9
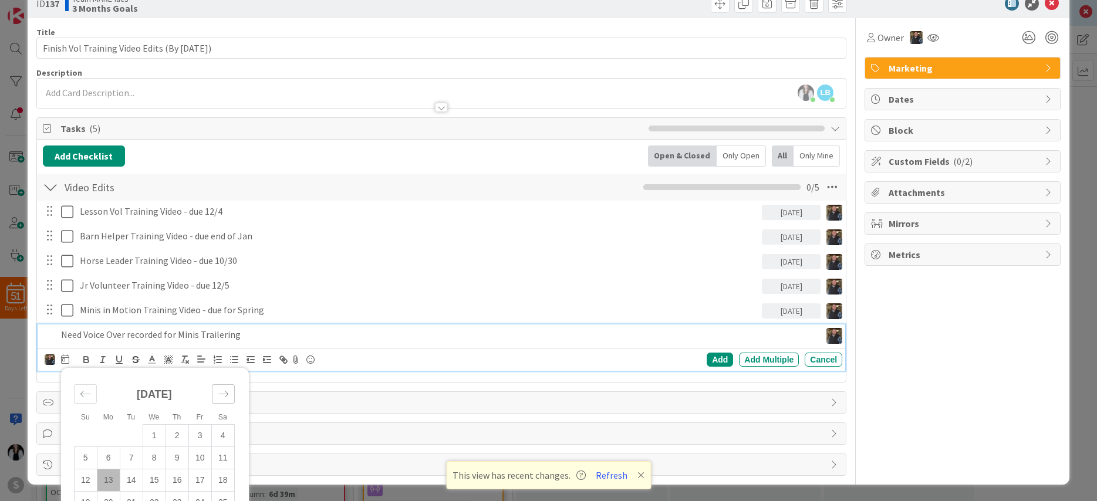
click at [226, 385] on div "Move forward to switch to the next month." at bounding box center [223, 394] width 23 height 19
click at [227, 390] on icon "Move forward to switch to the next month." at bounding box center [223, 394] width 11 height 11
click at [197, 467] on td "16" at bounding box center [199, 480] width 23 height 22
click at [723, 359] on div "Add" at bounding box center [720, 360] width 26 height 14
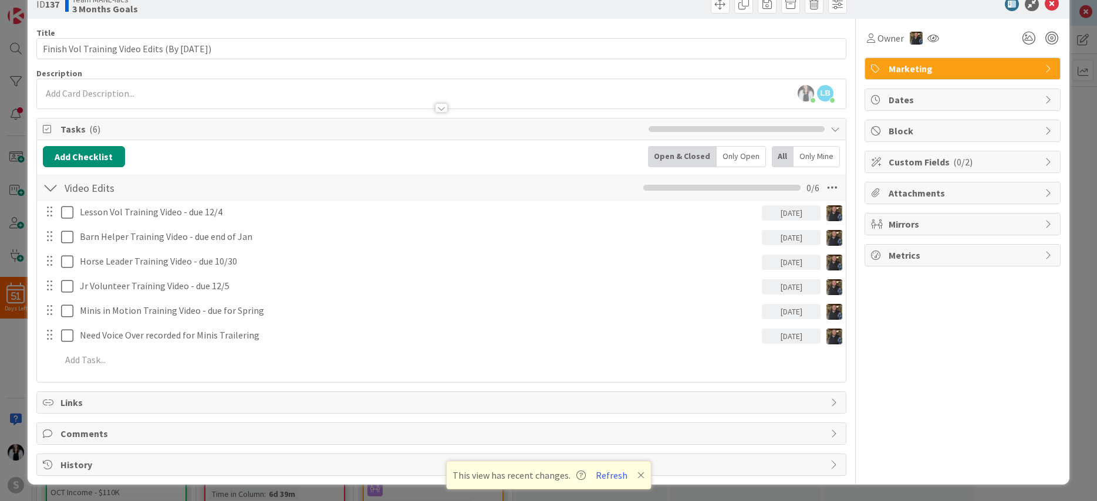
scroll to position [0, 0]
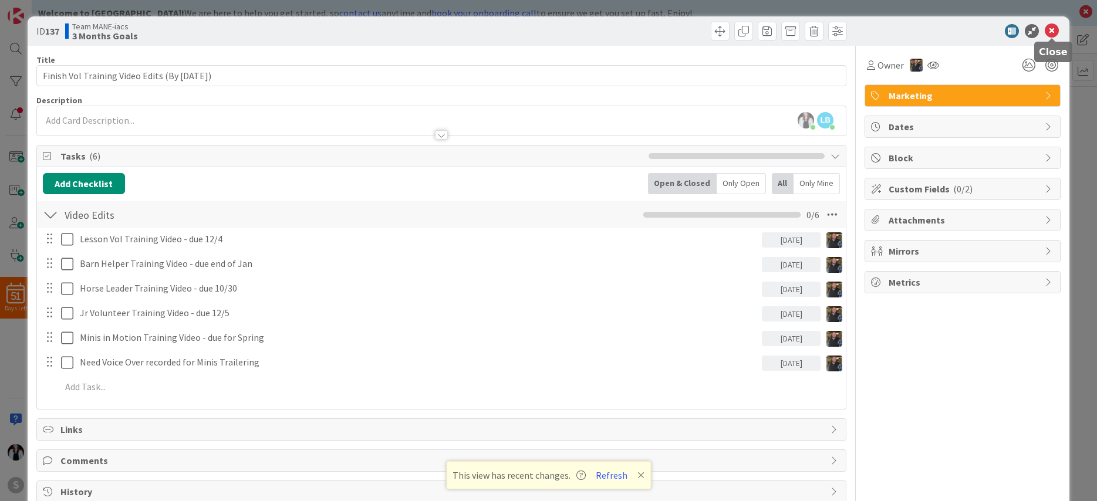
click at [1025, 30] on icon at bounding box center [1052, 31] width 14 height 14
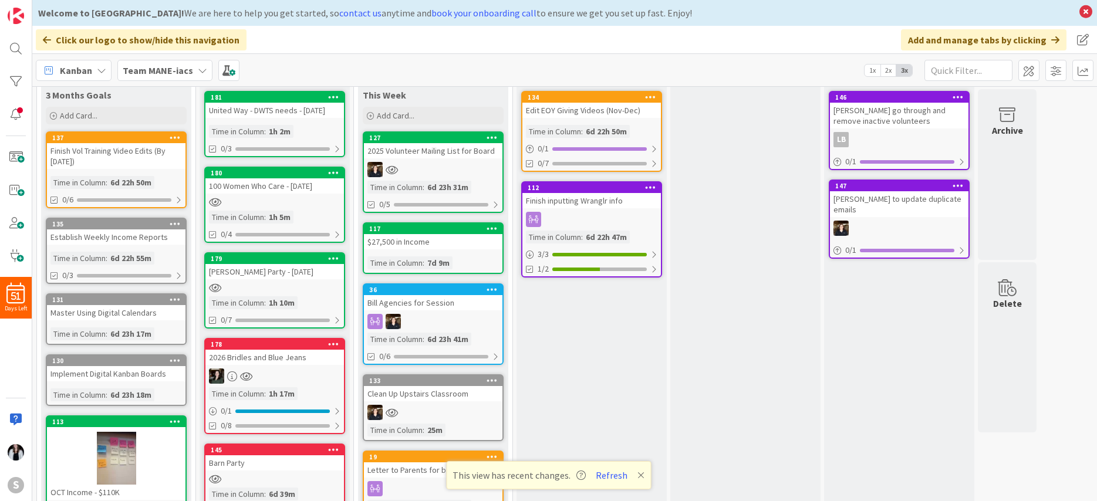
click at [156, 243] on div "Establish Weekly Income Reports" at bounding box center [116, 237] width 139 height 15
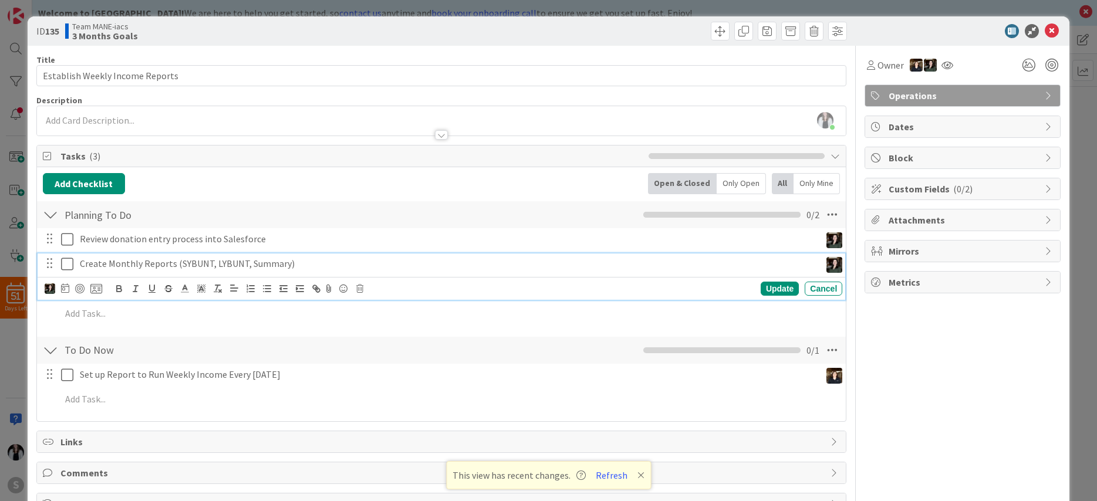
click at [143, 264] on p "Create Monthly Reports (SYBUNT, LYBUNT, Summary)" at bounding box center [448, 264] width 736 height 14
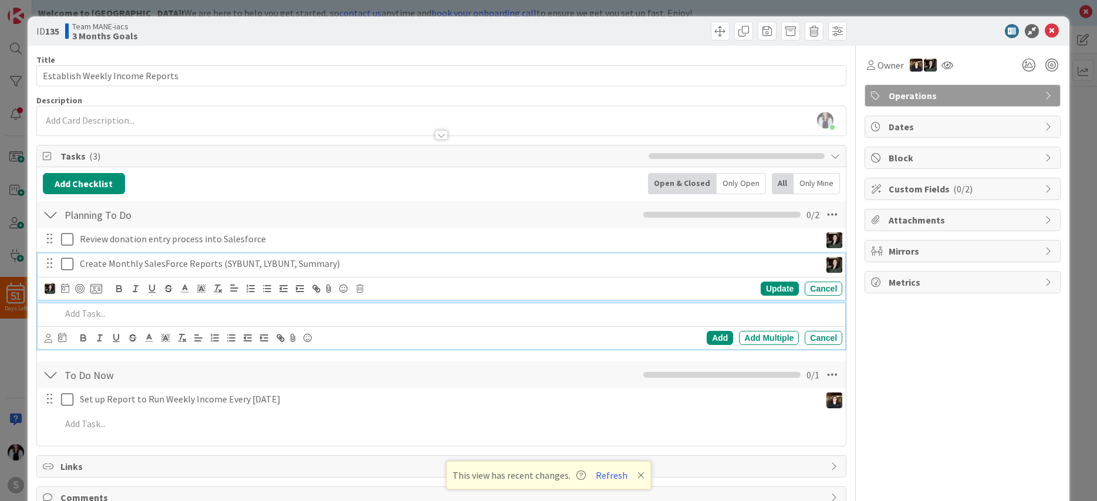
click at [77, 318] on p at bounding box center [449, 314] width 777 height 14
click at [358, 263] on p "Create Monthly SalesForce Reports (SYBUNT, LYBUNT, Summary)" at bounding box center [448, 264] width 736 height 14
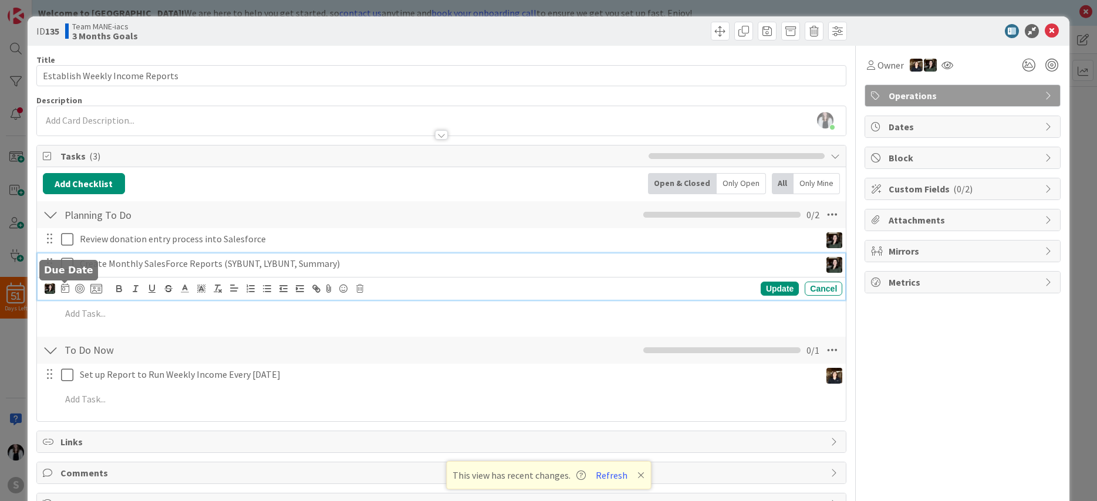
click at [65, 290] on icon at bounding box center [65, 288] width 8 height 9
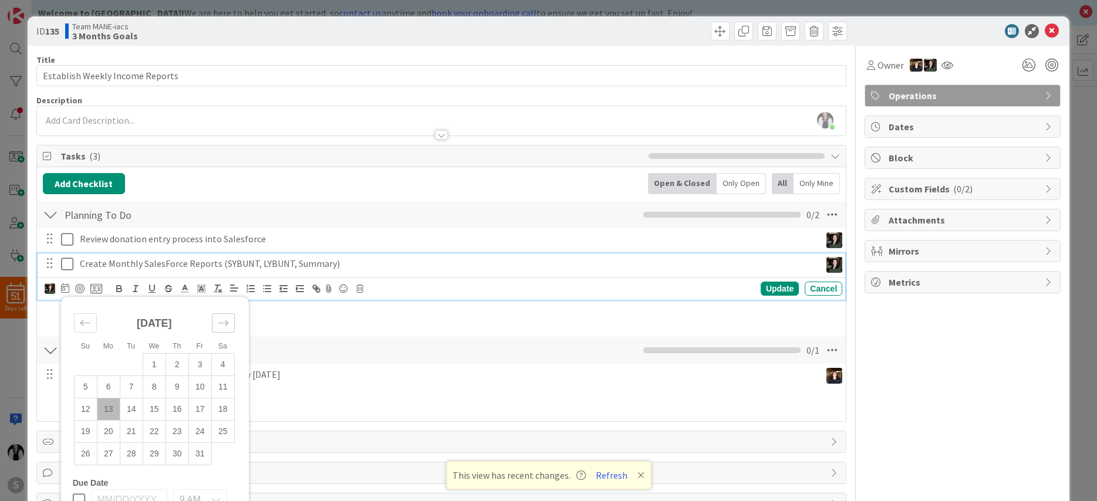
click at [231, 322] on div "Move forward to switch to the next month." at bounding box center [223, 323] width 23 height 19
click at [196, 385] on td "7" at bounding box center [199, 387] width 23 height 22
click at [771, 285] on div "Update" at bounding box center [780, 289] width 38 height 14
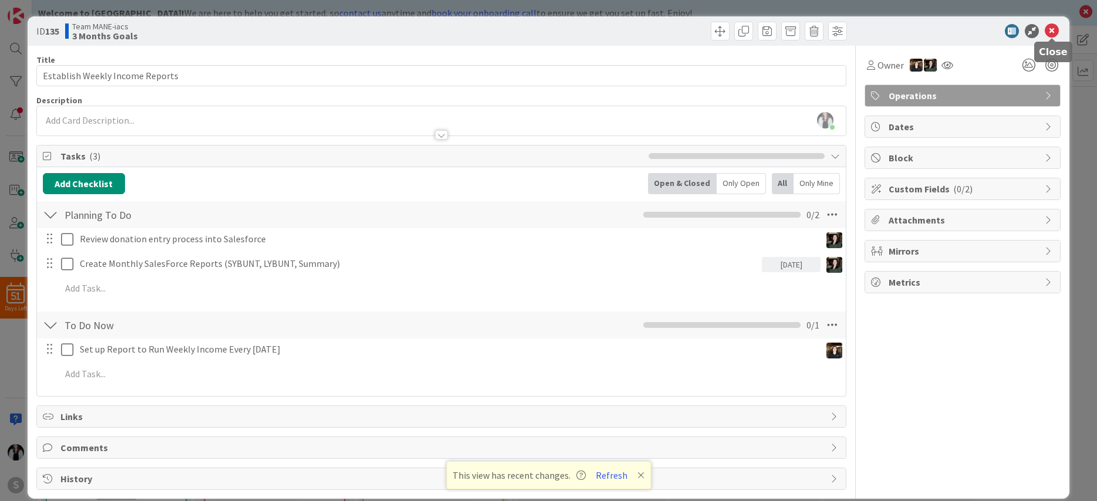
click at [1025, 29] on icon at bounding box center [1052, 31] width 14 height 14
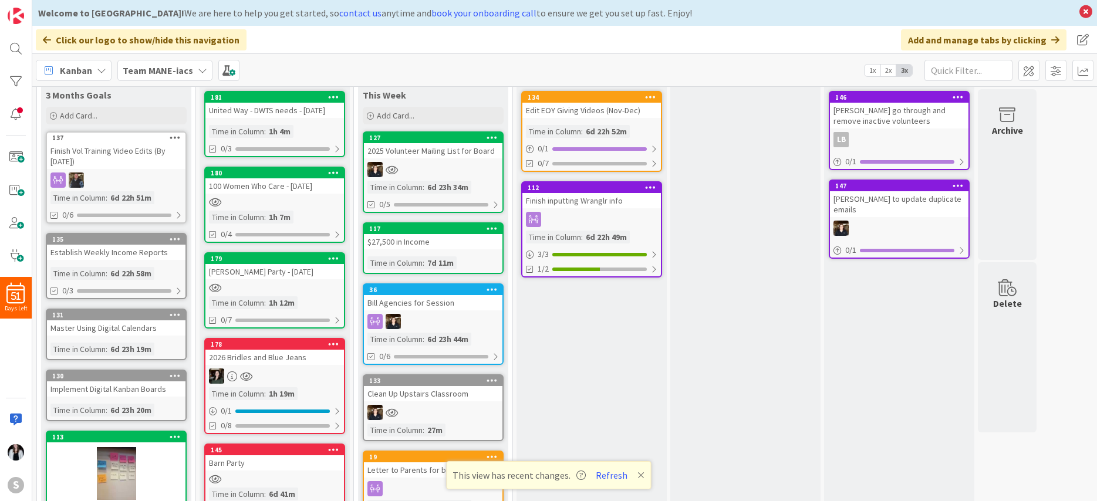
click at [126, 339] on div "131 Master Using Digital Calendars Time in Column : 6d 23h 19m" at bounding box center [116, 335] width 141 height 52
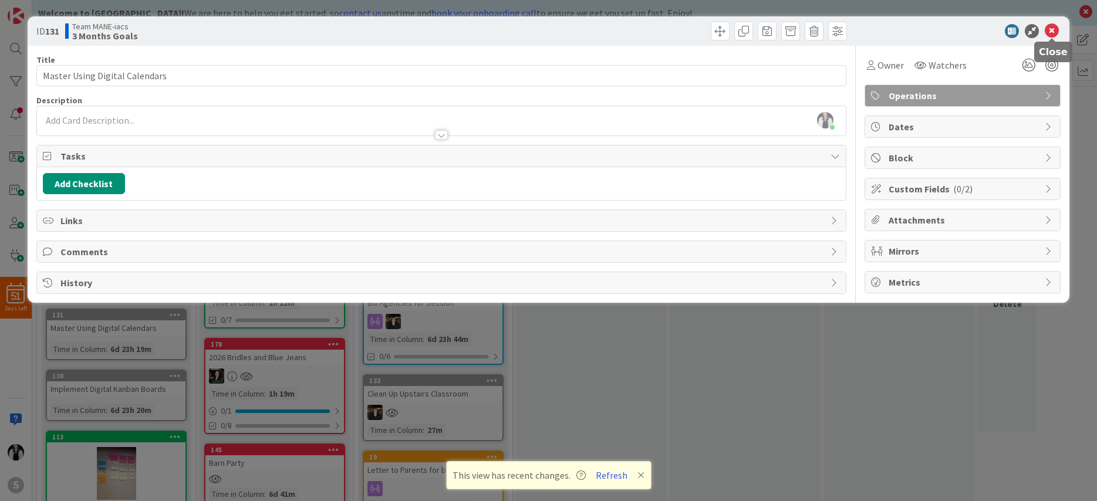
click at [1025, 31] on icon at bounding box center [1052, 31] width 14 height 14
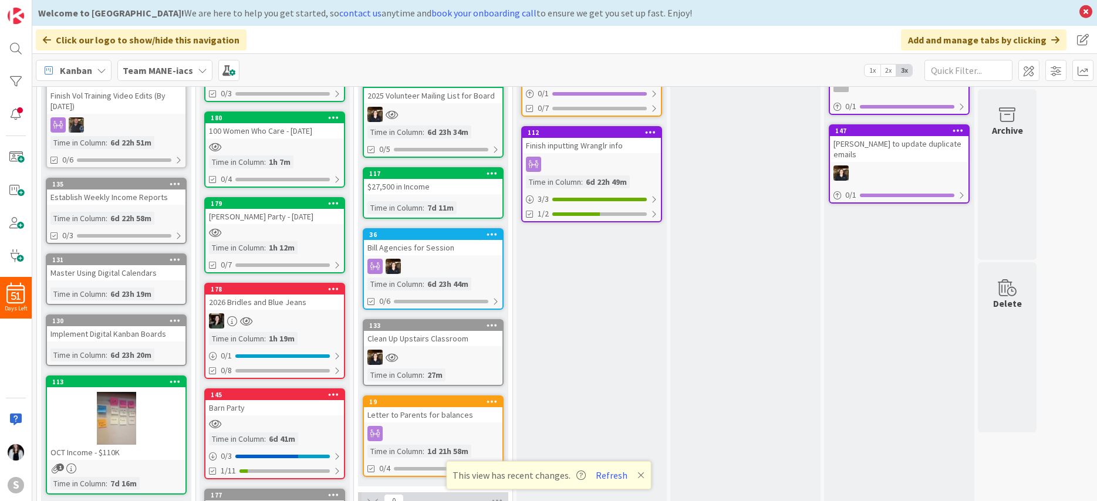
scroll to position [120, 0]
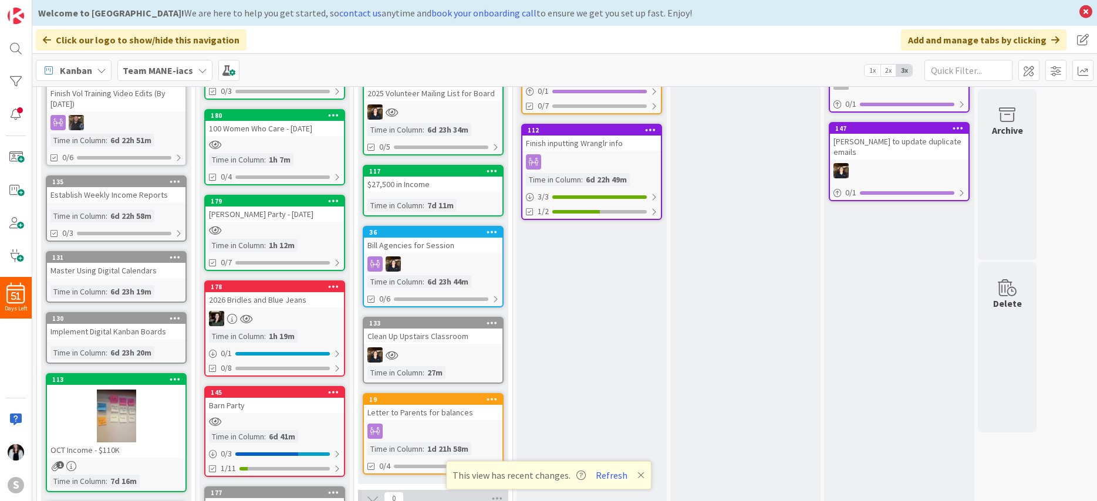
click at [124, 323] on div "130" at bounding box center [116, 319] width 139 height 11
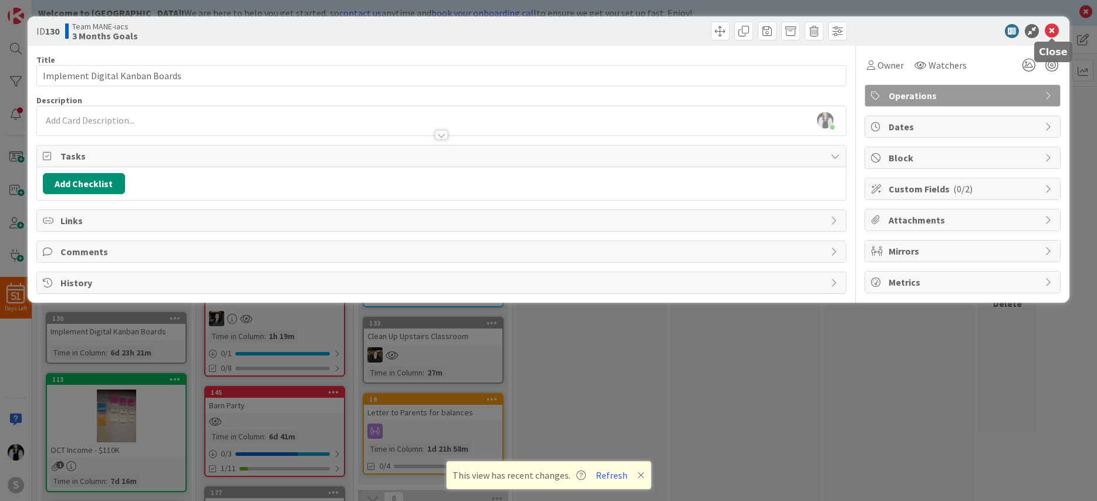
click at [1025, 31] on icon at bounding box center [1052, 31] width 14 height 14
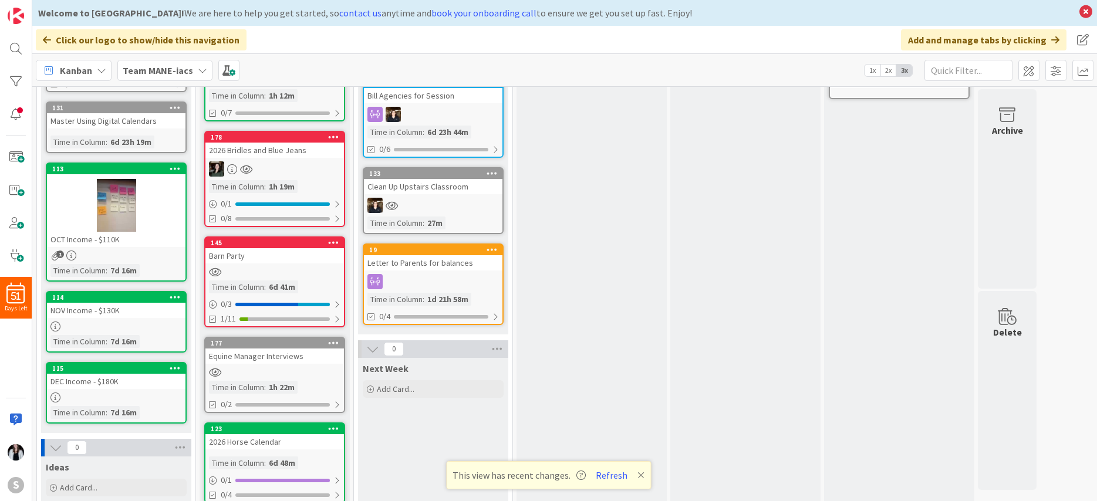
scroll to position [268, 0]
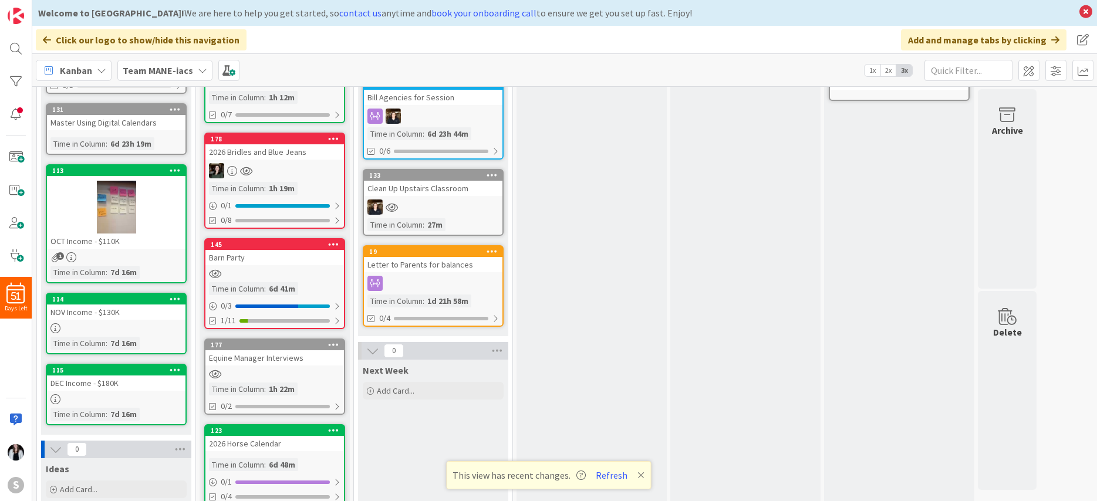
click at [150, 213] on div at bounding box center [116, 207] width 139 height 53
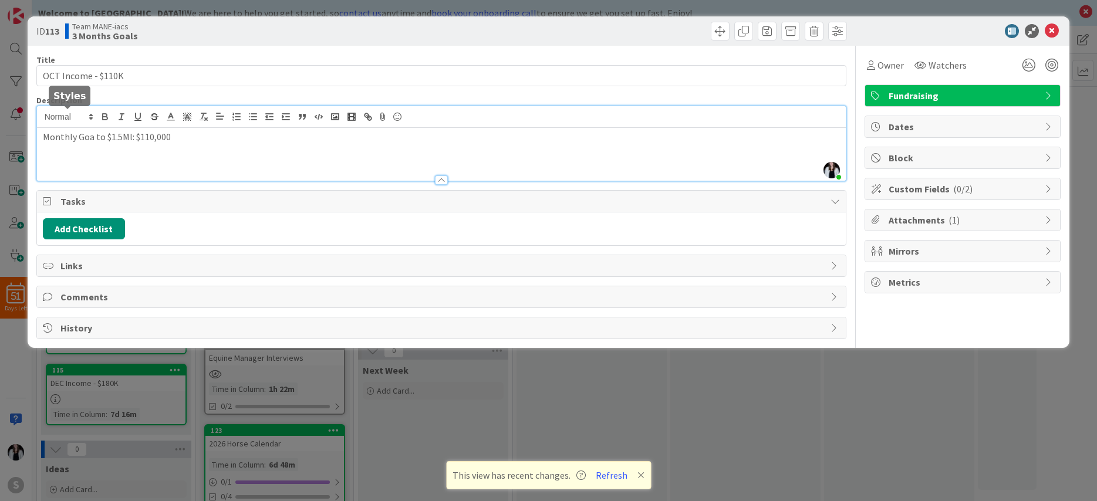
click at [91, 120] on div "[PERSON_NAME] just joined Monthly Goa to $1.5Ml: $110,000" at bounding box center [442, 143] width 810 height 75
click at [1025, 28] on icon at bounding box center [1052, 31] width 14 height 14
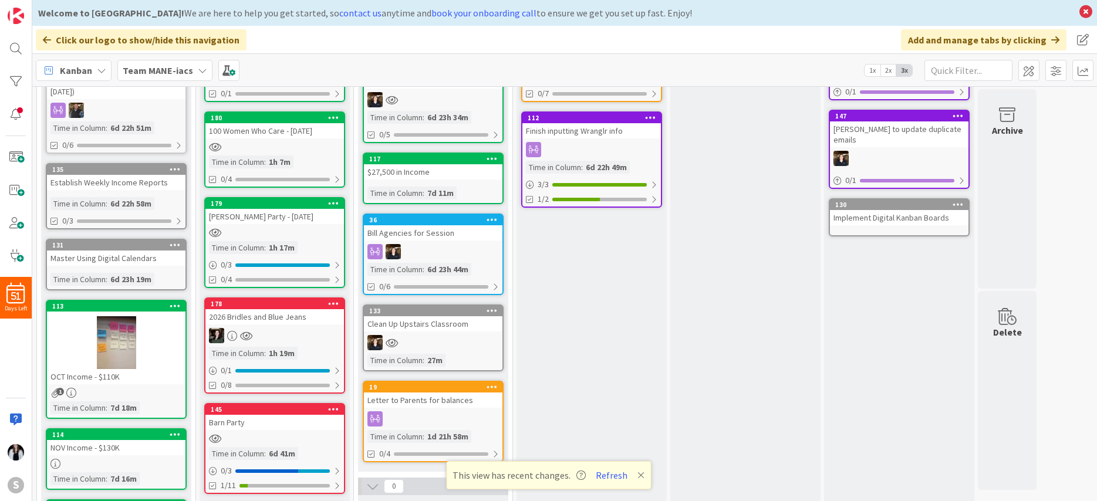
scroll to position [136, 0]
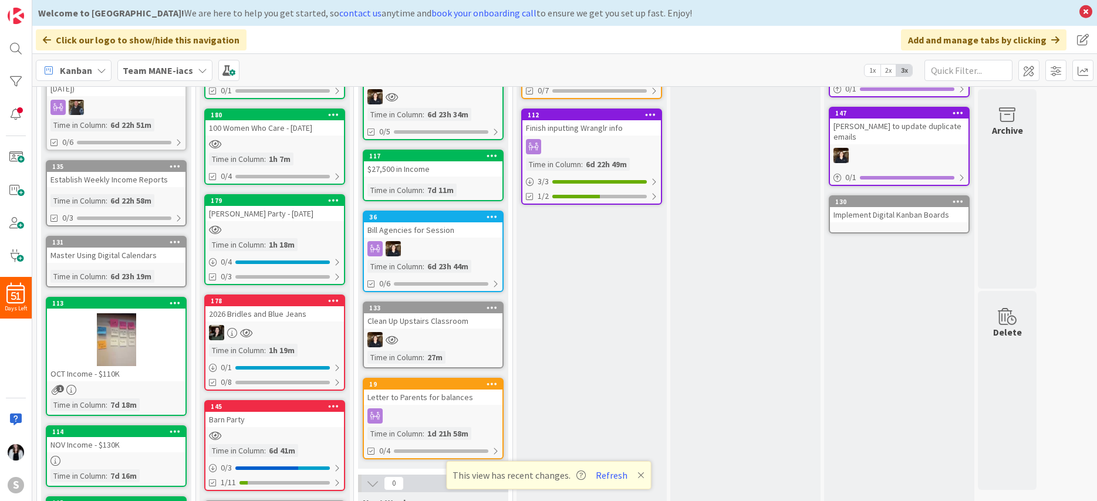
click at [313, 314] on div "2026 Bridles and Blue Jeans" at bounding box center [275, 314] width 139 height 15
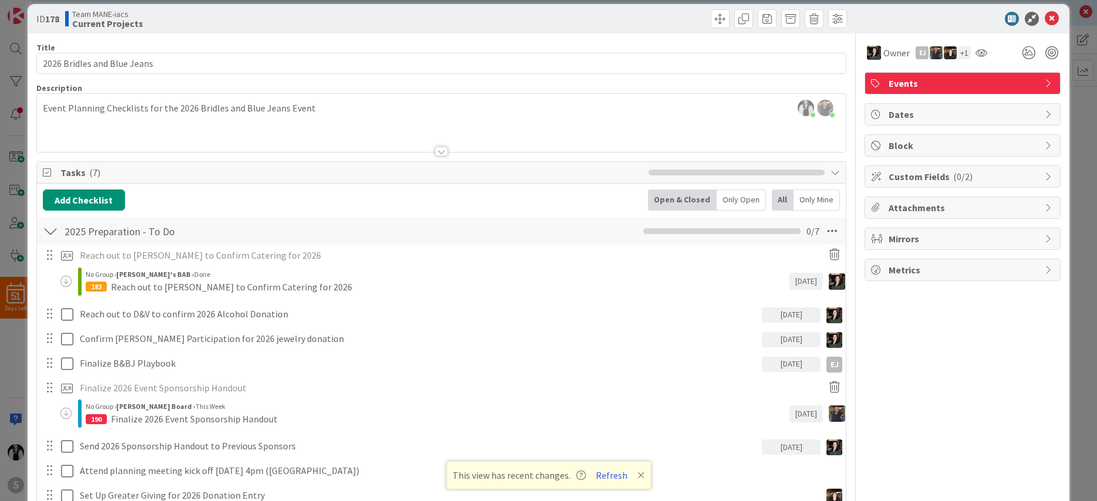
scroll to position [12, 0]
click at [1025, 21] on icon at bounding box center [1052, 19] width 14 height 14
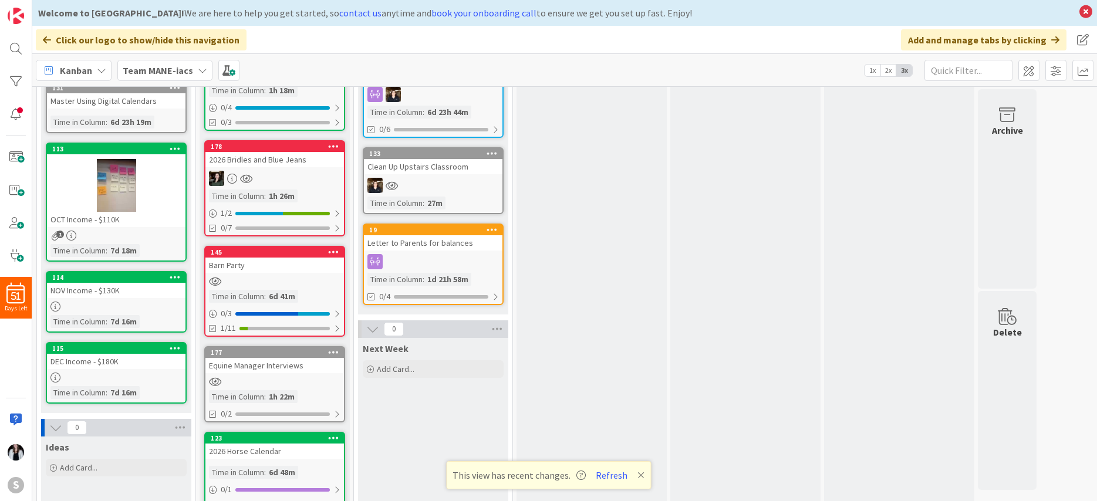
scroll to position [408, 0]
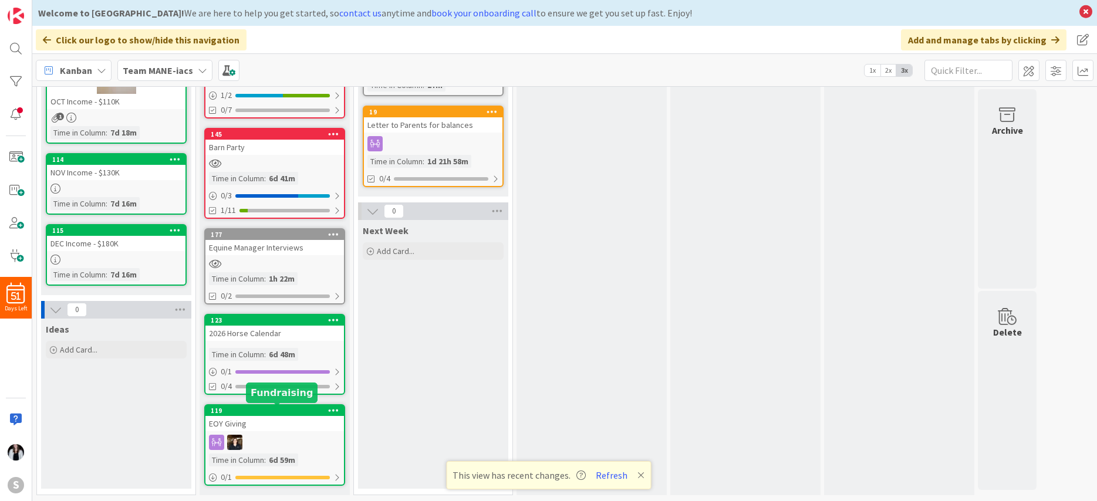
click at [261, 413] on div "119" at bounding box center [277, 411] width 133 height 8
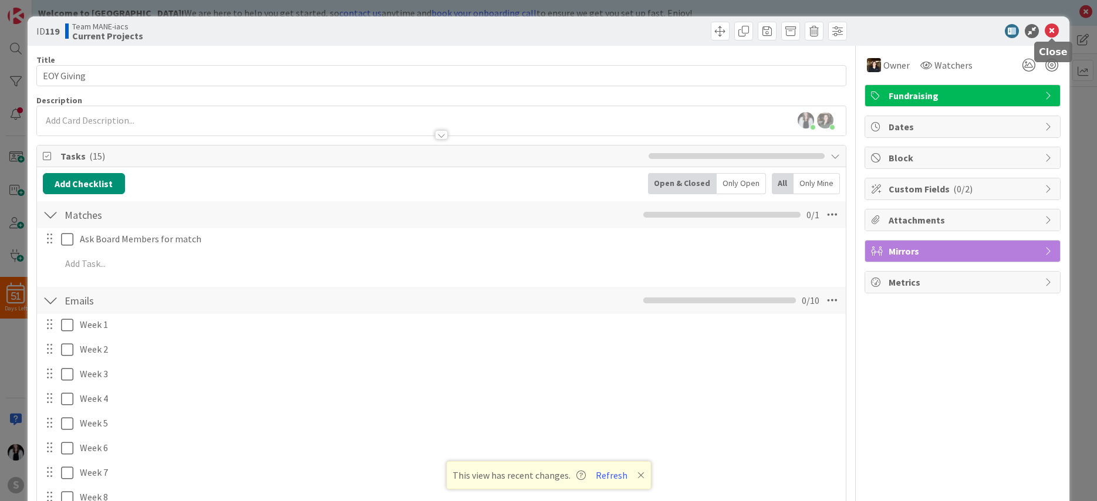
click at [1025, 31] on icon at bounding box center [1052, 31] width 14 height 14
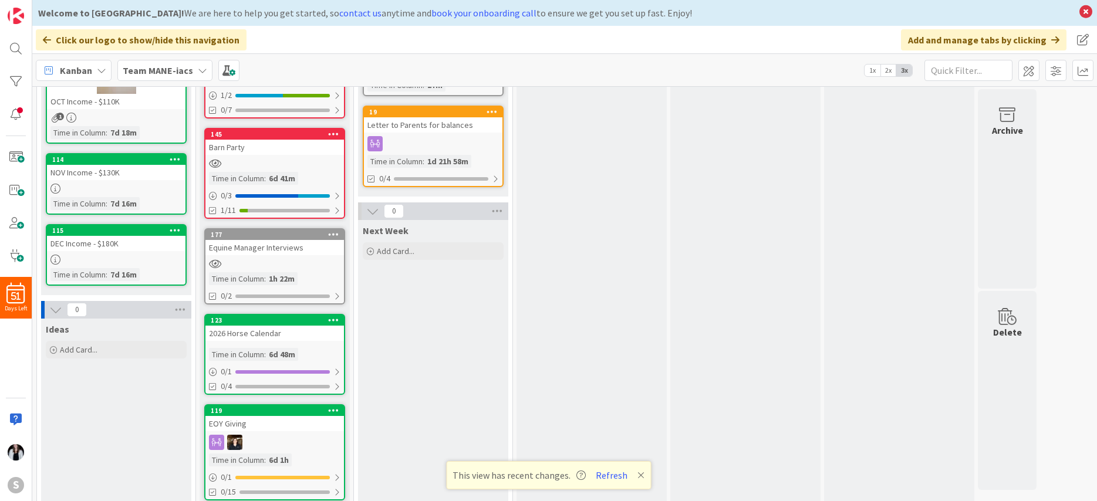
scroll to position [423, 0]
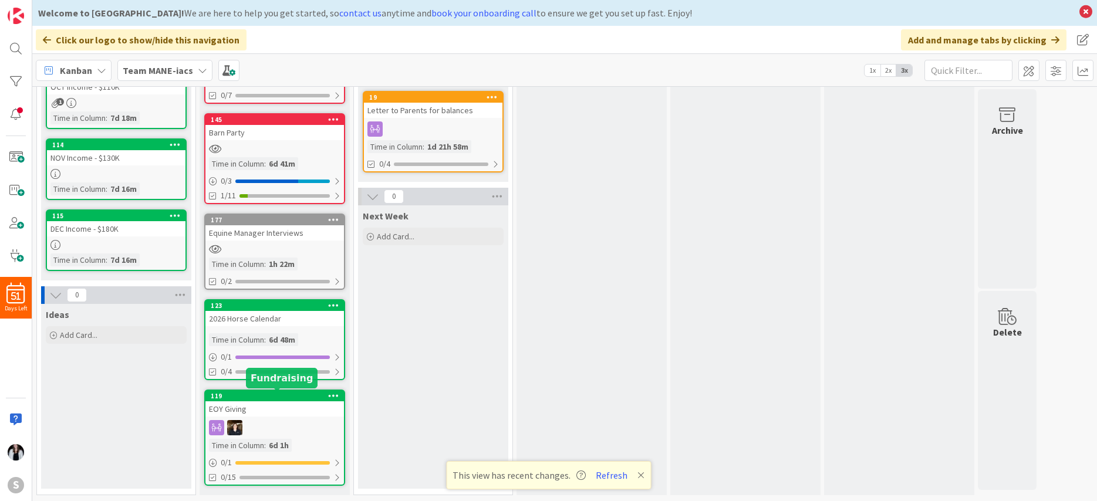
click at [268, 396] on div "119" at bounding box center [277, 396] width 133 height 8
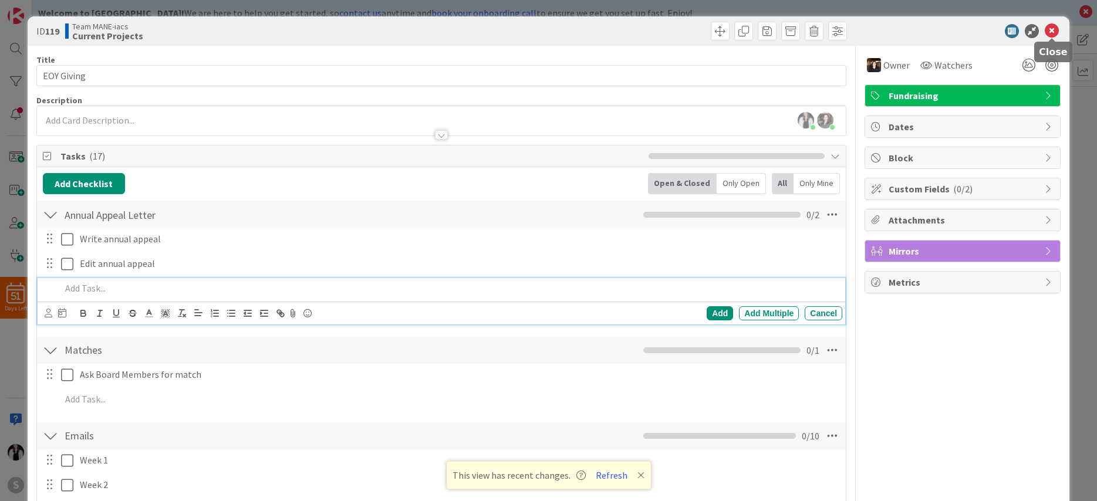
click at [1025, 28] on icon at bounding box center [1052, 31] width 14 height 14
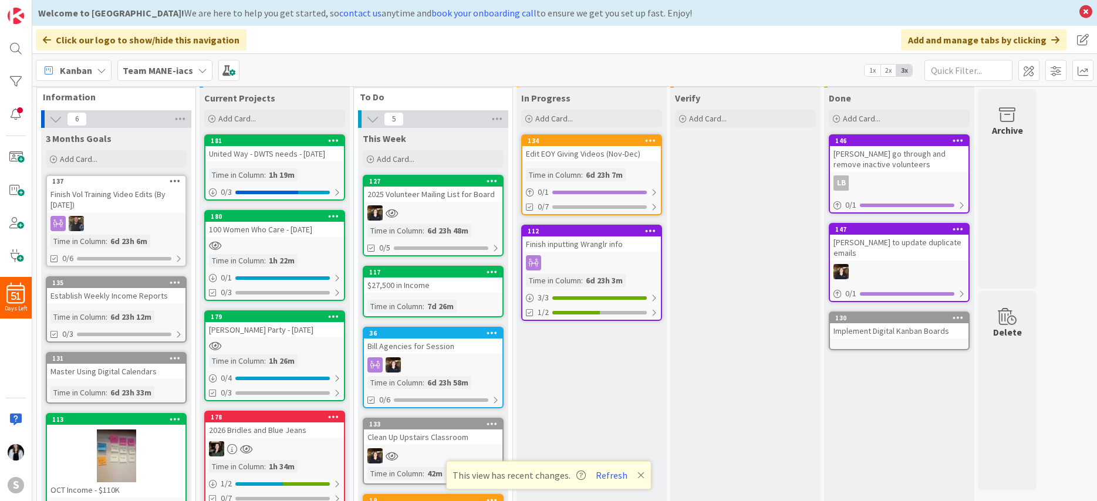
scroll to position [18, 0]
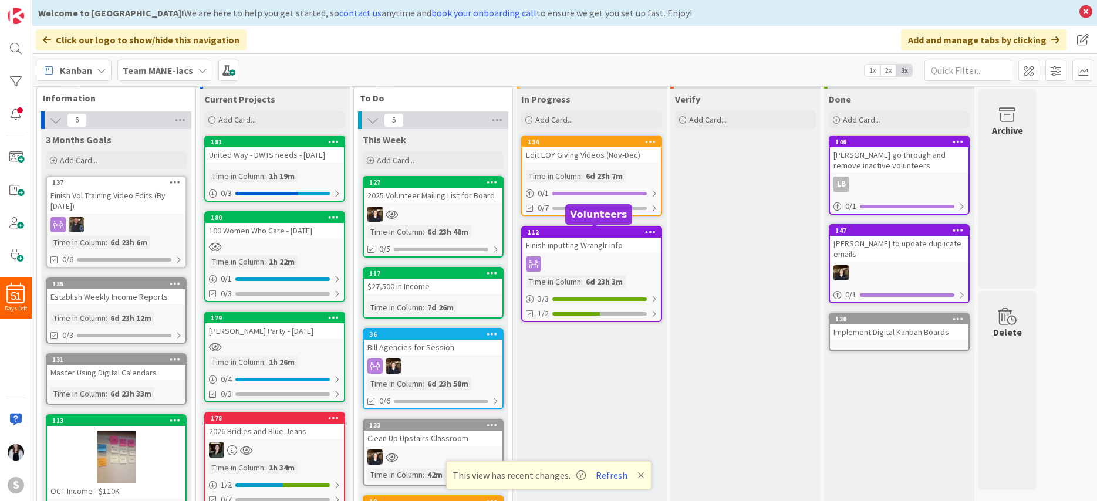
click at [613, 234] on div "112" at bounding box center [594, 232] width 133 height 8
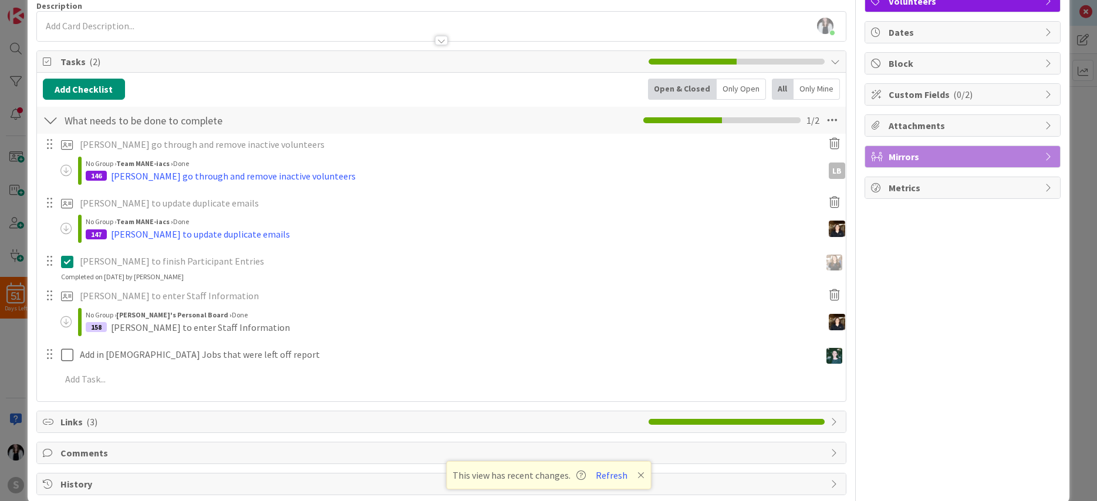
scroll to position [114, 0]
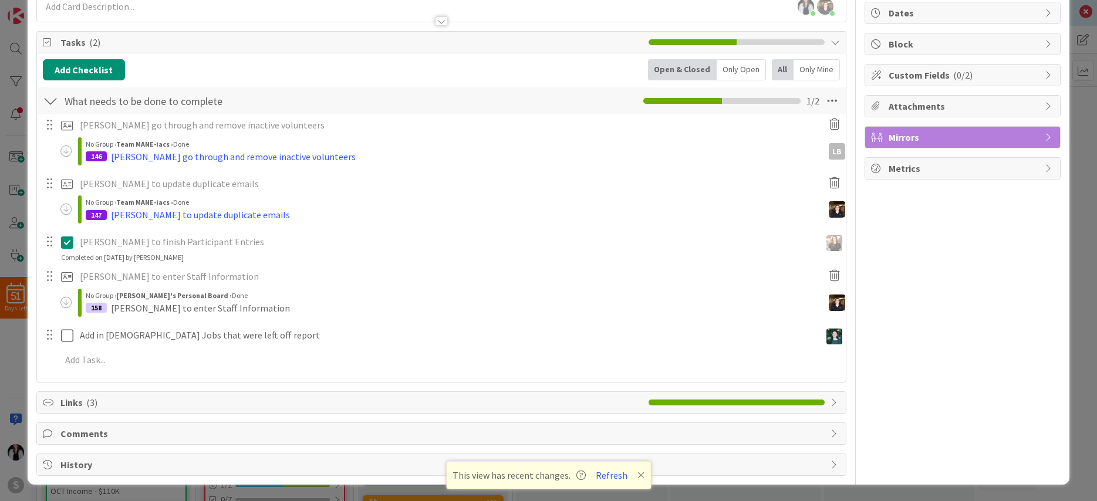
click at [112, 435] on span "Comments" at bounding box center [442, 434] width 765 height 14
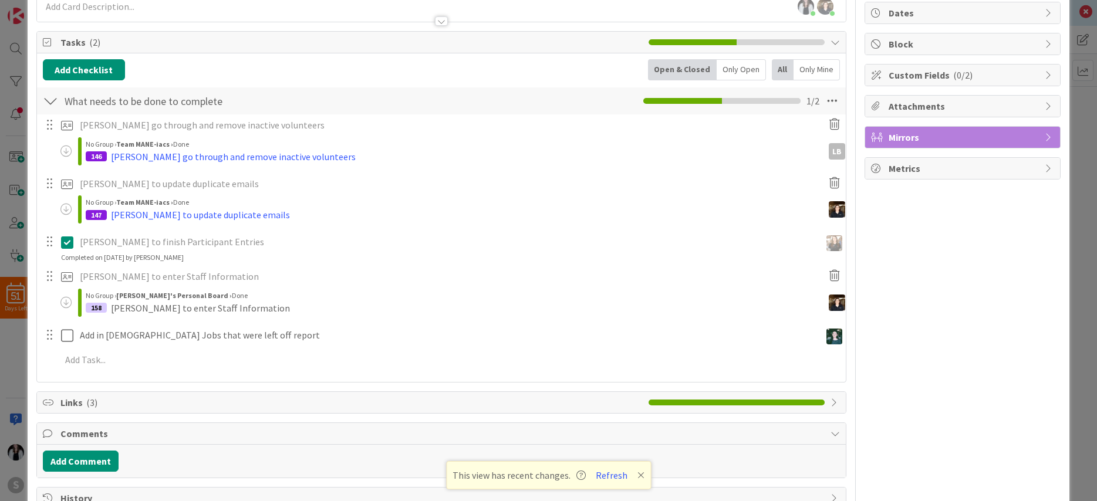
scroll to position [147, 0]
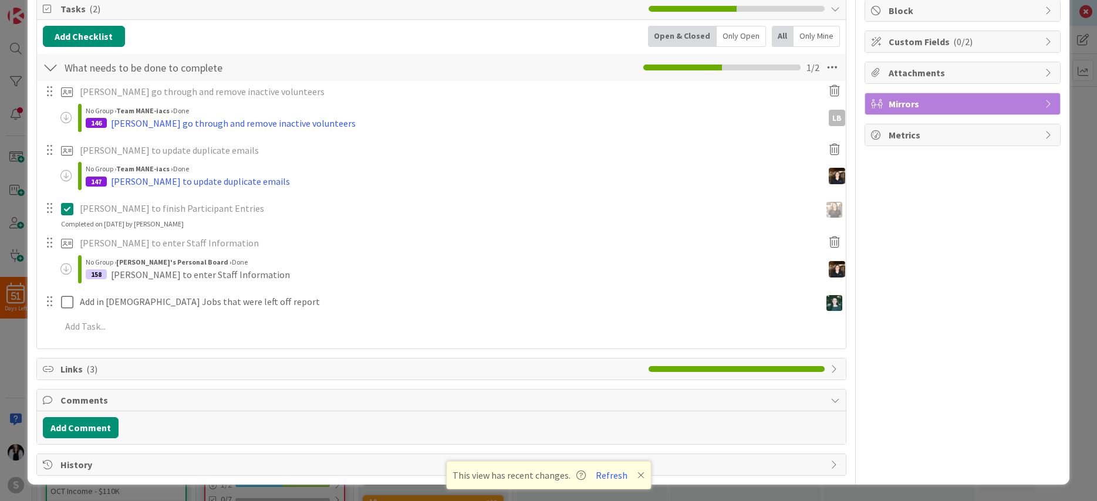
click at [264, 371] on span "Links ( 3 )" at bounding box center [351, 369] width 583 height 14
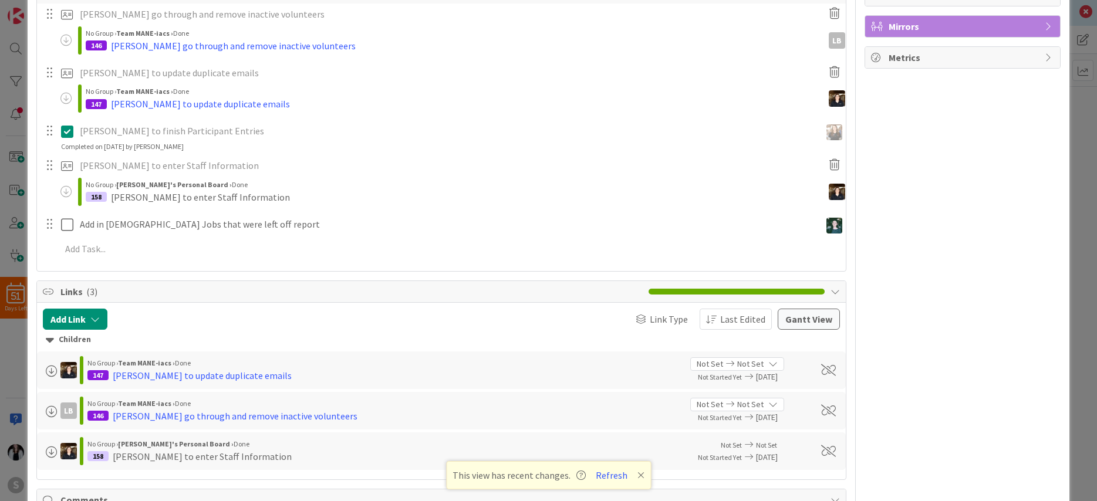
scroll to position [222, 0]
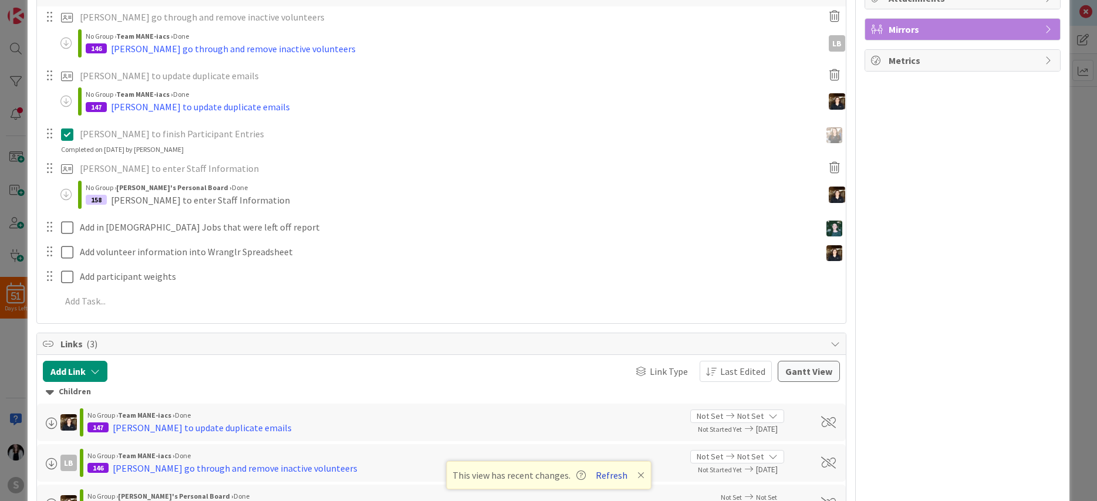
click at [610, 467] on button "Refresh" at bounding box center [612, 475] width 40 height 15
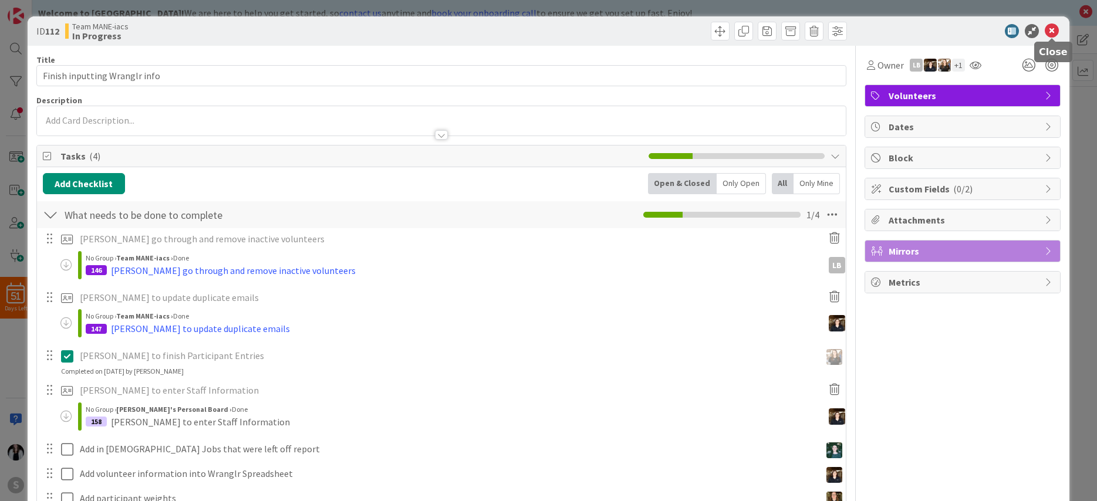
click at [1055, 32] on icon at bounding box center [1052, 31] width 14 height 14
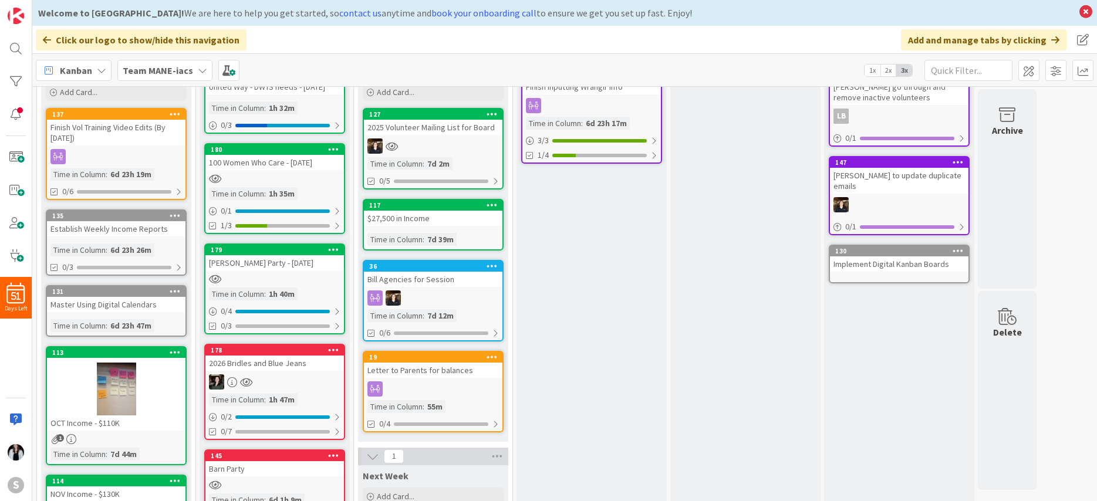
scroll to position [85, 0]
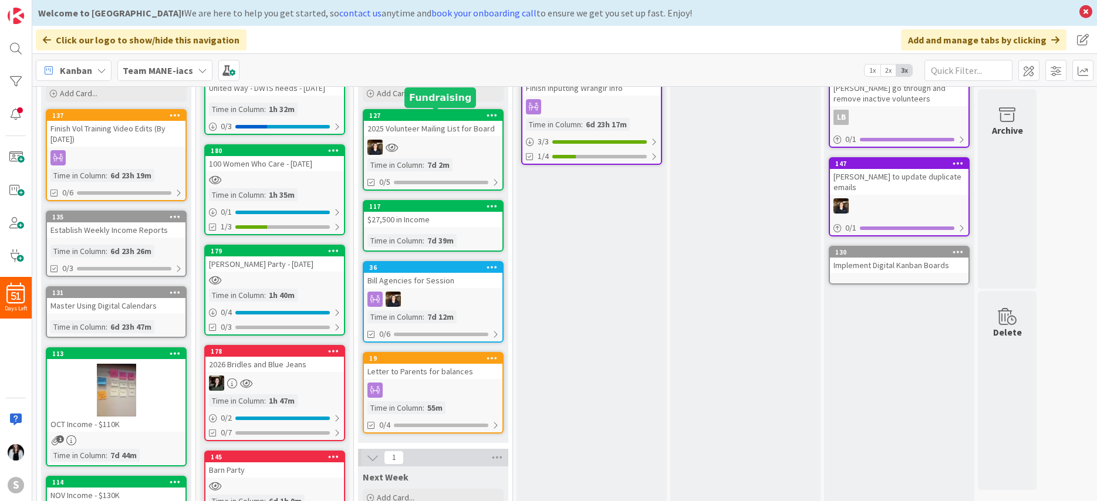
click at [416, 112] on div "127" at bounding box center [435, 116] width 133 height 8
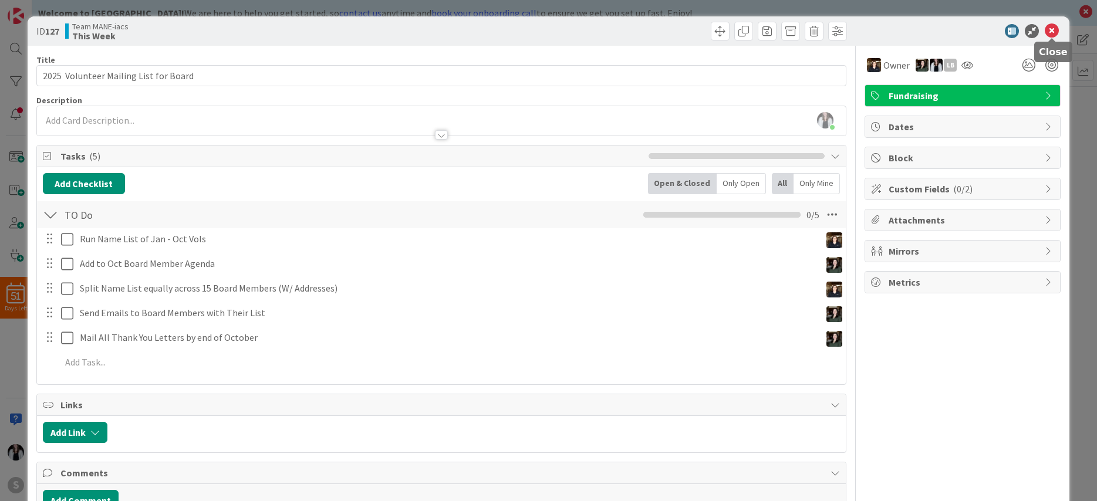
click at [1055, 30] on icon at bounding box center [1052, 31] width 14 height 14
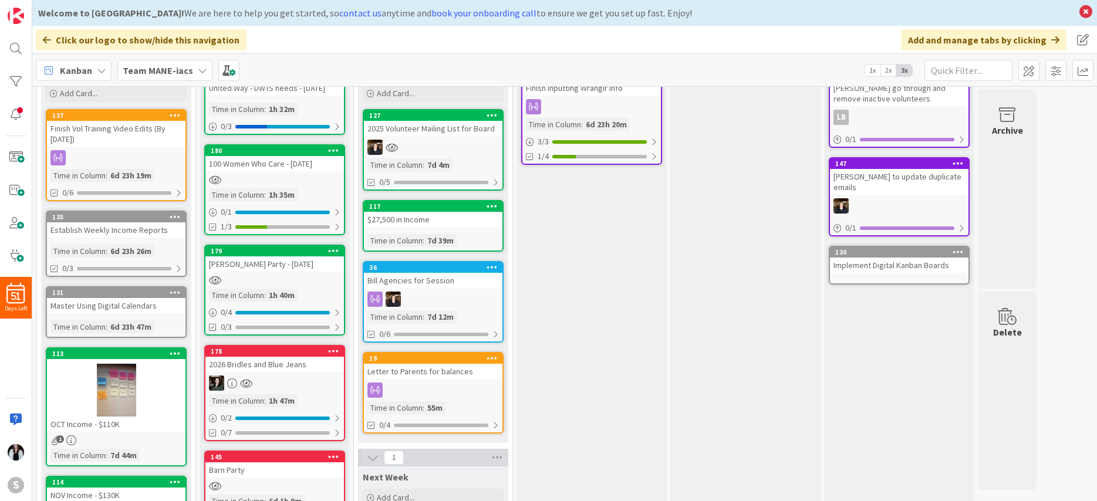
click at [456, 211] on div "117" at bounding box center [433, 206] width 139 height 11
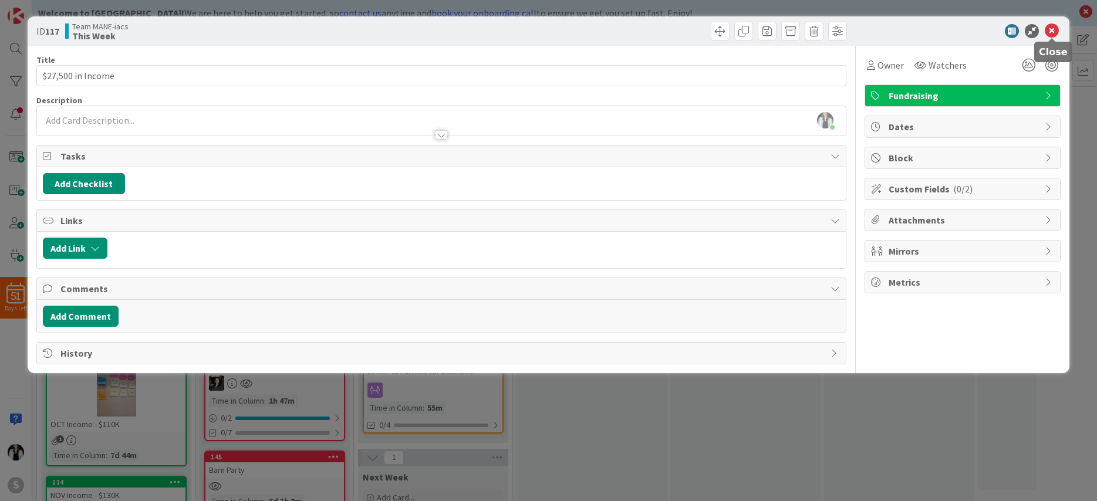
click at [1054, 32] on icon at bounding box center [1052, 31] width 14 height 14
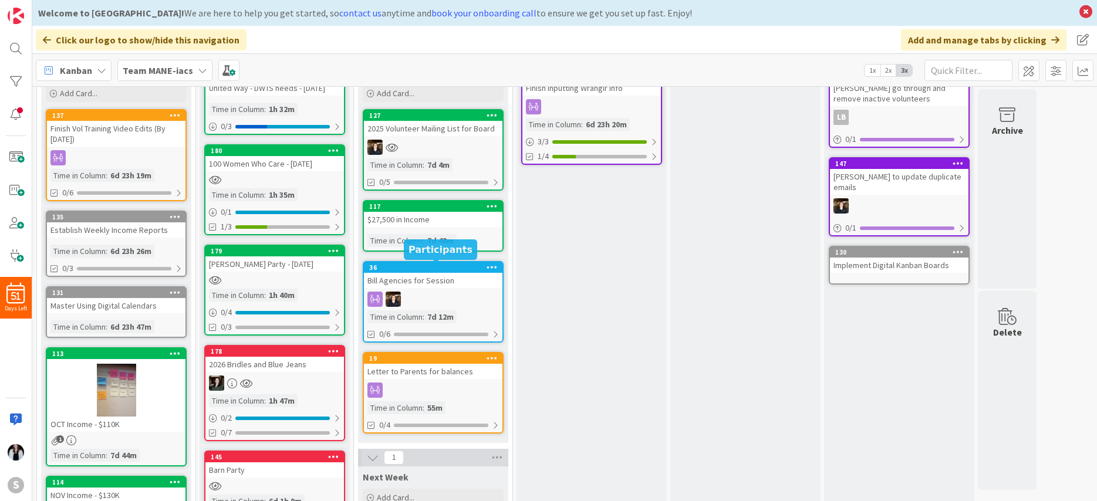
click at [456, 270] on div "36" at bounding box center [435, 268] width 133 height 8
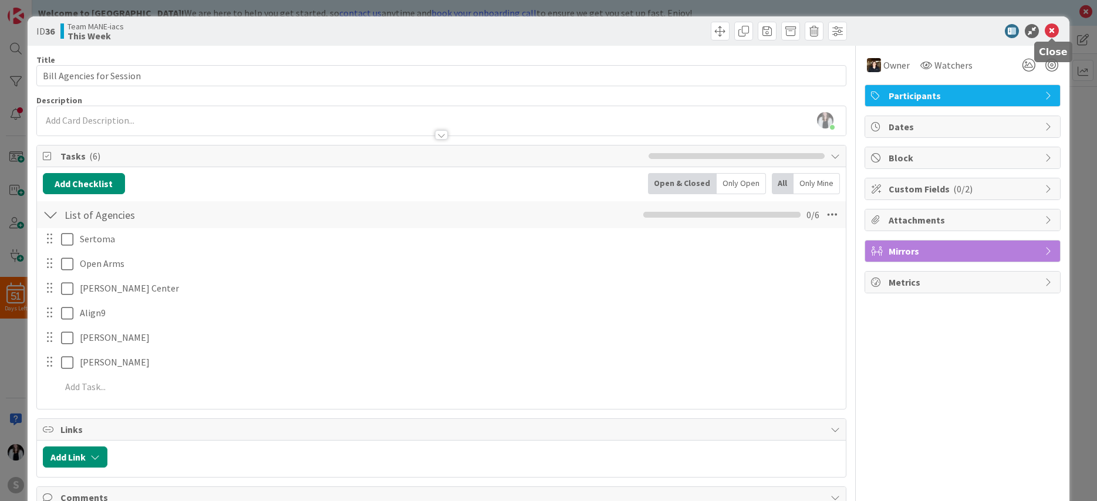
click at [1053, 32] on icon at bounding box center [1052, 31] width 14 height 14
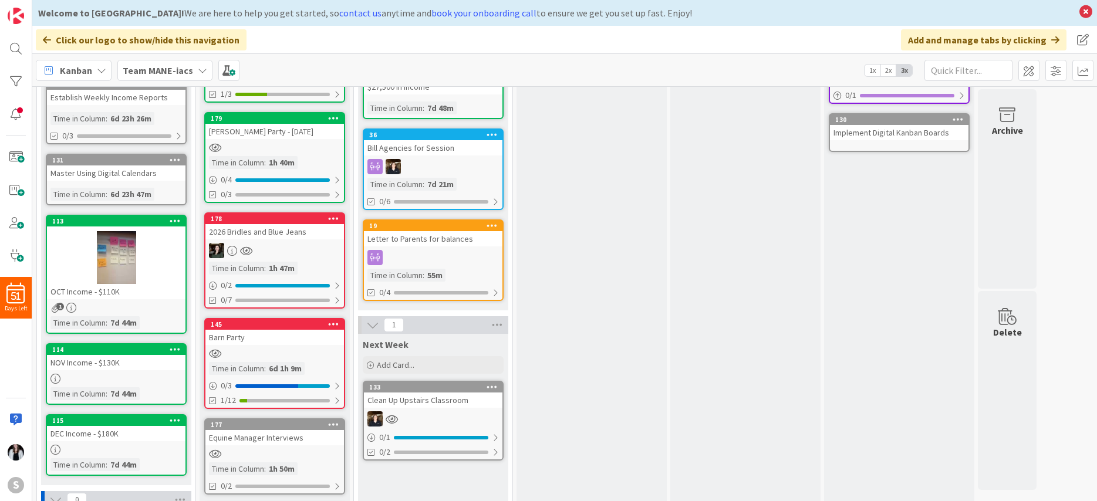
scroll to position [218, 0]
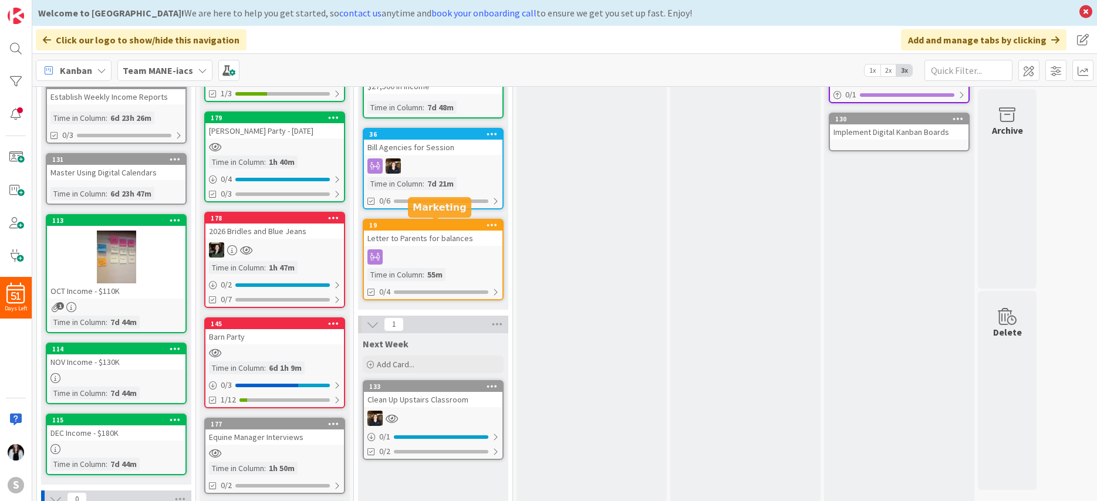
click at [403, 225] on div "19" at bounding box center [435, 225] width 133 height 8
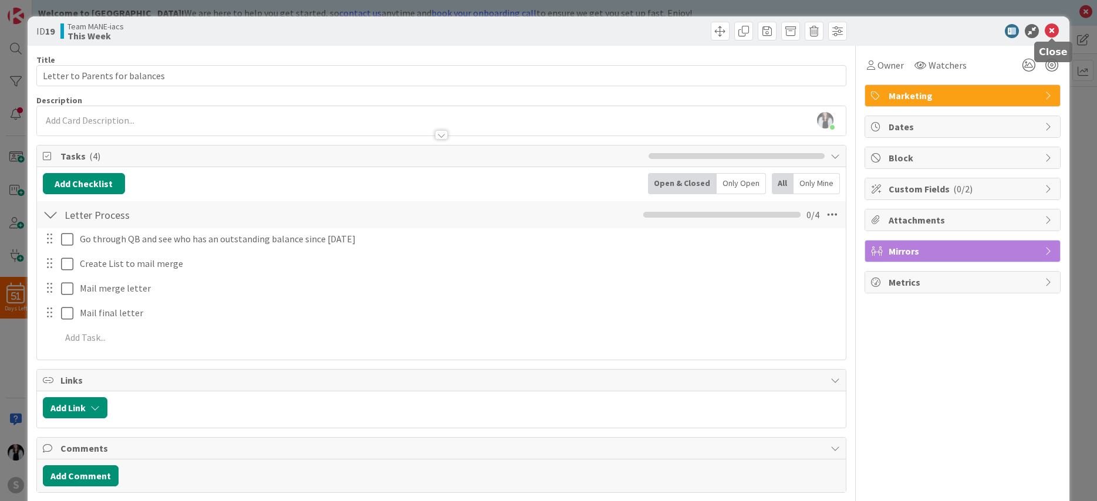
click at [1053, 33] on icon at bounding box center [1052, 31] width 14 height 14
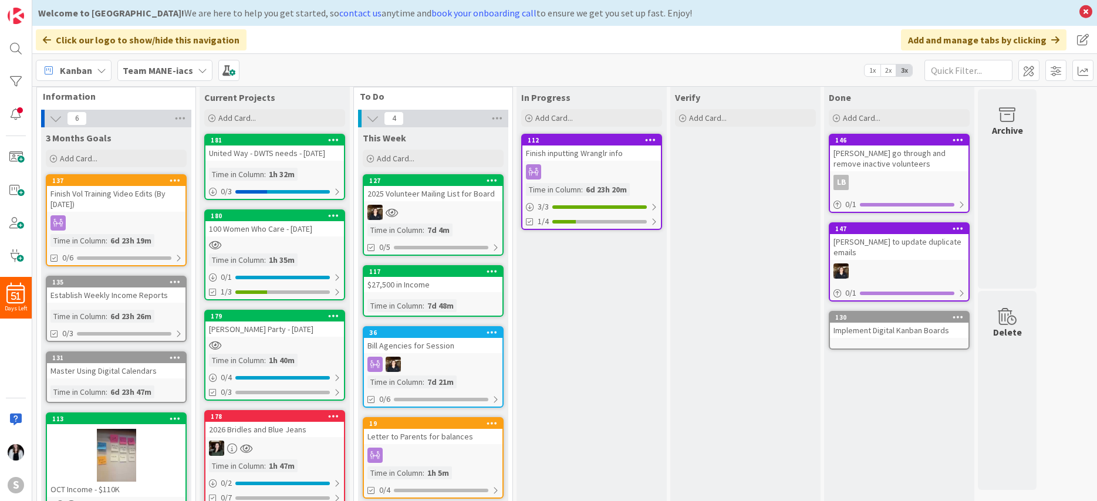
scroll to position [21, 0]
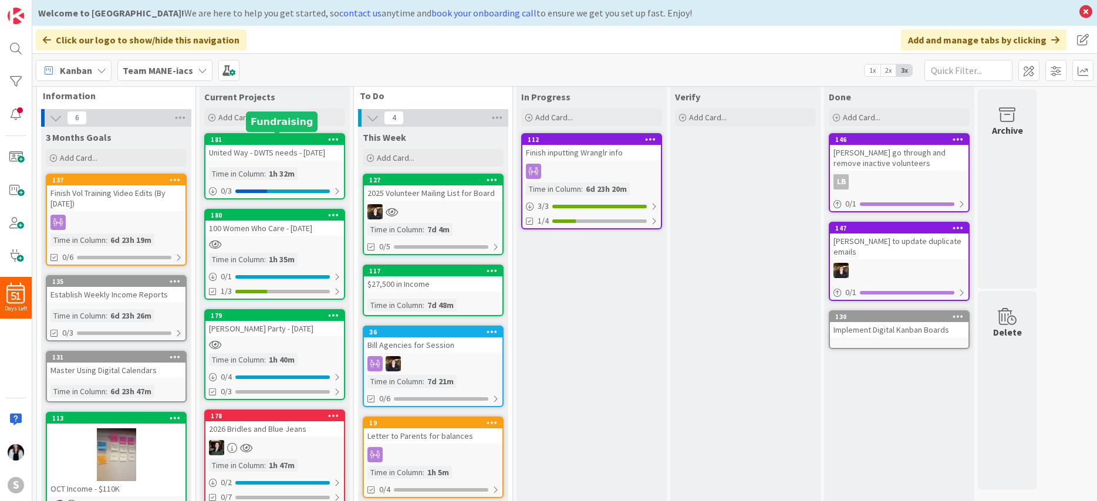
click at [256, 139] on div "181" at bounding box center [277, 140] width 133 height 8
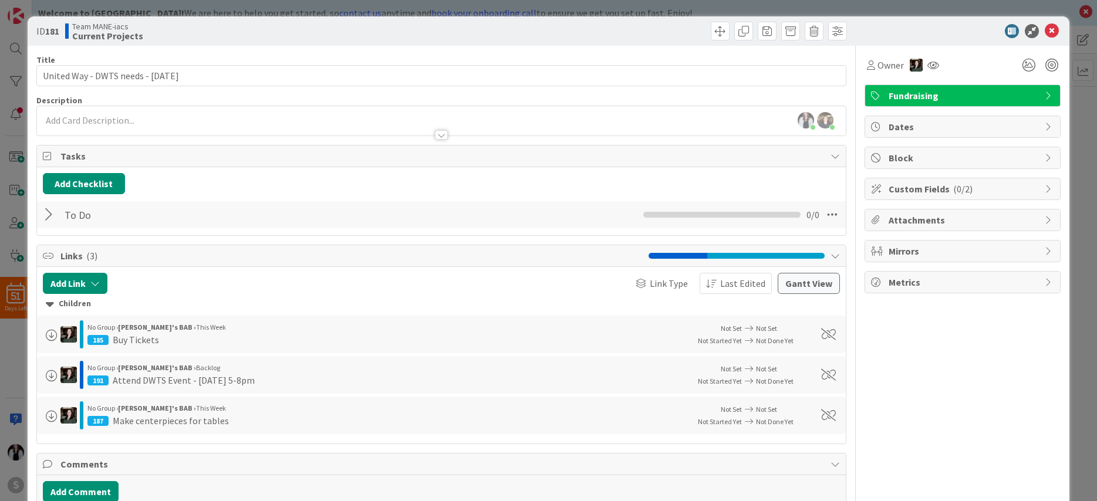
click at [49, 213] on div at bounding box center [50, 214] width 15 height 21
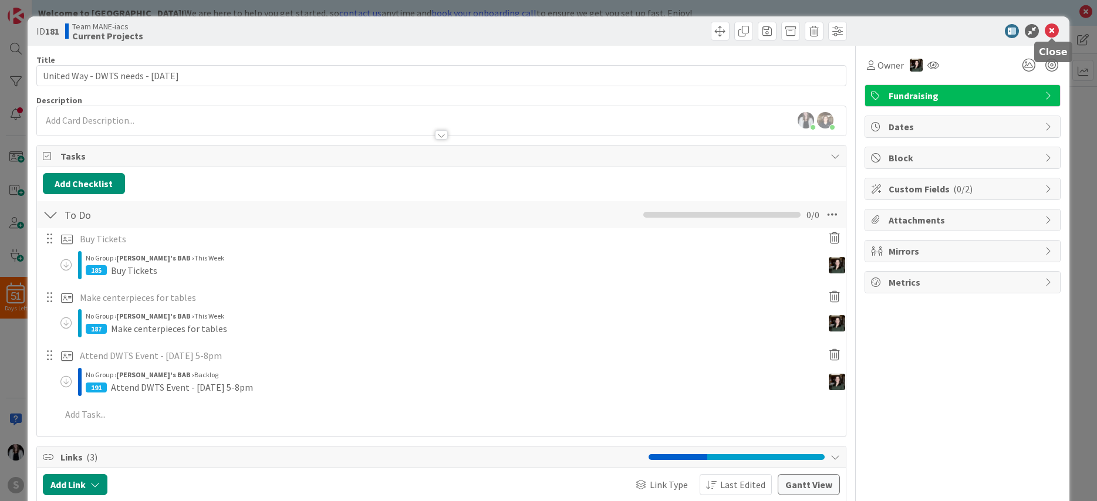
click at [1056, 32] on icon at bounding box center [1052, 31] width 14 height 14
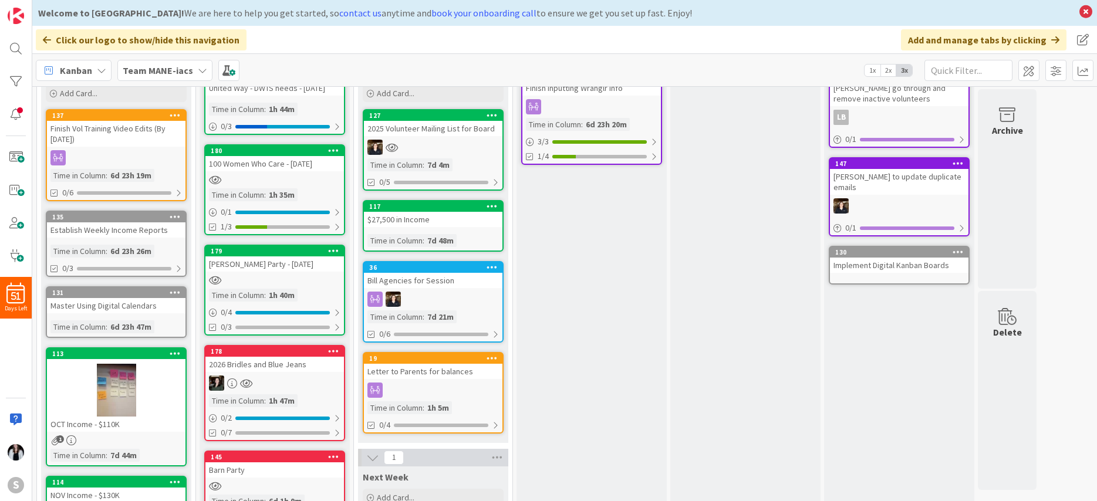
scroll to position [92, 0]
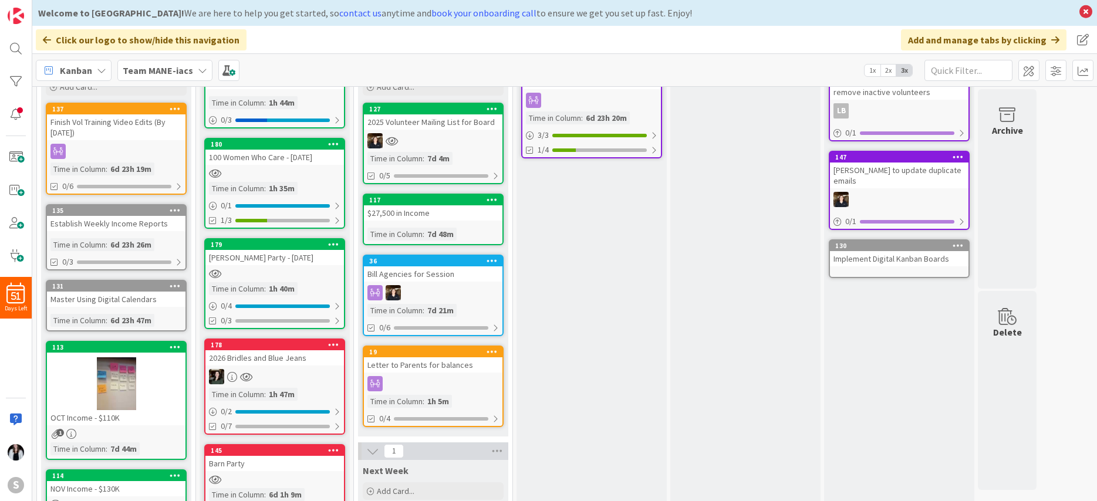
click at [250, 359] on div "2026 Bridles and Blue Jeans" at bounding box center [275, 358] width 139 height 15
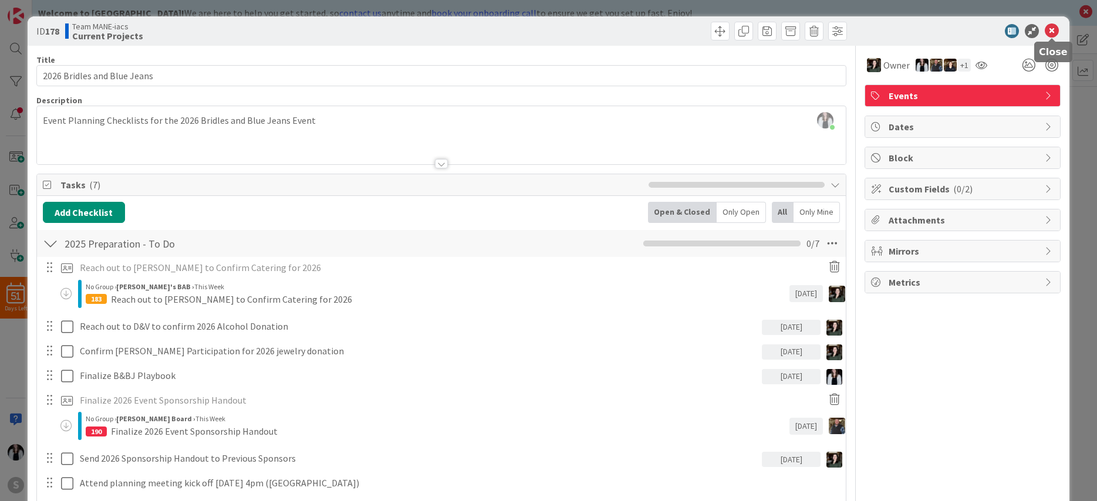
click at [1052, 32] on icon at bounding box center [1052, 31] width 14 height 14
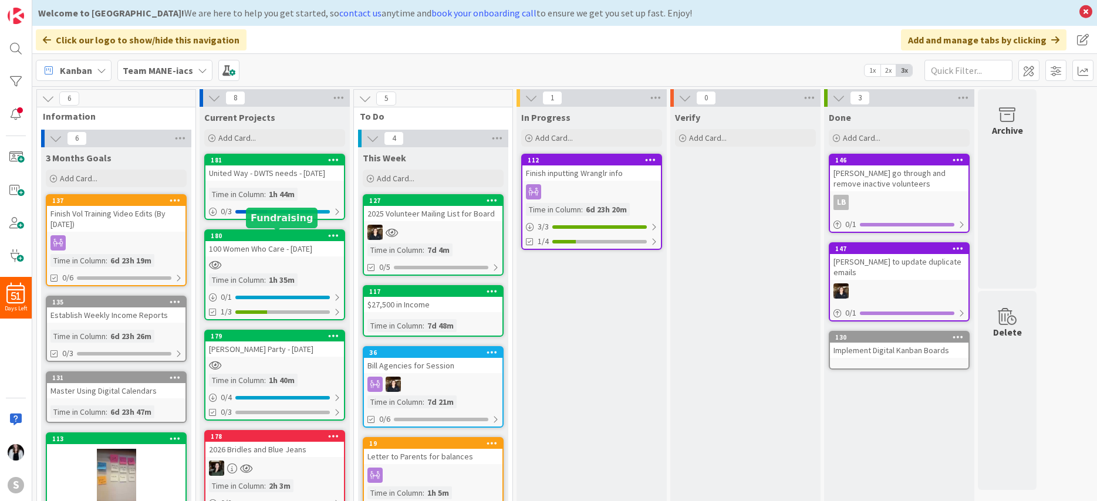
click at [265, 237] on div "180" at bounding box center [277, 236] width 133 height 8
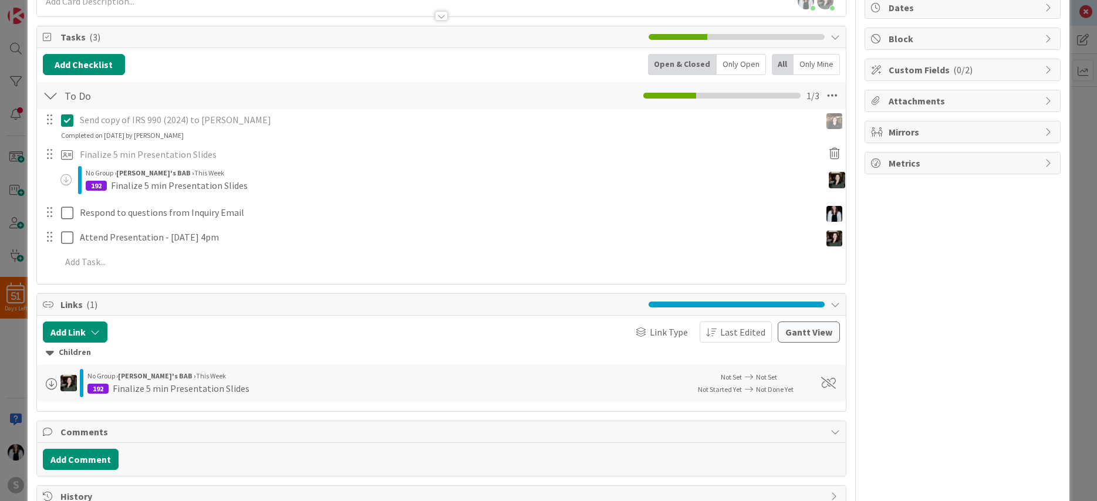
scroll to position [120, 0]
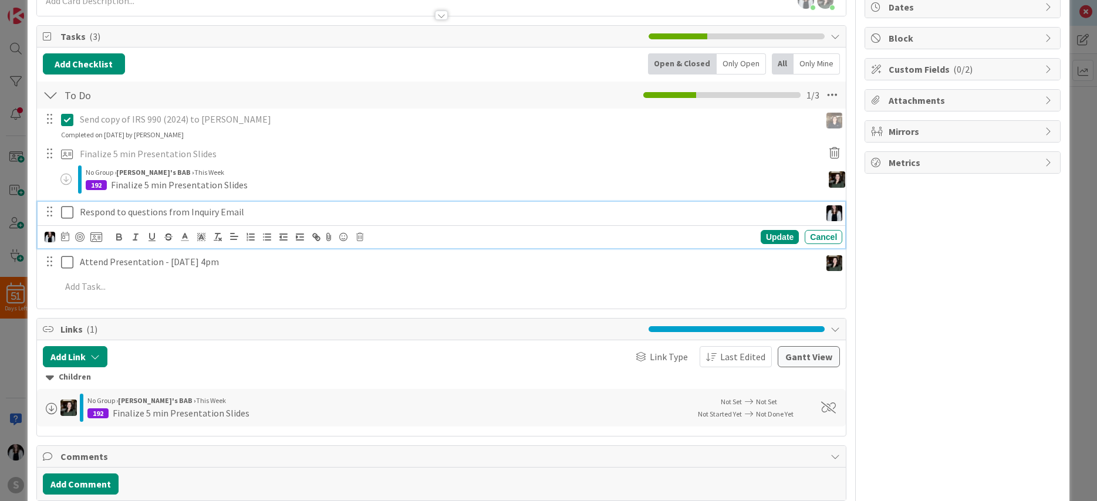
click at [260, 210] on p "Respond to questions from Inquiry Email" at bounding box center [448, 213] width 736 height 14
click at [70, 236] on div at bounding box center [74, 237] width 58 height 14
click at [66, 238] on icon at bounding box center [65, 236] width 8 height 9
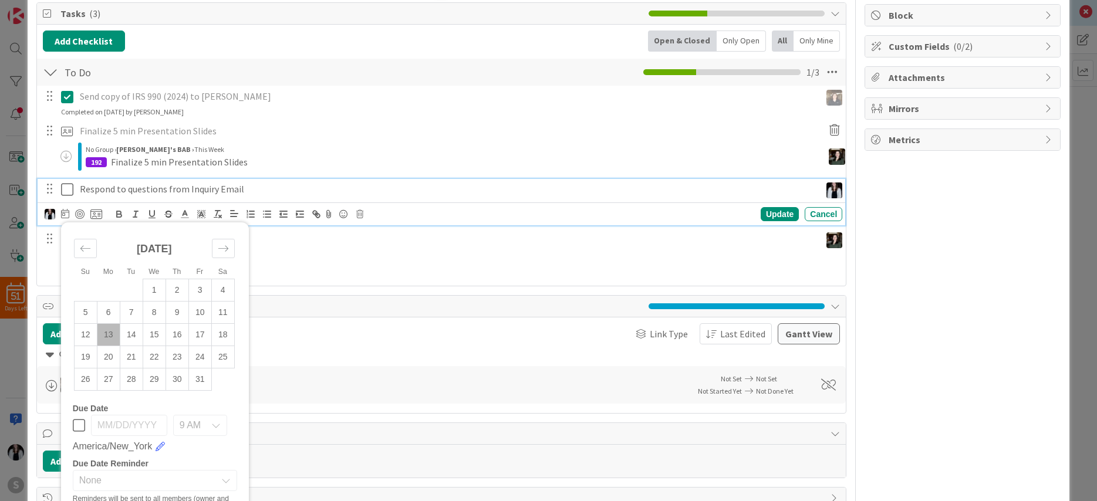
scroll to position [146, 0]
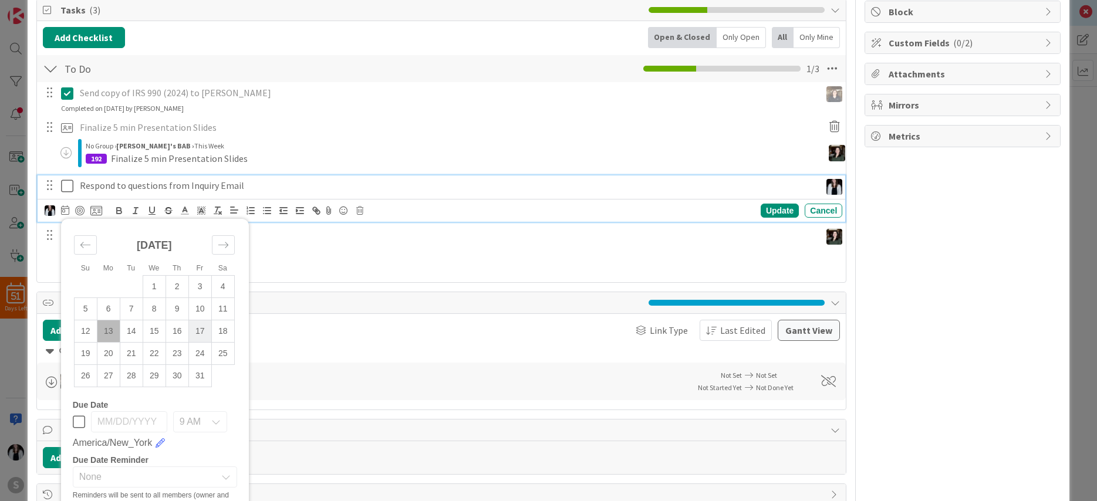
click at [196, 337] on td "17" at bounding box center [199, 332] width 23 height 22
type input "[DATE]"
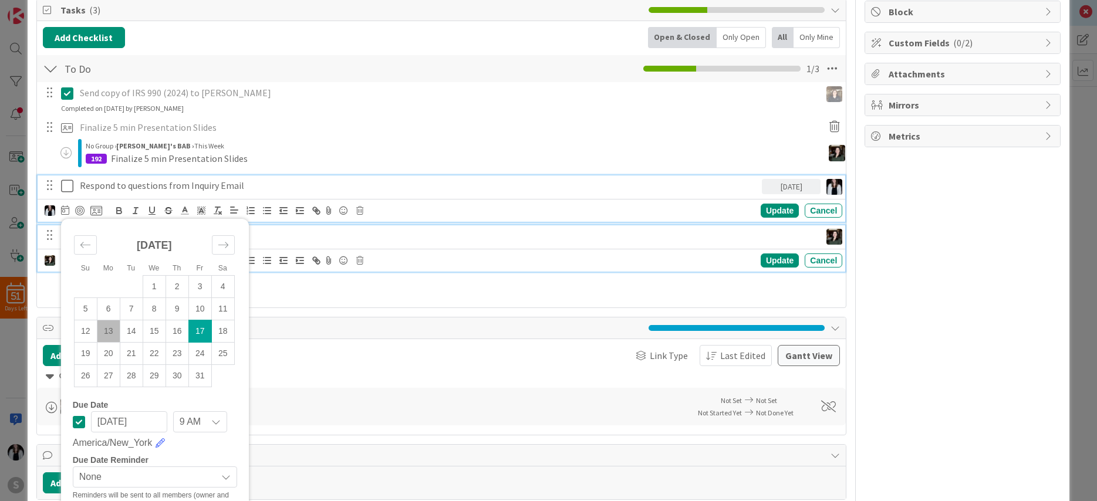
click at [575, 240] on p "Attend Presentation - [DATE] 4pm" at bounding box center [448, 236] width 736 height 14
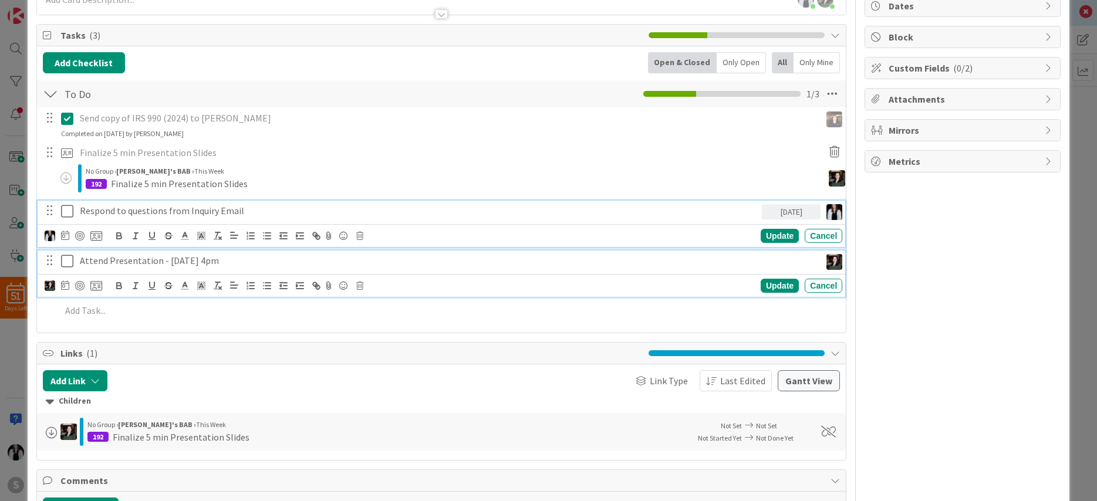
click at [506, 211] on div "Respond to questions from Inquiry Email 10/17/2025 Su Mo Tu We Th Fr Sa Septemb…" at bounding box center [442, 224] width 809 height 46
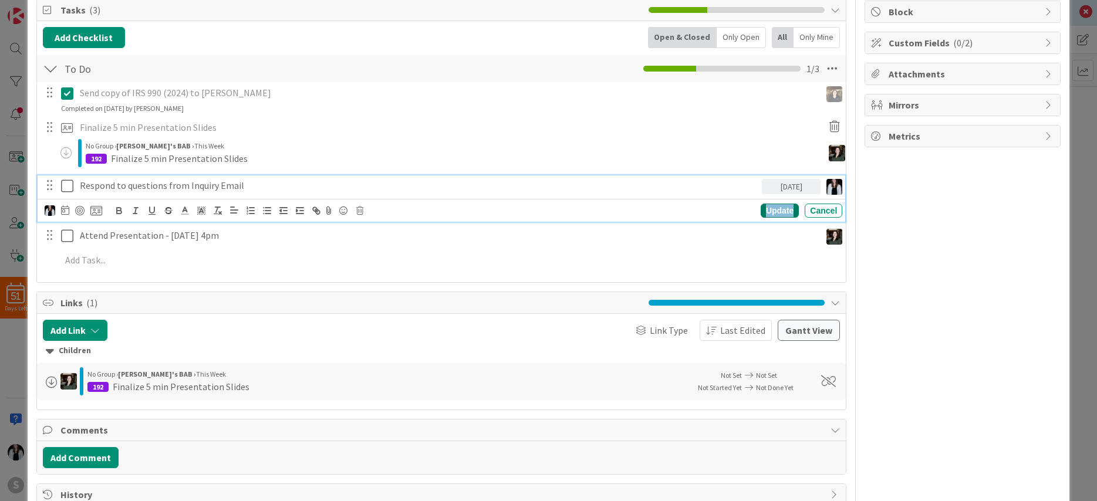
click at [772, 212] on div "Update" at bounding box center [780, 211] width 38 height 14
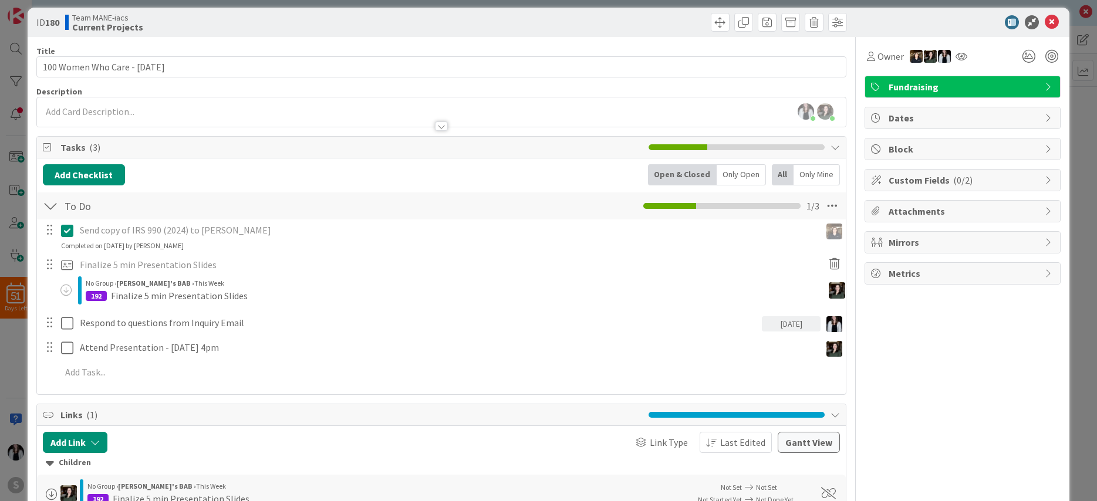
scroll to position [0, 0]
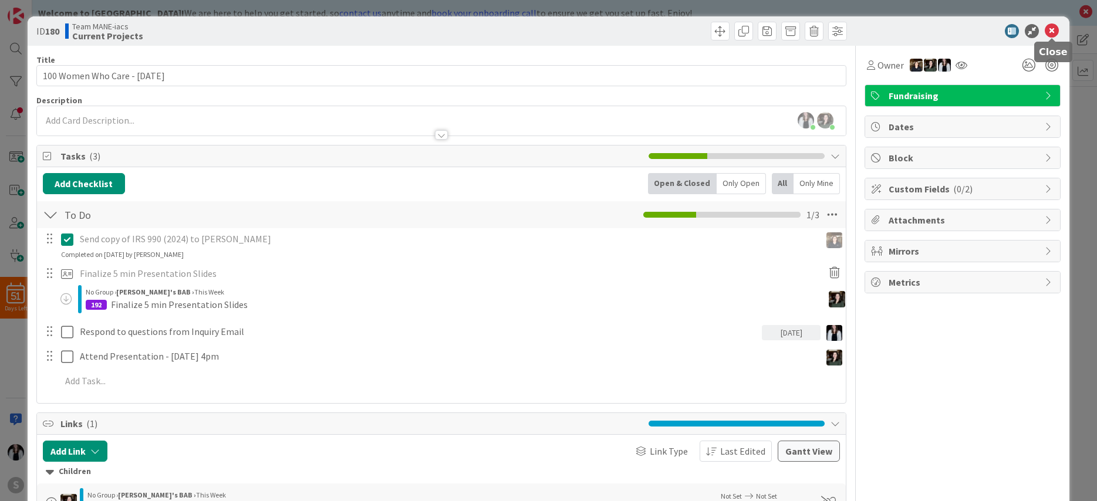
click at [1053, 34] on icon at bounding box center [1052, 31] width 14 height 14
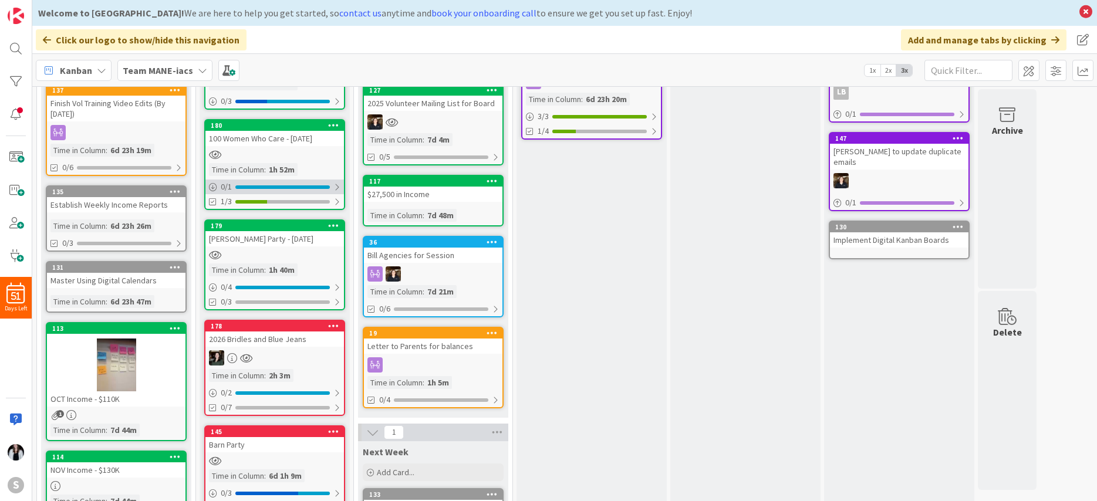
scroll to position [112, 0]
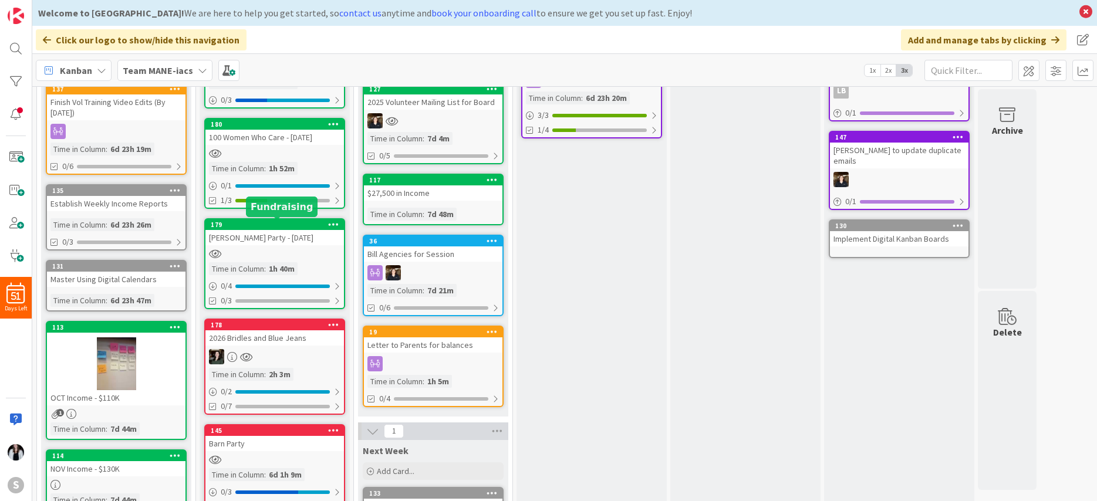
click at [279, 227] on div "179" at bounding box center [277, 225] width 133 height 8
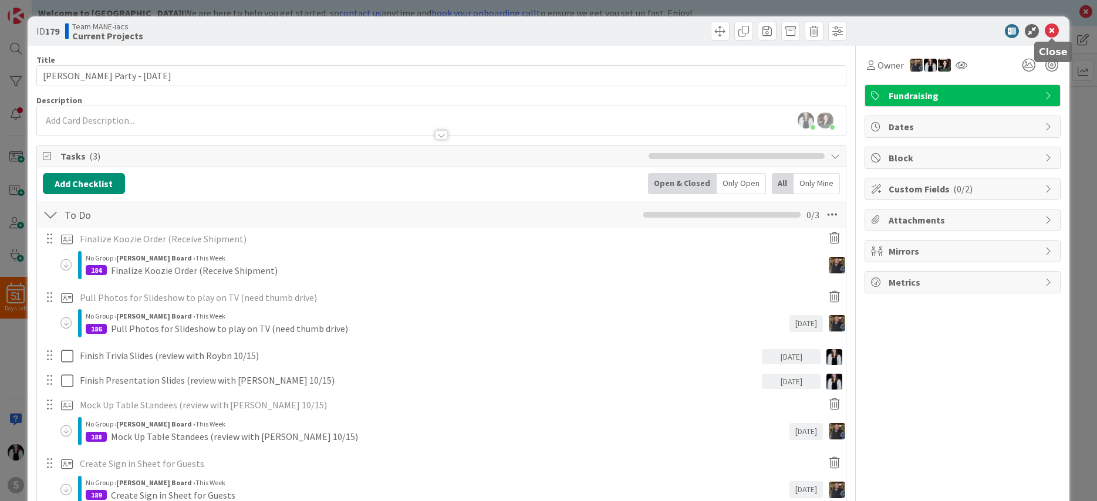
click at [1052, 31] on icon at bounding box center [1052, 31] width 14 height 14
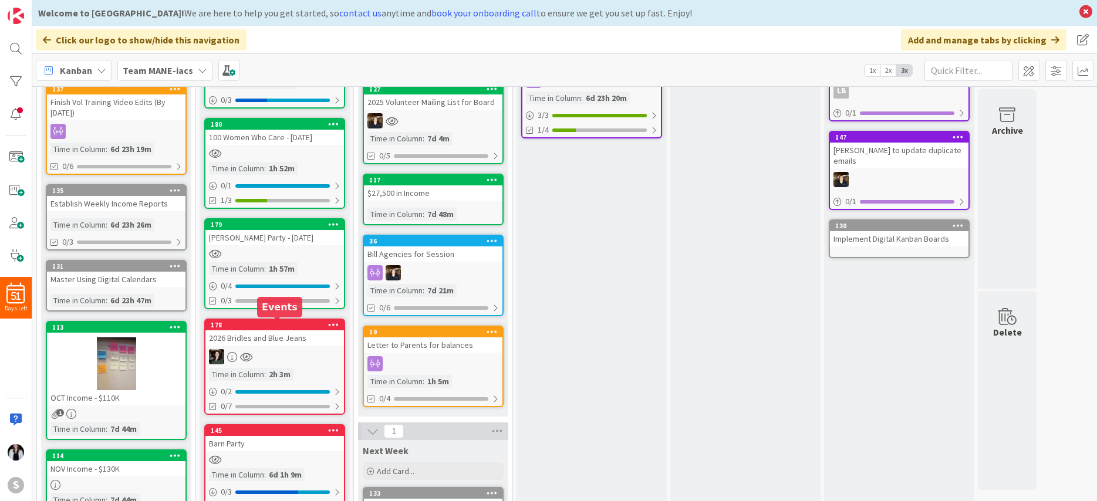
click at [298, 329] on div "178" at bounding box center [277, 325] width 133 height 8
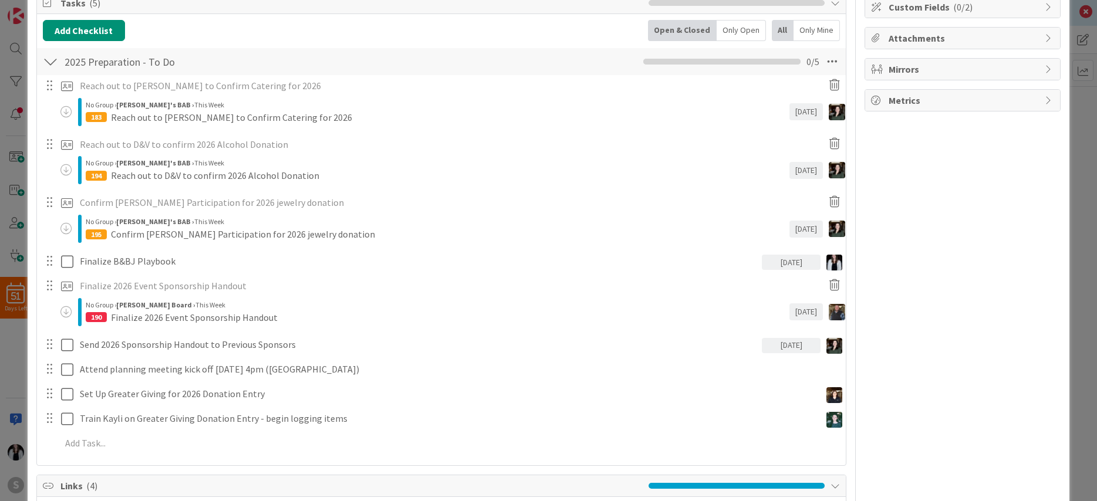
scroll to position [183, 0]
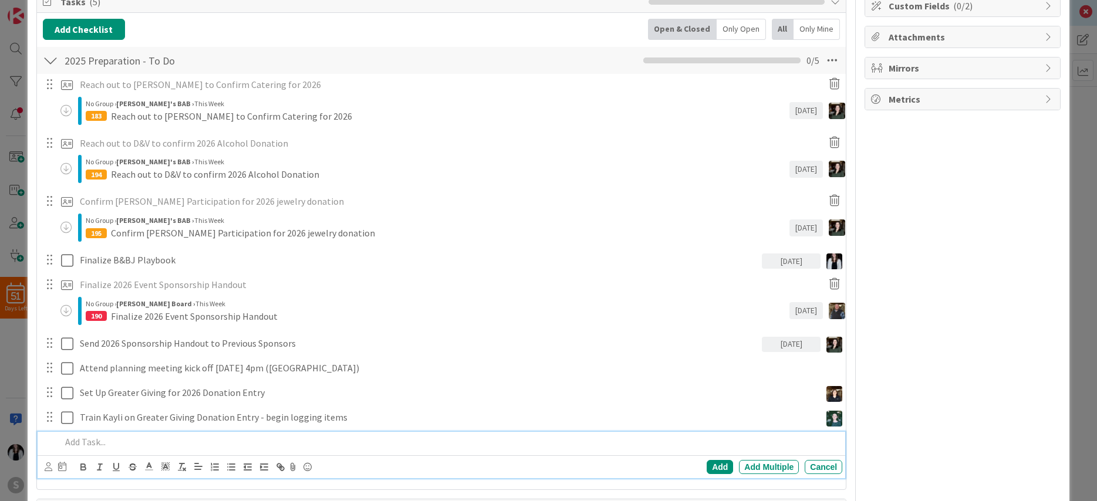
click at [104, 443] on p at bounding box center [449, 443] width 777 height 14
click at [63, 469] on icon at bounding box center [62, 466] width 8 height 9
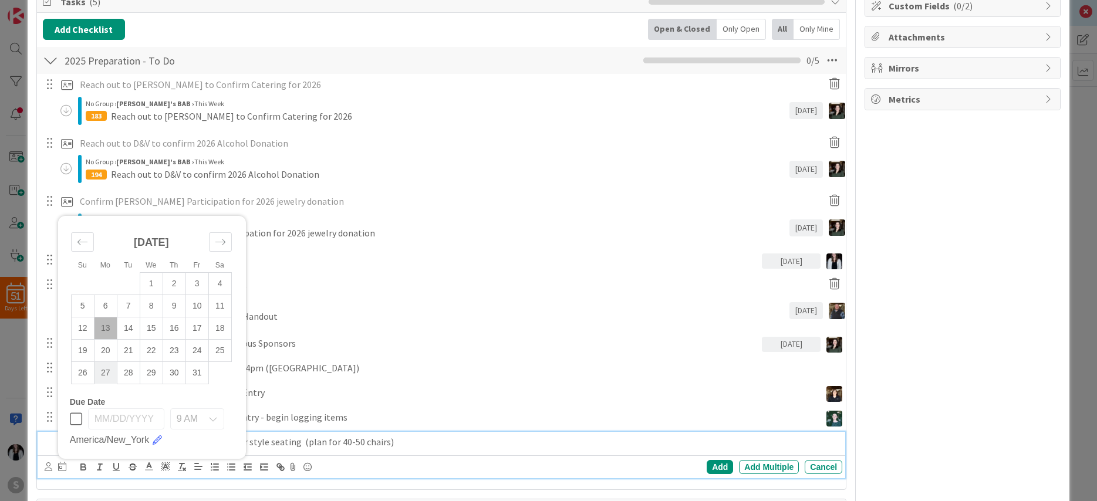
click at [111, 369] on td "27" at bounding box center [105, 373] width 23 height 22
type input "[DATE]"
click at [48, 469] on icon at bounding box center [49, 467] width 8 height 9
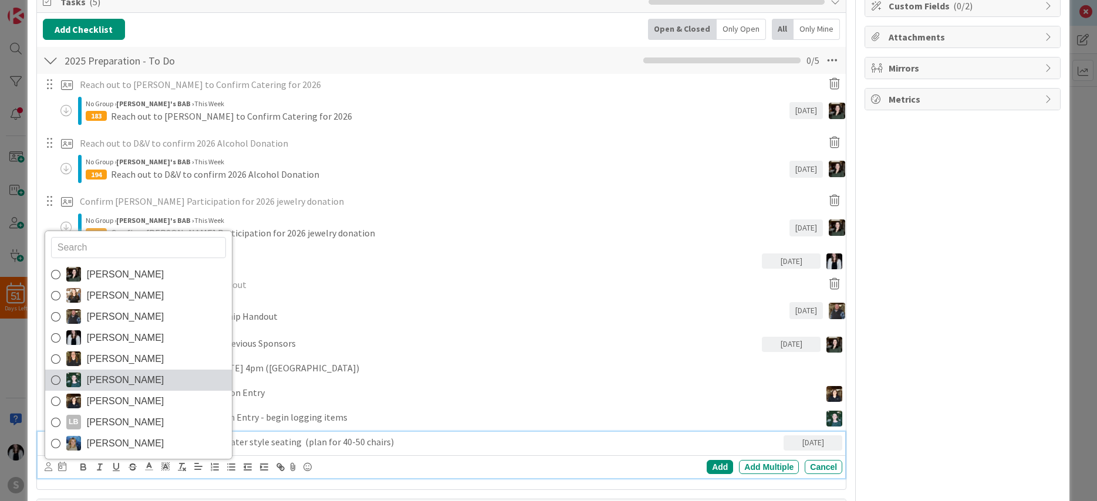
click at [109, 379] on span "[PERSON_NAME]" at bounding box center [126, 381] width 78 height 18
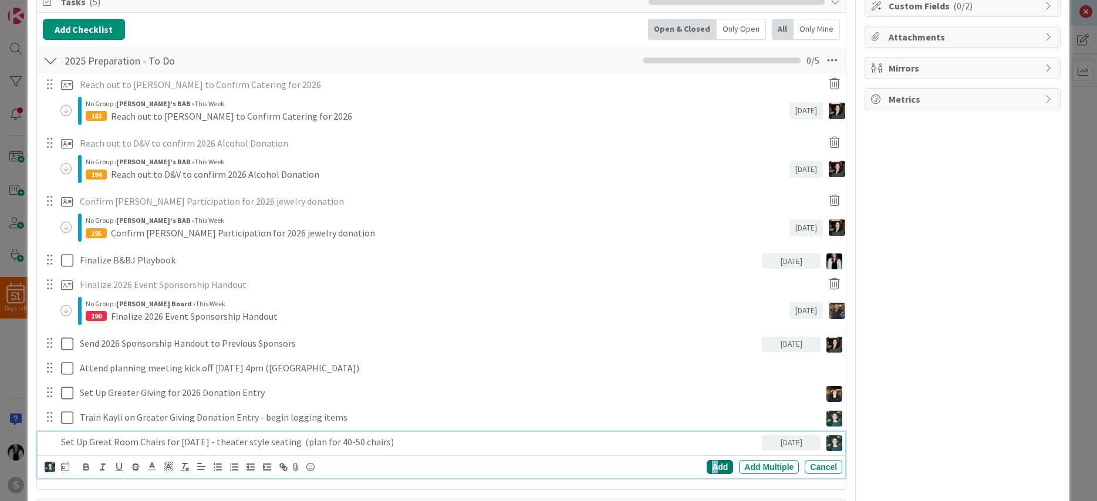
click at [719, 467] on div "Add" at bounding box center [720, 467] width 26 height 14
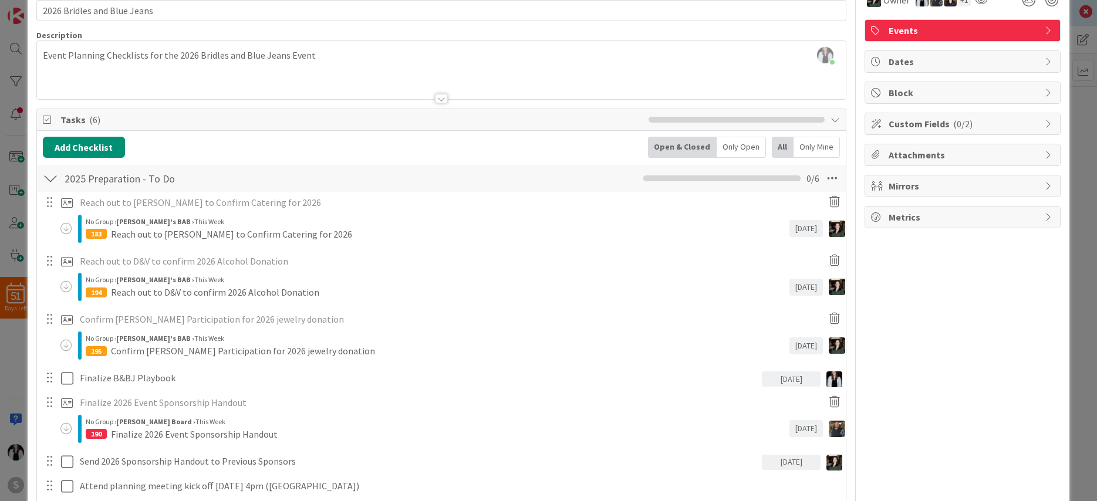
scroll to position [0, 0]
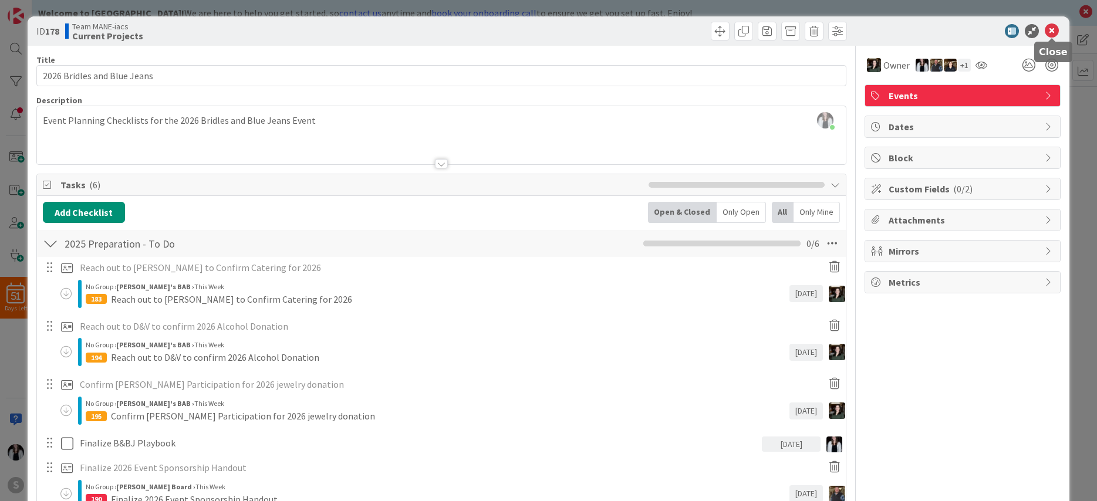
click at [1057, 31] on icon at bounding box center [1052, 31] width 14 height 14
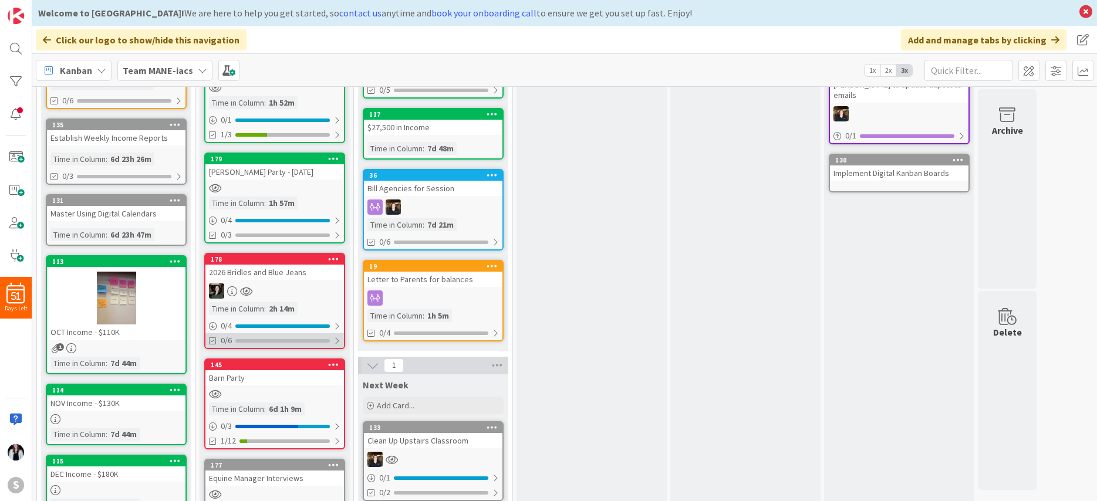
scroll to position [192, 0]
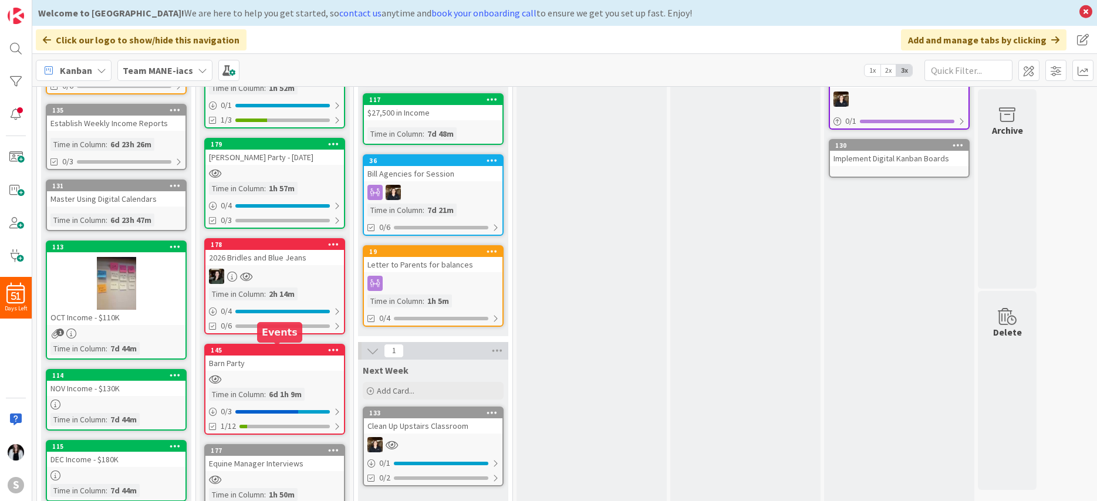
click at [278, 353] on div "145" at bounding box center [277, 350] width 133 height 8
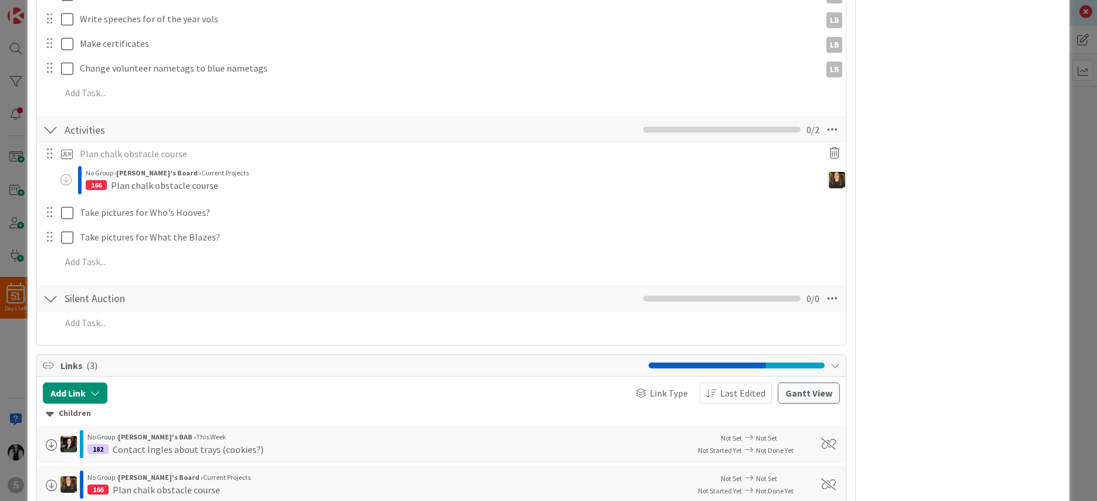
scroll to position [643, 0]
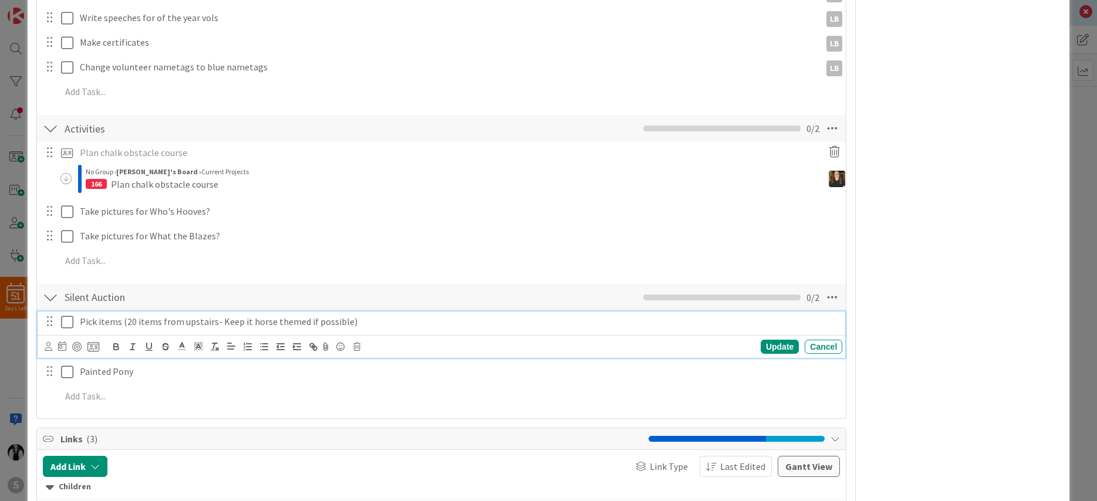
click at [363, 322] on p "Pick items (20 items from upstairs- Keep it horse themed if possible)" at bounding box center [459, 322] width 758 height 14
click at [890, 317] on div "Owner LB + 2 Events Dates Block Custom Fields ( 0/2 ) Attachments Mirrors Metri…" at bounding box center [963, 63] width 196 height 1321
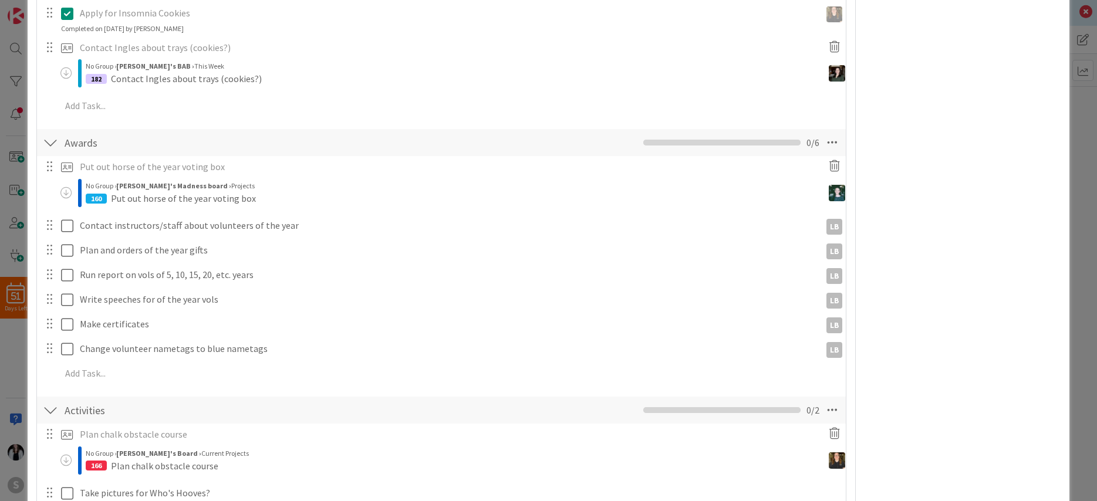
scroll to position [0, 0]
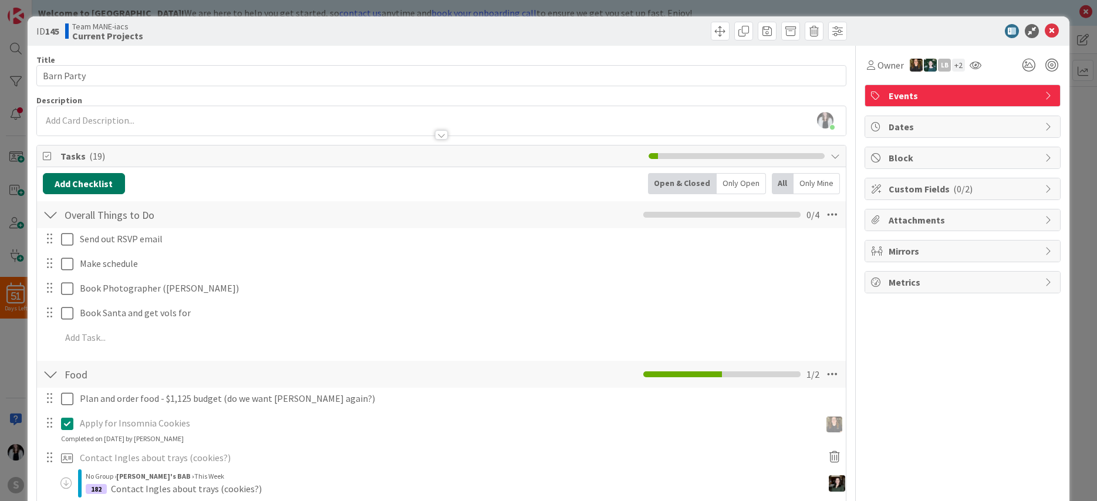
click at [72, 184] on button "Add Checklist" at bounding box center [84, 183] width 82 height 21
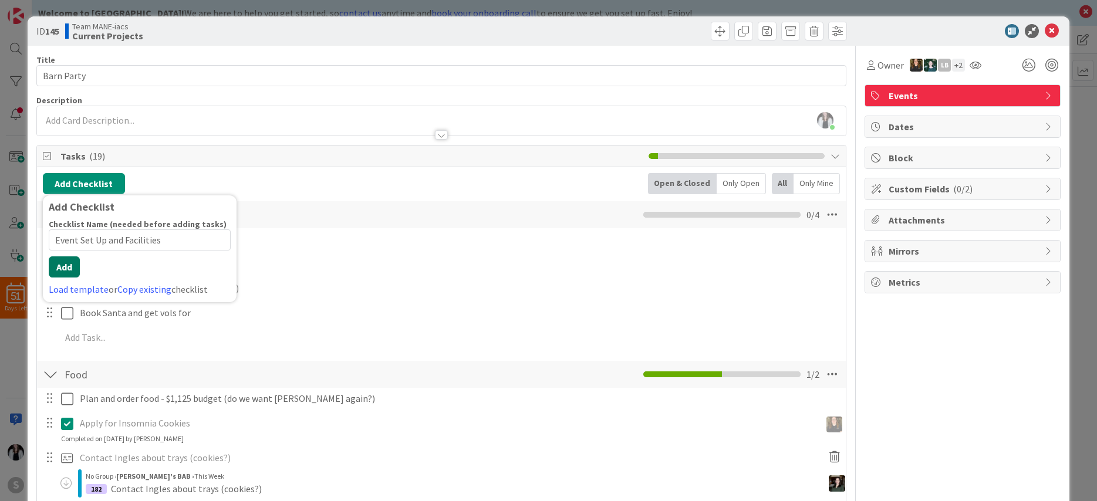
type input "Event Set Up and Facilities"
click at [69, 272] on button "Add" at bounding box center [64, 267] width 31 height 21
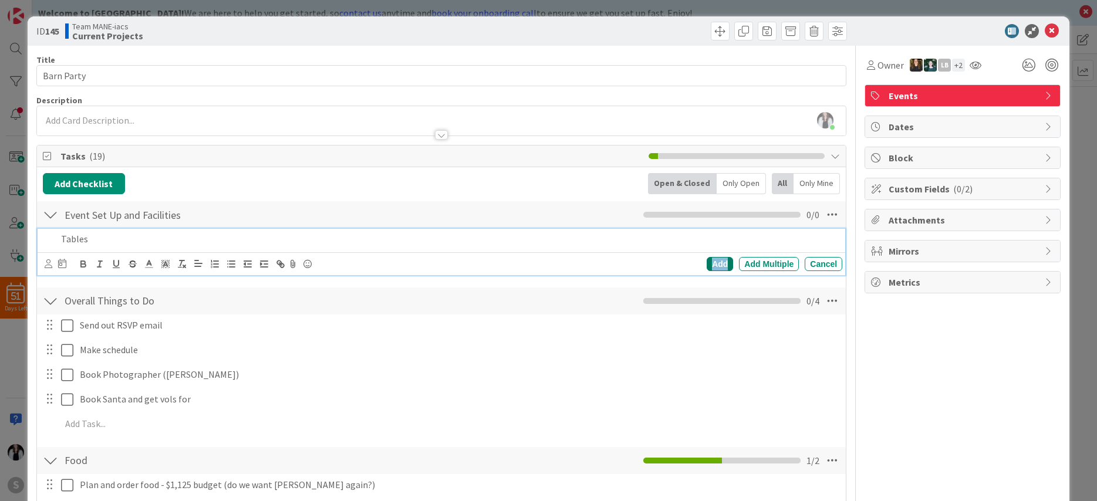
click at [726, 260] on div "Add" at bounding box center [720, 264] width 26 height 14
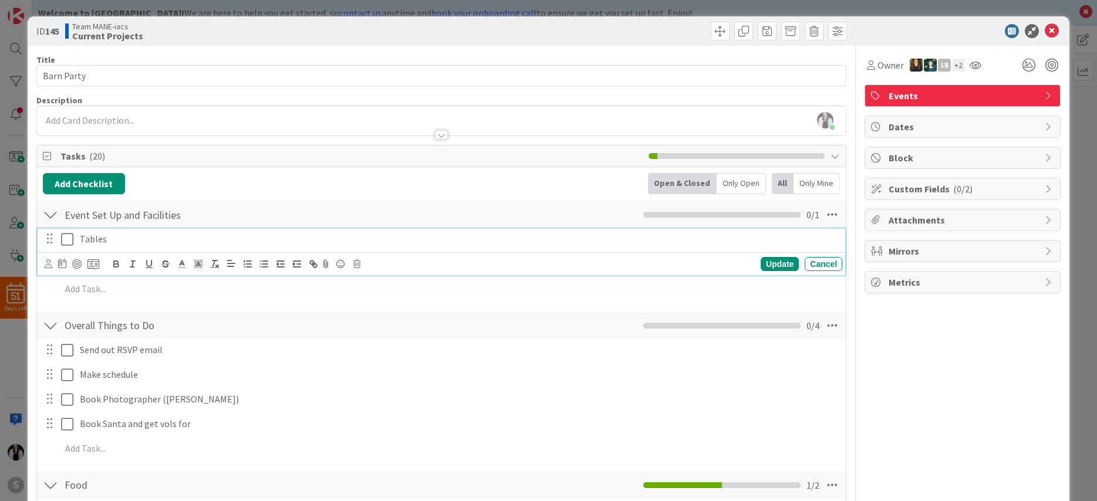
click at [117, 241] on p "Tables" at bounding box center [459, 240] width 758 height 14
click at [776, 263] on div "Update" at bounding box center [780, 264] width 38 height 14
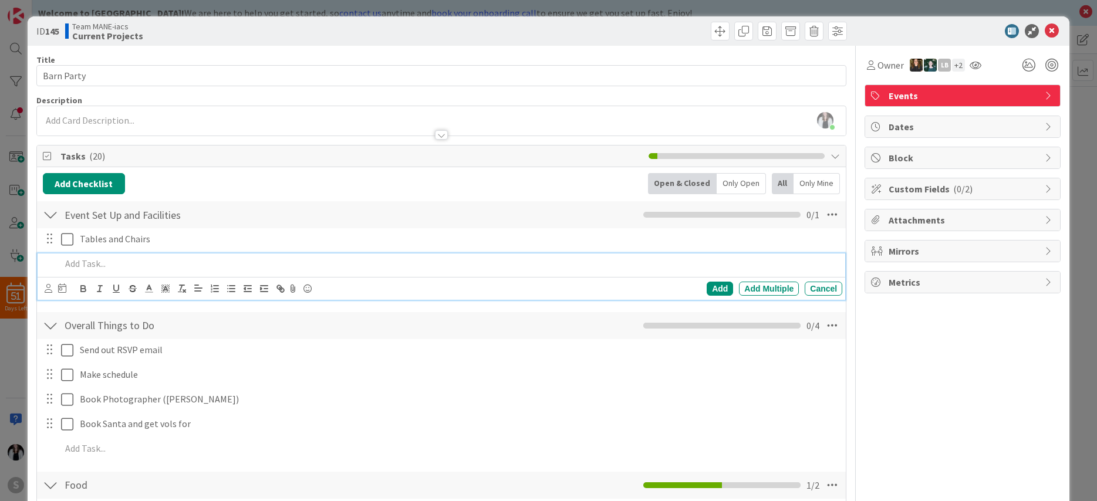
click at [131, 260] on p at bounding box center [449, 264] width 777 height 14
click at [716, 290] on div "Add" at bounding box center [720, 289] width 26 height 14
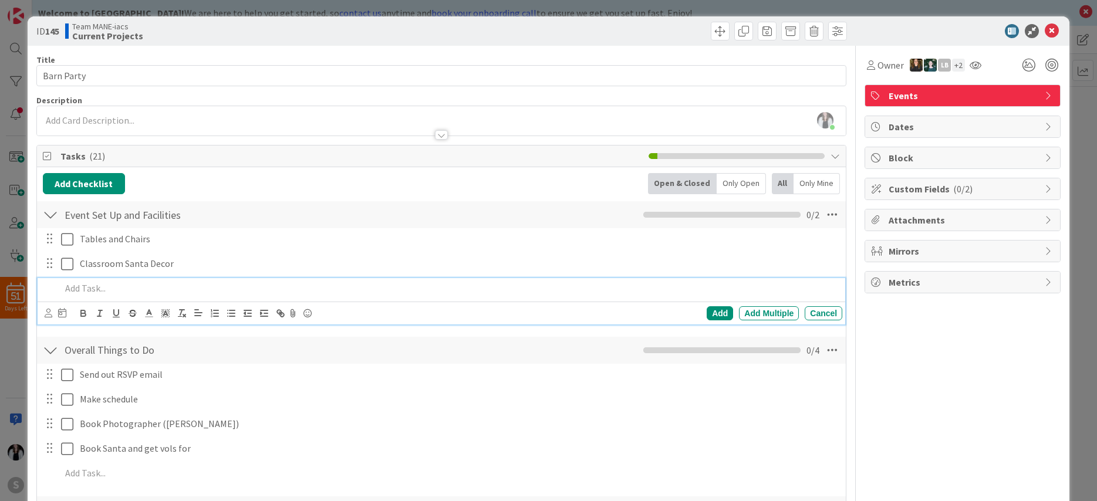
click at [92, 287] on p at bounding box center [449, 289] width 777 height 14
click at [718, 314] on div "Add" at bounding box center [720, 314] width 26 height 14
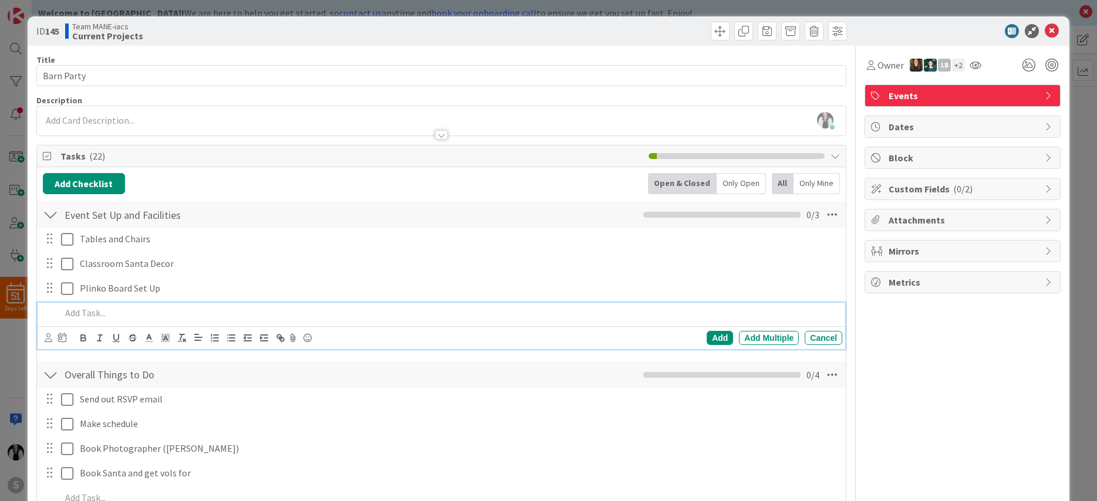
click at [96, 312] on p at bounding box center [449, 314] width 777 height 14
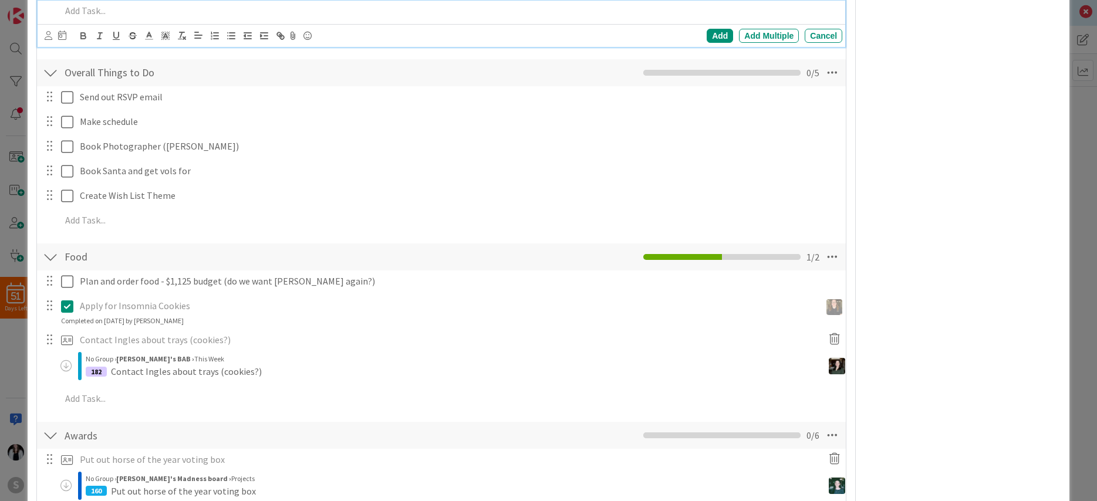
scroll to position [322, 0]
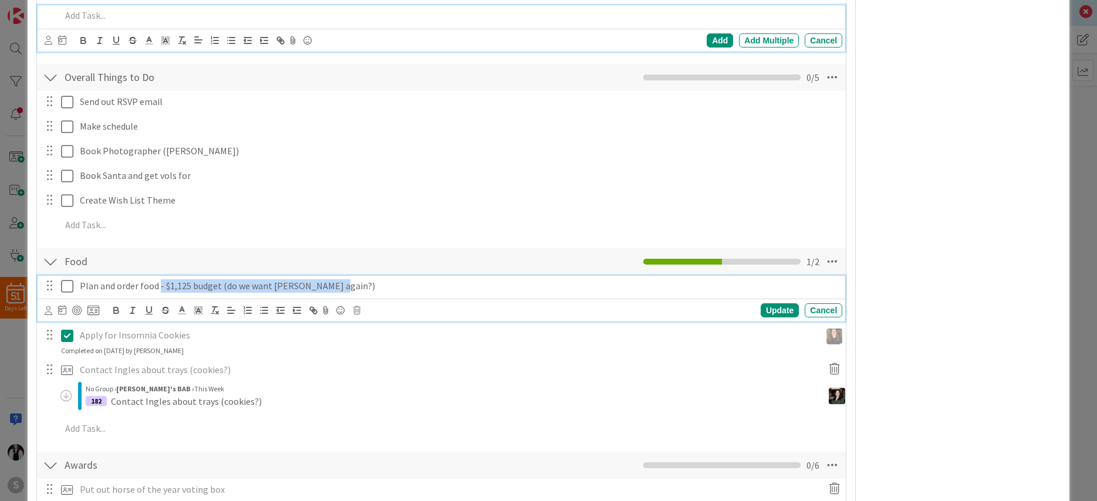
drag, startPoint x: 160, startPoint y: 286, endPoint x: 228, endPoint y: 294, distance: 68.0
click at [228, 294] on div "Plan and order food - $1,125 budget (do we want [PERSON_NAME] again?)" at bounding box center [458, 286] width 767 height 21
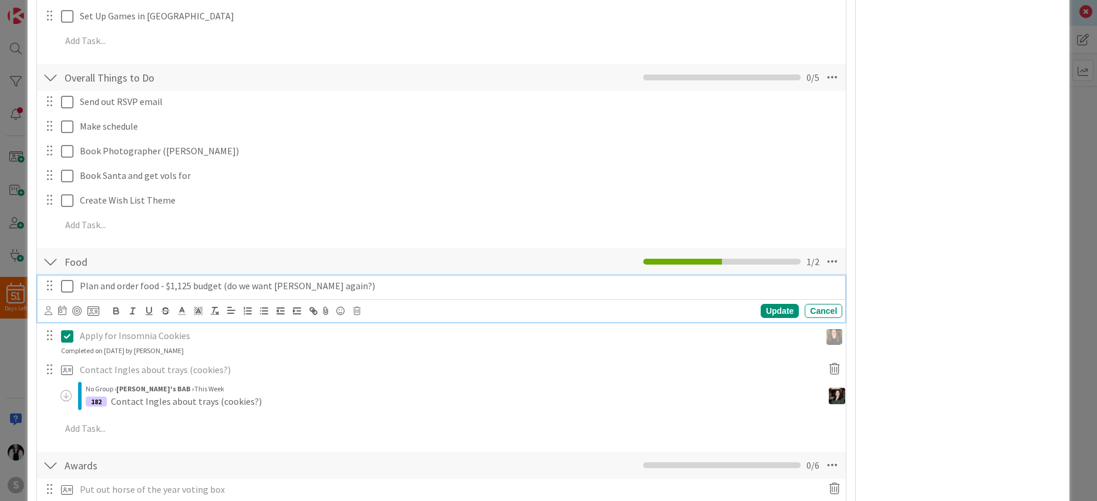
click at [439, 243] on div "Add Checklist Back Open & Closed Only Open All Only Mine Event Set Up and Facil…" at bounding box center [442, 471] width 798 height 1190
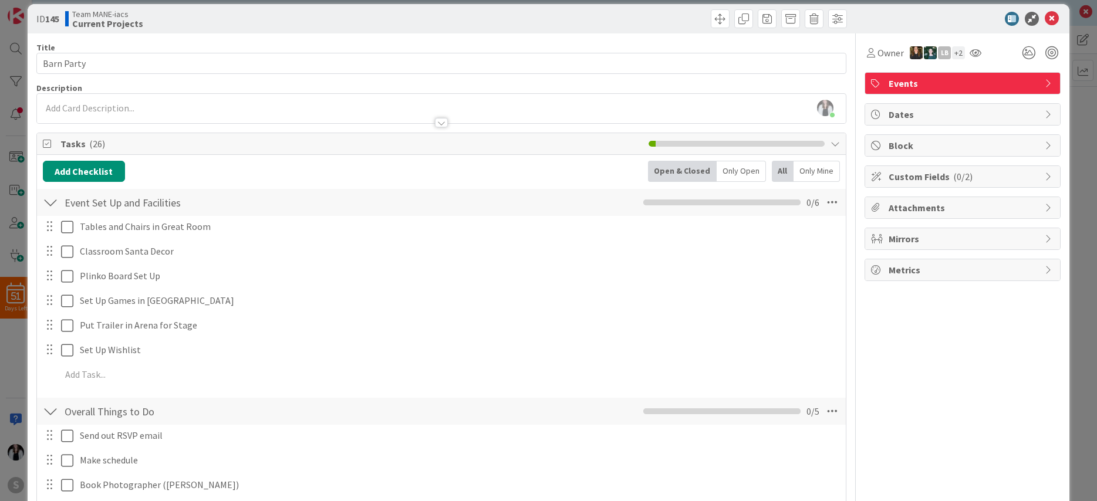
scroll to position [0, 0]
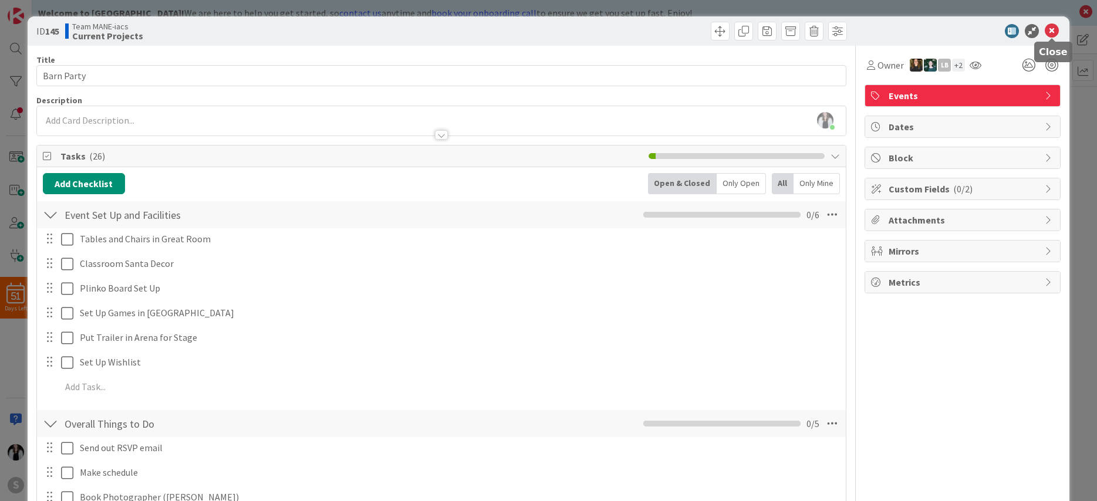
click at [1056, 30] on icon at bounding box center [1052, 31] width 14 height 14
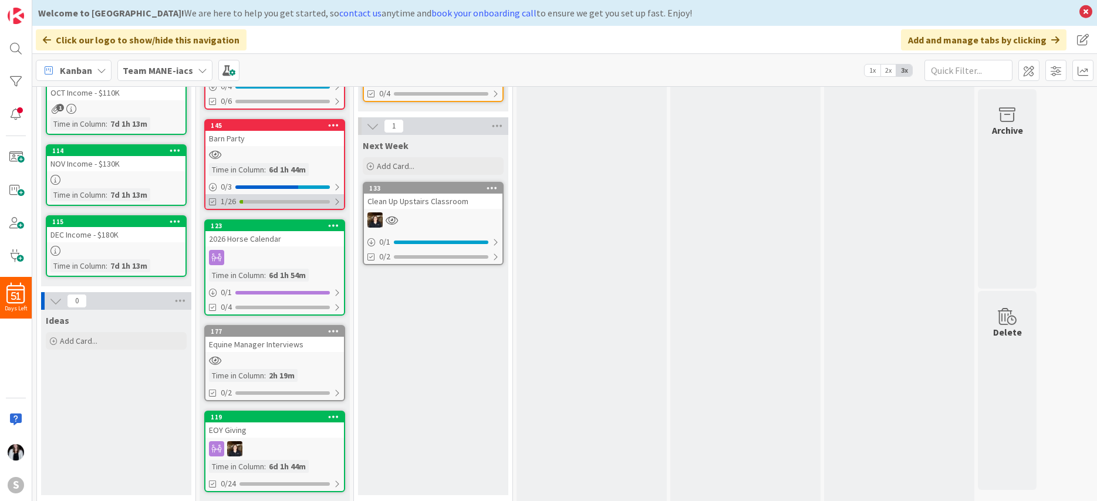
scroll to position [423, 0]
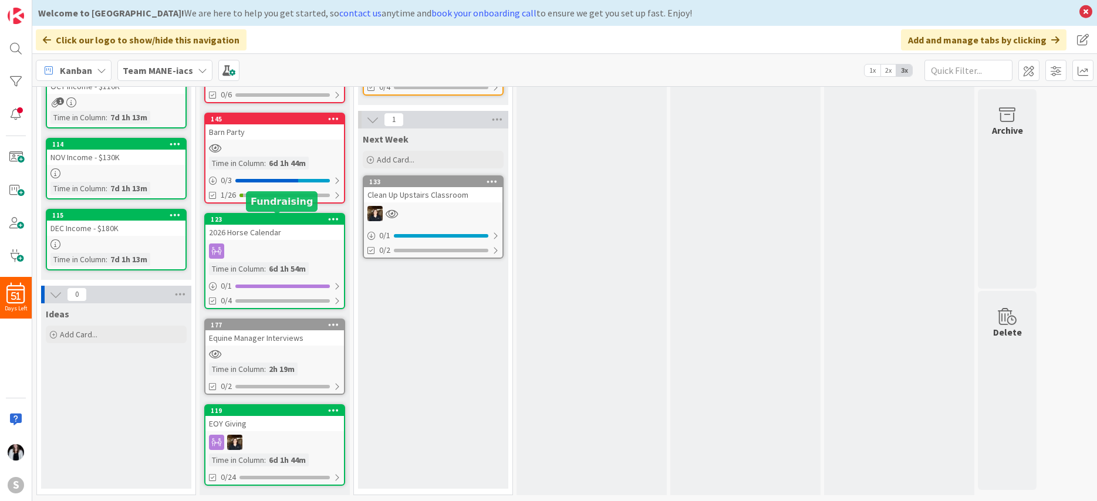
click at [273, 220] on div "123" at bounding box center [277, 219] width 133 height 8
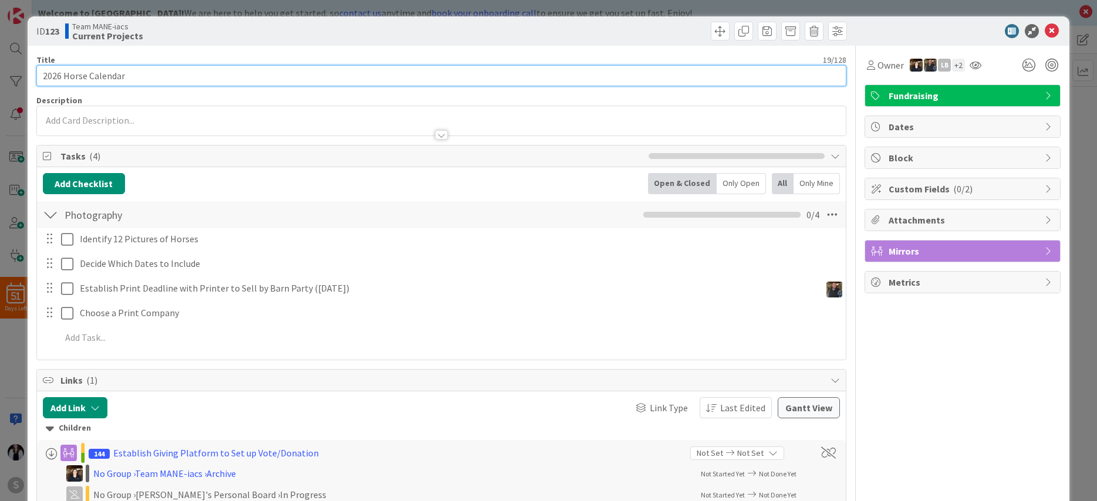
click at [184, 75] on input "2026 Horse Calendar" at bounding box center [441, 75] width 811 height 21
type input "2026 Horse Calendar - RYLEE"
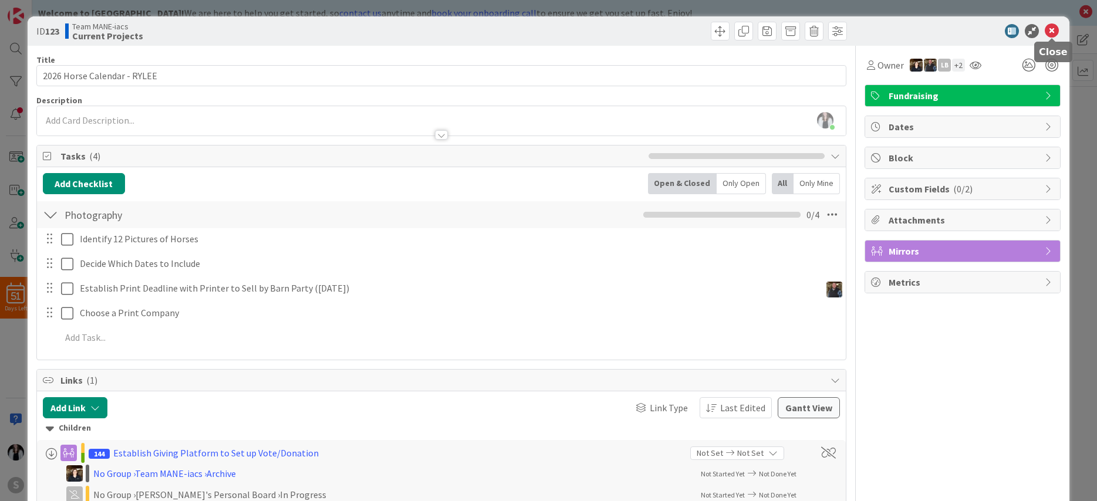
click at [1052, 33] on icon at bounding box center [1052, 31] width 14 height 14
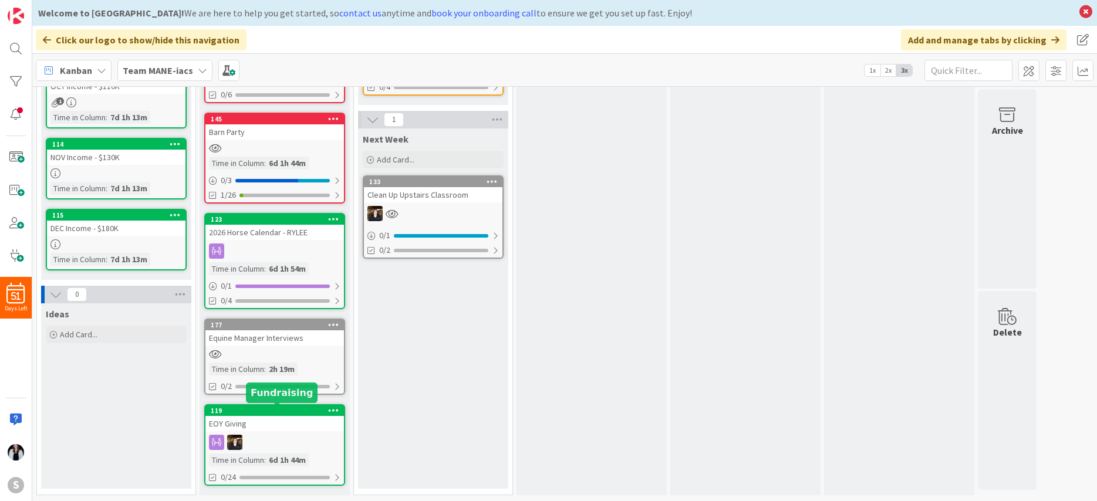
click at [283, 412] on div "119" at bounding box center [277, 411] width 133 height 8
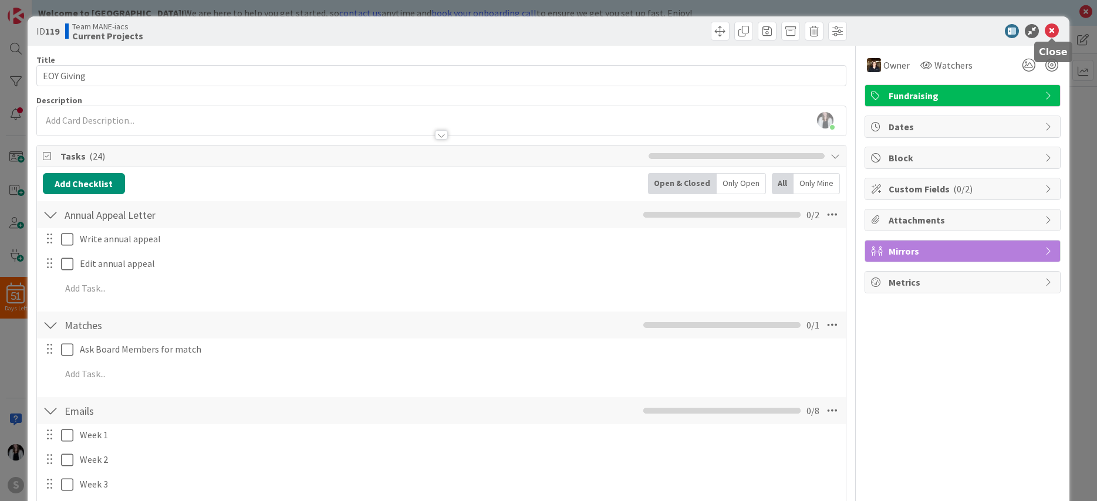
click at [1049, 31] on icon at bounding box center [1052, 31] width 14 height 14
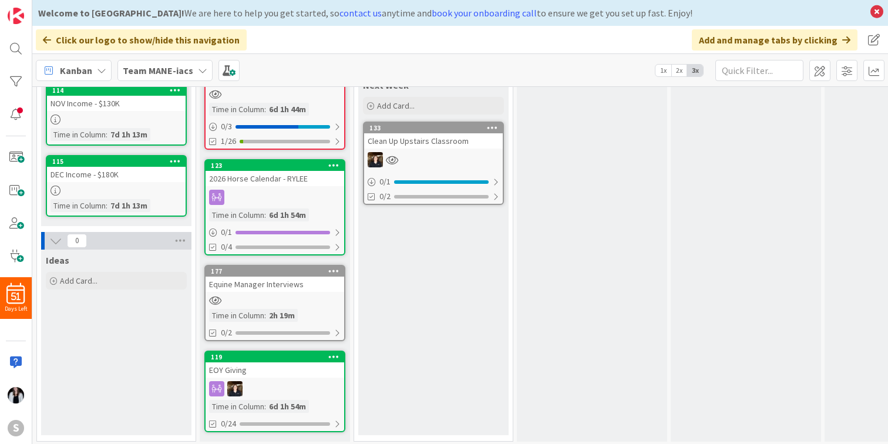
scroll to position [479, 0]
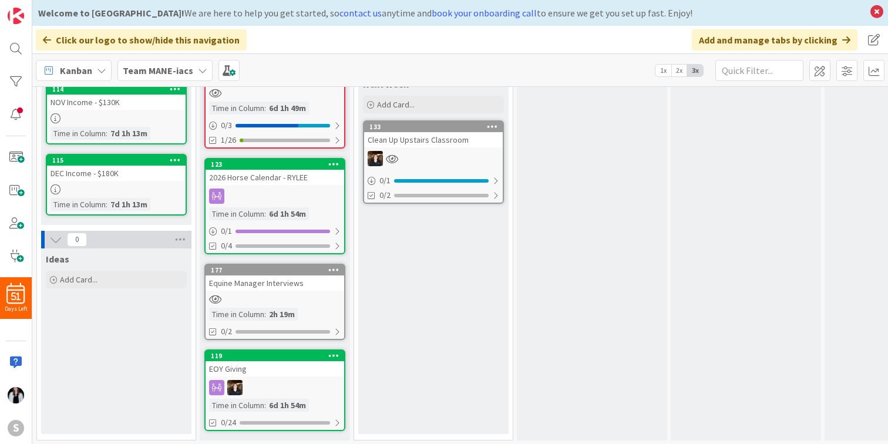
click at [542, 71] on div "Kanban Team MANE-iacs 1x 2x 3x" at bounding box center [460, 70] width 856 height 32
click at [198, 73] on icon at bounding box center [202, 70] width 9 height 9
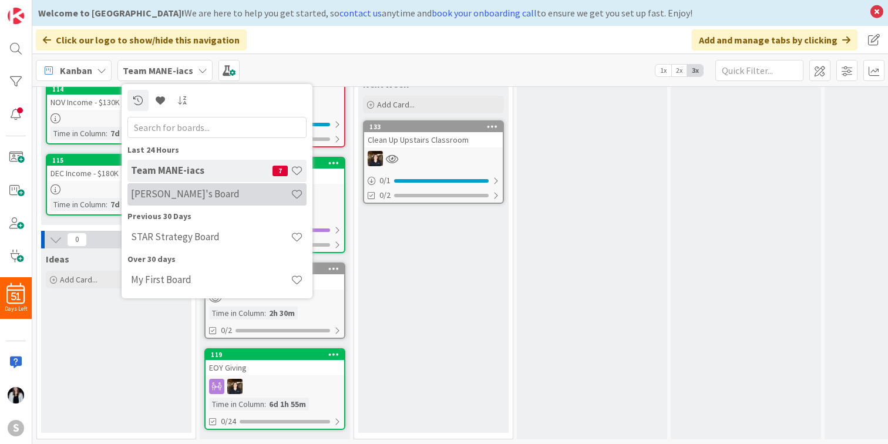
click at [196, 198] on h4 "[PERSON_NAME]'s Board" at bounding box center [211, 194] width 160 height 12
